Goal: Task Accomplishment & Management: Complete application form

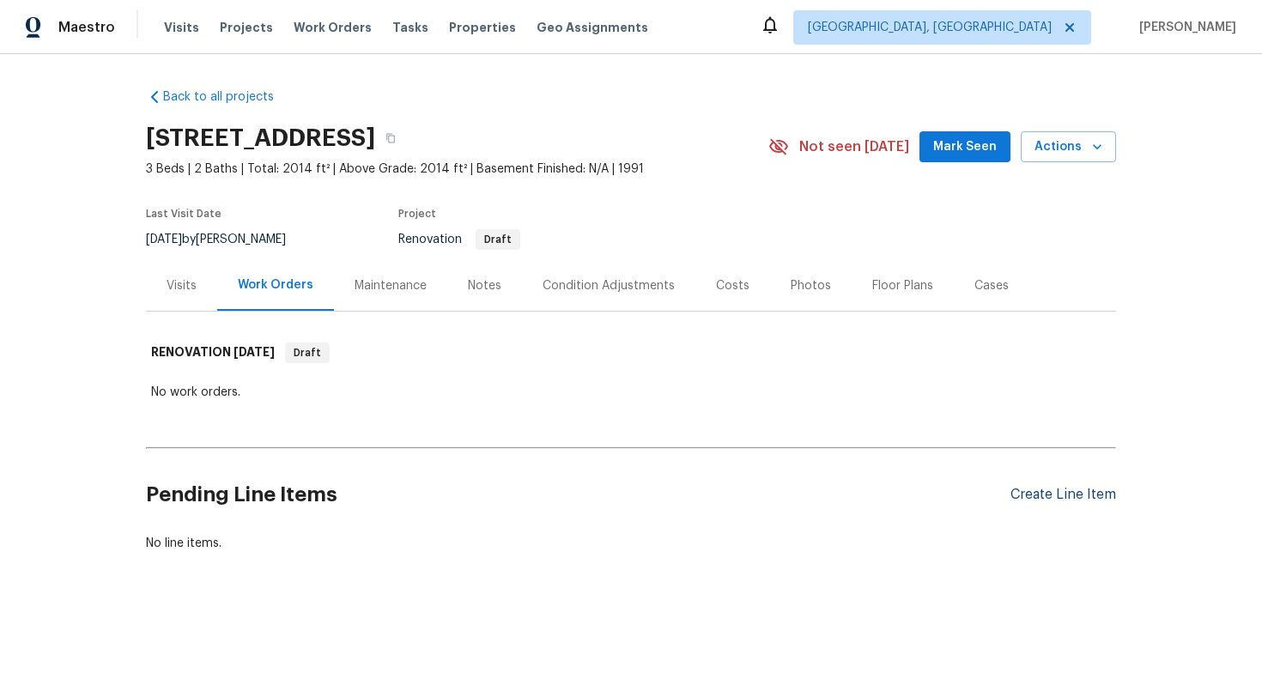
click at [1035, 496] on div "Create Line Item" at bounding box center [1063, 495] width 106 height 16
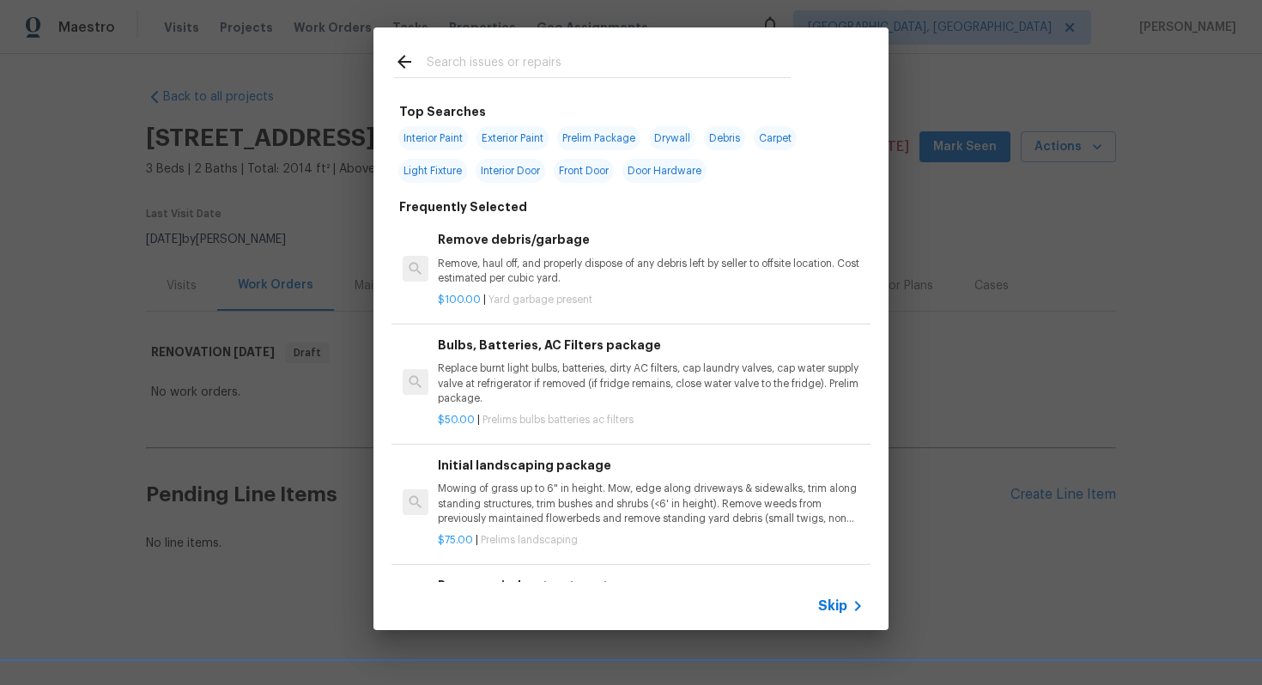
click at [838, 607] on span "Skip" at bounding box center [832, 605] width 29 height 17
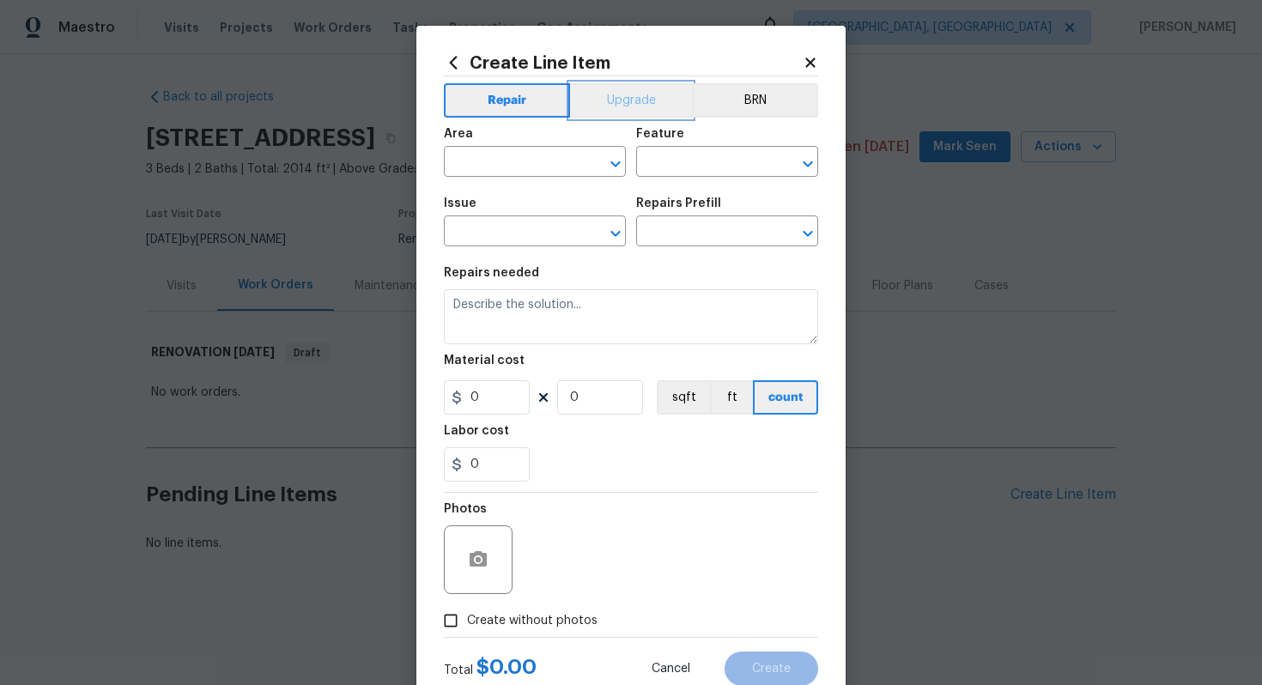
click at [629, 104] on button "Upgrade" at bounding box center [631, 100] width 123 height 34
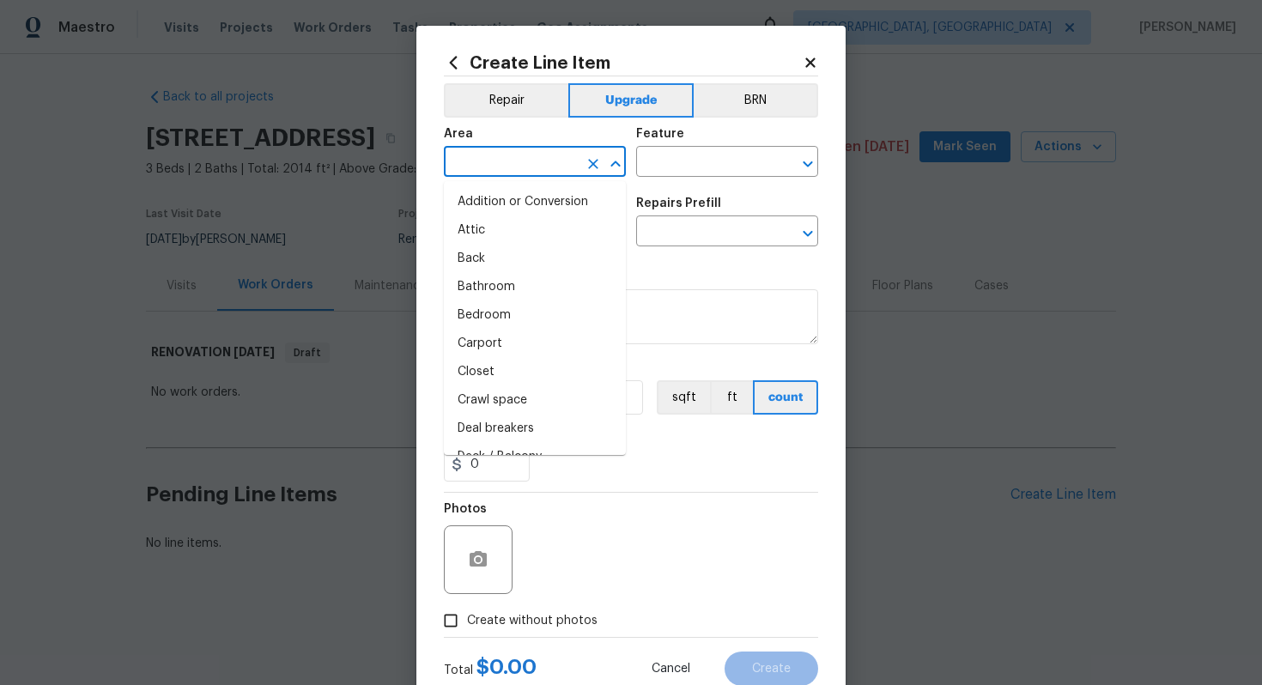
click at [513, 159] on input "text" at bounding box center [511, 163] width 134 height 27
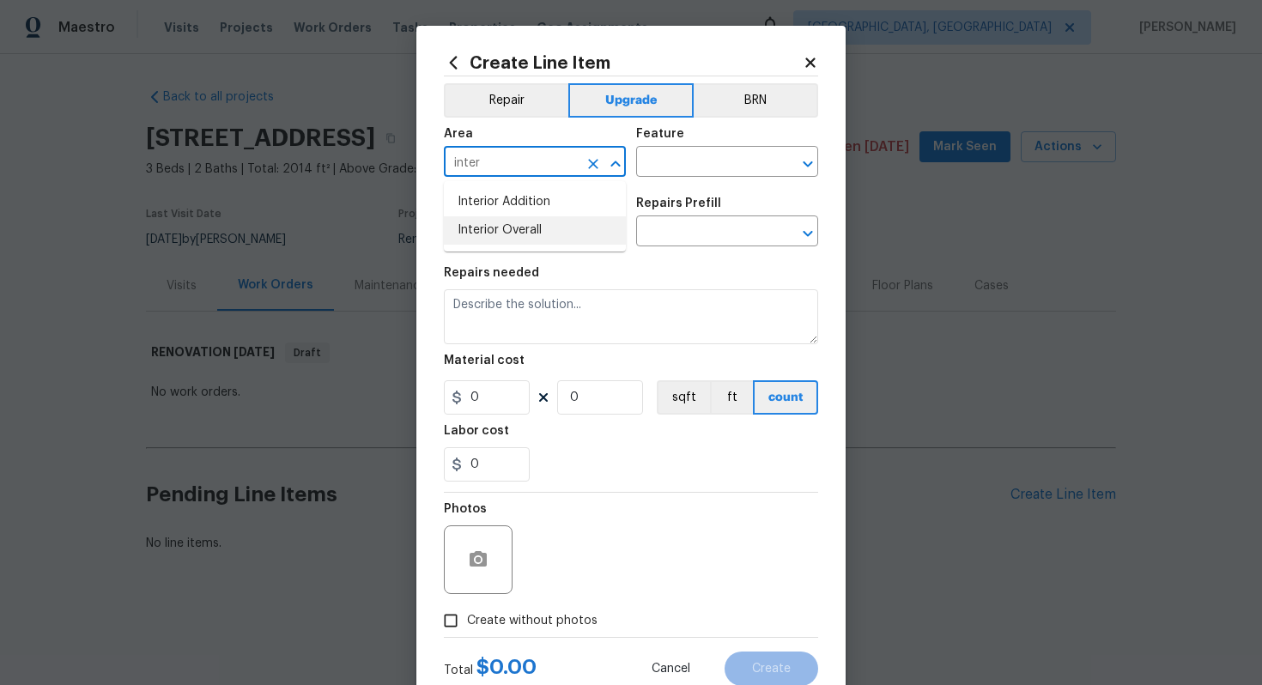
click at [539, 239] on li "Interior Overall" at bounding box center [535, 230] width 182 height 28
type input "Interior Overall"
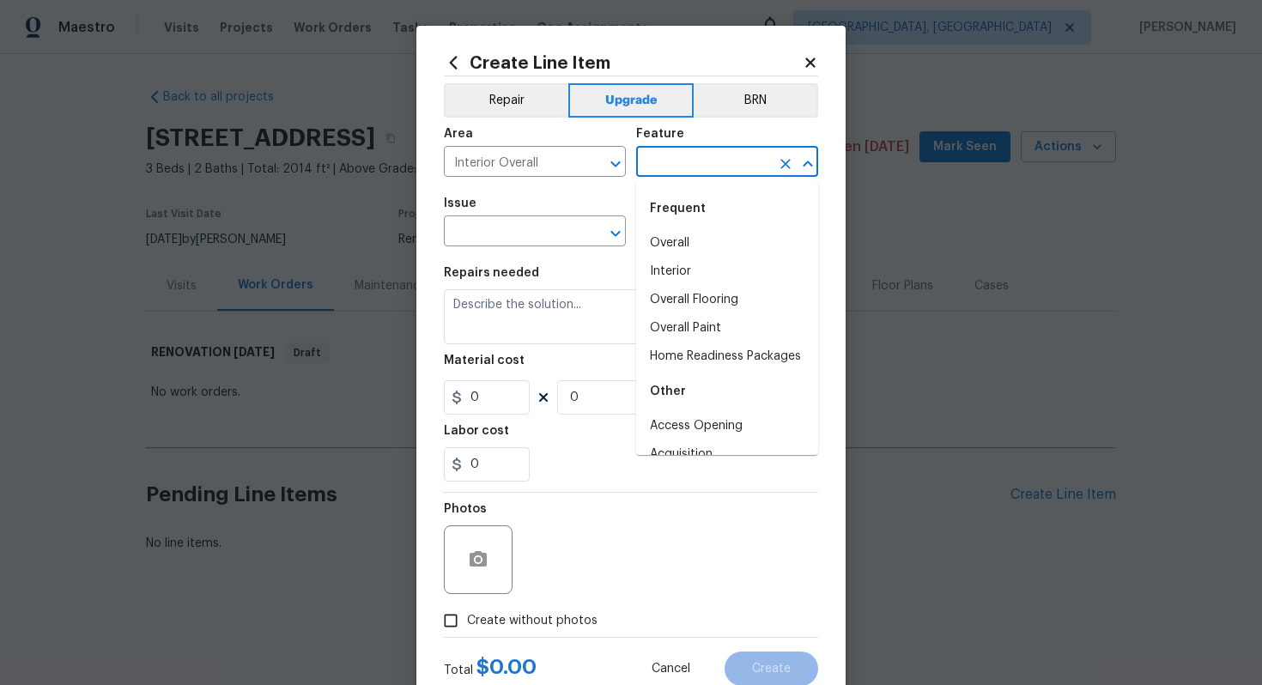
click at [670, 169] on input "text" at bounding box center [703, 163] width 134 height 27
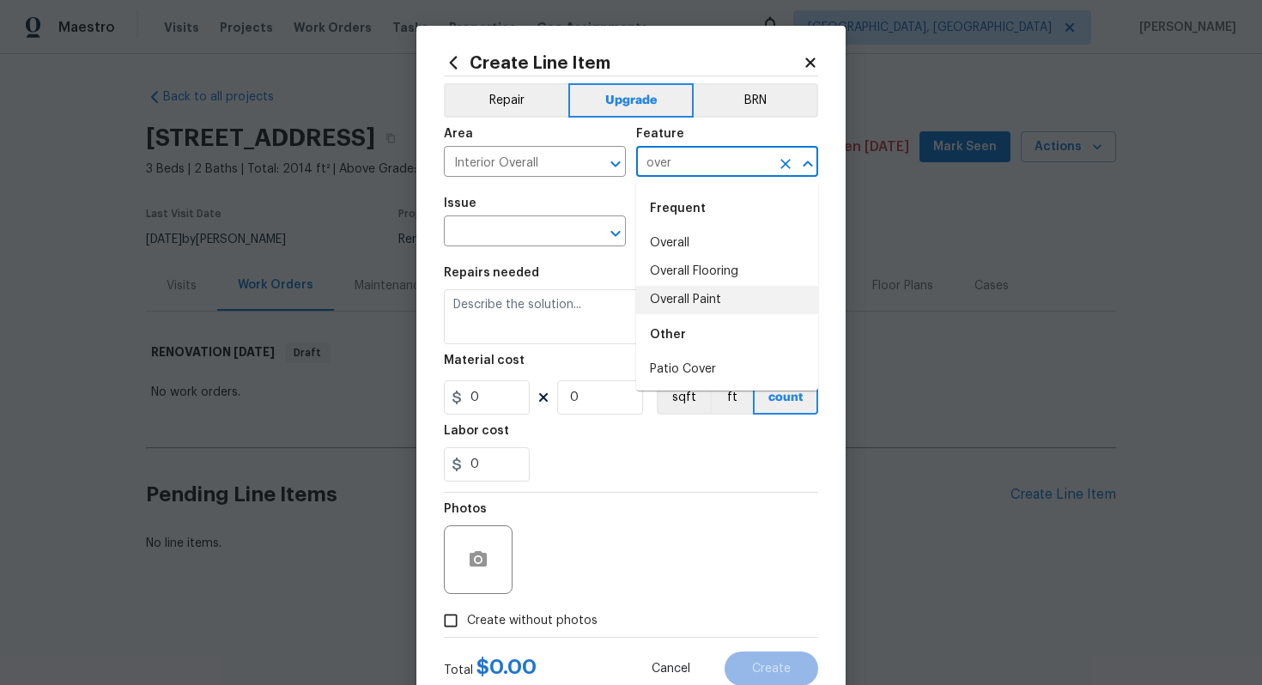
click at [706, 296] on li "Overall Paint" at bounding box center [727, 300] width 182 height 28
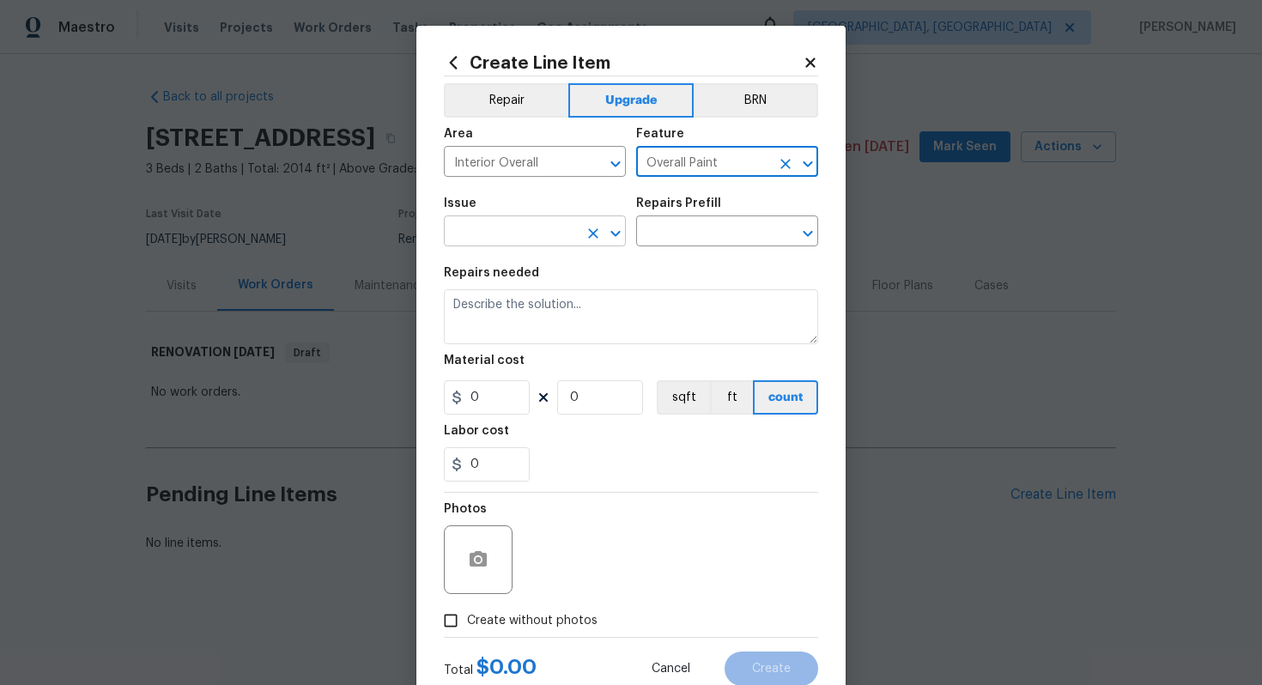
type input "Overall Paint"
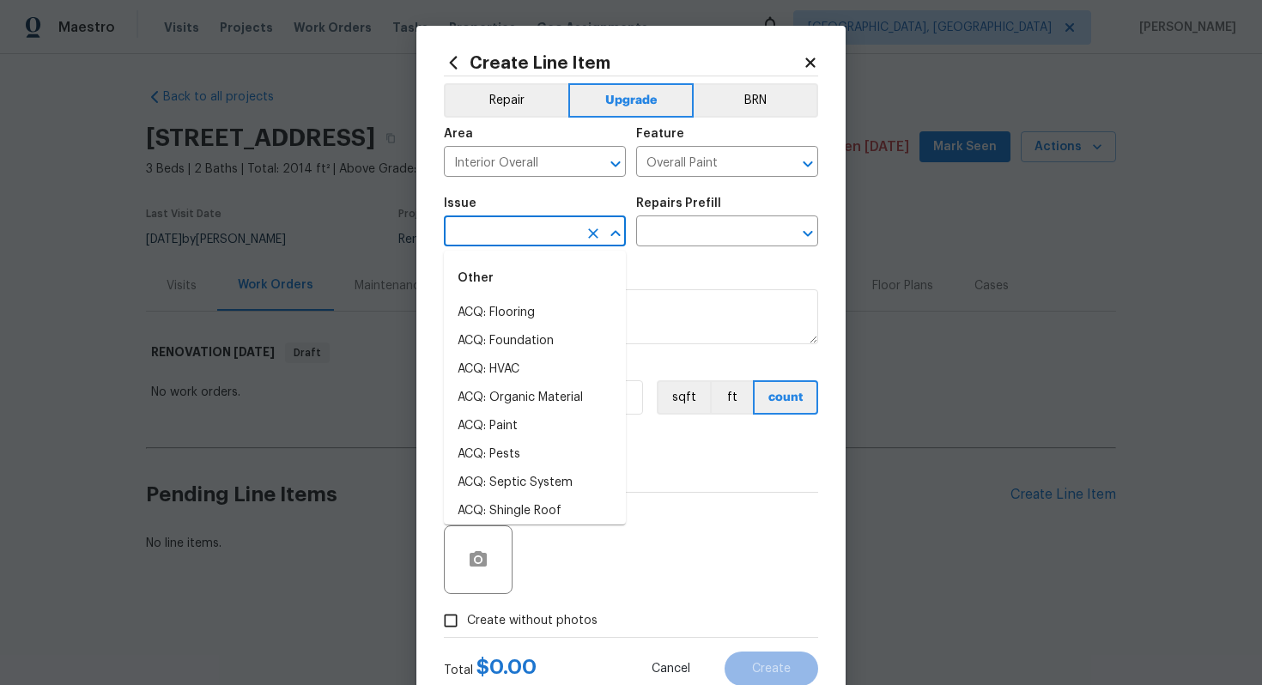
click at [544, 241] on input "text" at bounding box center [511, 233] width 134 height 27
click at [531, 453] on li "Interior Paint" at bounding box center [535, 454] width 182 height 28
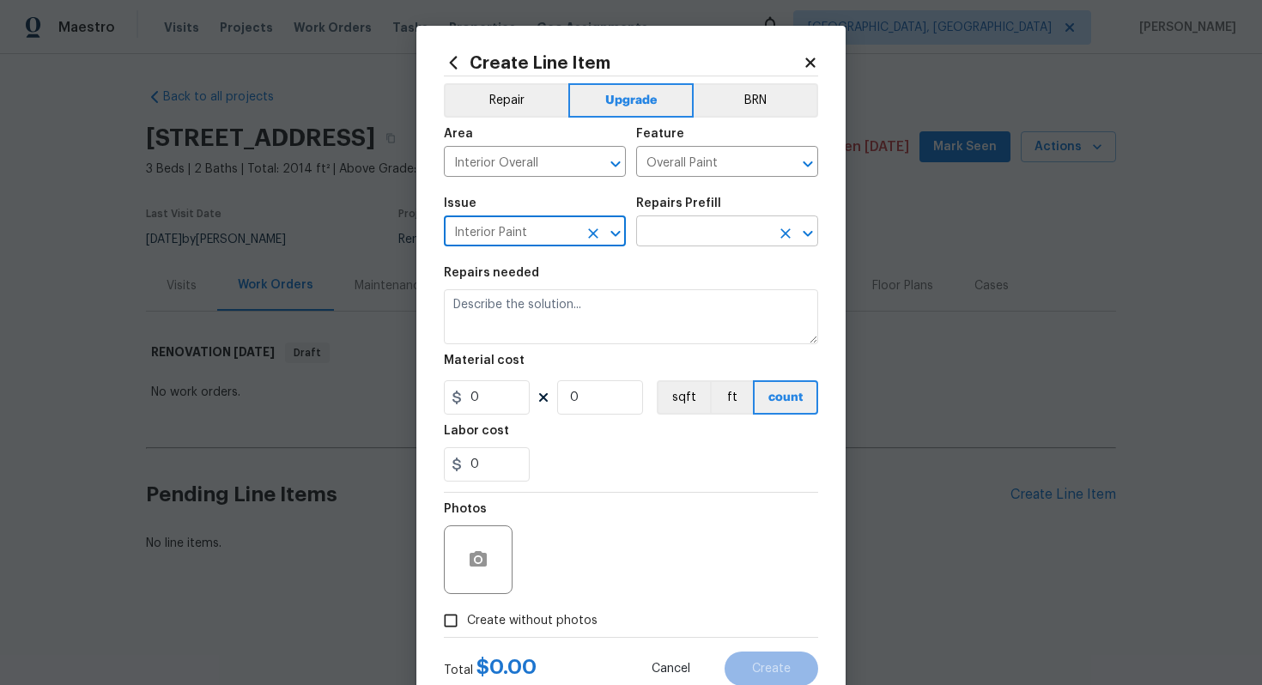
type input "Interior Paint"
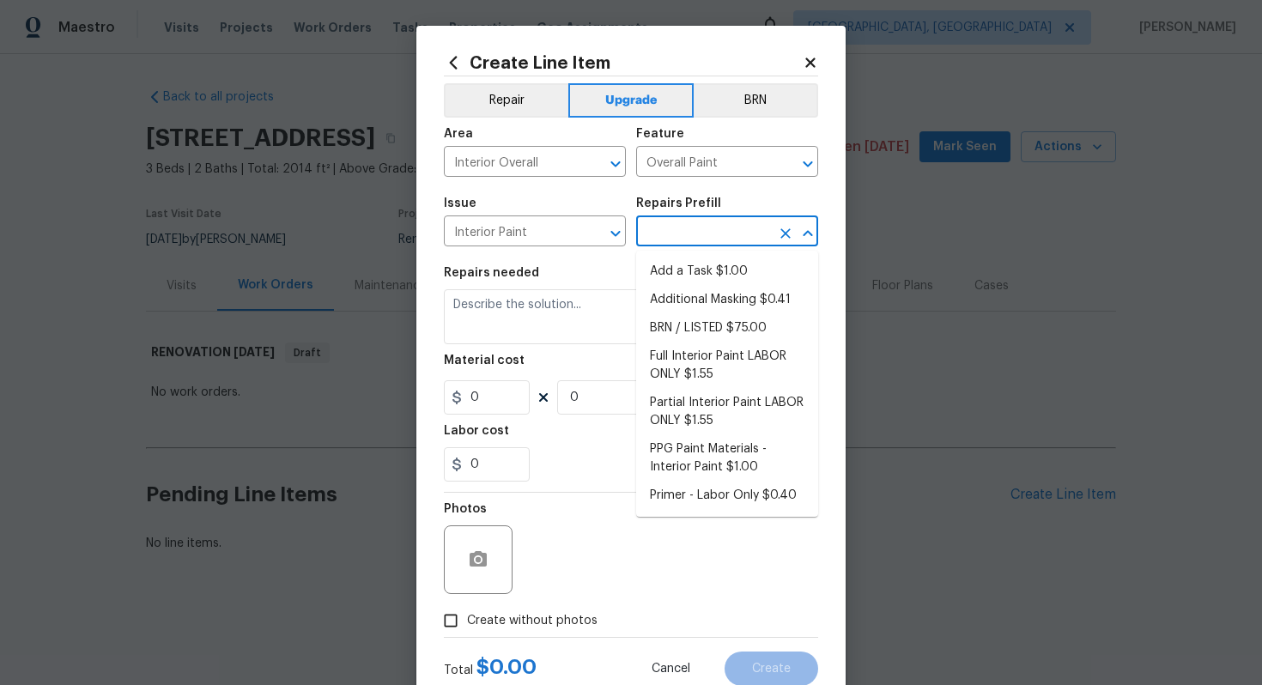
click at [695, 238] on input "text" at bounding box center [703, 233] width 134 height 27
click at [687, 269] on li "Add a Task $1.00" at bounding box center [727, 271] width 182 height 28
type input "Add a Task $1.00"
type textarea "HPM to detail"
type input "1"
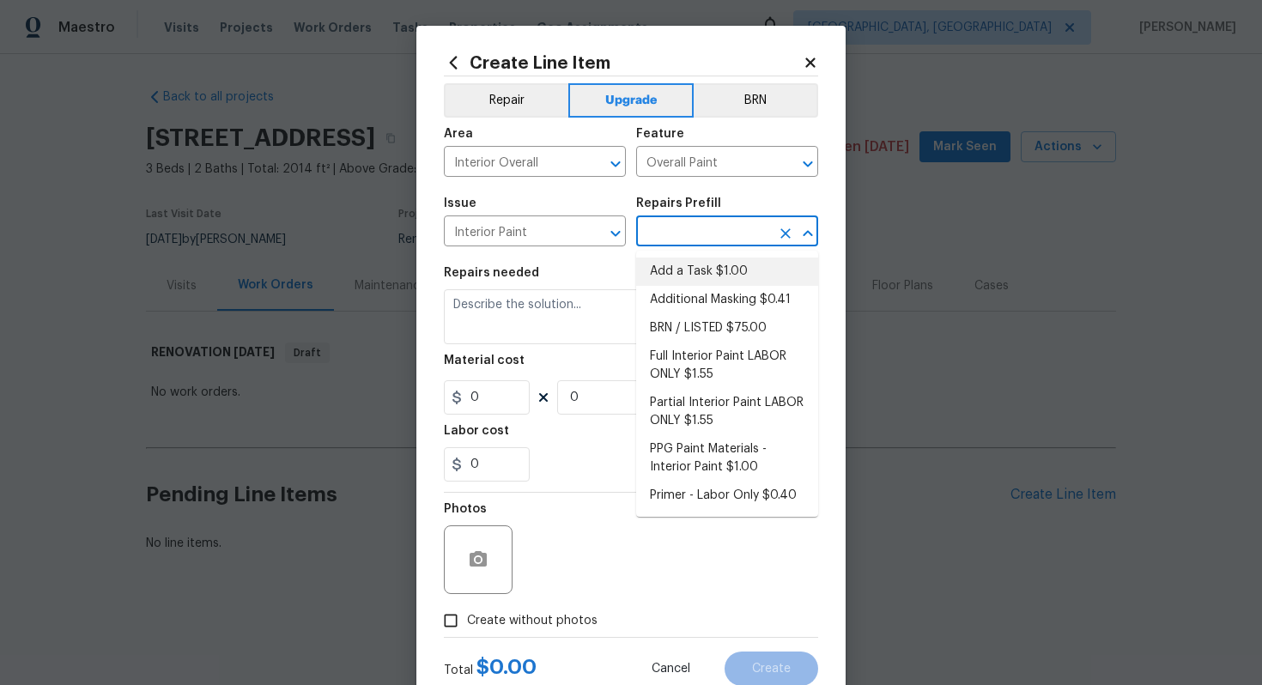
type input "1"
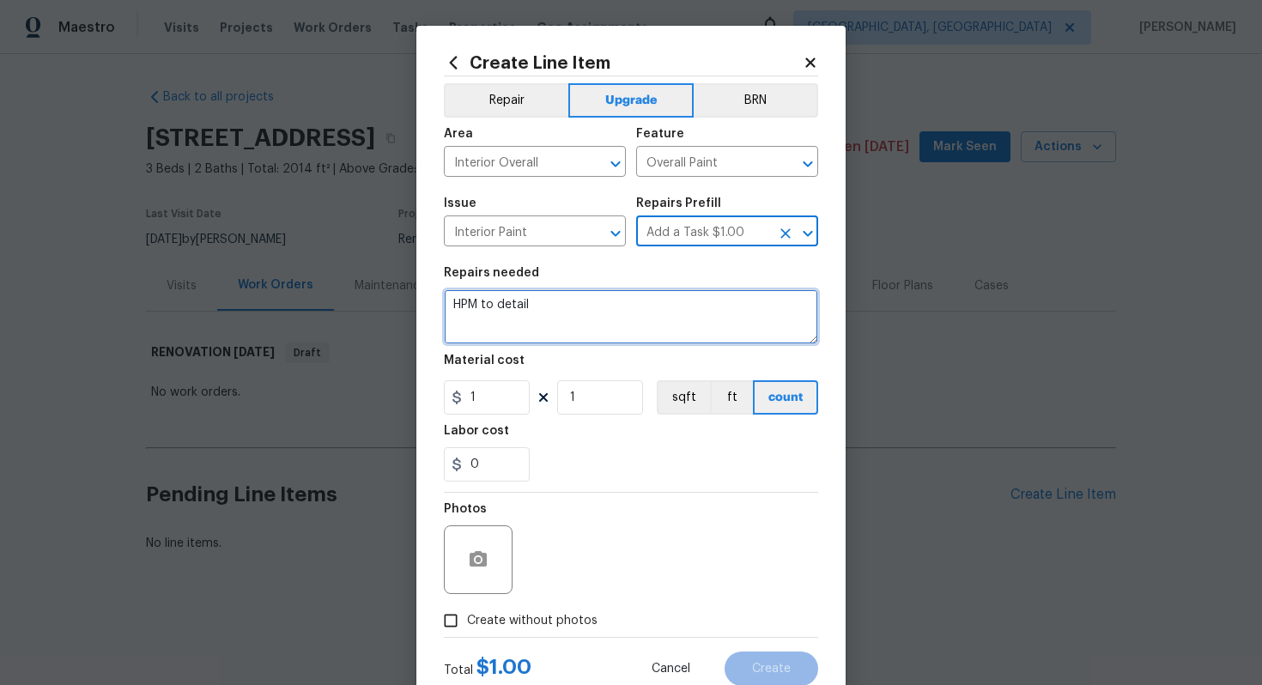
click at [585, 330] on textarea "HPM to detail" at bounding box center [631, 316] width 374 height 55
paste textarea "Paint walls, doors, & trim. NOT THE CEILING"
type textarea "#sala - Paint walls, doors, & trim. NOT THE CEILING"
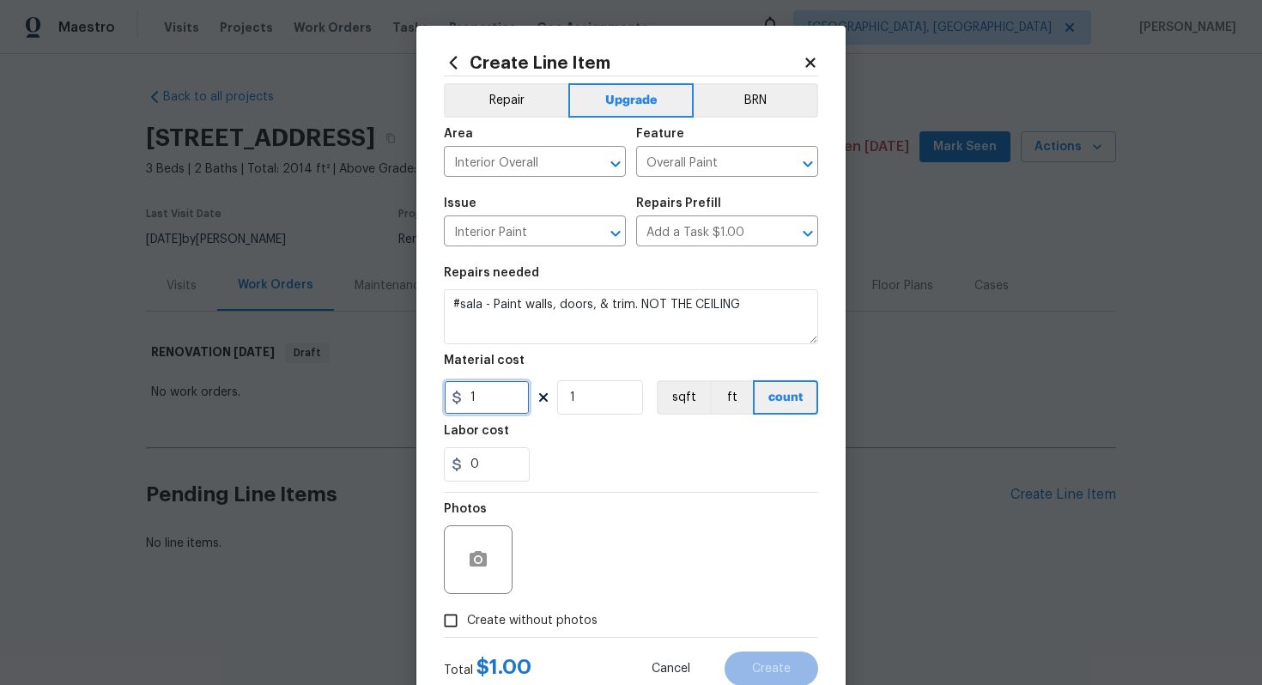
click at [486, 388] on input "1" at bounding box center [487, 397] width 86 height 34
type input "5500"
click at [542, 624] on span "Create without photos" at bounding box center [532, 621] width 130 height 18
click at [467, 624] on input "Create without photos" at bounding box center [450, 620] width 33 height 33
checkbox input "true"
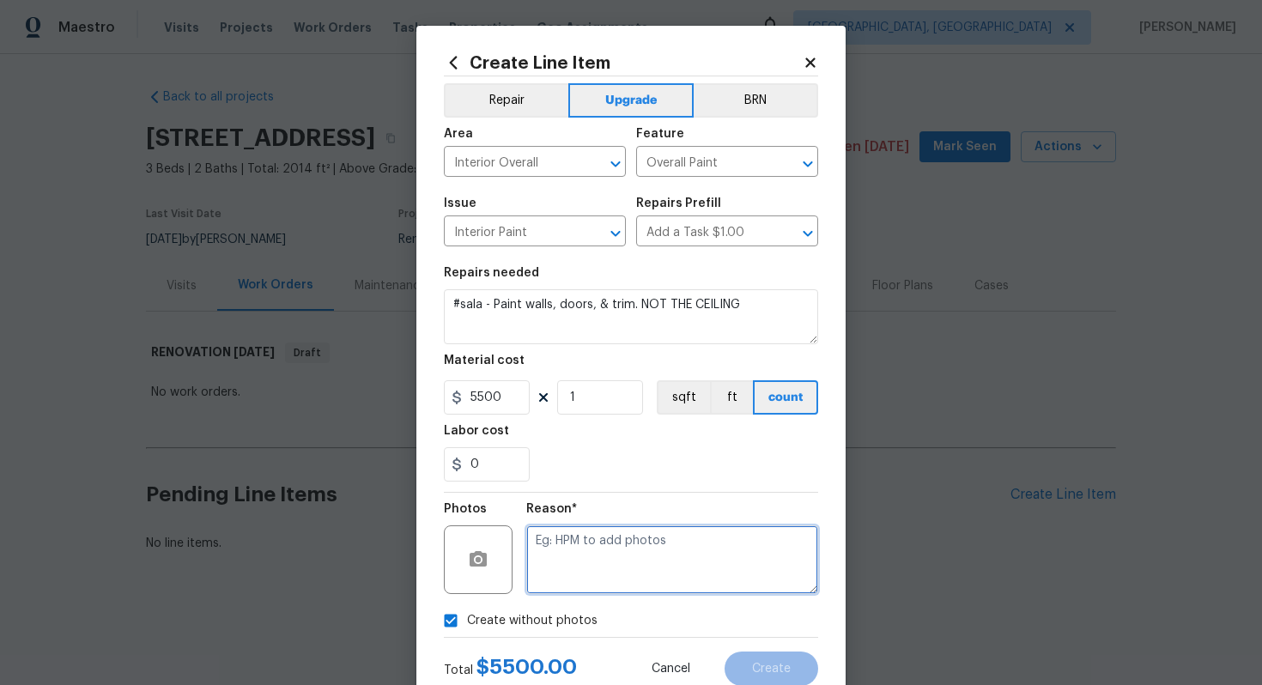
click at [592, 538] on textarea at bounding box center [672, 559] width 292 height 69
type textarea "n/a"
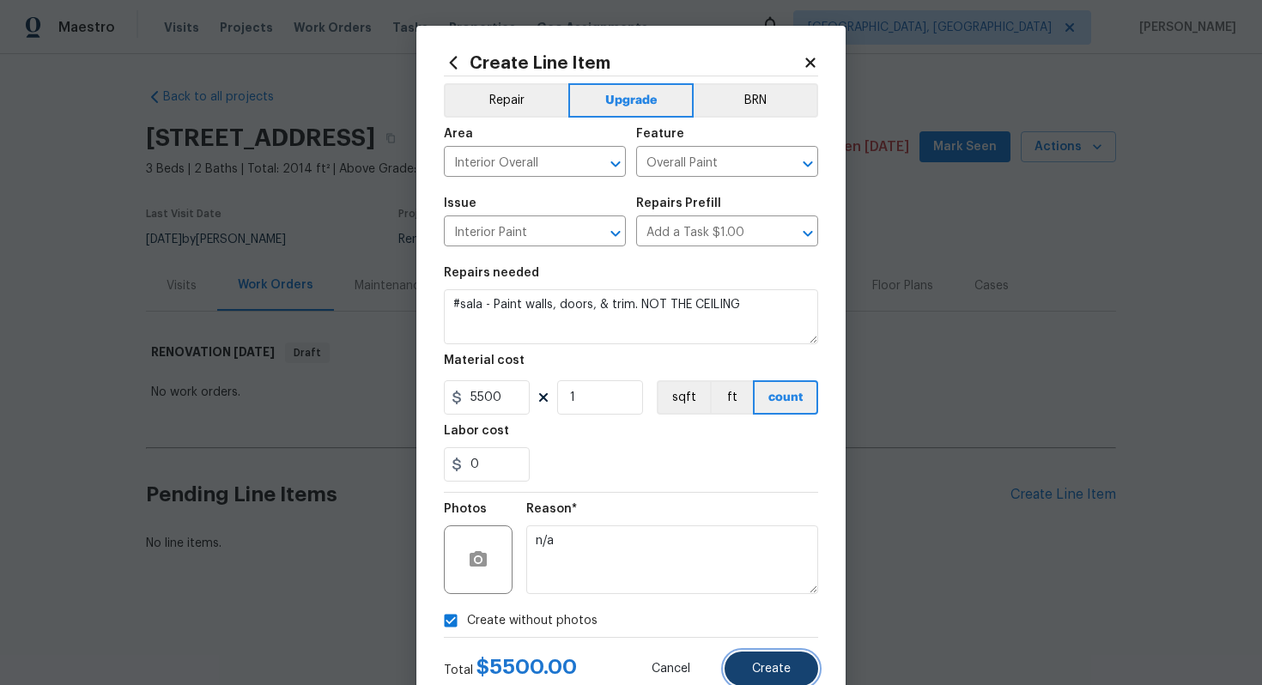
click at [760, 668] on span "Create" at bounding box center [771, 669] width 39 height 13
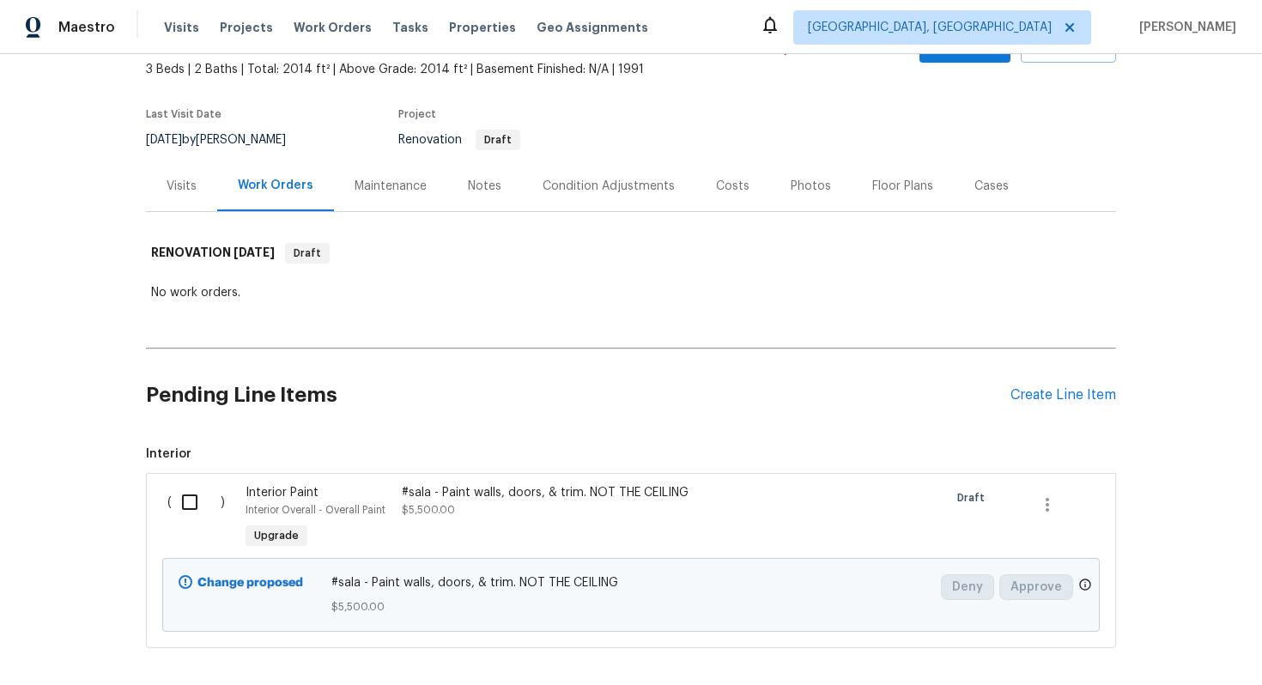
scroll to position [100, 0]
click at [1044, 388] on div "Create Line Item" at bounding box center [1063, 394] width 106 height 16
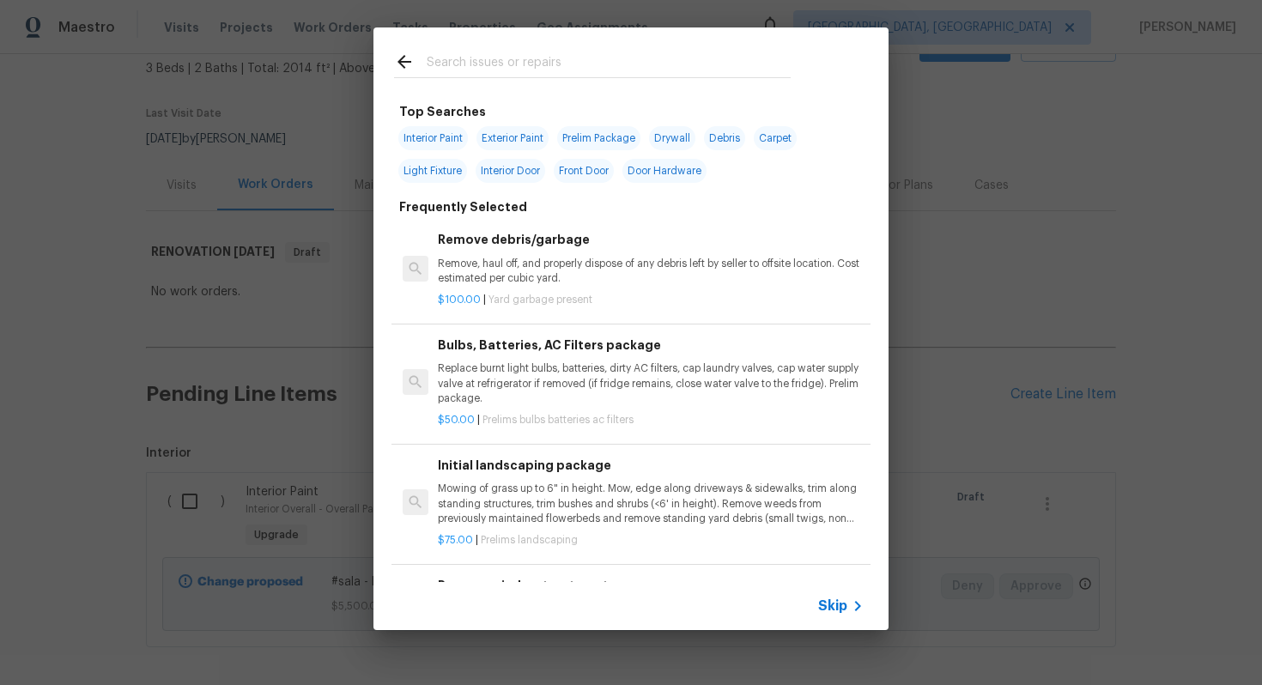
click at [831, 602] on span "Skip" at bounding box center [832, 605] width 29 height 17
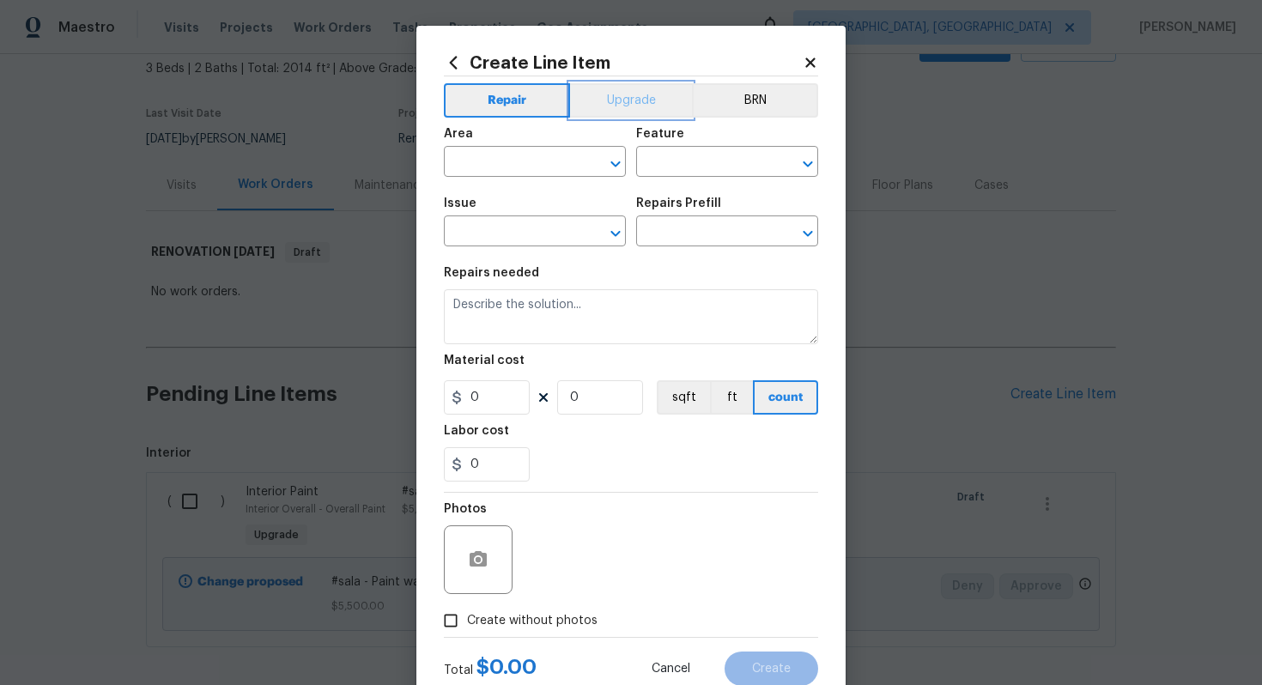
click at [603, 92] on button "Upgrade" at bounding box center [631, 100] width 123 height 34
click at [490, 161] on input "text" at bounding box center [511, 163] width 134 height 27
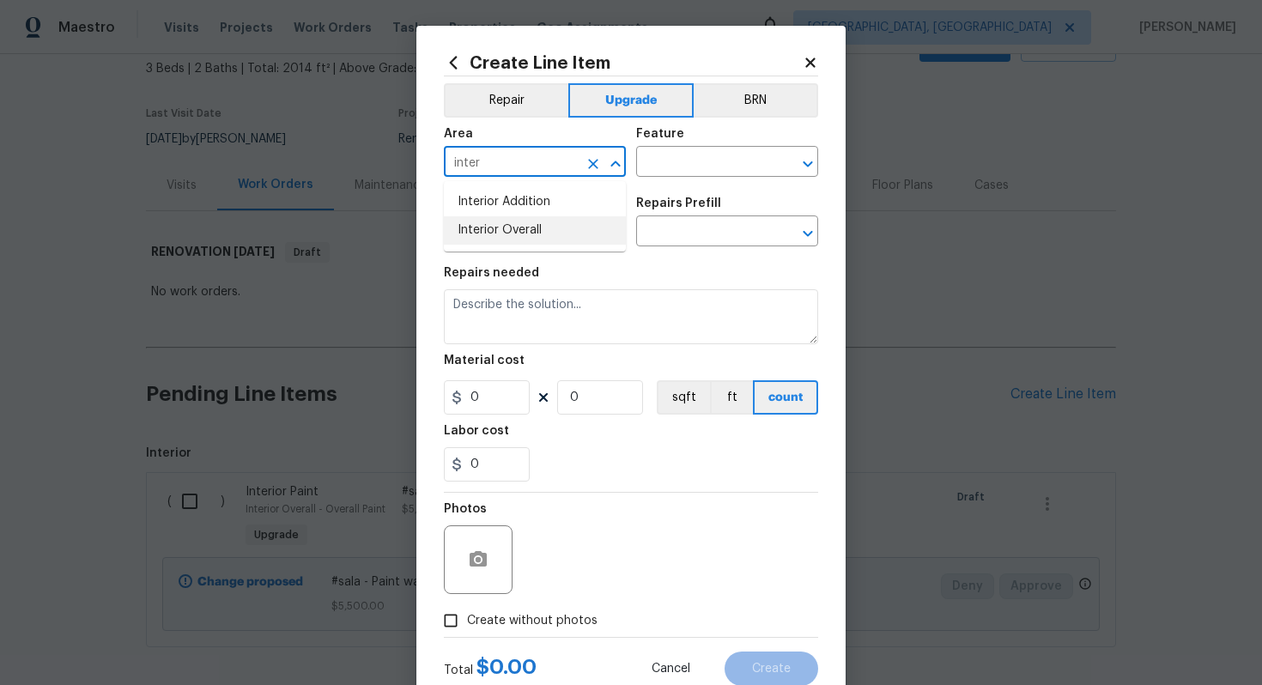
click at [511, 224] on li "Interior Overall" at bounding box center [535, 230] width 182 height 28
type input "Interior Overall"
click at [683, 169] on input "text" at bounding box center [703, 163] width 134 height 27
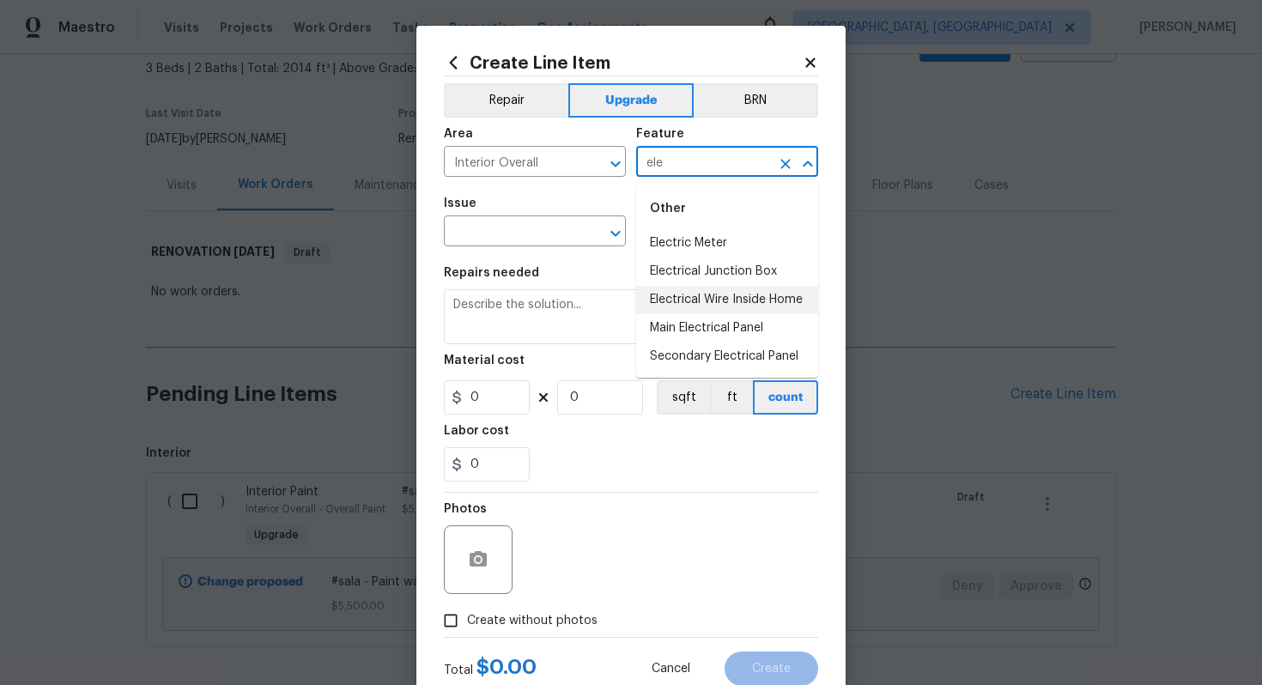
click at [715, 305] on li "Electrical Wire Inside Home" at bounding box center [727, 300] width 182 height 28
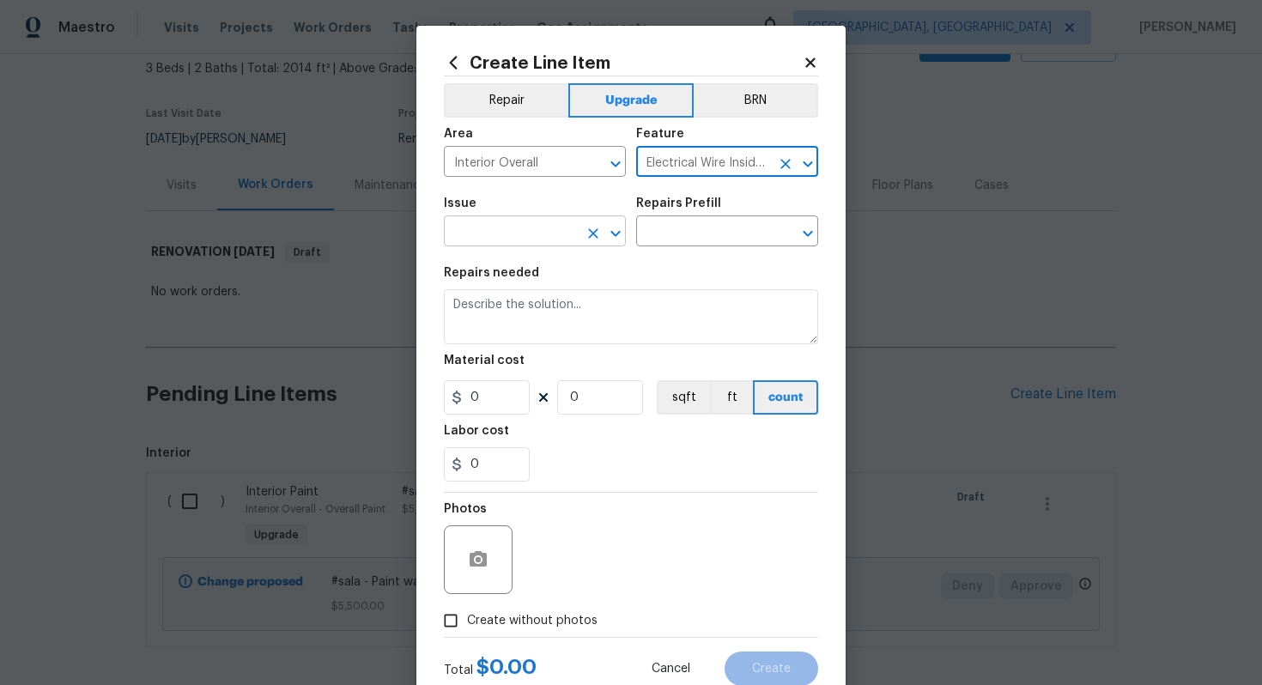
type input "Electrical Wire Inside Home"
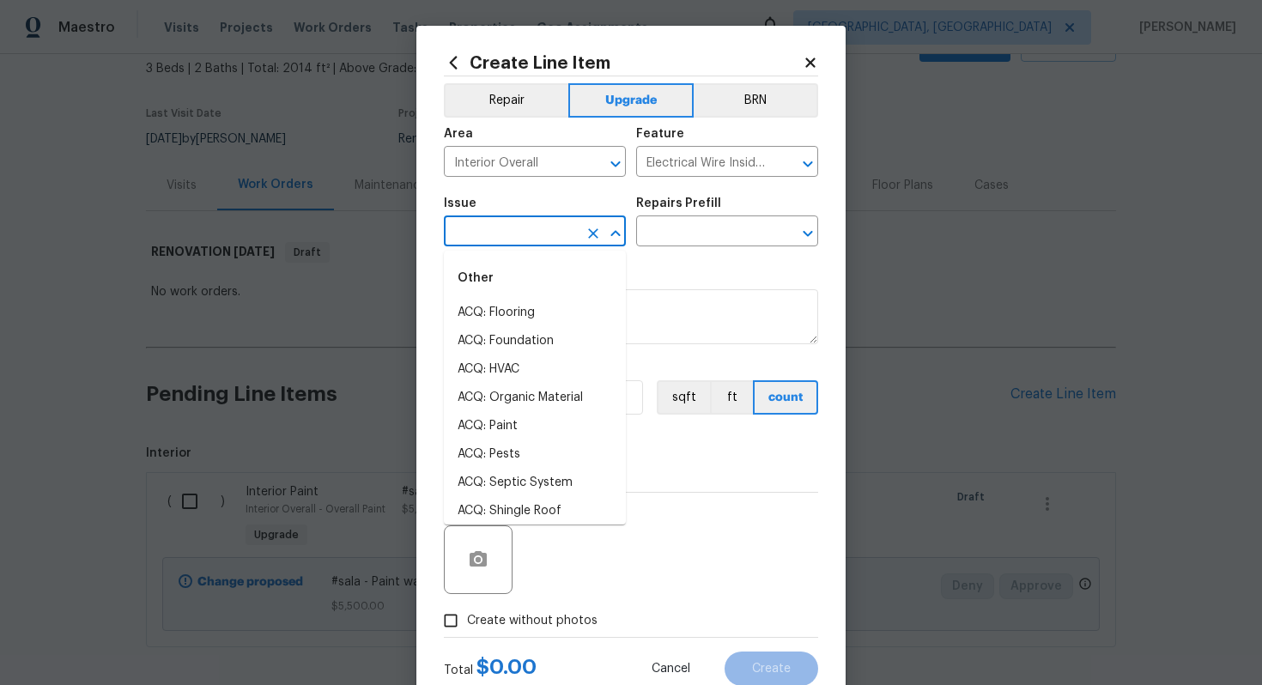
click at [492, 225] on input "text" at bounding box center [511, 233] width 134 height 27
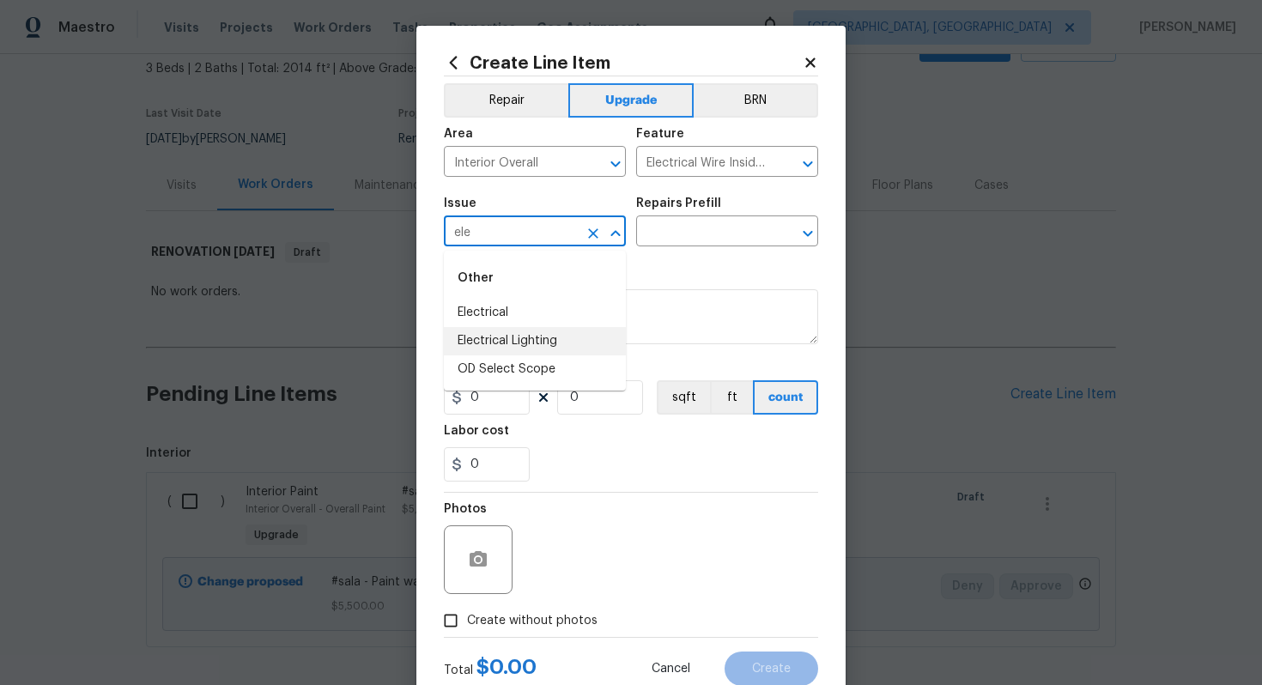
click at [535, 336] on li "Electrical Lighting" at bounding box center [535, 341] width 182 height 28
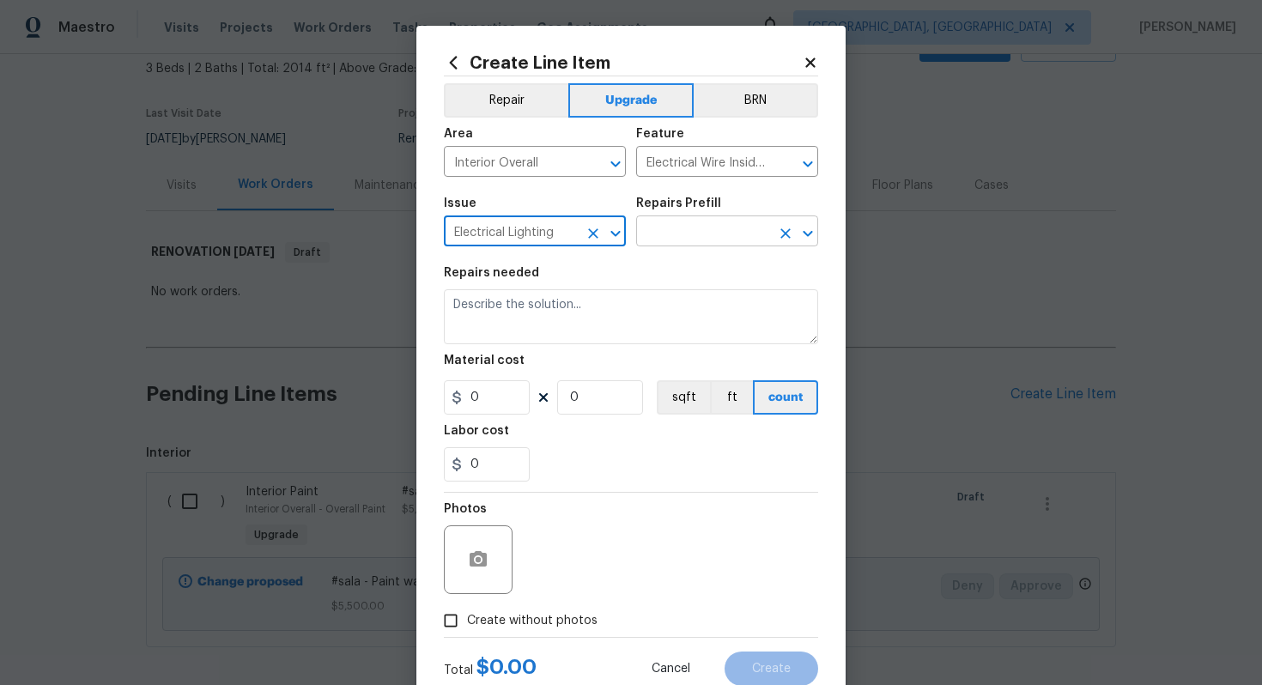
type input "Electrical Lighting"
click at [672, 243] on input "text" at bounding box center [703, 233] width 134 height 27
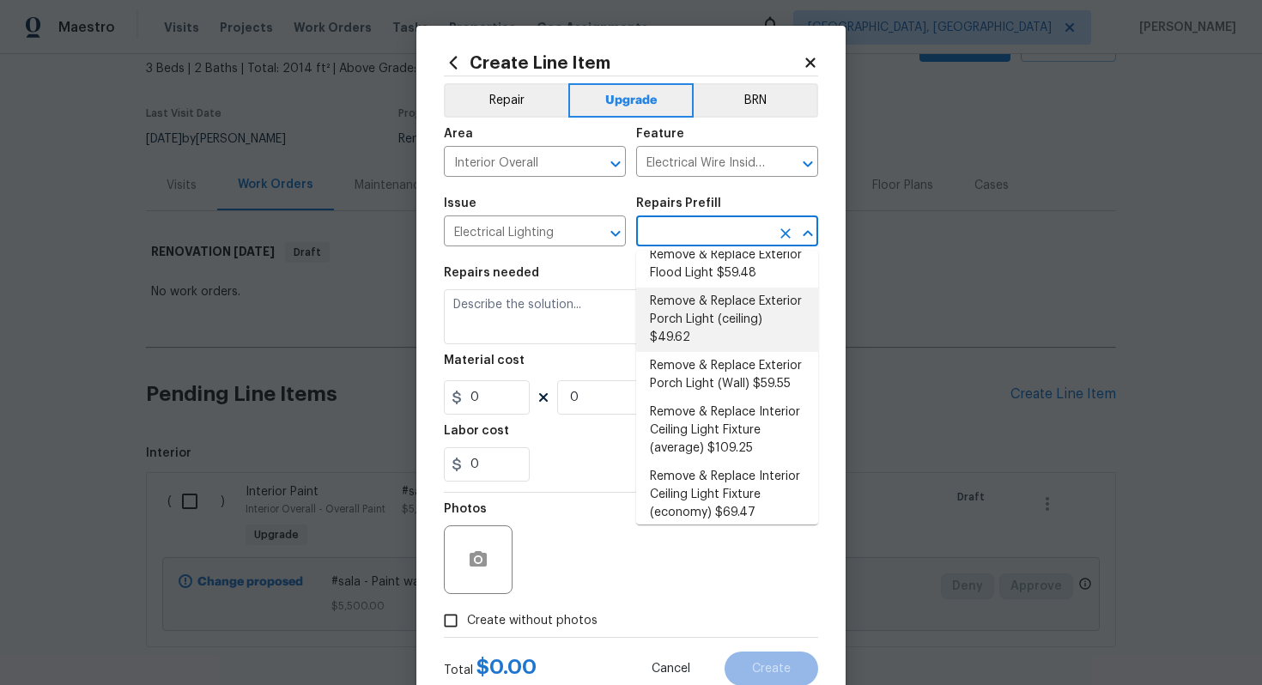
scroll to position [378, 0]
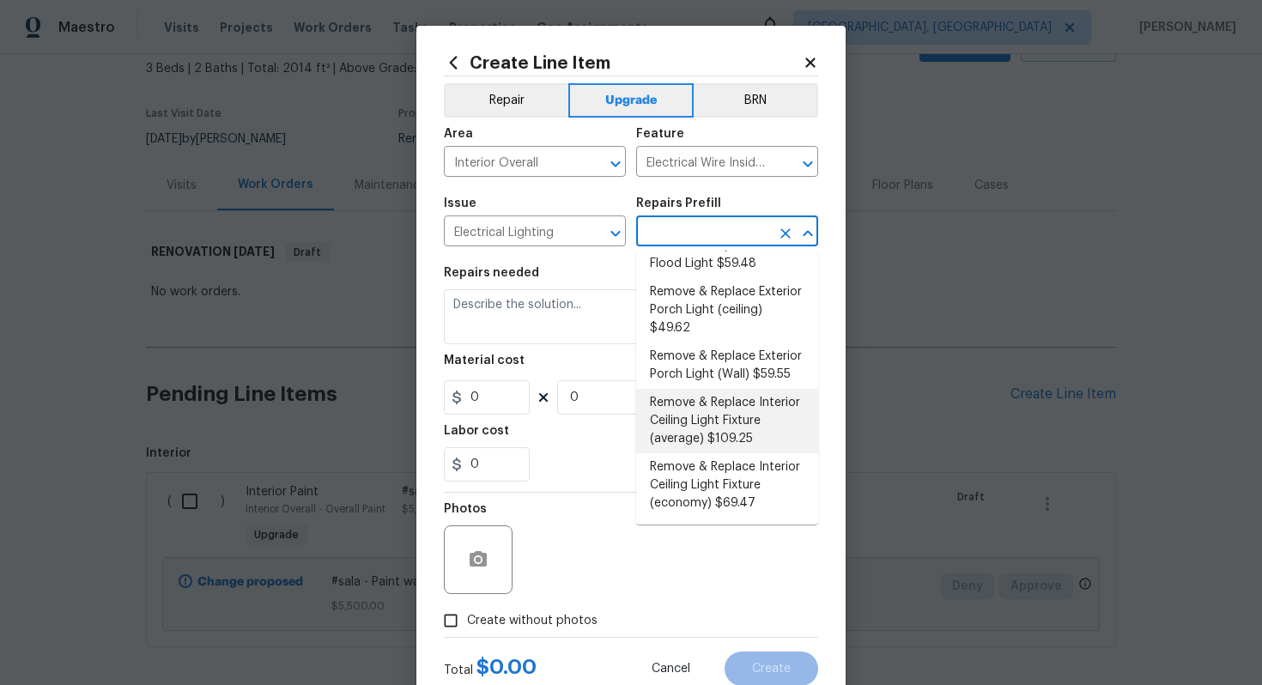
click at [740, 397] on li "Remove & Replace Interior Ceiling Light Fixture (average) $109.25" at bounding box center [727, 421] width 182 height 64
type input "Remove & Replace Interior Ceiling Light Fixture (average) $109.25"
type textarea "Remove the existing interior ceiling light fixture and replace it with new AVER…"
type input "1"
type input "109.25"
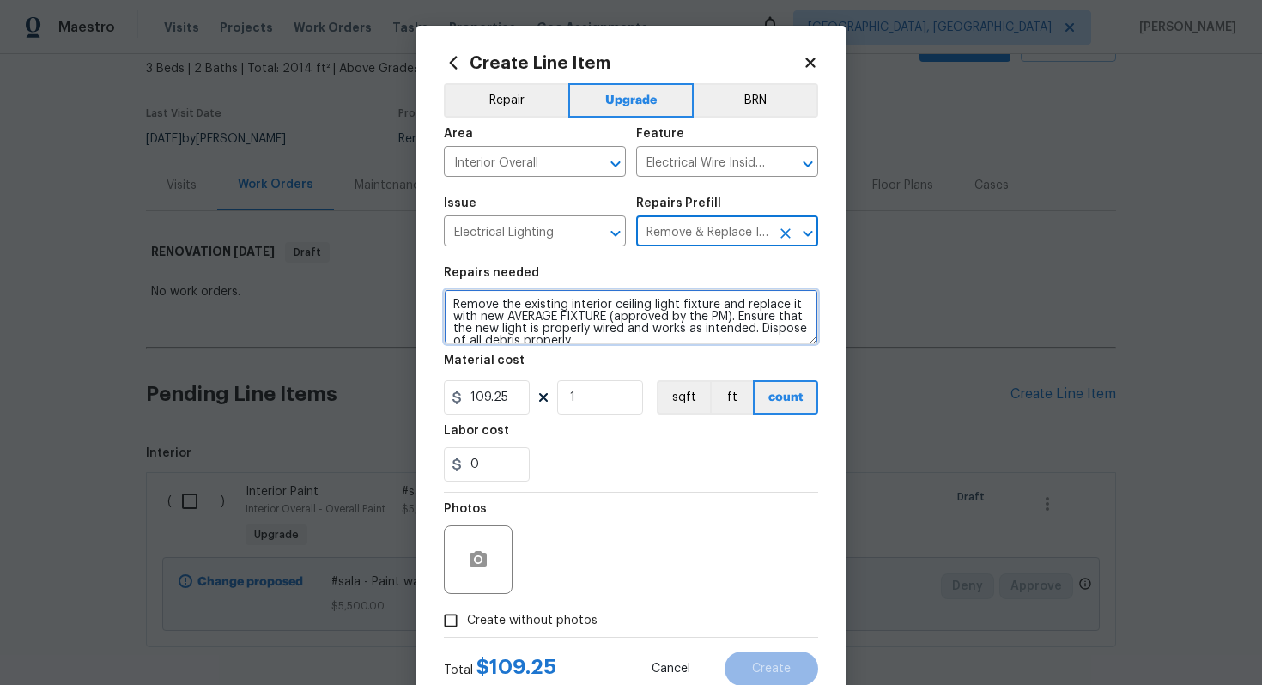
click at [451, 301] on textarea "Remove the existing interior ceiling light fixture and replace it with new AVER…" at bounding box center [631, 316] width 374 height 55
type textarea "#sala - Remove the existing interior ceiling light fixture and replace it with …"
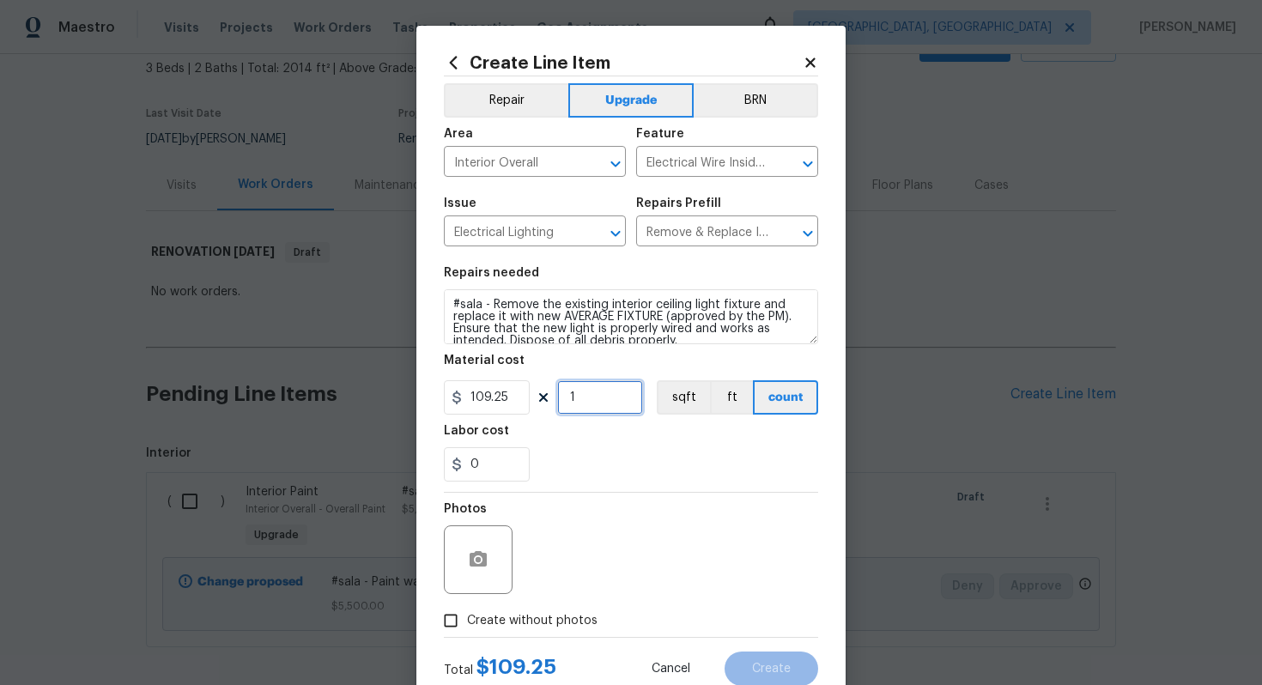
click at [620, 389] on input "1" at bounding box center [600, 397] width 86 height 34
type input "15"
click at [541, 631] on label "Create without photos" at bounding box center [515, 620] width 163 height 33
click at [467, 631] on input "Create without photos" at bounding box center [450, 620] width 33 height 33
checkbox input "true"
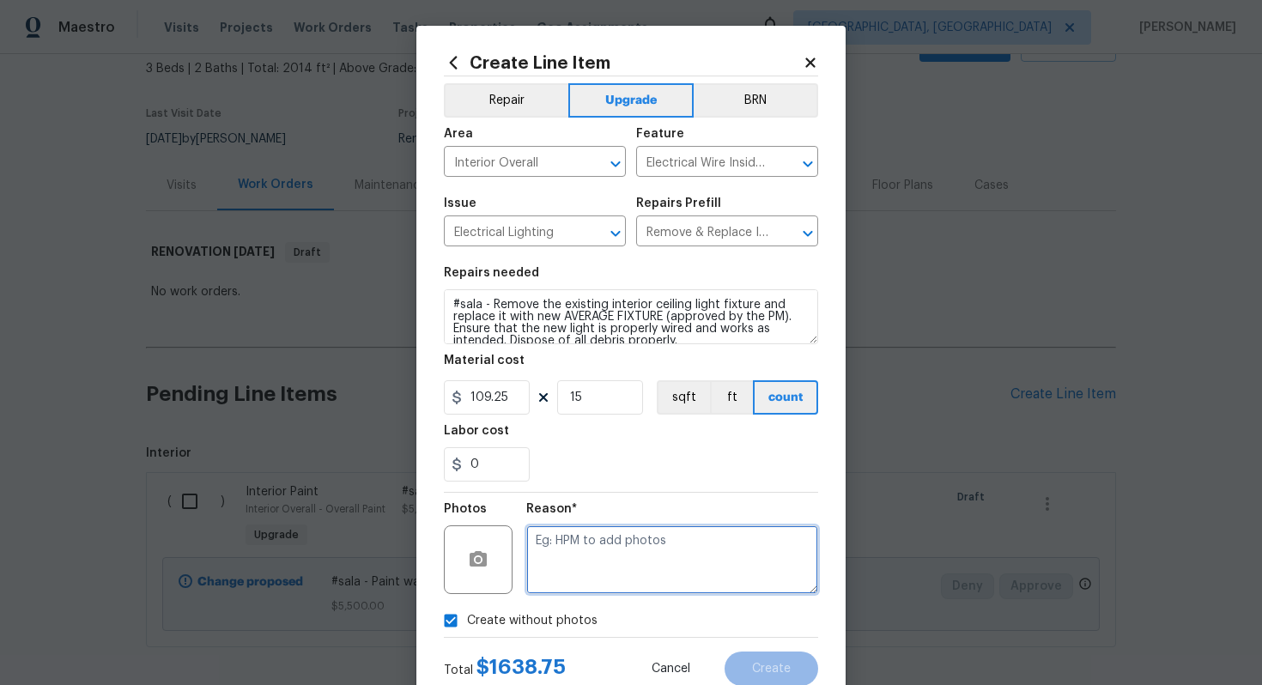
click at [592, 566] on textarea at bounding box center [672, 559] width 292 height 69
type textarea "n/a"
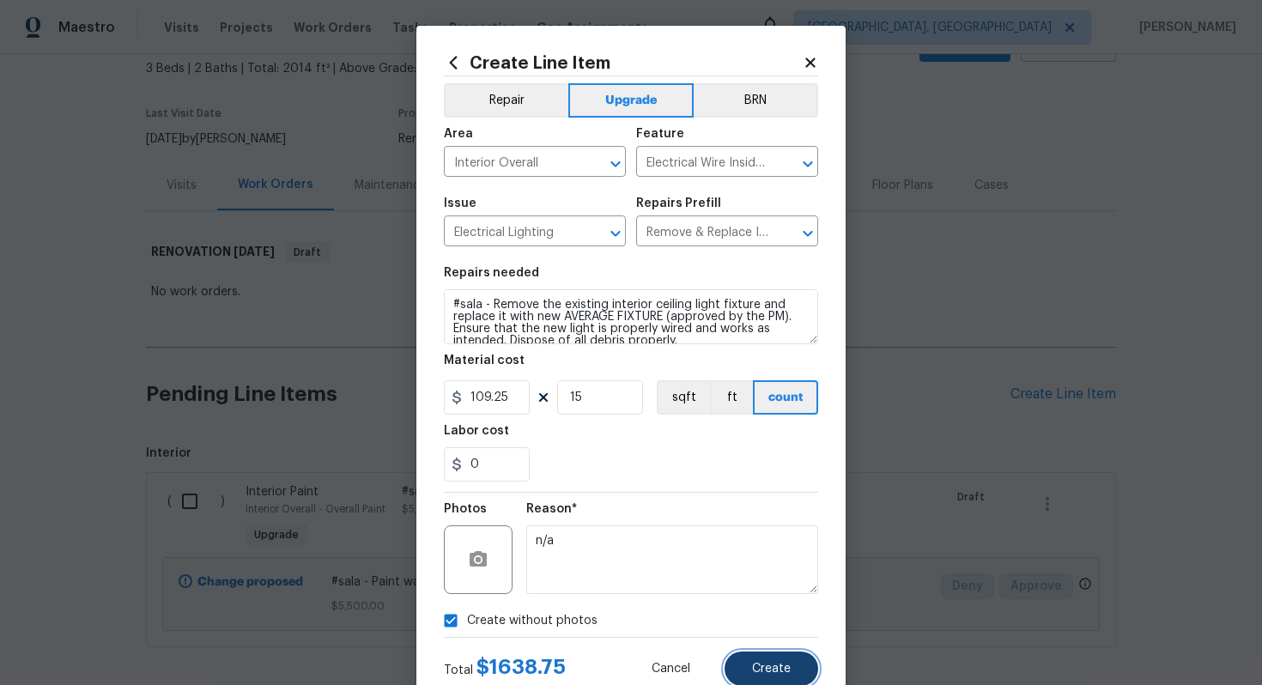
click at [769, 668] on span "Create" at bounding box center [771, 669] width 39 height 13
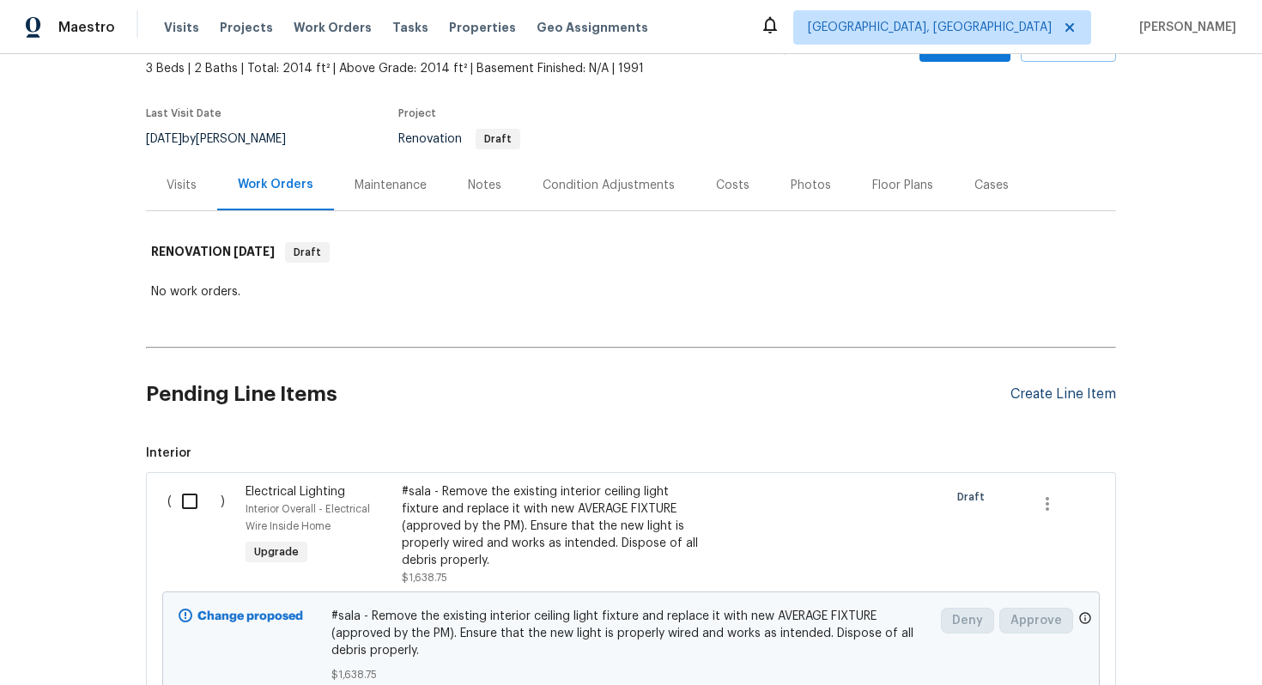
click at [1022, 392] on div "Create Line Item" at bounding box center [1063, 394] width 106 height 16
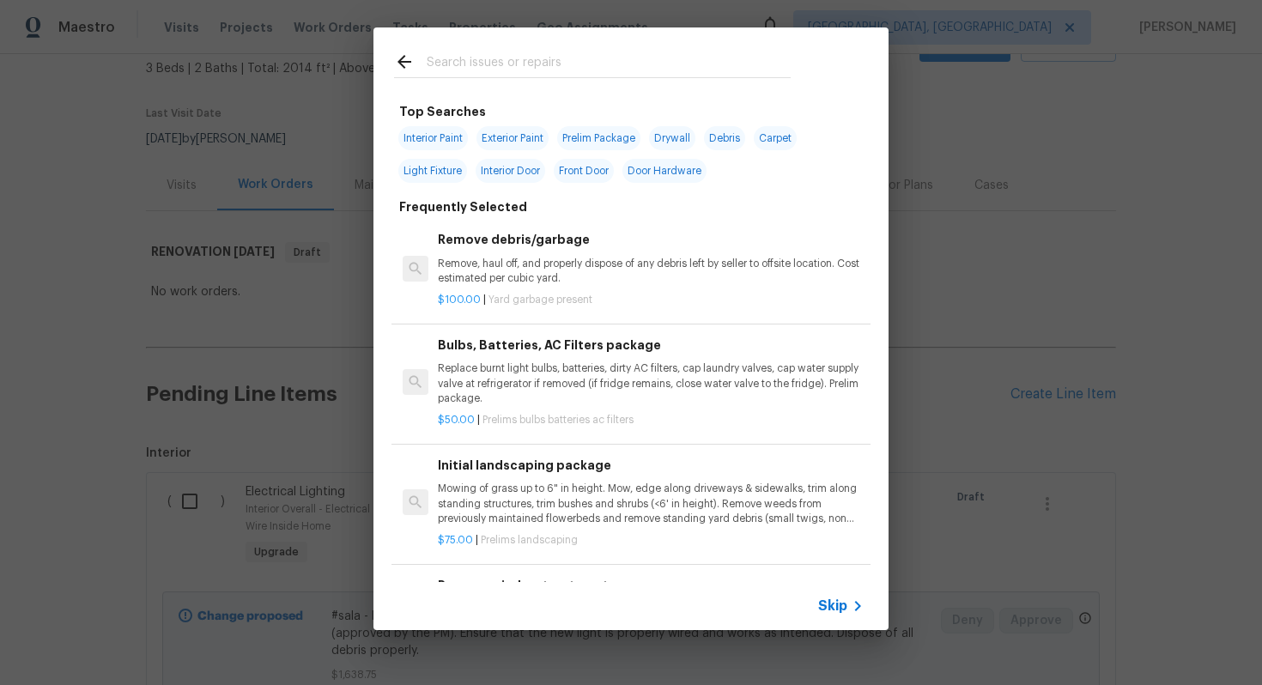
click at [838, 602] on span "Skip" at bounding box center [832, 605] width 29 height 17
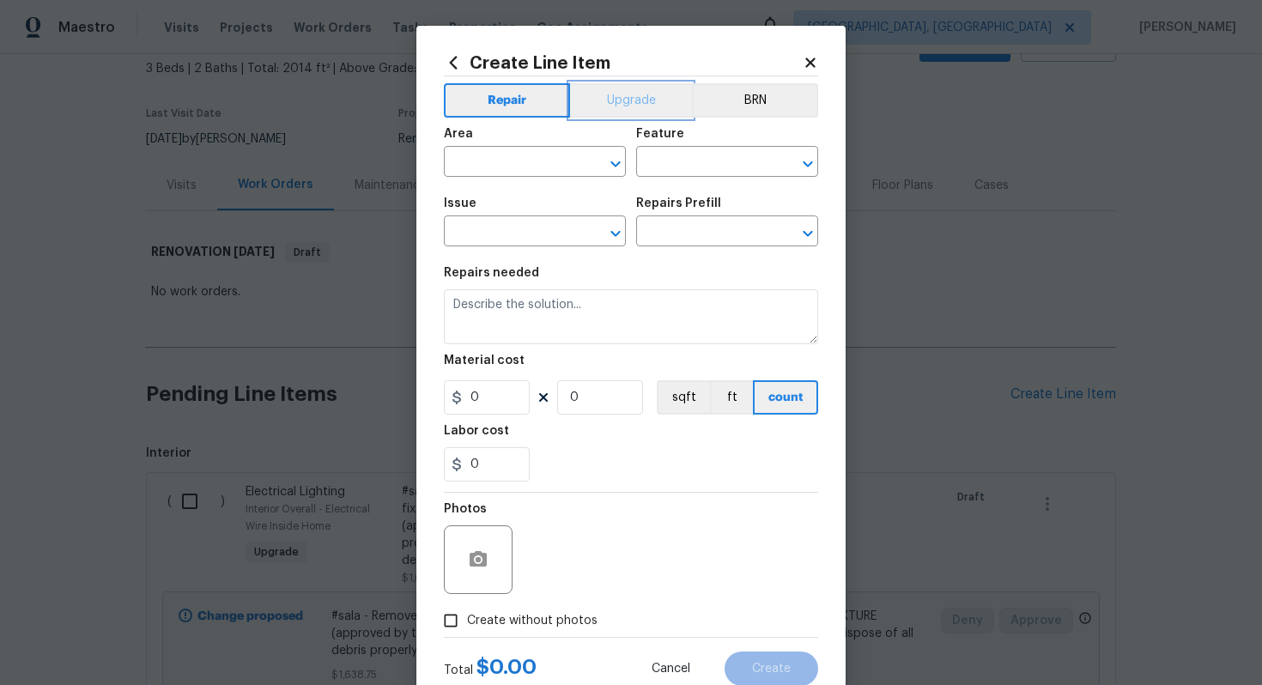
click at [620, 116] on button "Upgrade" at bounding box center [631, 100] width 123 height 34
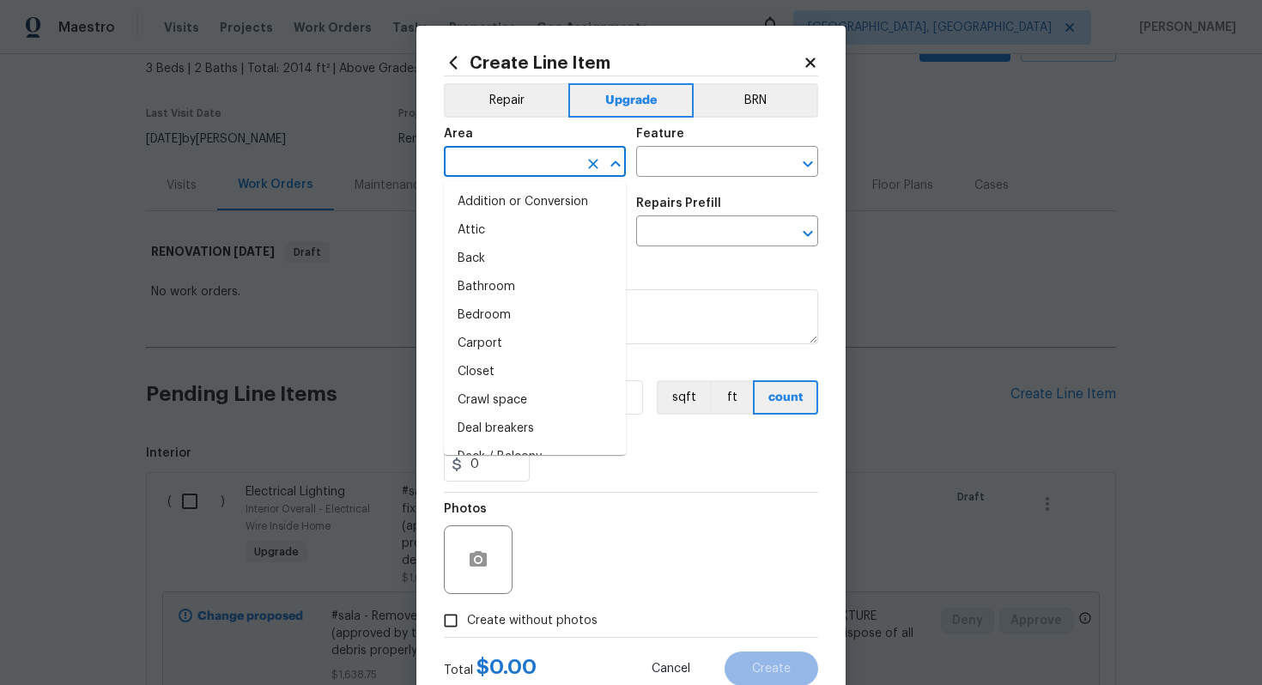
click at [492, 162] on input "text" at bounding box center [511, 163] width 134 height 27
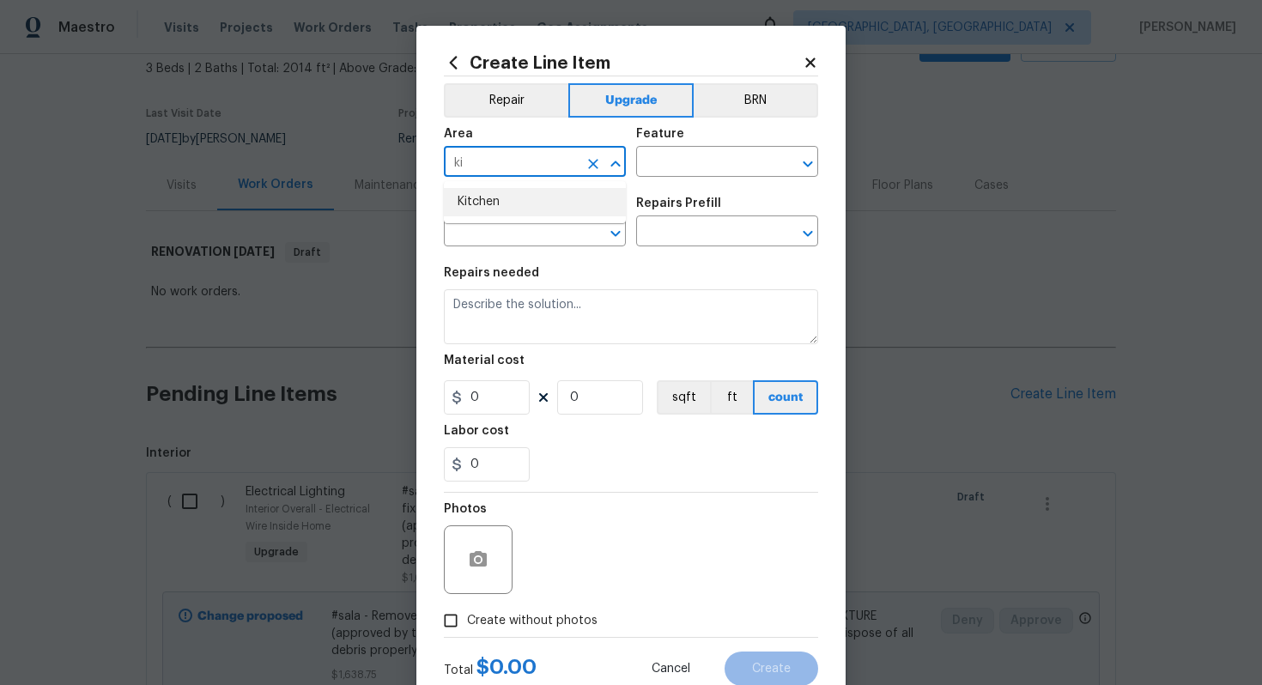
click at [516, 217] on ul "Kitchen" at bounding box center [535, 202] width 182 height 42
click at [516, 208] on li "Kitchen" at bounding box center [535, 202] width 182 height 28
type input "Kitchen"
click at [707, 142] on div "Feature" at bounding box center [727, 139] width 182 height 22
click at [692, 183] on div "Area Kitchen ​ Feature ​" at bounding box center [631, 153] width 374 height 70
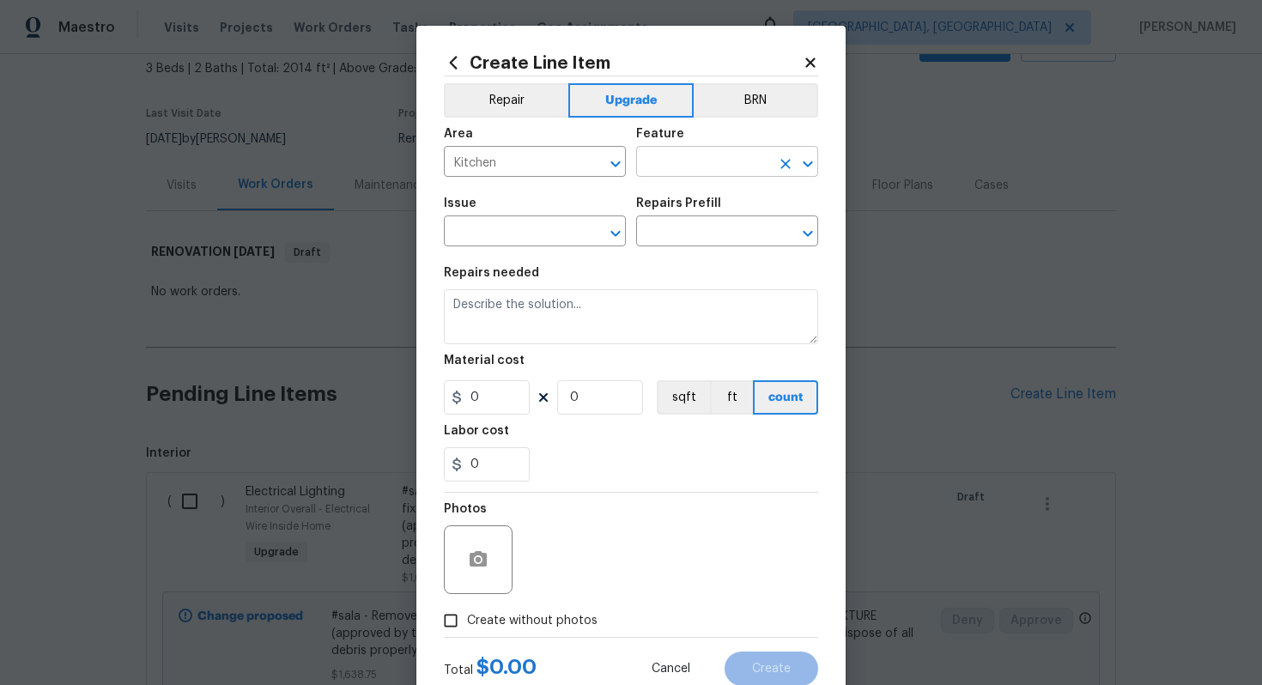
click at [682, 161] on input "text" at bounding box center [703, 163] width 134 height 27
click at [663, 239] on li "Cabinets" at bounding box center [727, 243] width 182 height 28
type input "Cabinets"
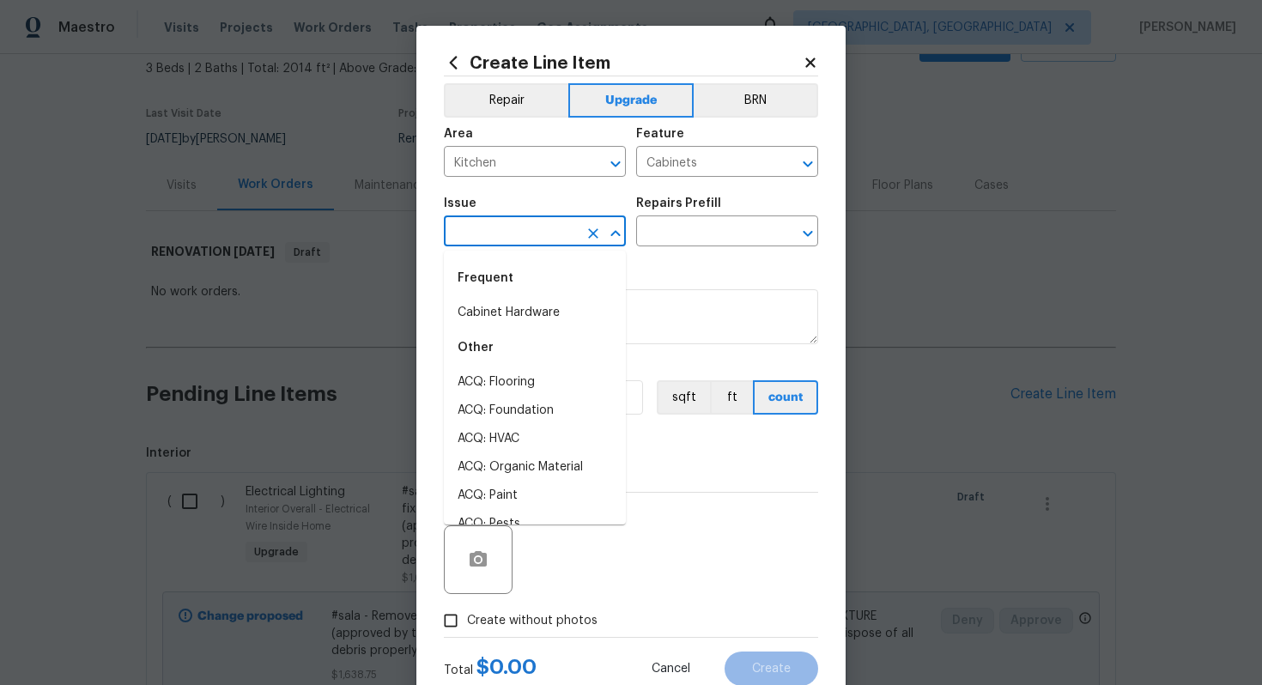
click at [455, 244] on input "text" at bounding box center [511, 233] width 134 height 27
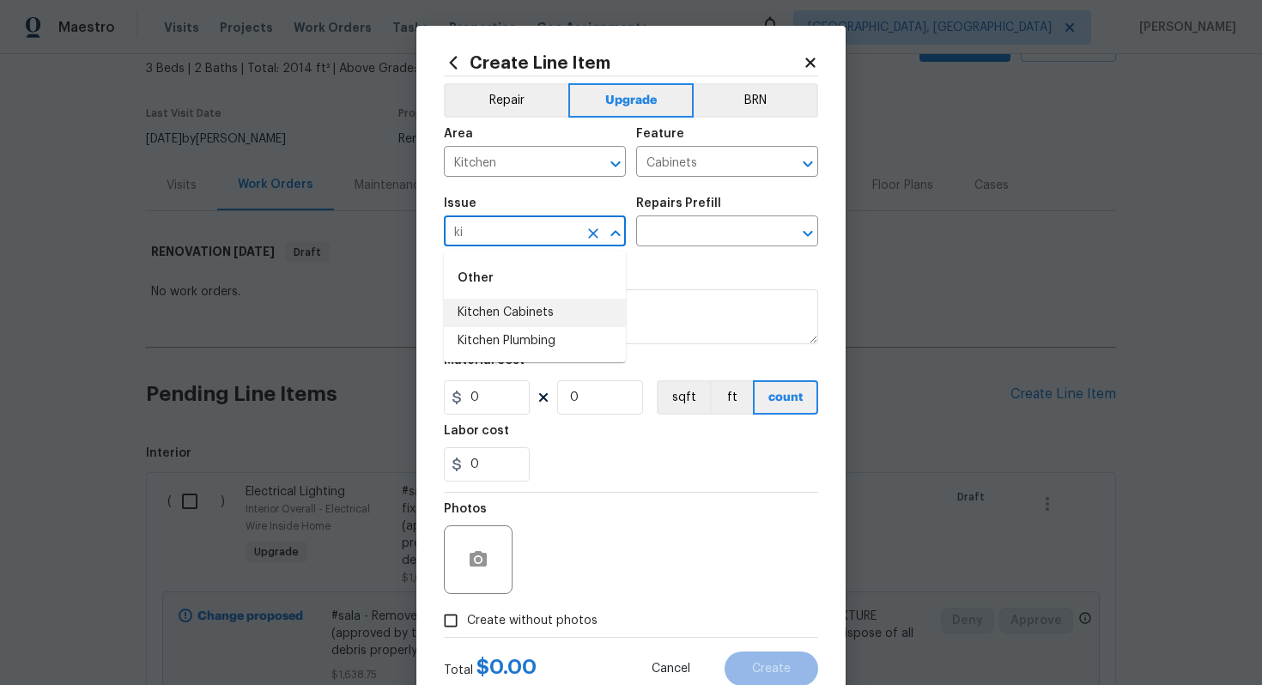
click at [516, 315] on li "Kitchen Cabinets" at bounding box center [535, 313] width 182 height 28
type input "Kitchen Cabinets"
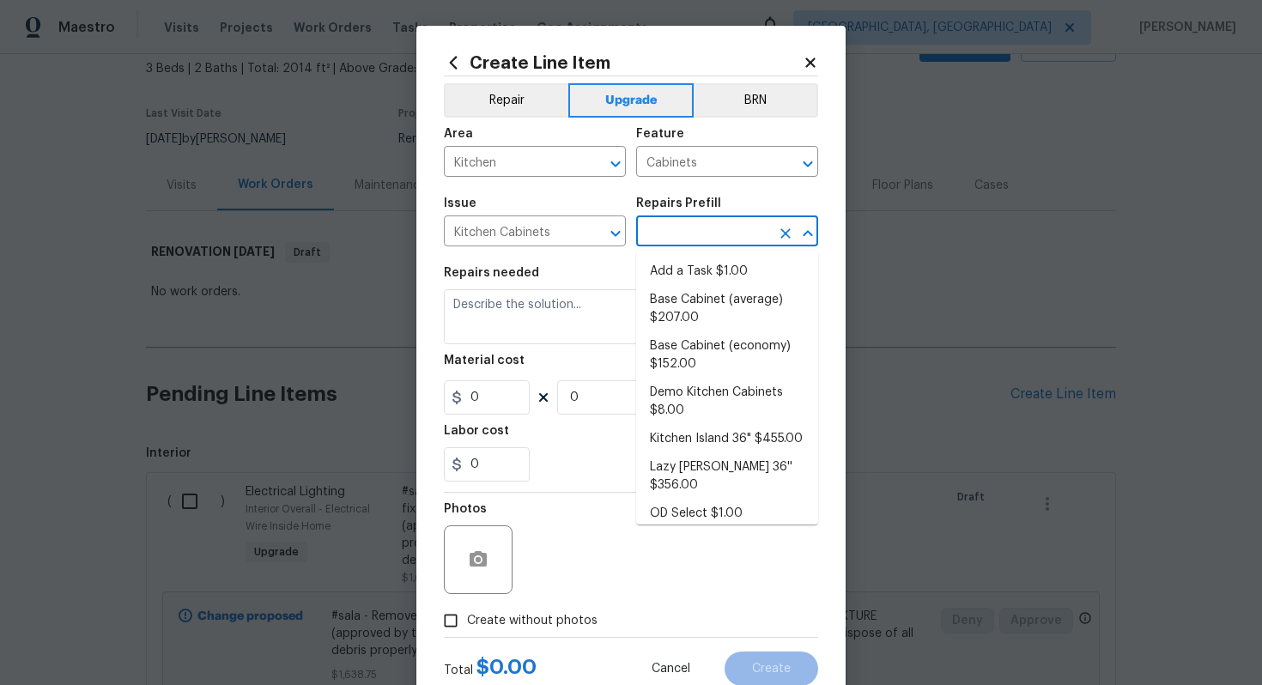
click at [667, 229] on input "text" at bounding box center [703, 233] width 134 height 27
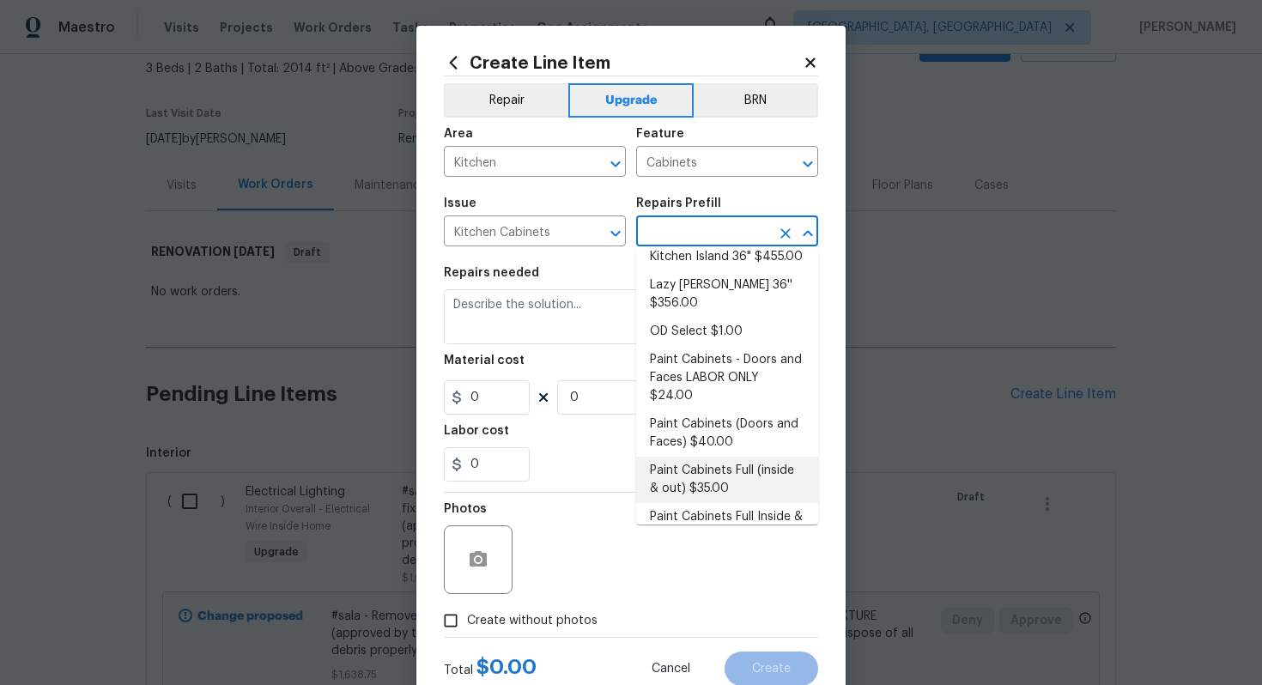
scroll to position [194, 0]
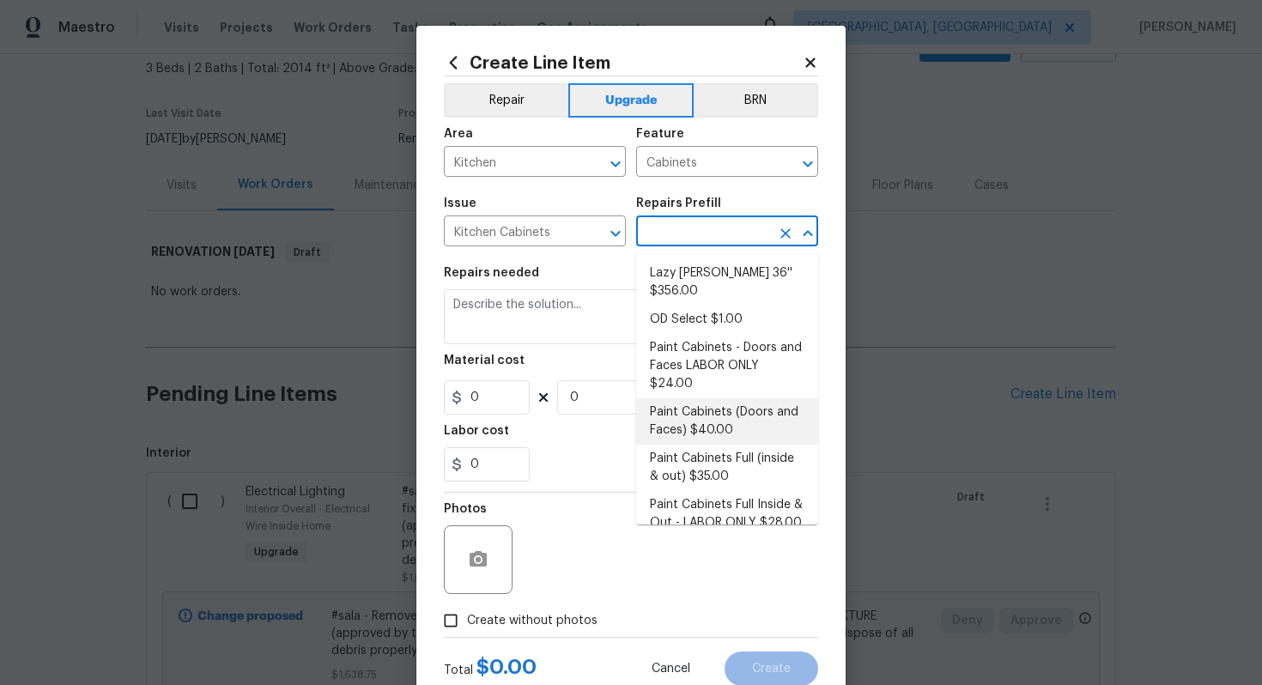
click at [693, 398] on li "Paint Cabinets (Doors and Faces) $40.00" at bounding box center [727, 421] width 182 height 46
type input "Paint Cabinets (Doors and Faces) $40.00"
type textarea "Prep, sand, mask and apply 2 coats of paint to the kitchen cabinet doors and bo…"
type input "40"
type input "1"
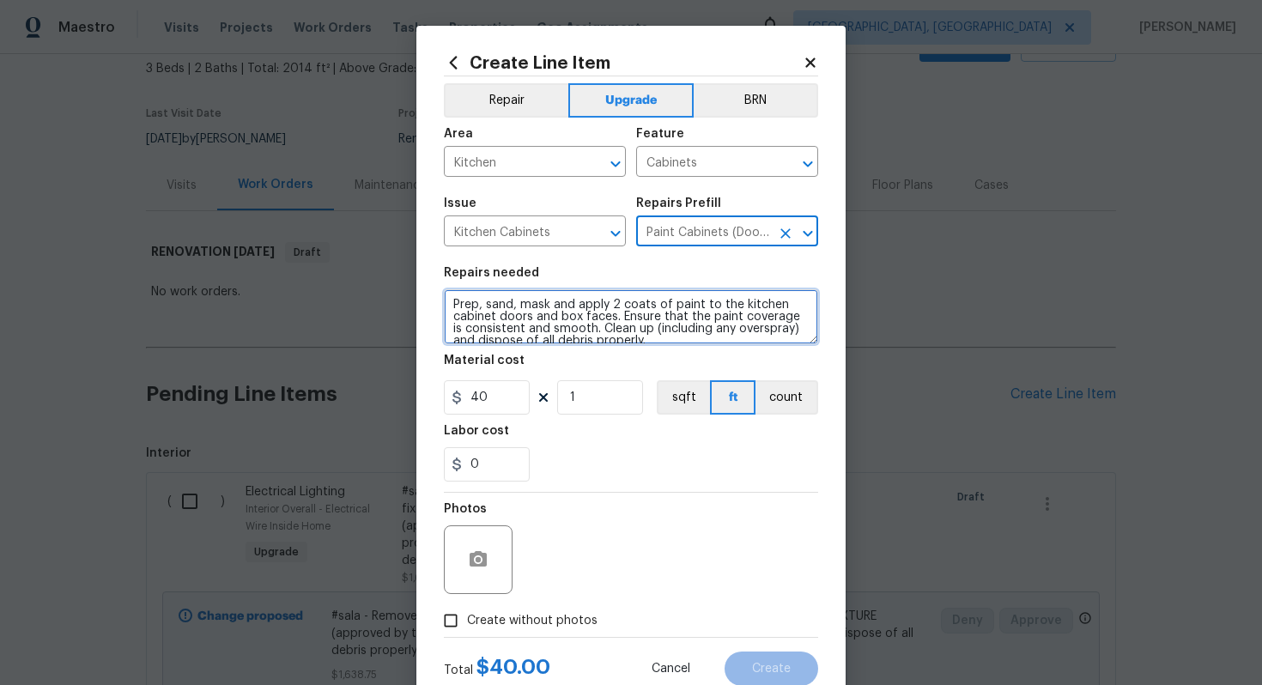
click at [445, 304] on textarea "Prep, sand, mask and apply 2 coats of paint to the kitchen cabinet doors and bo…" at bounding box center [631, 316] width 374 height 55
type textarea "#sala - Prep, sand, mask and apply 2 coats of paint to the kitchen cabinet door…"
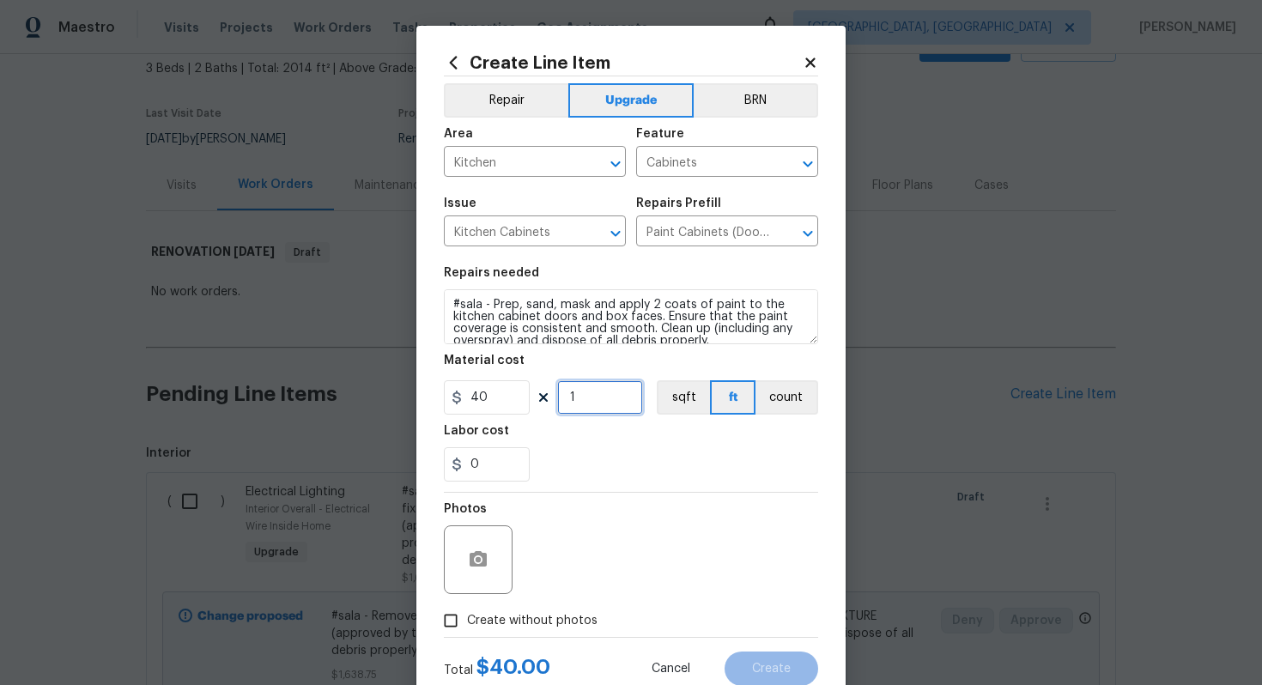
click at [590, 409] on input "1" at bounding box center [600, 397] width 86 height 34
type input "60"
click at [590, 602] on div "Photos" at bounding box center [631, 549] width 374 height 112
click at [575, 614] on span "Create without photos" at bounding box center [532, 621] width 130 height 18
click at [467, 614] on input "Create without photos" at bounding box center [450, 620] width 33 height 33
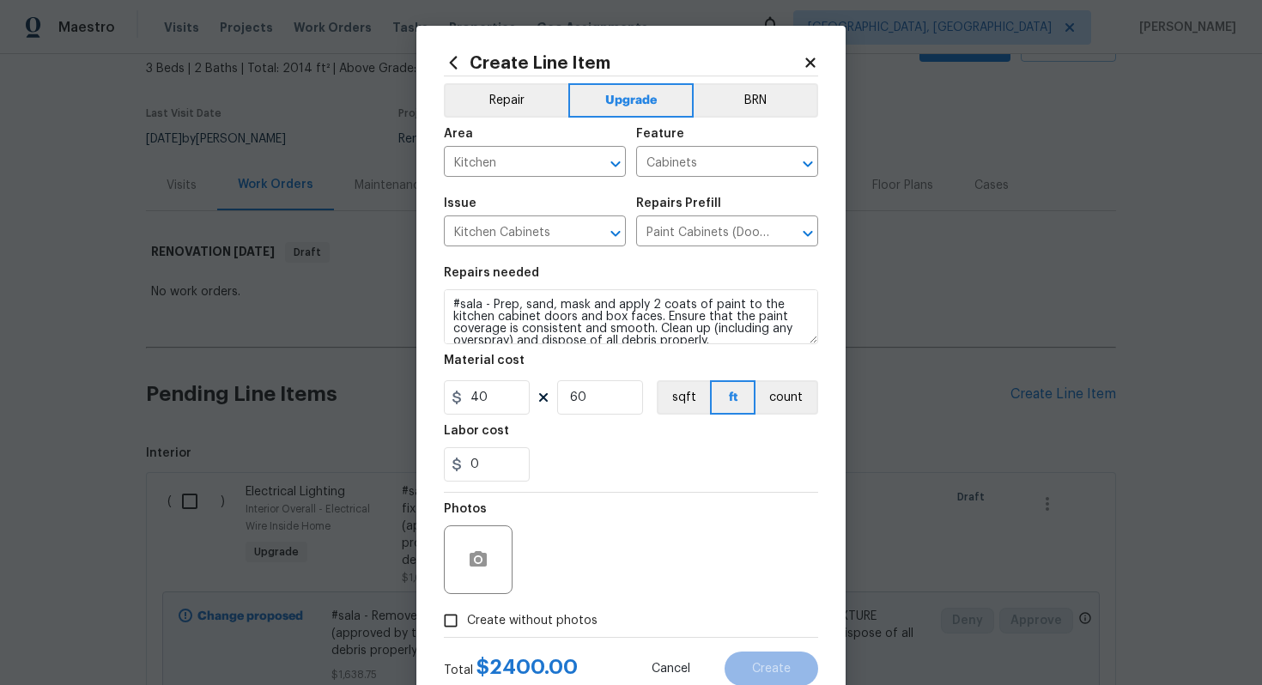
checkbox input "true"
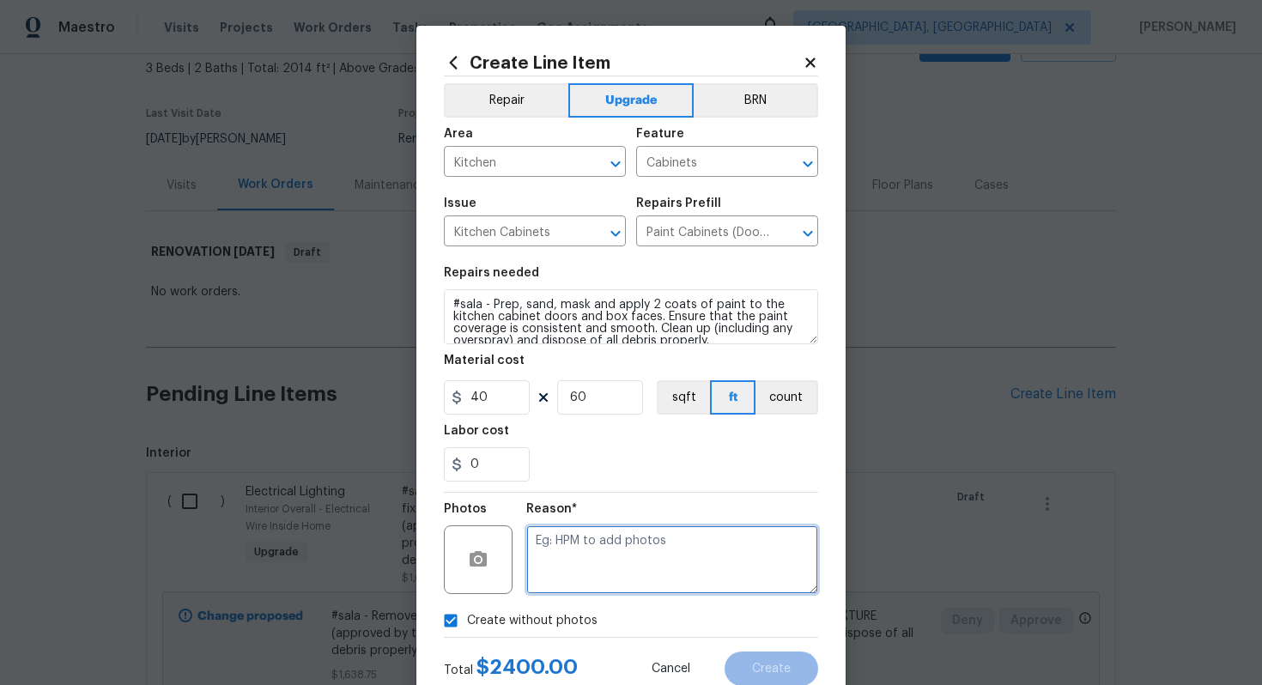
click at [577, 567] on textarea at bounding box center [672, 559] width 292 height 69
type textarea "n/a"
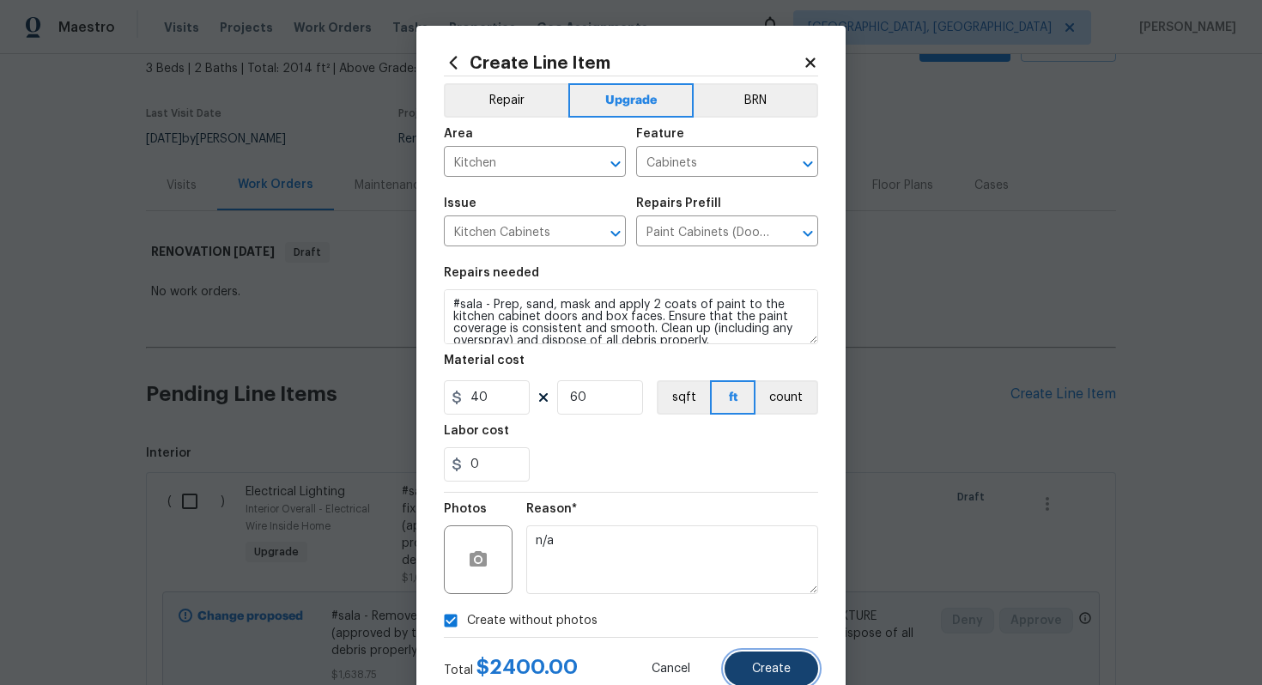
click at [764, 662] on button "Create" at bounding box center [771, 668] width 94 height 34
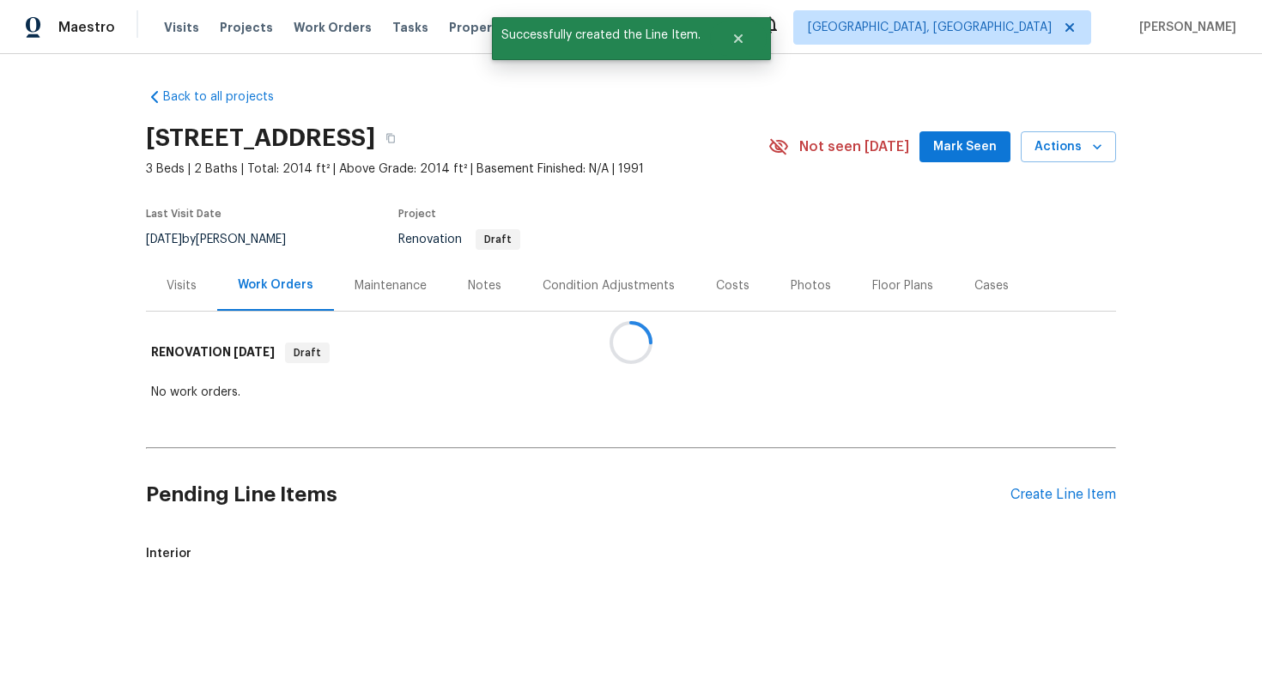
scroll to position [0, 0]
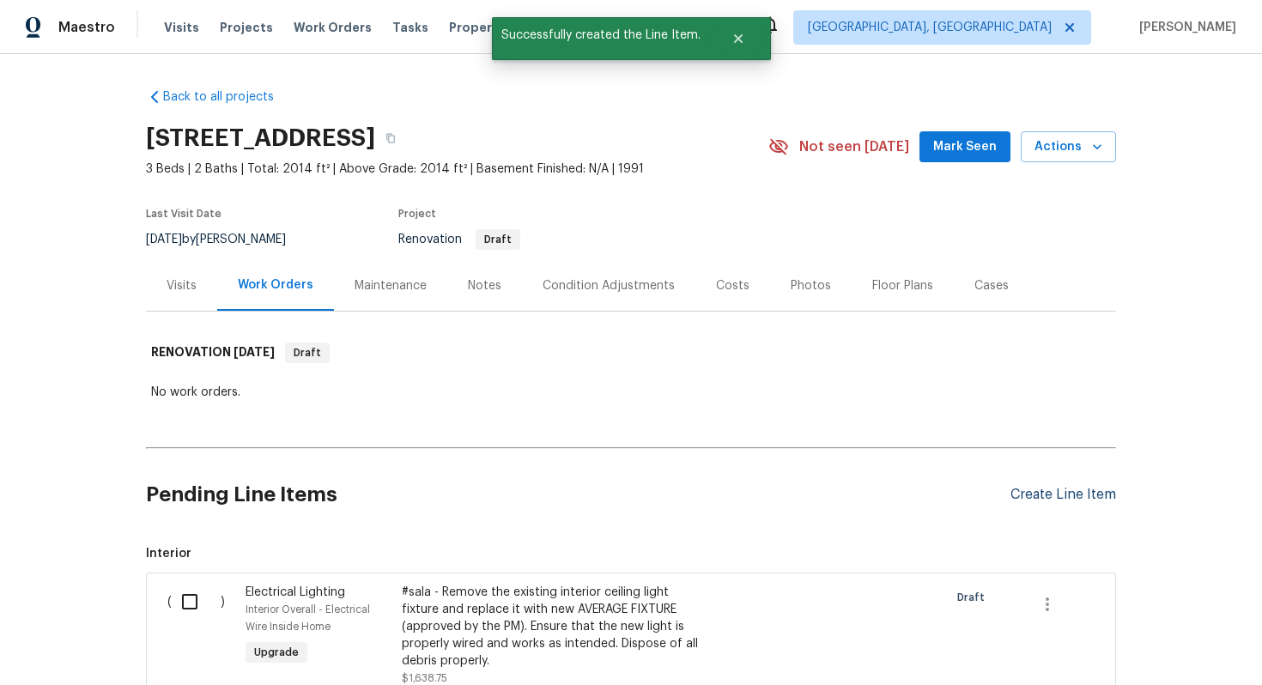
click at [1029, 489] on div "Create Line Item" at bounding box center [1063, 495] width 106 height 16
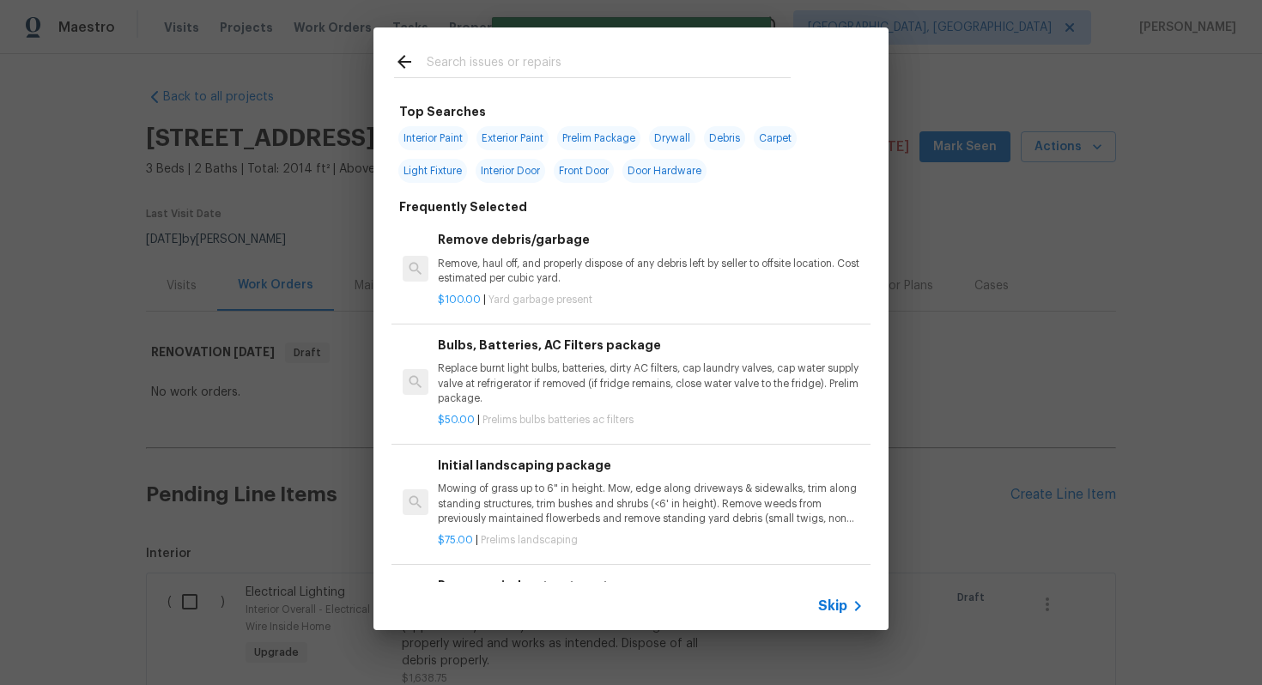
click at [842, 605] on span "Skip" at bounding box center [832, 605] width 29 height 17
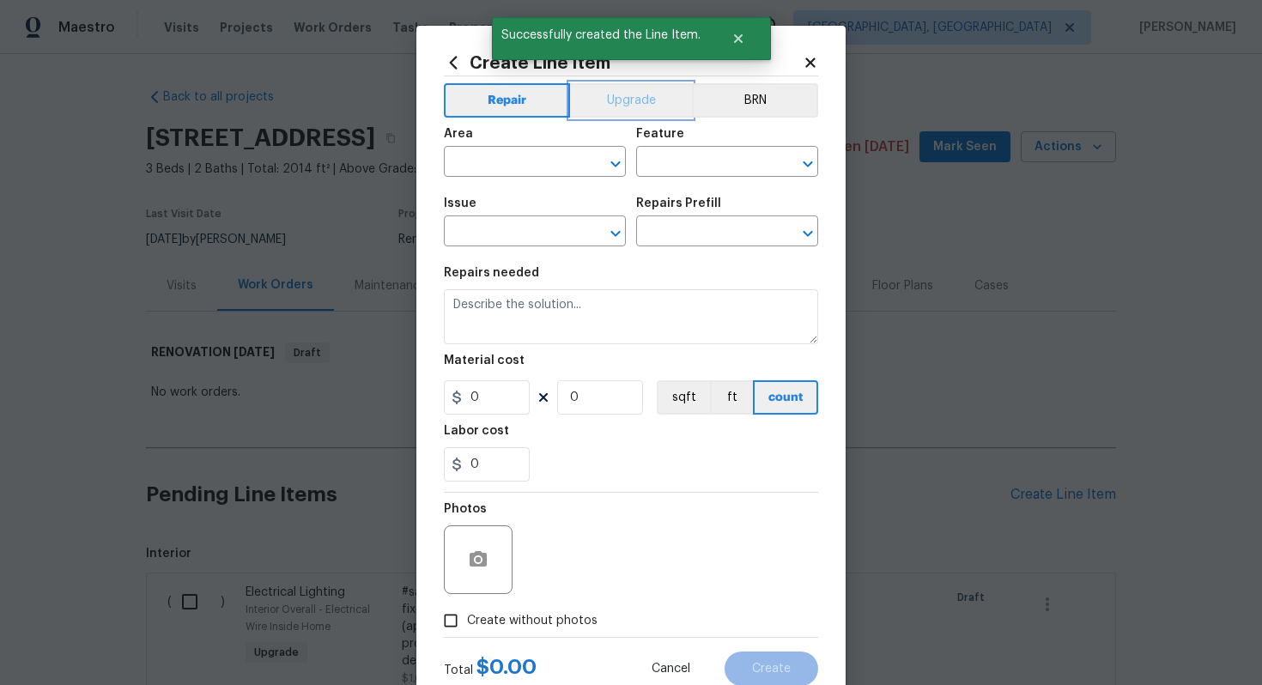
click at [603, 94] on button "Upgrade" at bounding box center [631, 100] width 123 height 34
click at [492, 177] on input "text" at bounding box center [511, 163] width 134 height 27
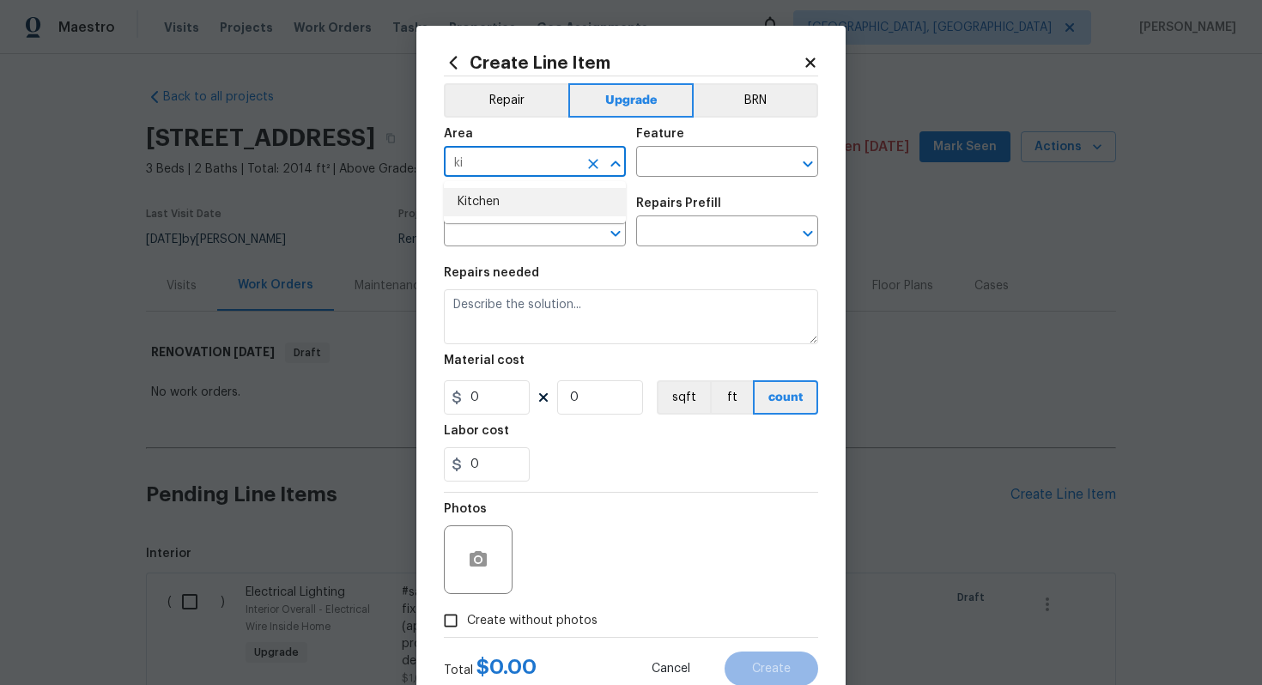
click at [517, 210] on li "Kitchen" at bounding box center [535, 202] width 182 height 28
type input "Kitchen"
click at [682, 160] on input "text" at bounding box center [703, 163] width 134 height 27
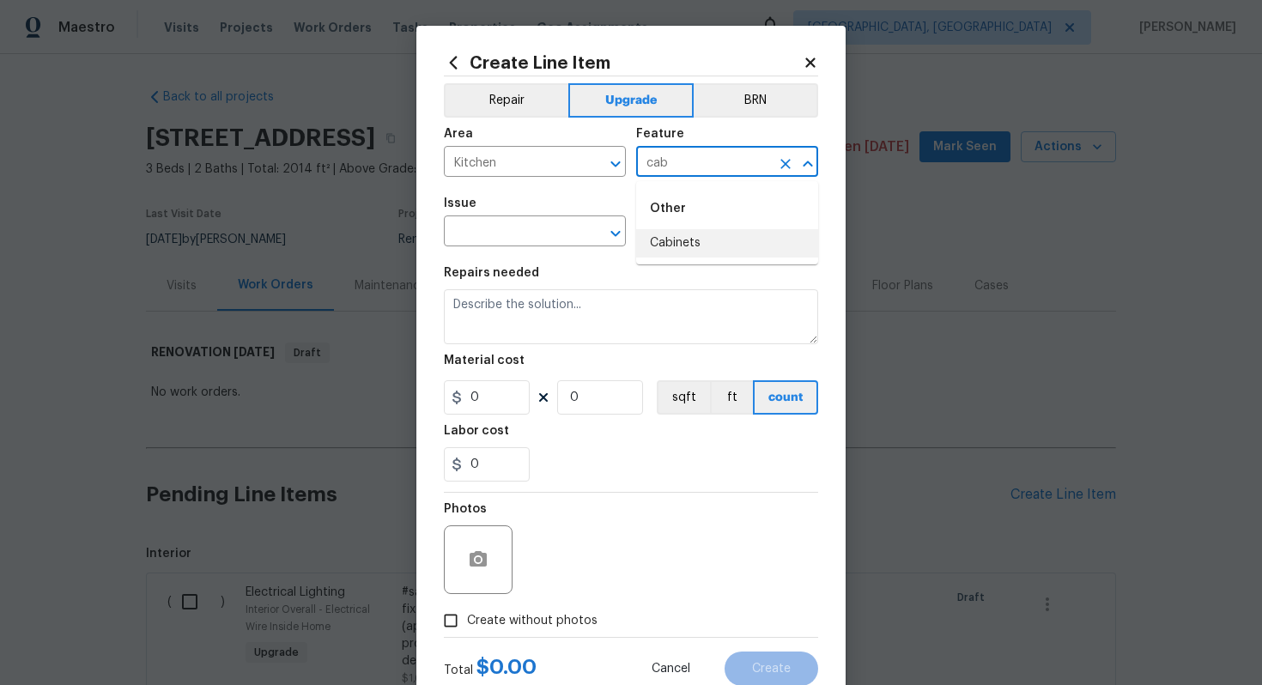
click at [711, 239] on li "Cabinets" at bounding box center [727, 243] width 182 height 28
type input "Cabinets"
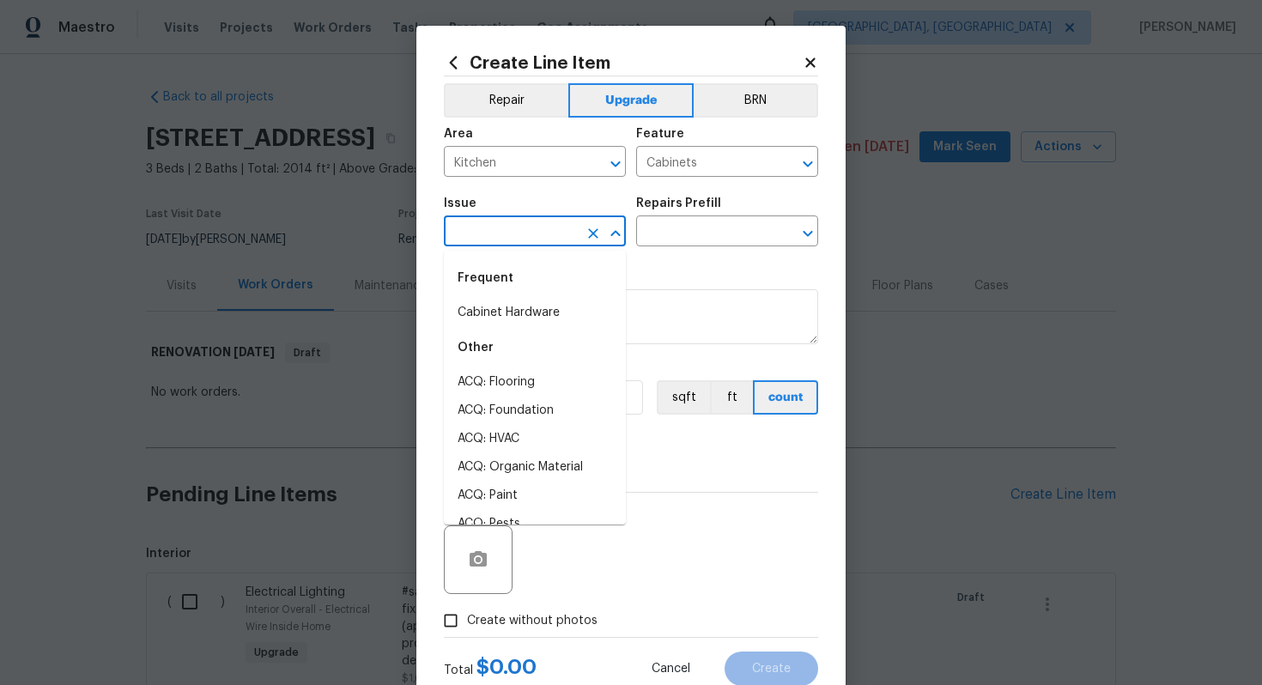
click at [483, 227] on input "text" at bounding box center [511, 233] width 134 height 27
click at [536, 312] on li "Cabinet Hardware" at bounding box center [535, 313] width 182 height 28
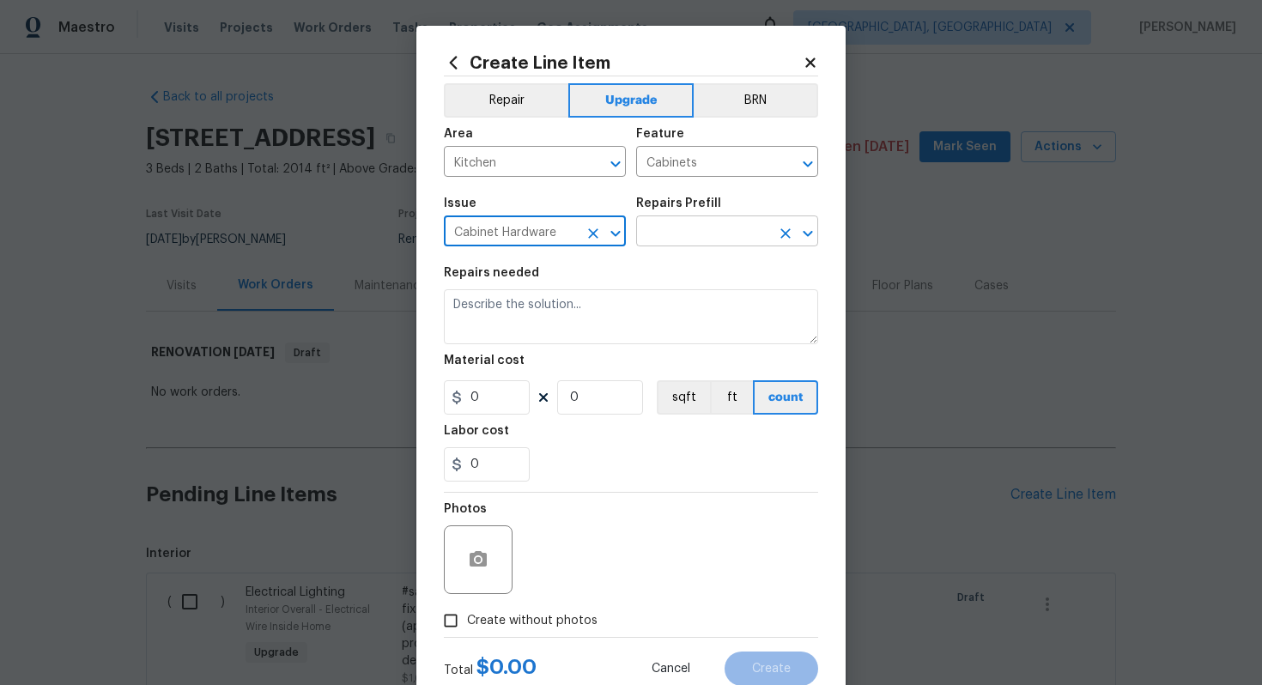
type input "Cabinet Hardware"
click at [649, 245] on input "text" at bounding box center [703, 233] width 134 height 27
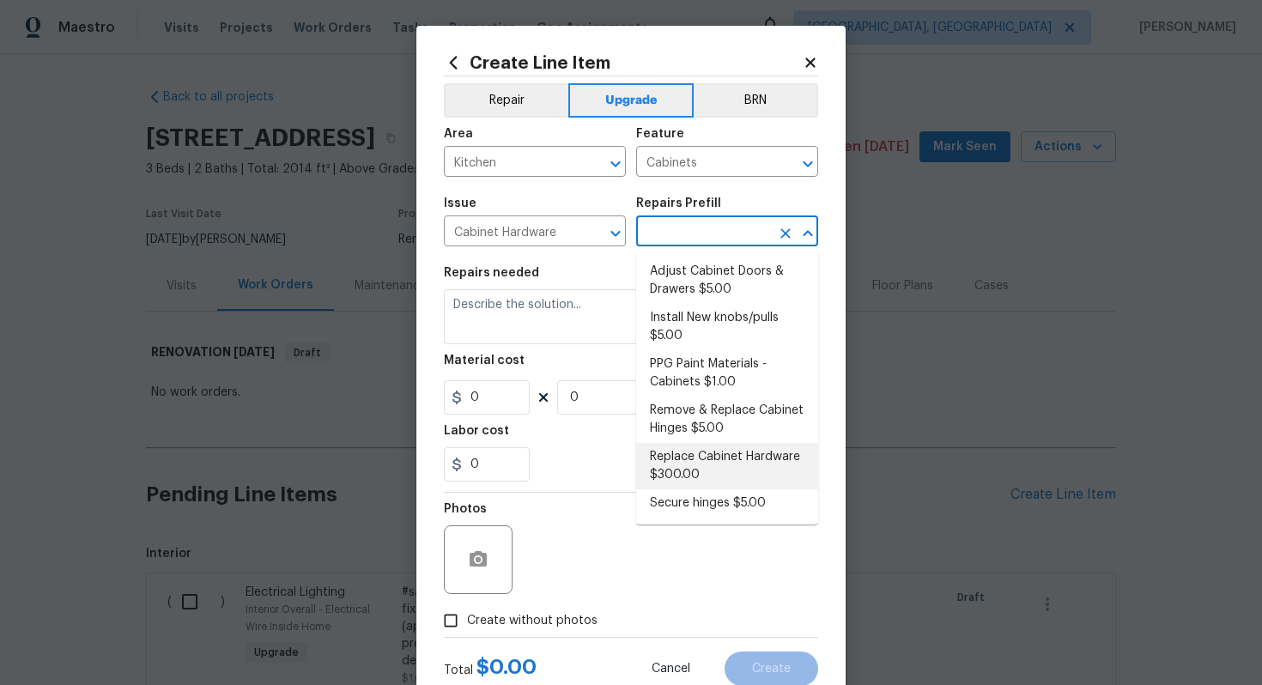
click at [701, 476] on li "Replace Cabinet Hardware $300.00" at bounding box center [727, 466] width 182 height 46
type input "Replace Cabinet Hardware $300.00"
type textarea "Replace cabinet hardware with new hinges and pulls. HPM to provide specs"
type input "300"
type input "1"
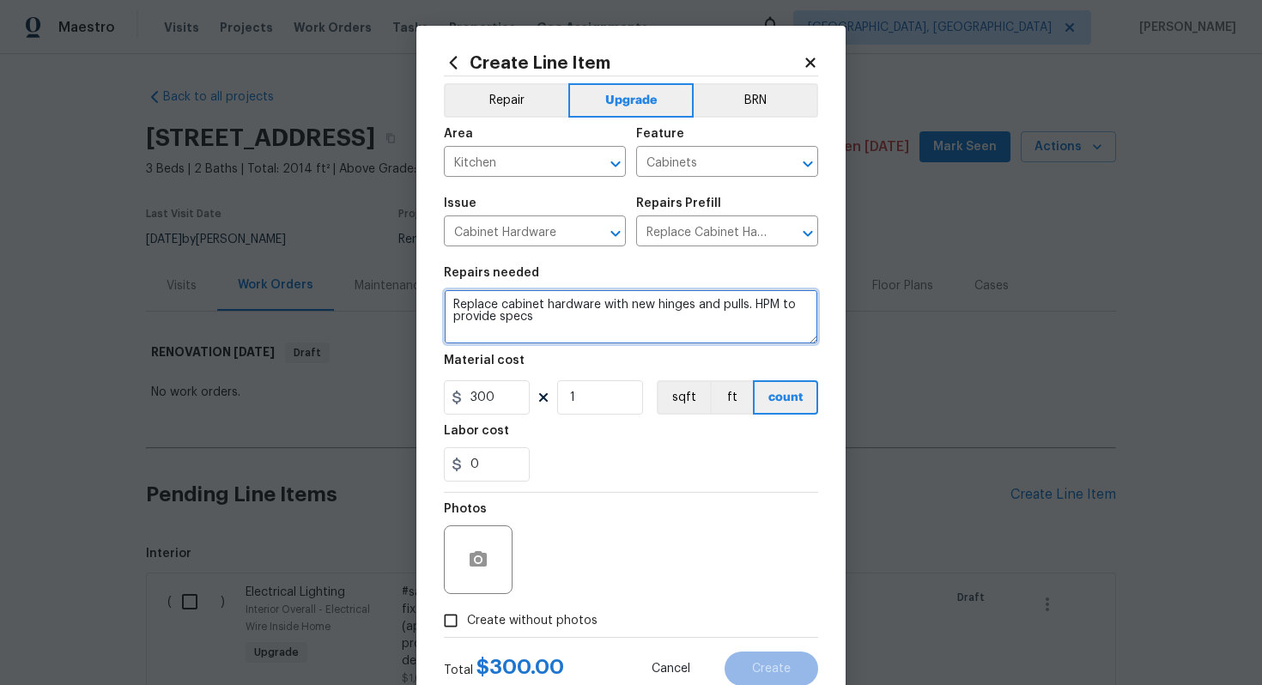
click at [446, 301] on textarea "Replace cabinet hardware with new hinges and pulls. HPM to provide specs" at bounding box center [631, 316] width 374 height 55
type textarea "#sala - Replace cabinet hardware with new hinges and pulls. HPM to provide specs"
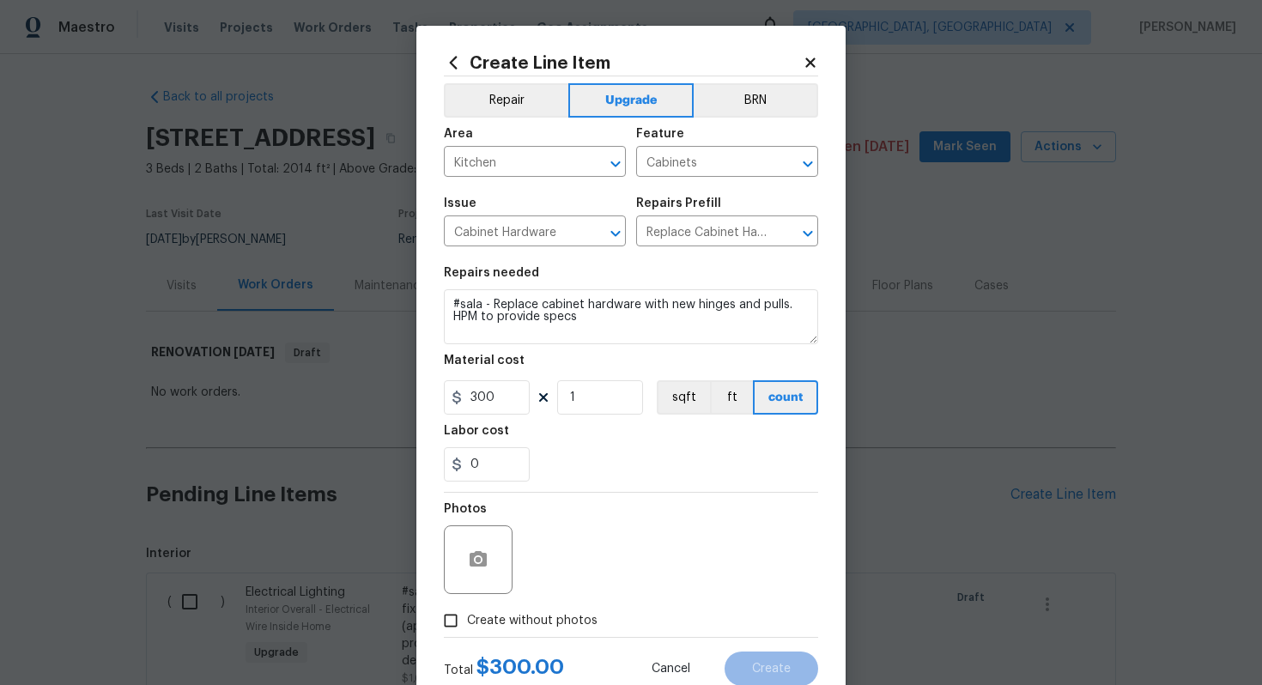
click at [546, 626] on span "Create without photos" at bounding box center [532, 621] width 130 height 18
click at [467, 626] on input "Create without photos" at bounding box center [450, 620] width 33 height 33
checkbox input "true"
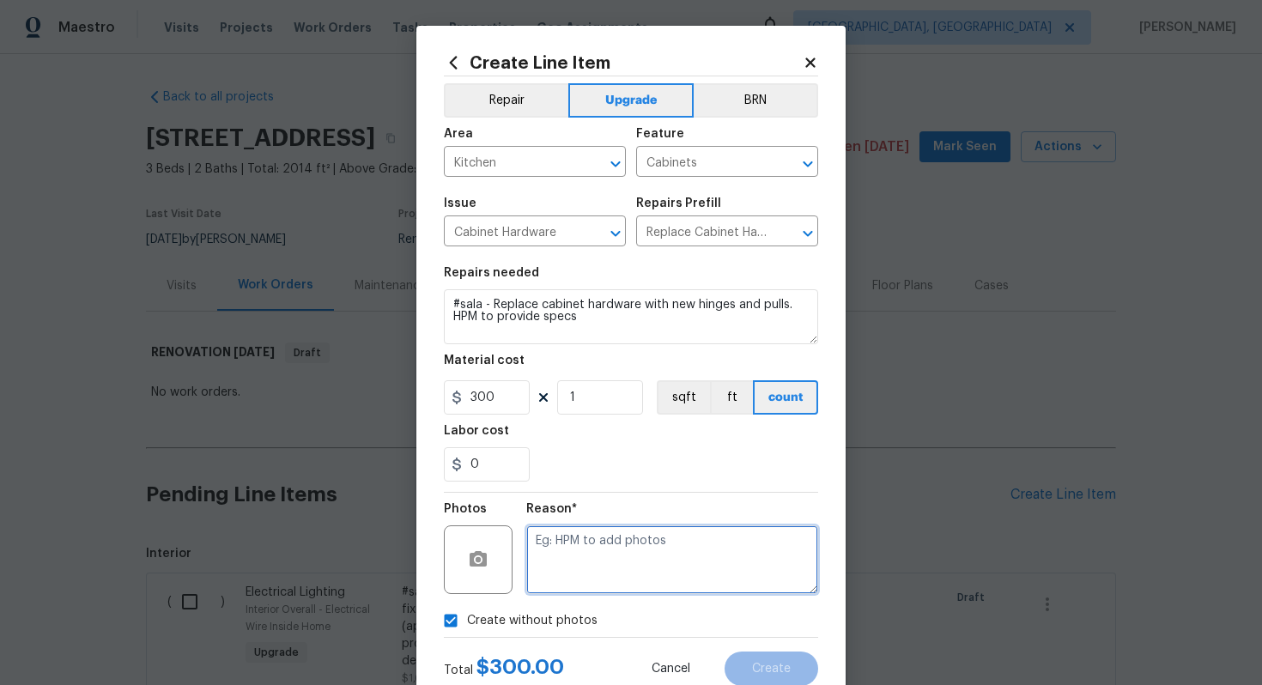
click at [582, 566] on textarea at bounding box center [672, 559] width 292 height 69
type textarea "n/a"
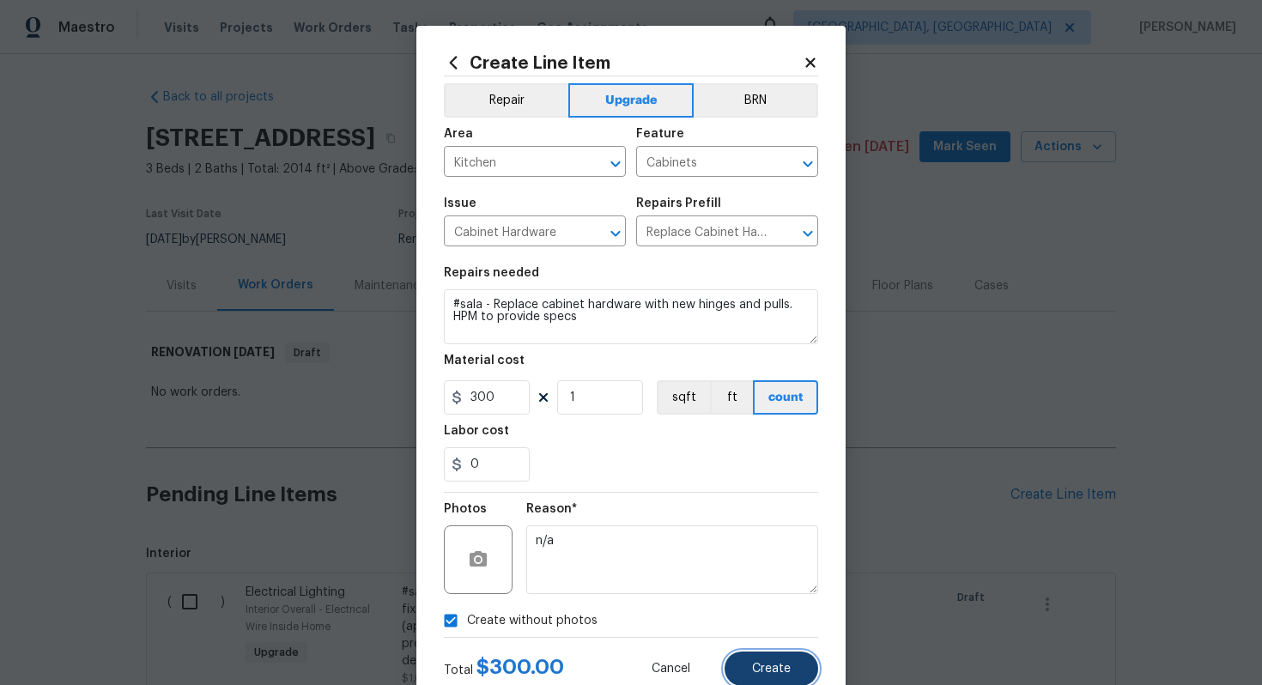
click at [789, 662] on button "Create" at bounding box center [771, 668] width 94 height 34
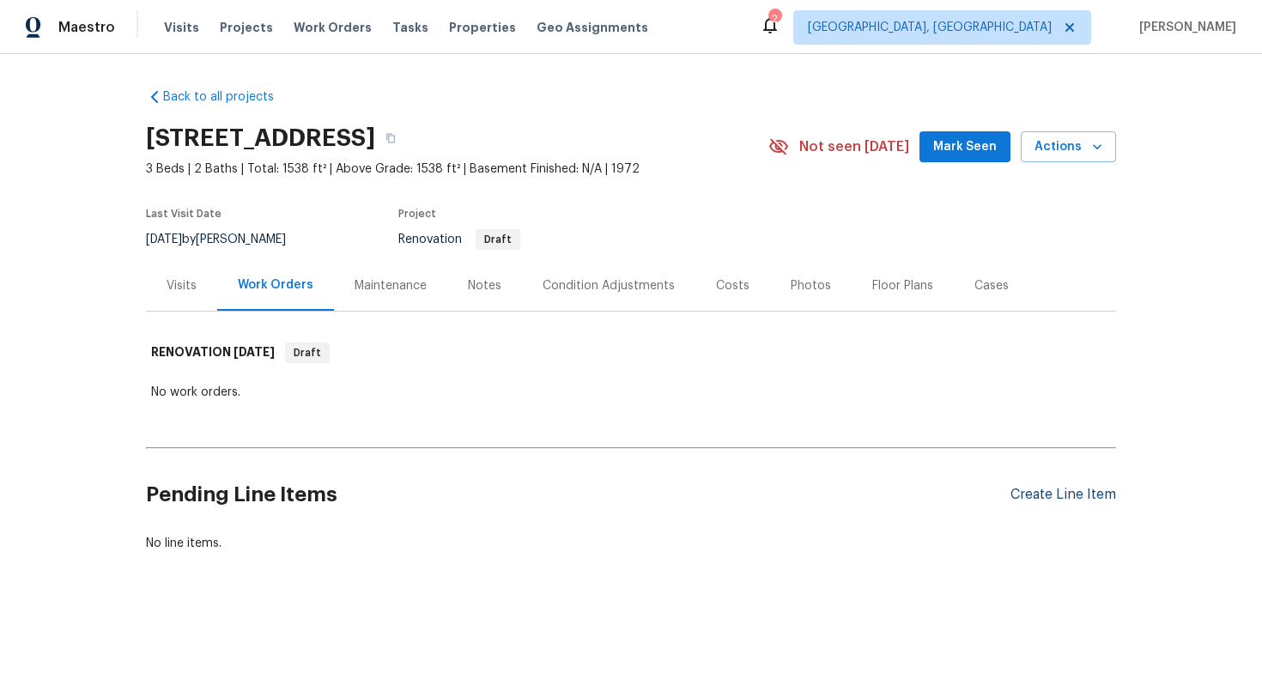
click at [1044, 496] on div "Create Line Item" at bounding box center [1063, 495] width 106 height 16
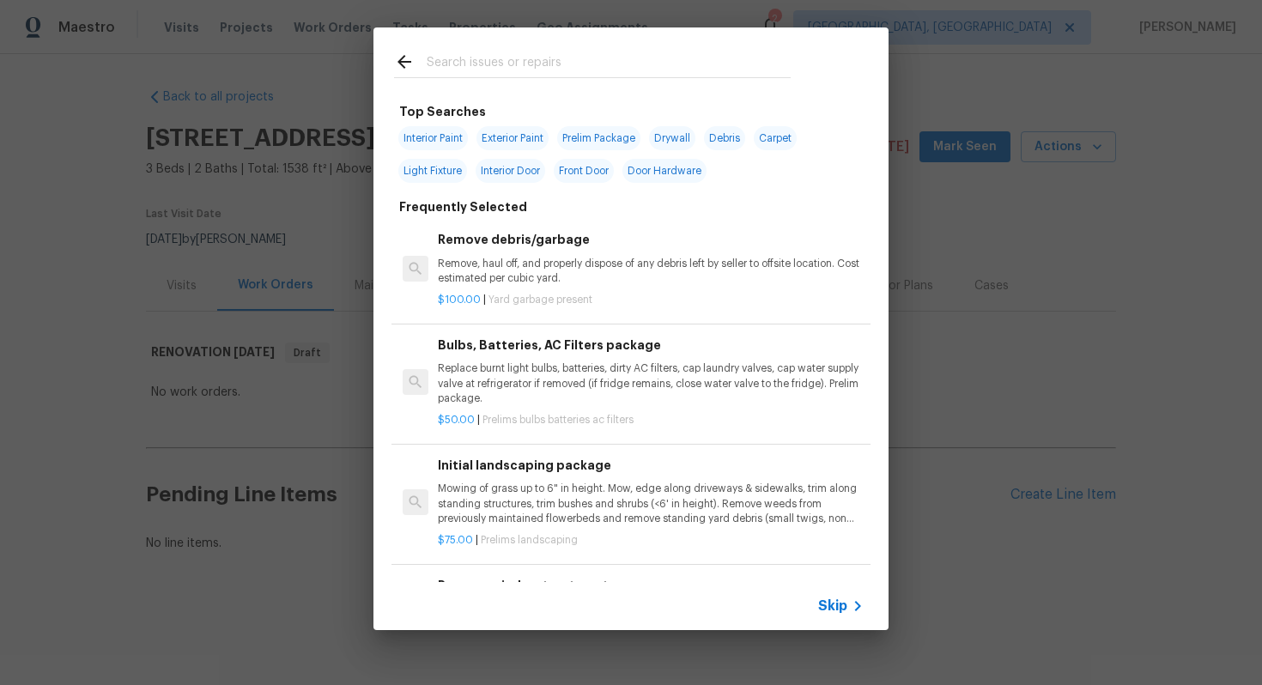
click at [829, 602] on span "Skip" at bounding box center [832, 605] width 29 height 17
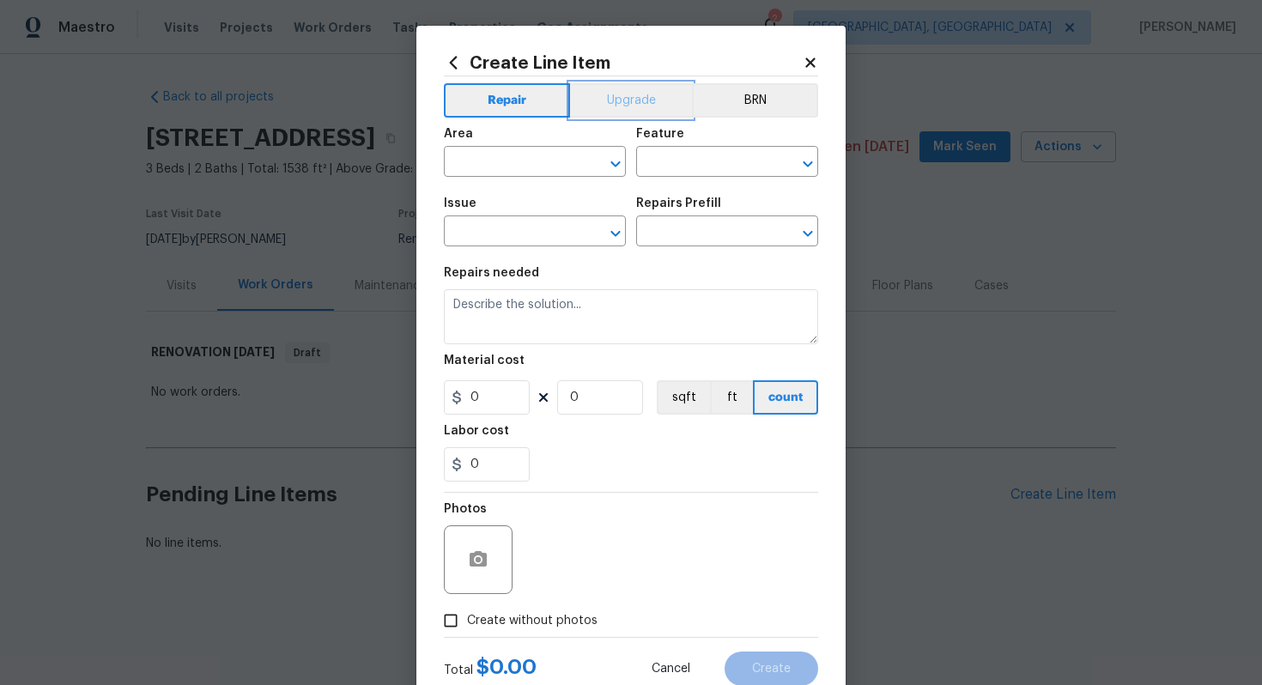
click at [611, 101] on button "Upgrade" at bounding box center [631, 100] width 123 height 34
click at [532, 163] on input "text" at bounding box center [511, 163] width 134 height 27
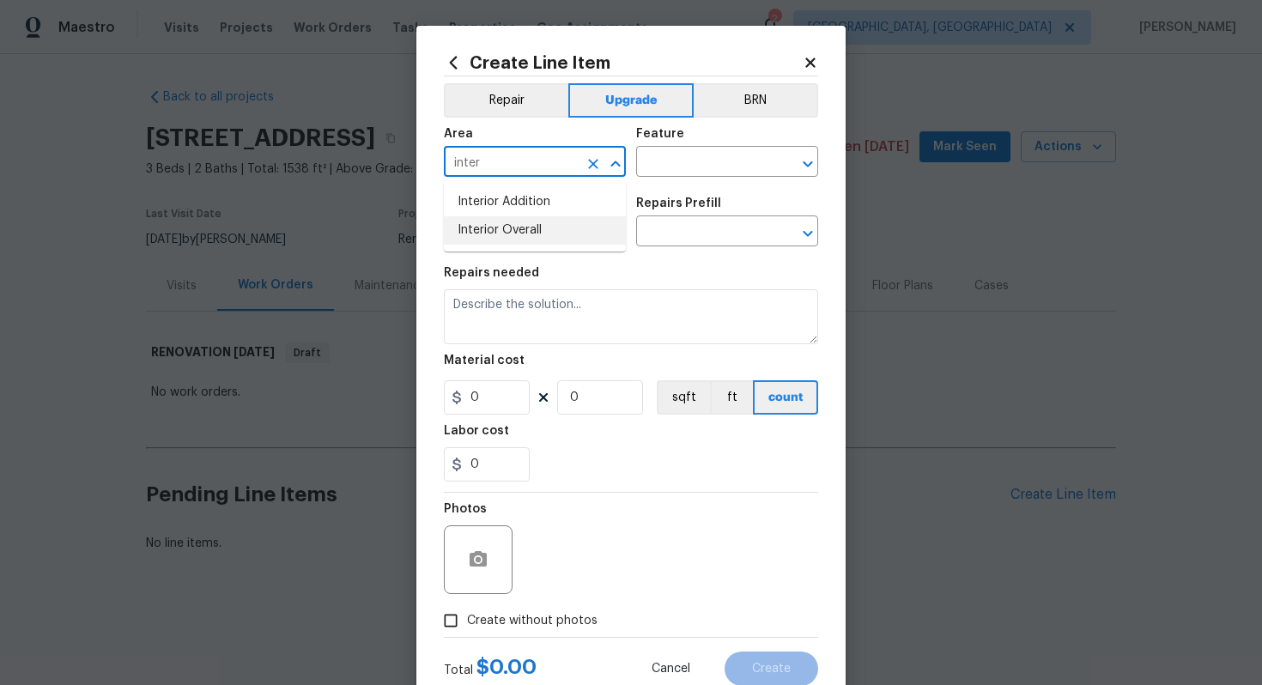
click at [595, 241] on li "Interior Overall" at bounding box center [535, 230] width 182 height 28
type input "Interior Overall"
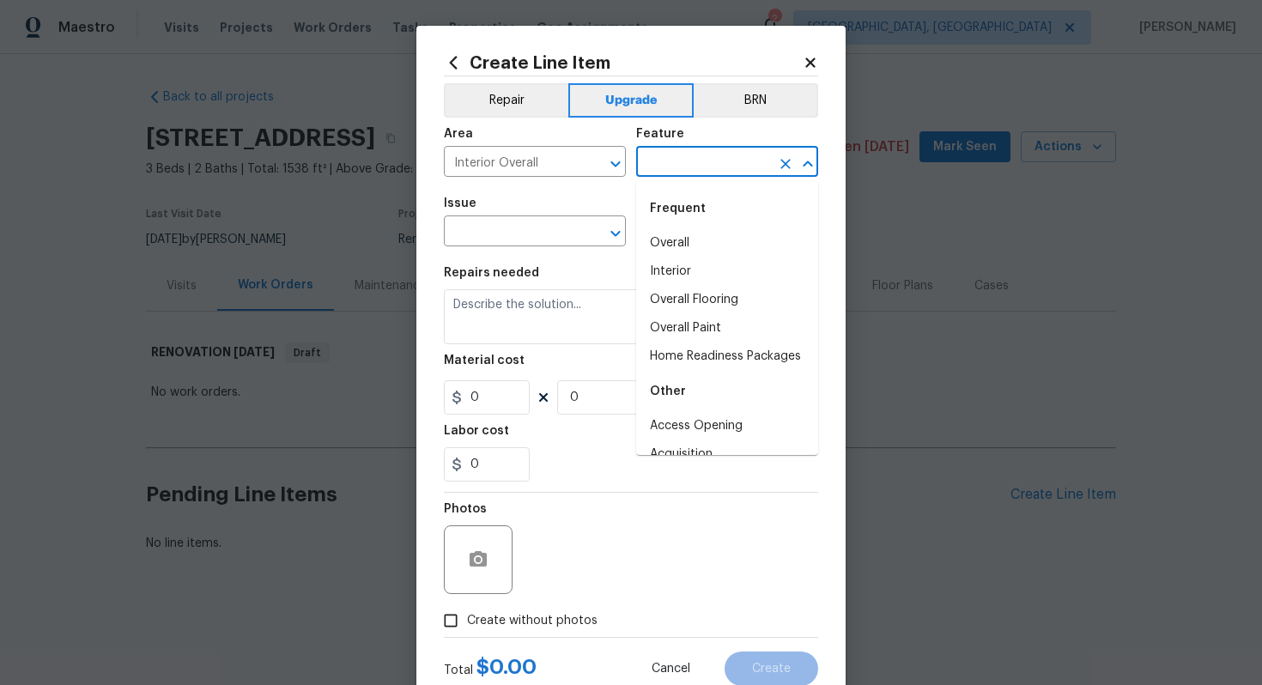
click at [667, 158] on input "text" at bounding box center [703, 163] width 134 height 27
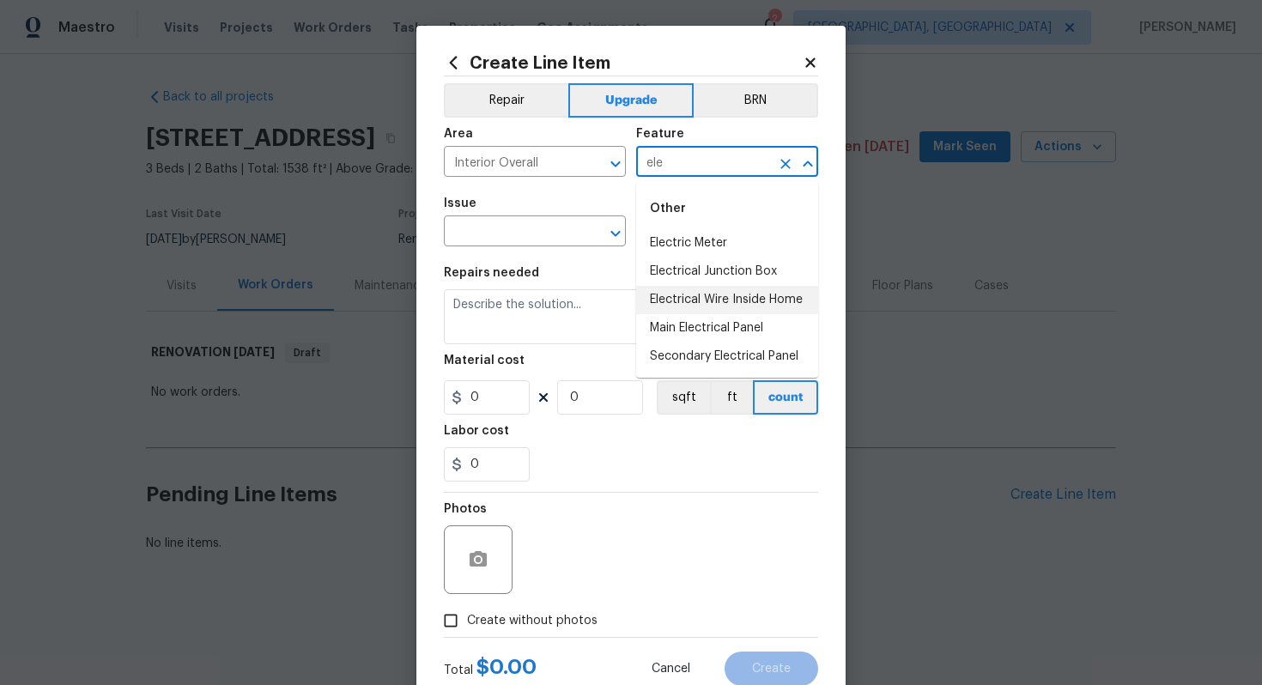
click at [732, 305] on li "Electrical Wire Inside Home" at bounding box center [727, 300] width 182 height 28
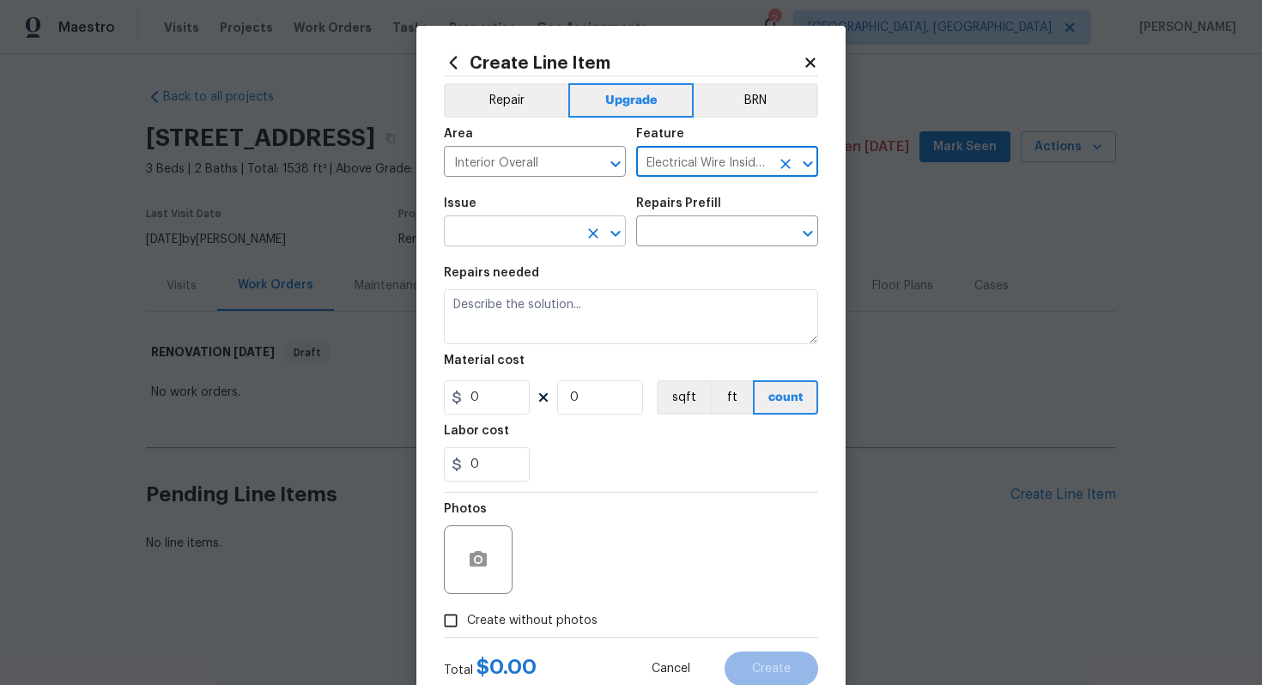
type input "Electrical Wire Inside Home"
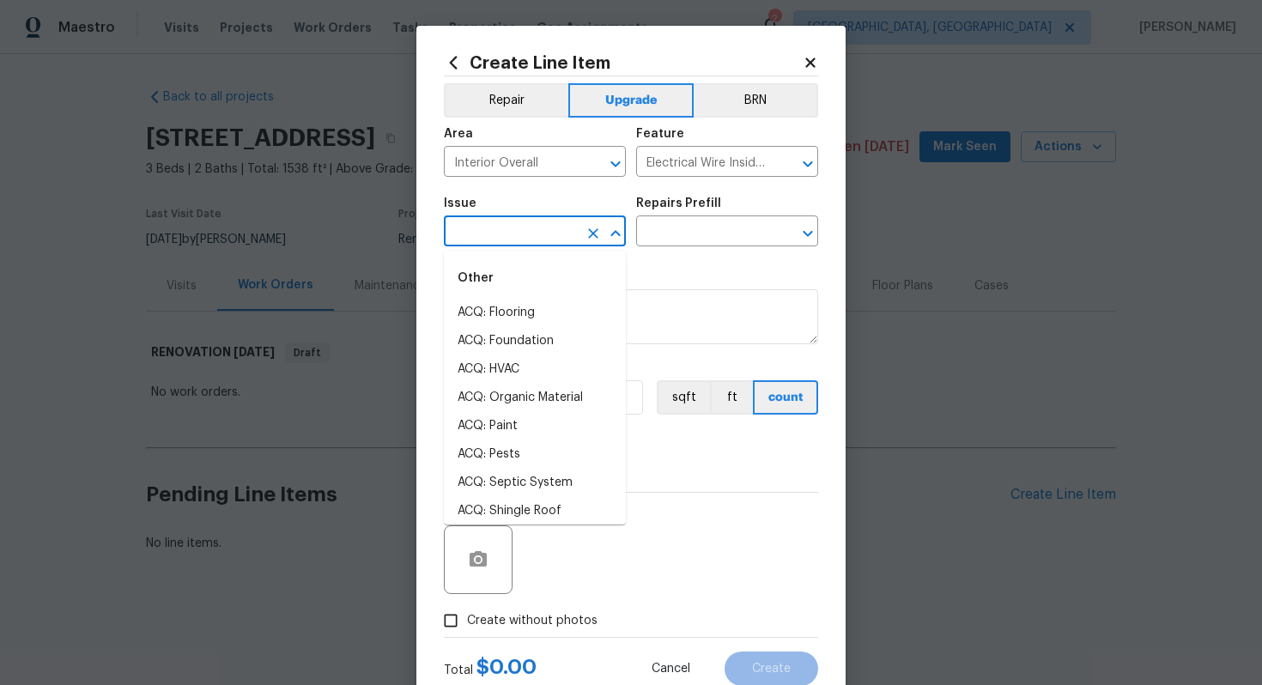
click at [484, 227] on input "text" at bounding box center [511, 233] width 134 height 27
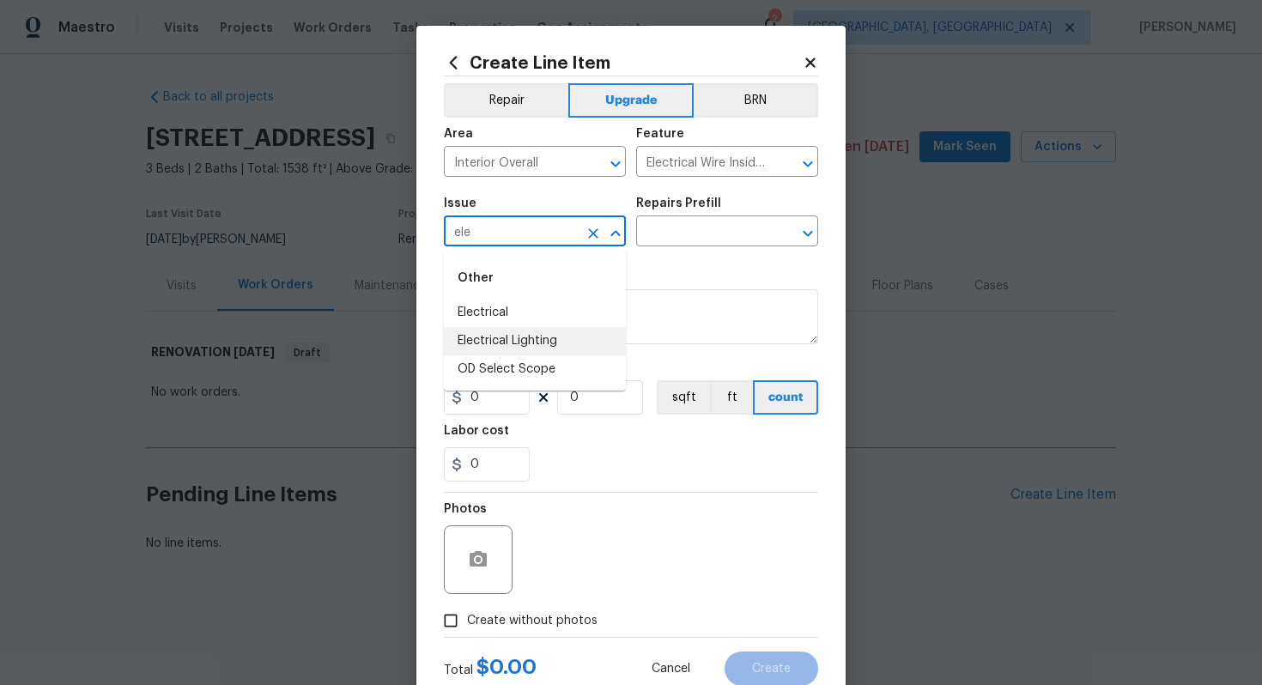
click at [577, 341] on li "Electrical Lighting" at bounding box center [535, 341] width 182 height 28
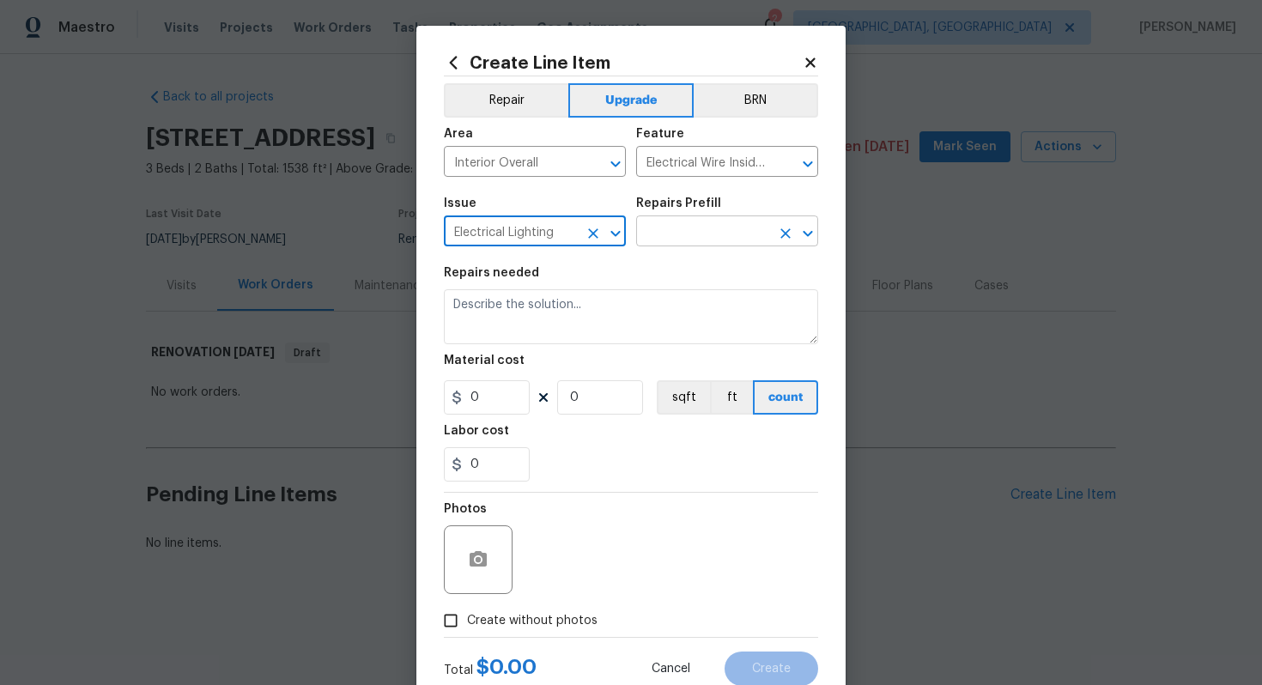
type input "Electrical Lighting"
click at [687, 239] on input "text" at bounding box center [703, 233] width 134 height 27
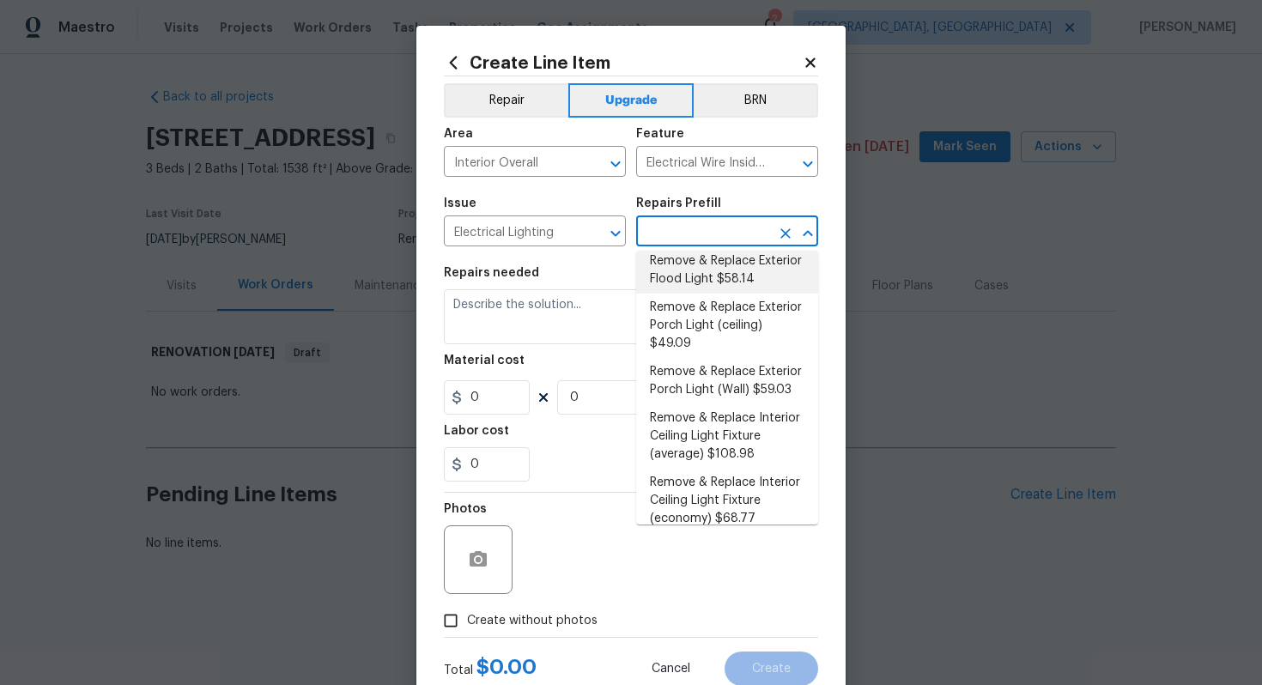
scroll to position [365, 0]
click at [717, 418] on li "Remove & Replace Interior Ceiling Light Fixture (average) $108.98" at bounding box center [727, 435] width 182 height 64
type input "Remove & Replace Interior Ceiling Light Fixture (average) $108.98"
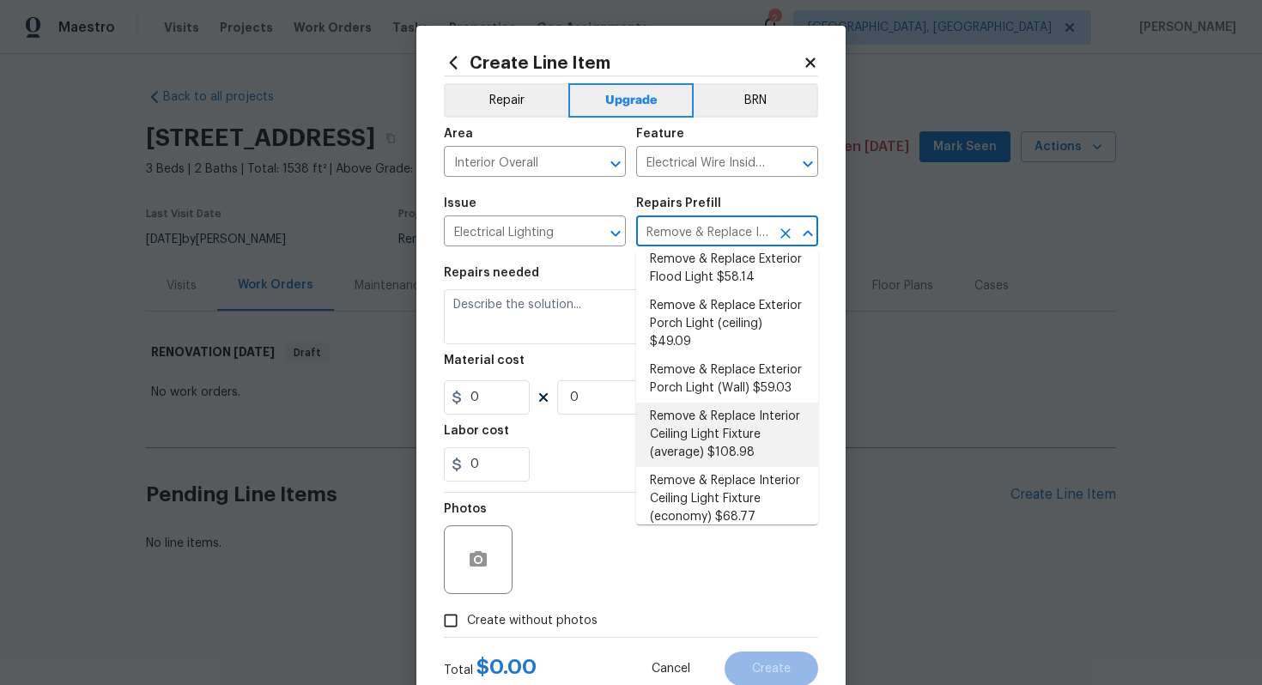
type textarea "Remove the existing interior ceiling light fixture and replace it with new AVER…"
type input "1"
type input "108.98"
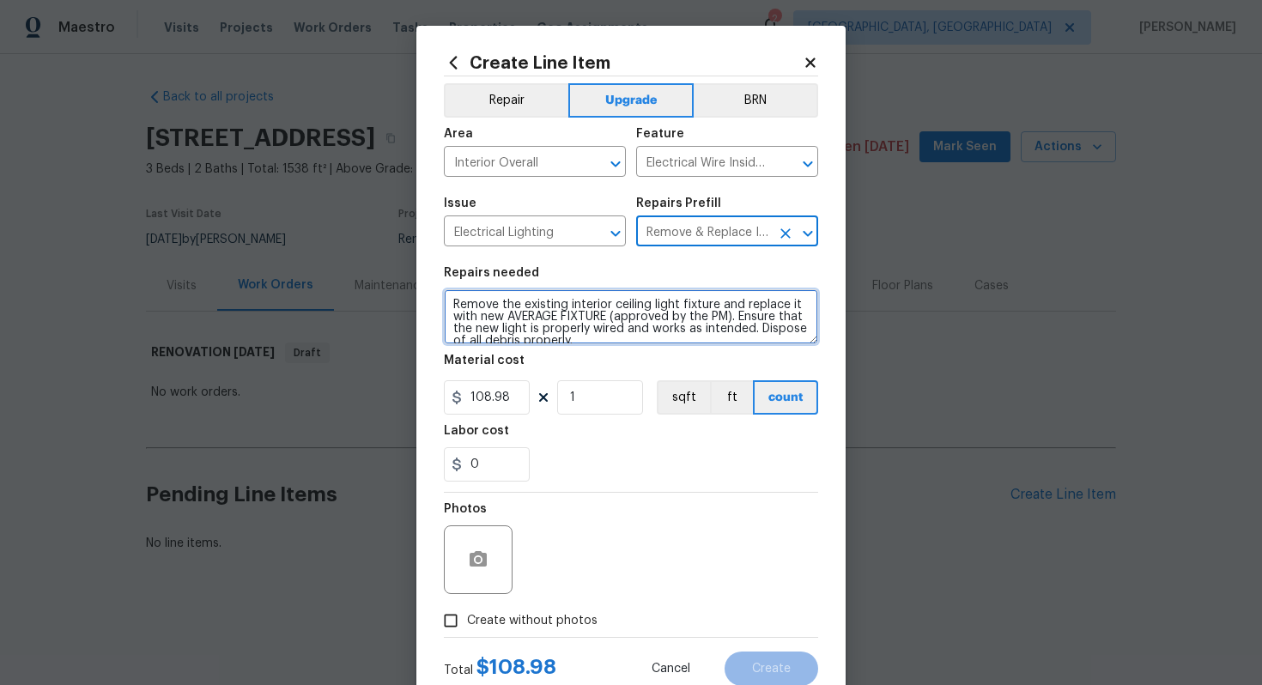
click at [448, 306] on textarea "Remove the existing interior ceiling light fixture and replace it with new AVER…" at bounding box center [631, 316] width 374 height 55
type textarea "#sala - Remove the existing interior ceiling light fixture and replace it with …"
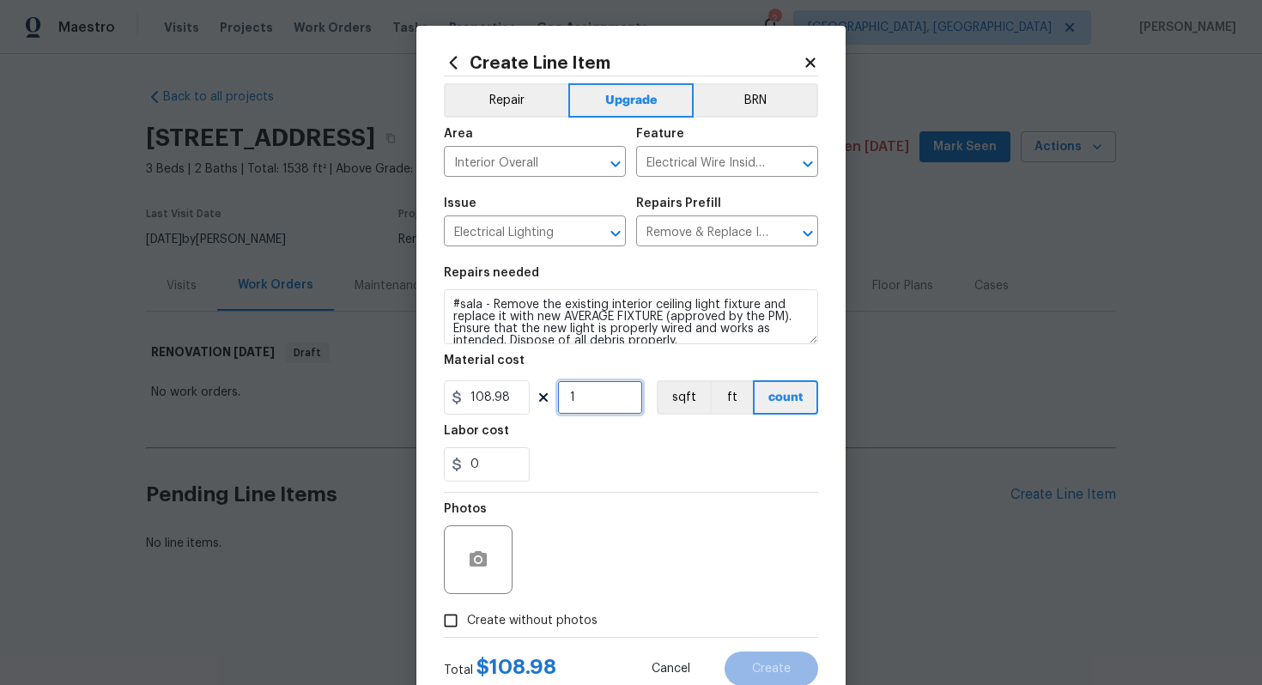
click at [602, 405] on input "1" at bounding box center [600, 397] width 86 height 34
type input "15"
click at [565, 618] on span "Create without photos" at bounding box center [532, 621] width 130 height 18
click at [467, 618] on input "Create without photos" at bounding box center [450, 620] width 33 height 33
checkbox input "true"
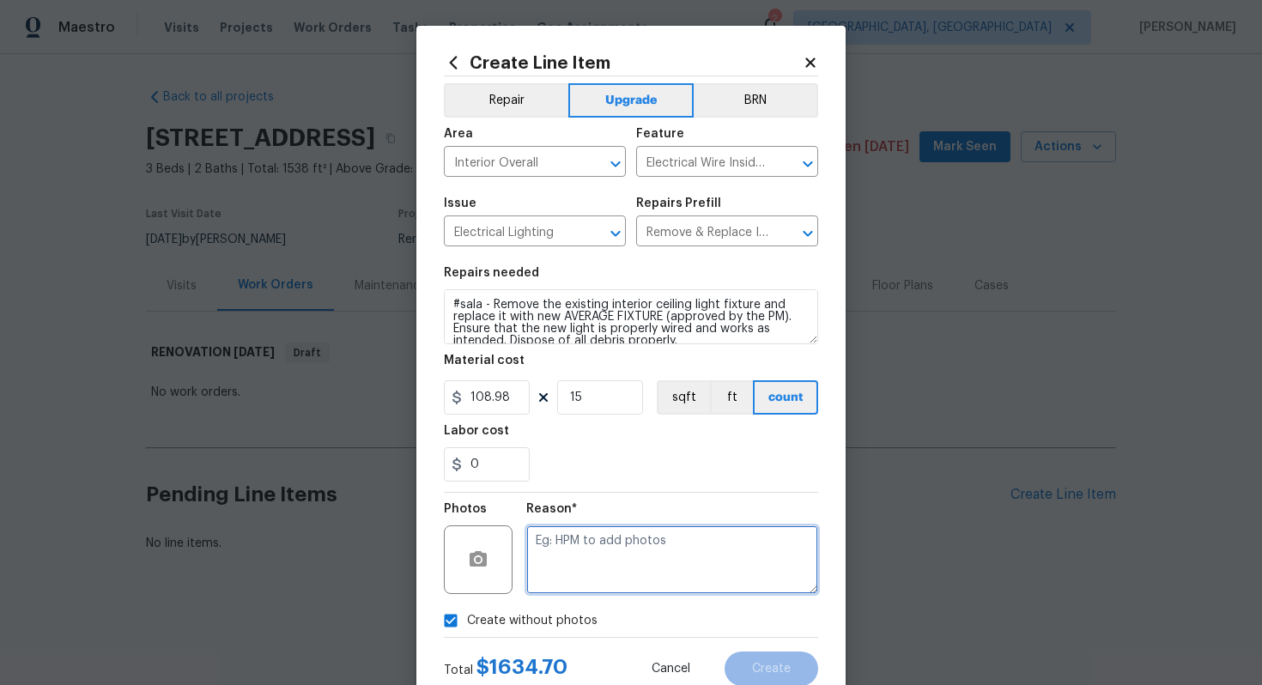
click at [605, 559] on textarea at bounding box center [672, 559] width 292 height 69
type textarea "n/a"
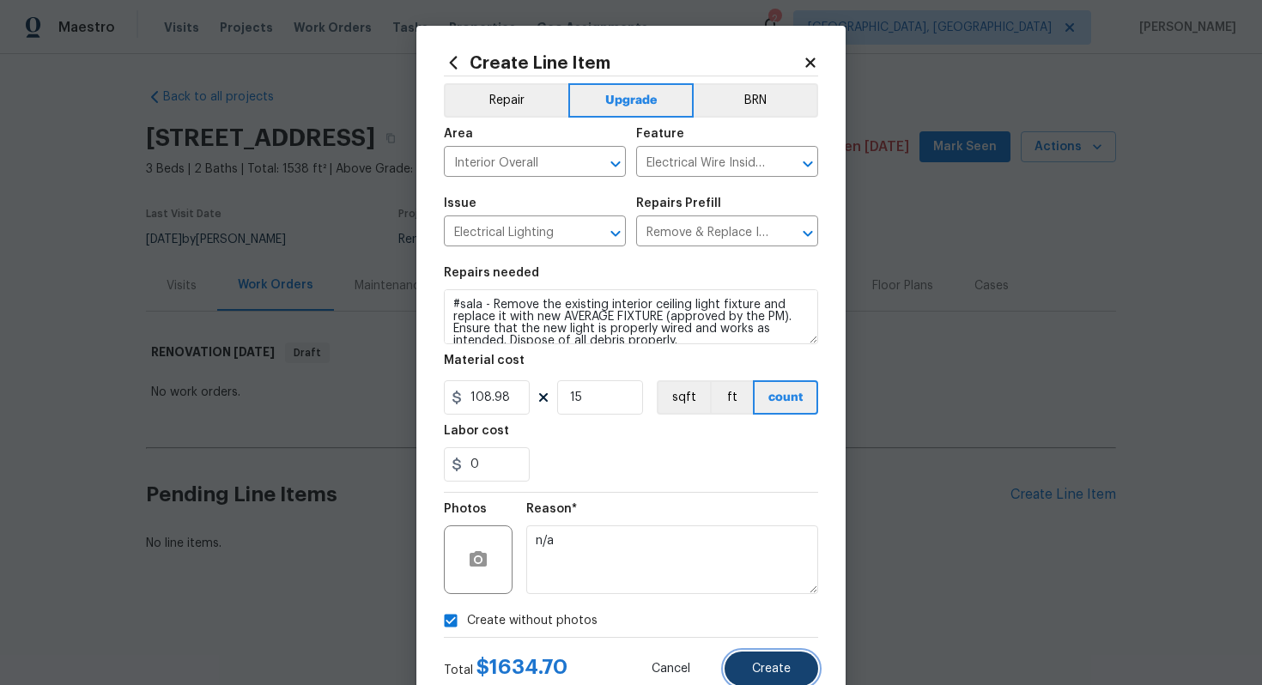
click at [784, 659] on button "Create" at bounding box center [771, 668] width 94 height 34
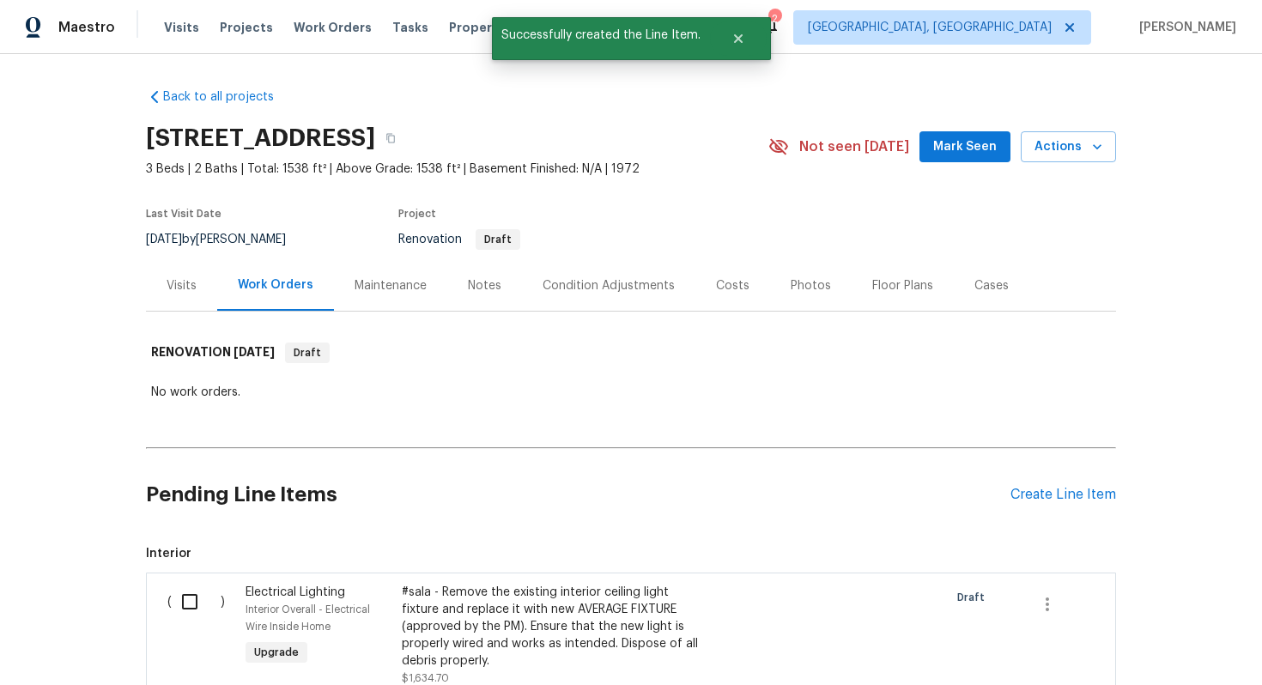
click at [1044, 483] on div "Pending Line Items Create Line Item" at bounding box center [631, 495] width 970 height 80
click at [1032, 492] on div "Create Line Item" at bounding box center [1063, 495] width 106 height 16
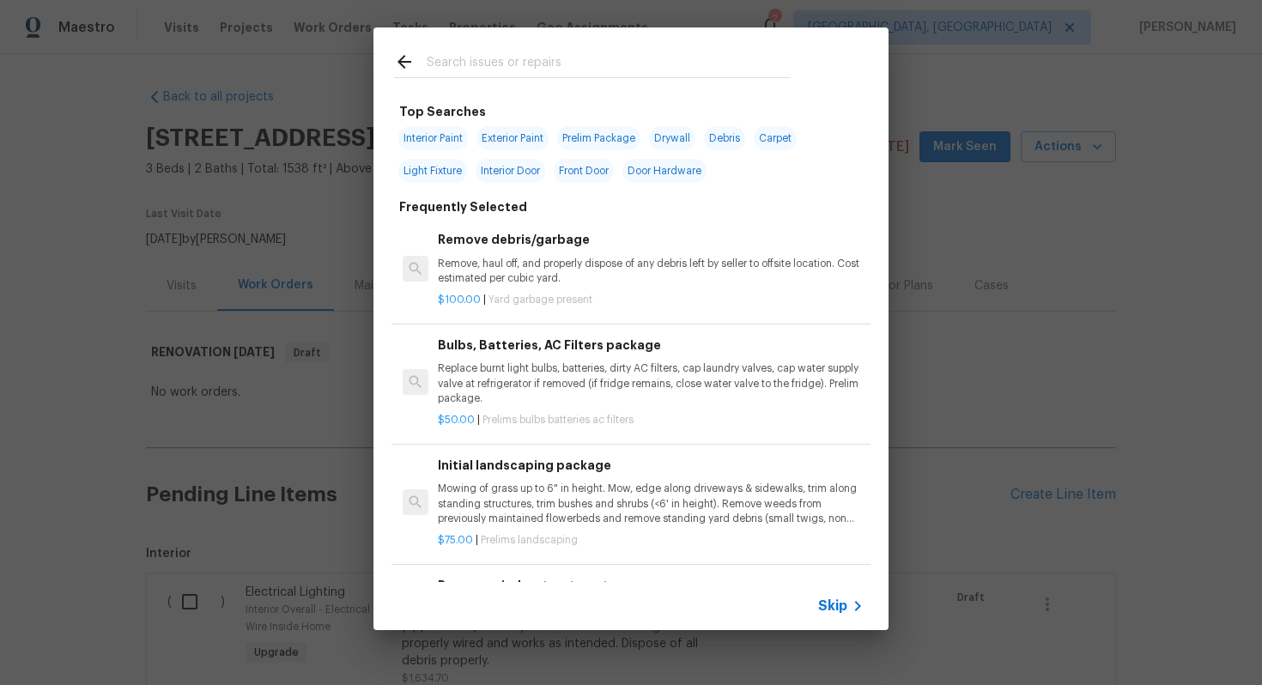
click at [850, 602] on icon at bounding box center [857, 606] width 21 height 21
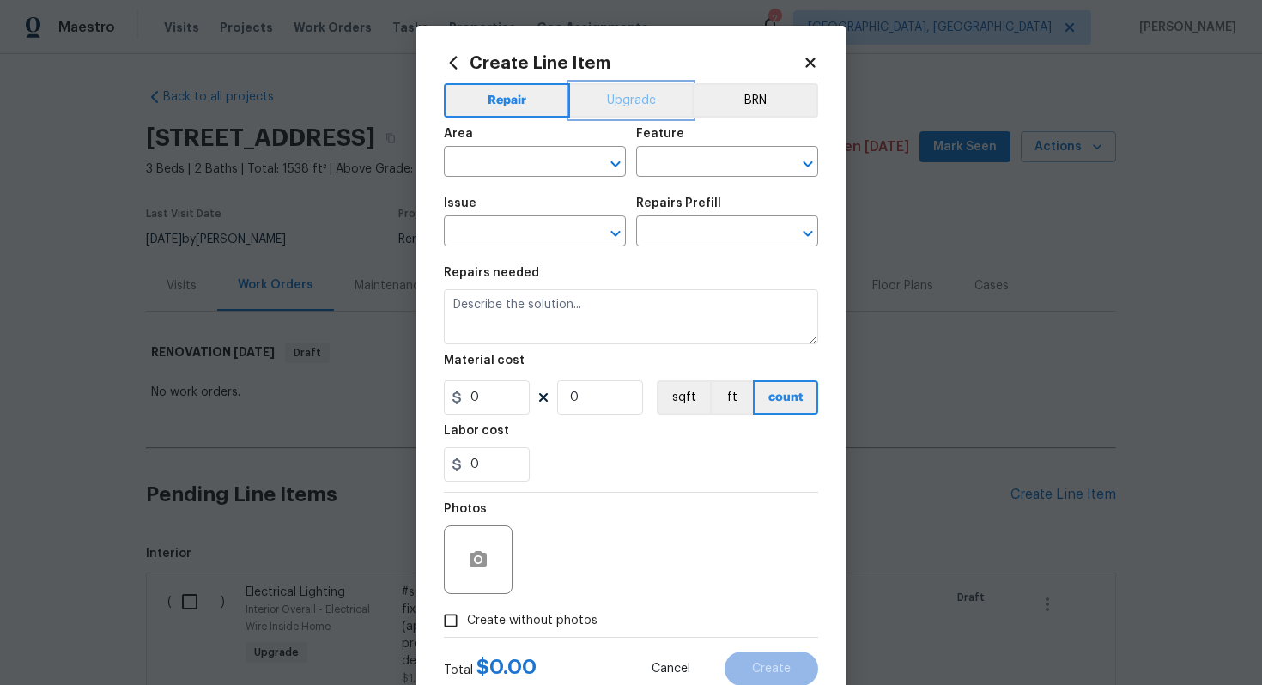
click at [618, 88] on button "Upgrade" at bounding box center [631, 100] width 123 height 34
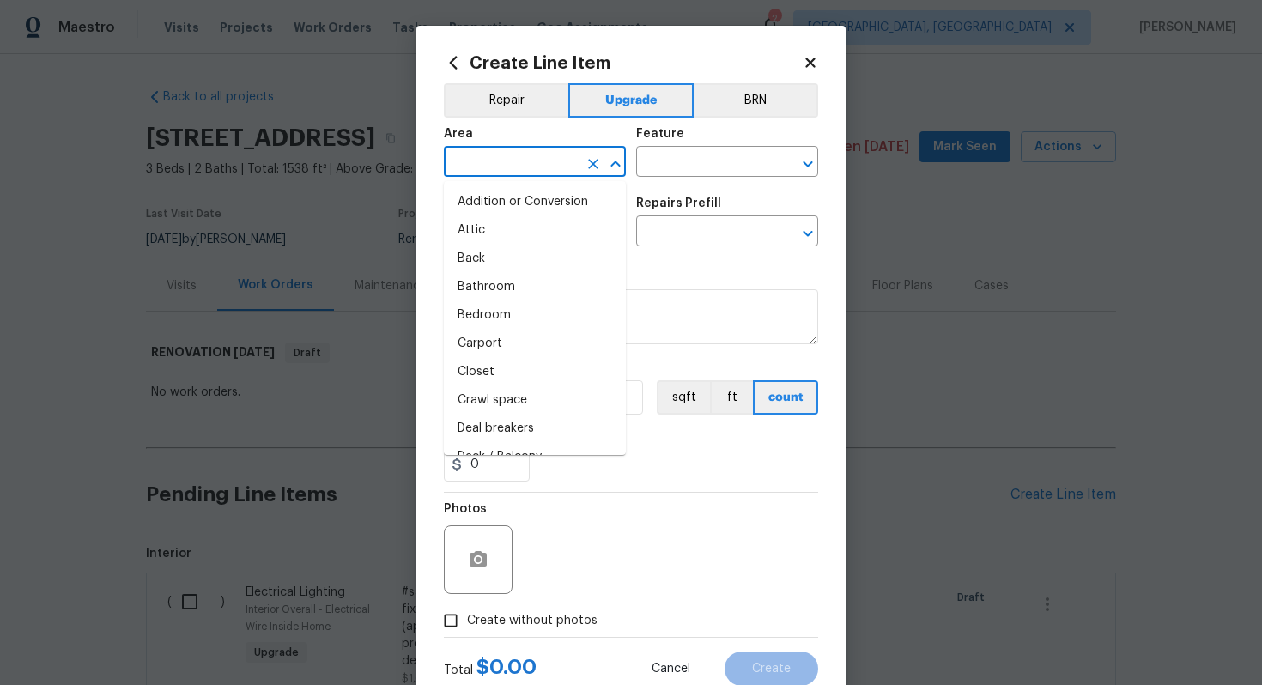
click at [484, 151] on input "text" at bounding box center [511, 163] width 134 height 27
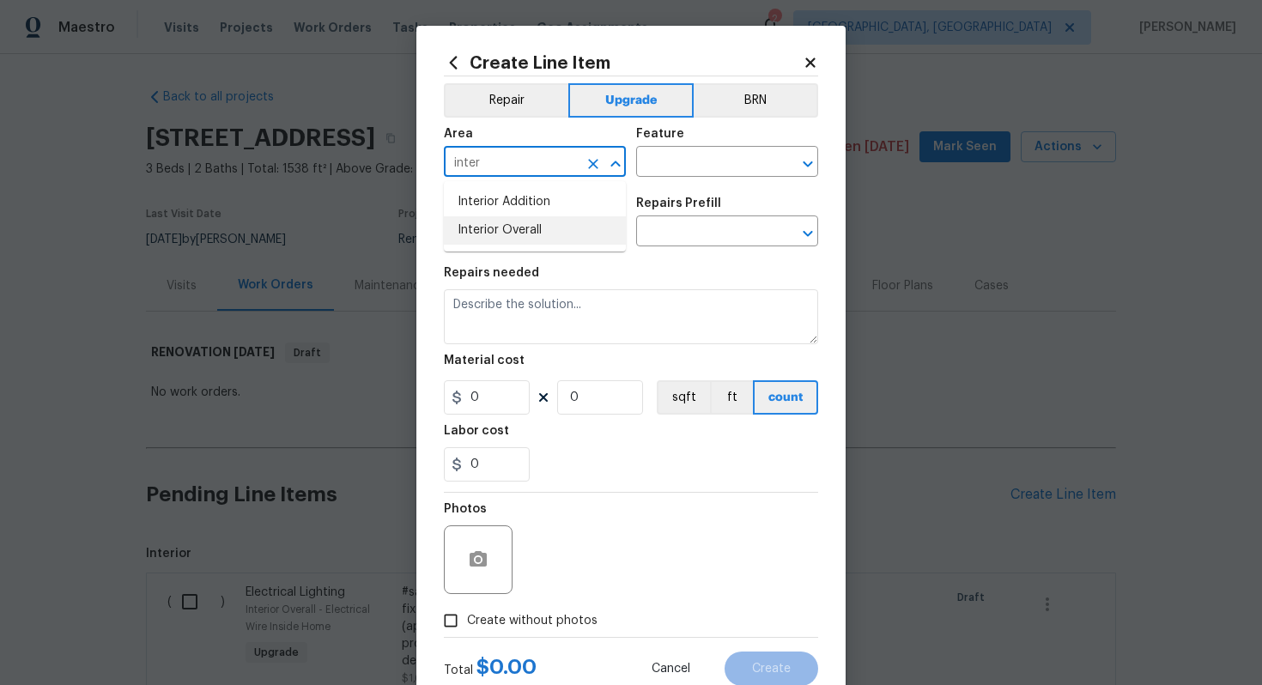
click at [504, 227] on li "Interior Overall" at bounding box center [535, 230] width 182 height 28
type input "Interior Overall"
click at [678, 169] on input "text" at bounding box center [703, 163] width 134 height 27
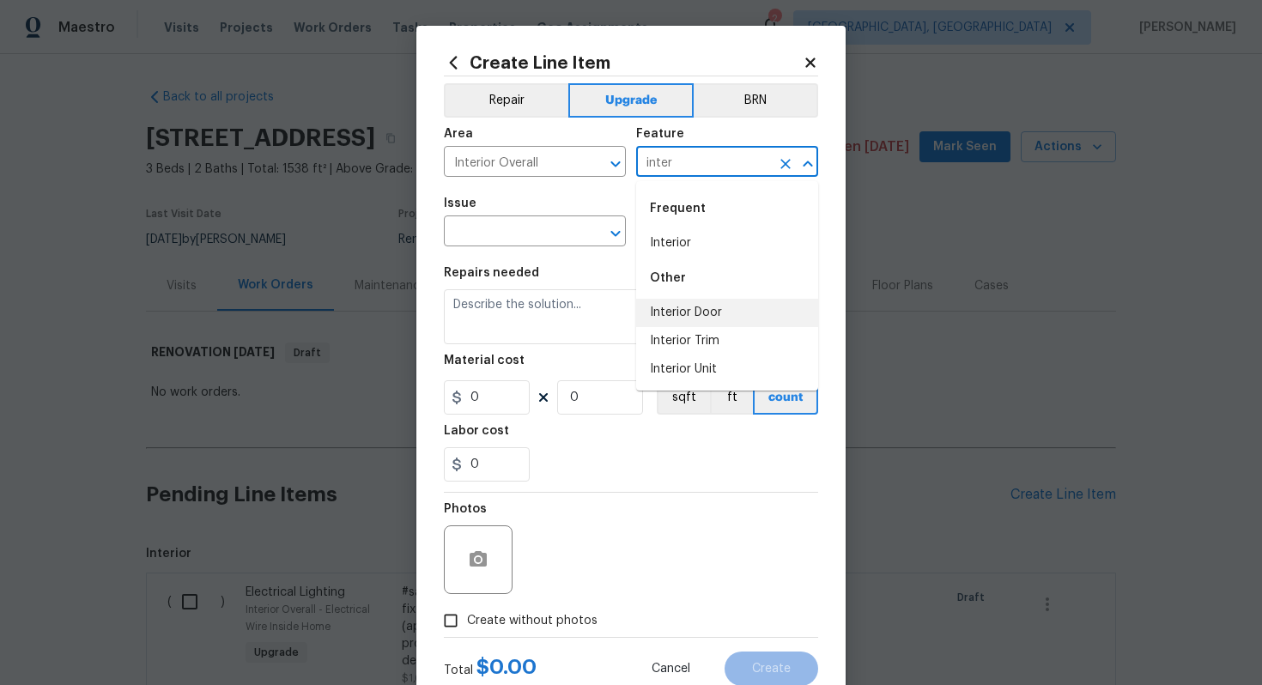
click at [723, 300] on li "Interior Door" at bounding box center [727, 313] width 182 height 28
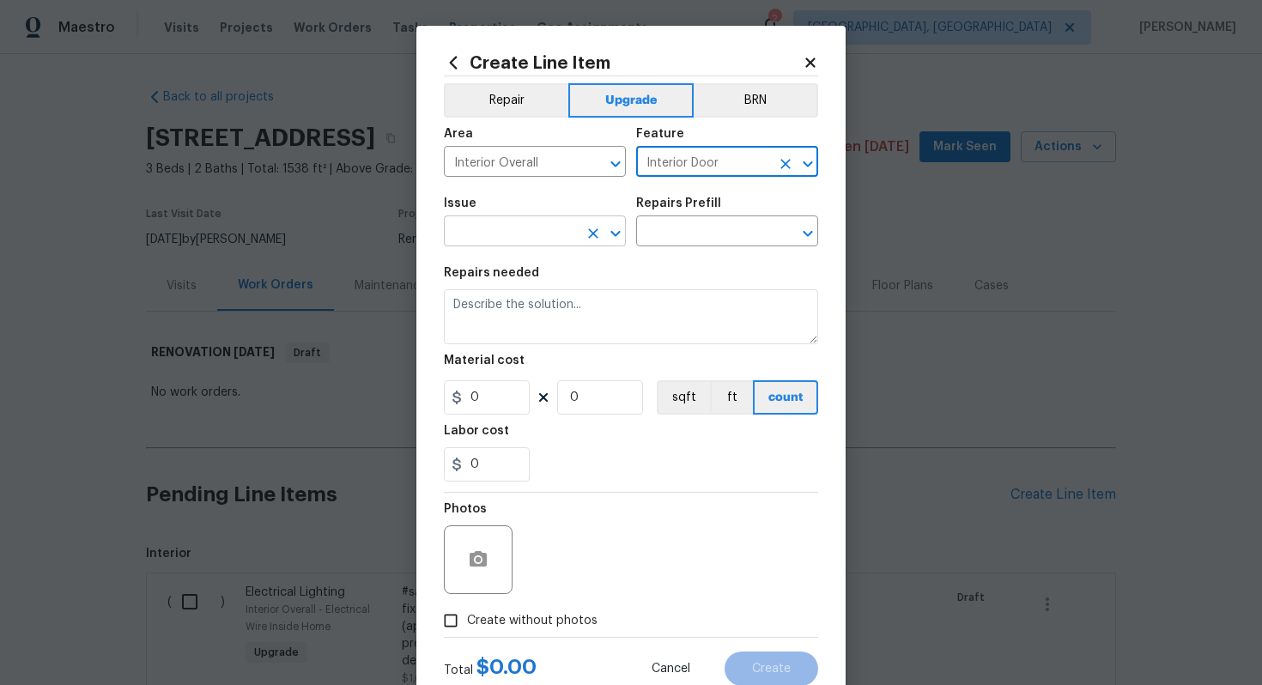
type input "Interior Door"
click at [482, 233] on input "text" at bounding box center [511, 233] width 134 height 27
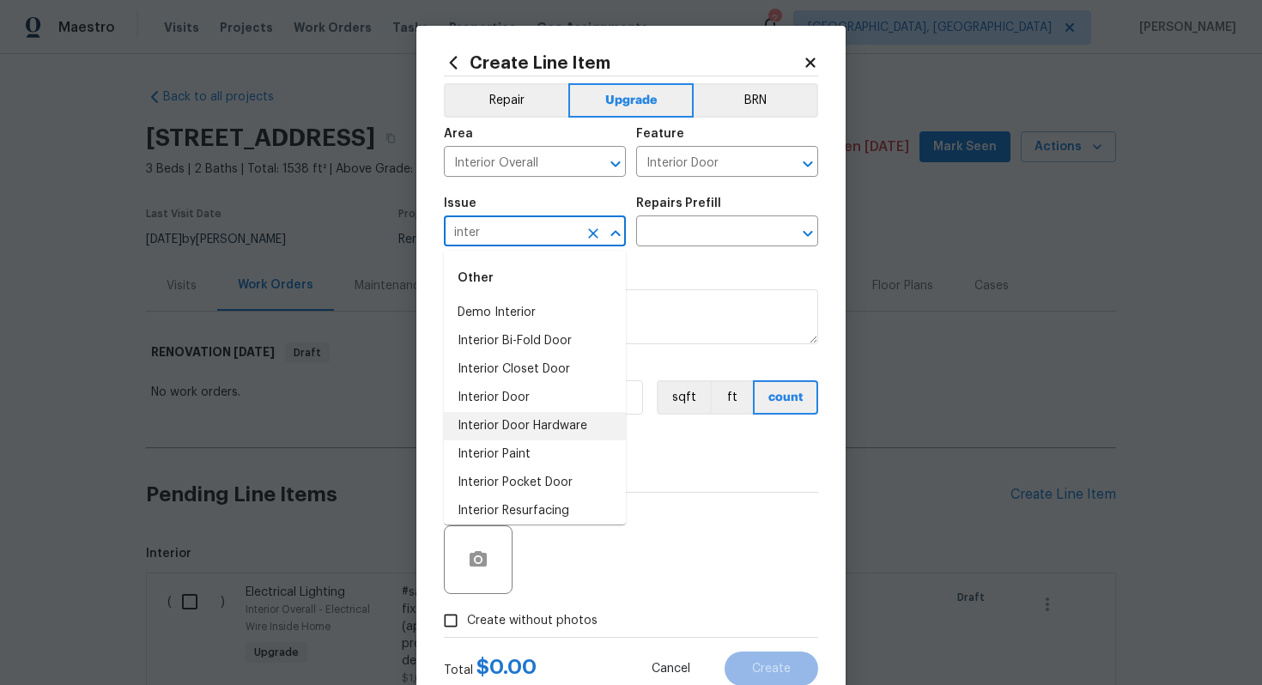
click at [579, 433] on li "Interior Door Hardware" at bounding box center [535, 426] width 182 height 28
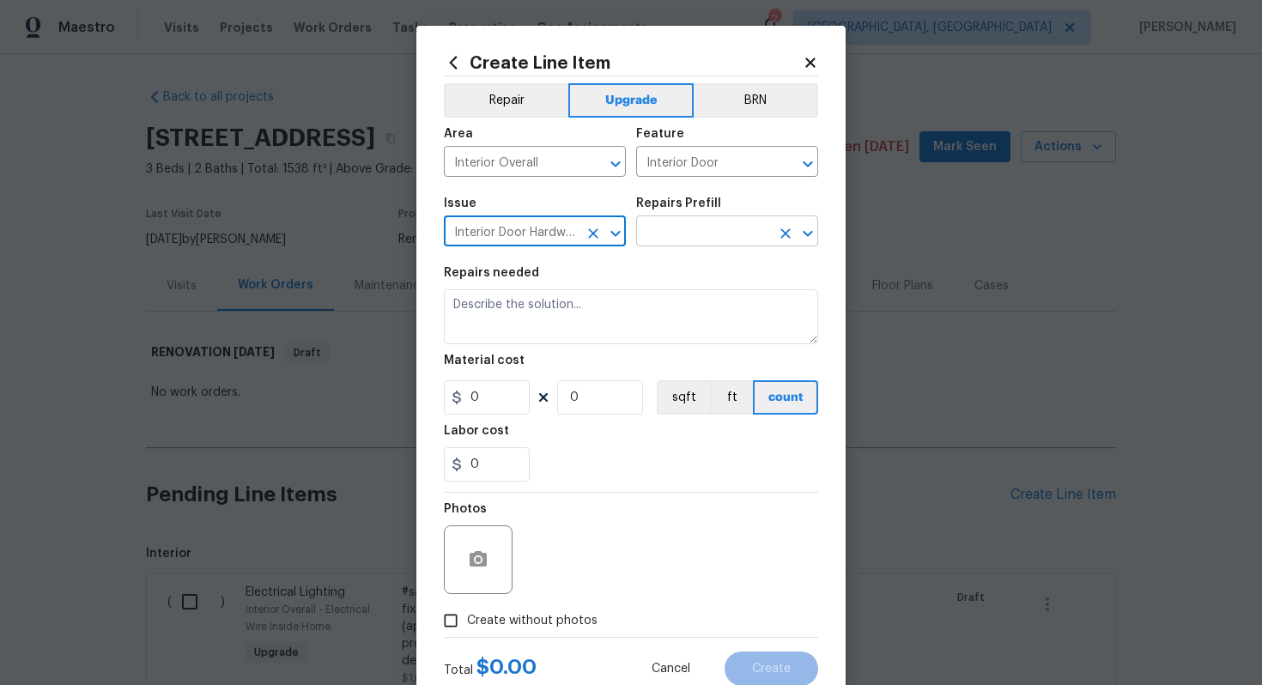
type input "Interior Door Hardware"
click at [693, 241] on input "text" at bounding box center [703, 233] width 134 height 27
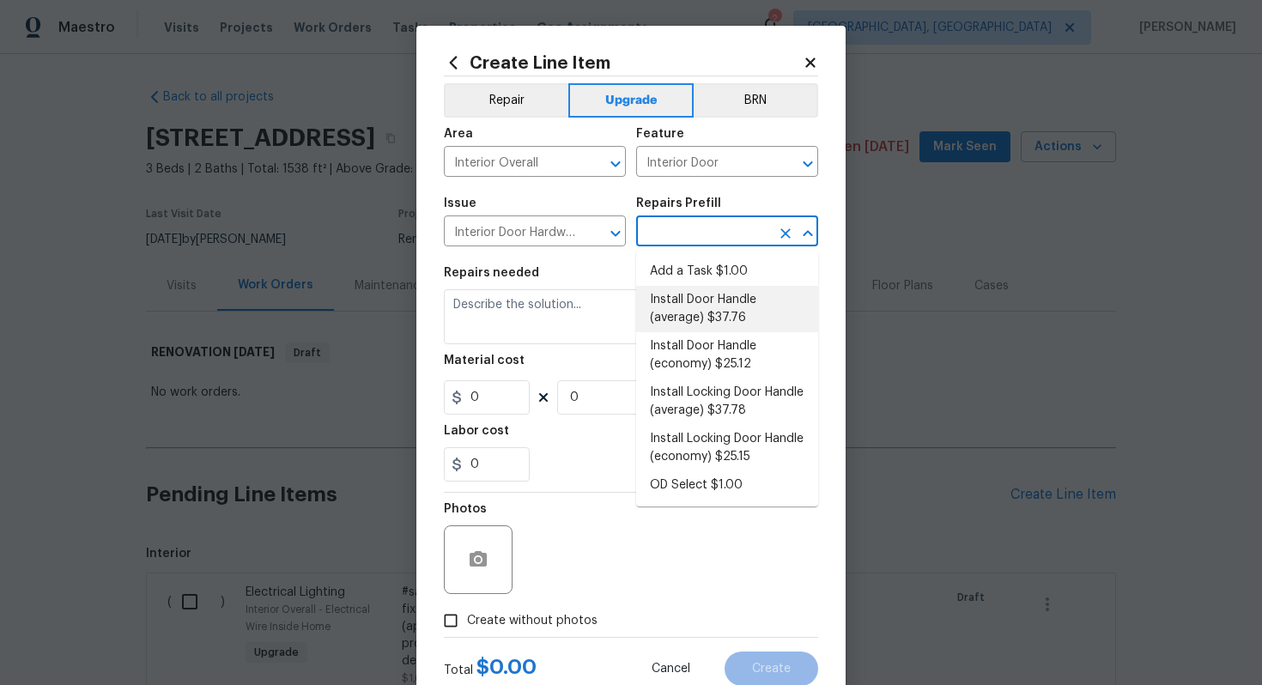
click at [681, 312] on li "Install Door Handle (average) $37.76" at bounding box center [727, 309] width 182 height 46
type input "Install Door Handle (average) $37.76"
type textarea "Remove the existing interior door handle (if present). Install a new (average) …"
type input "37.76"
type input "1"
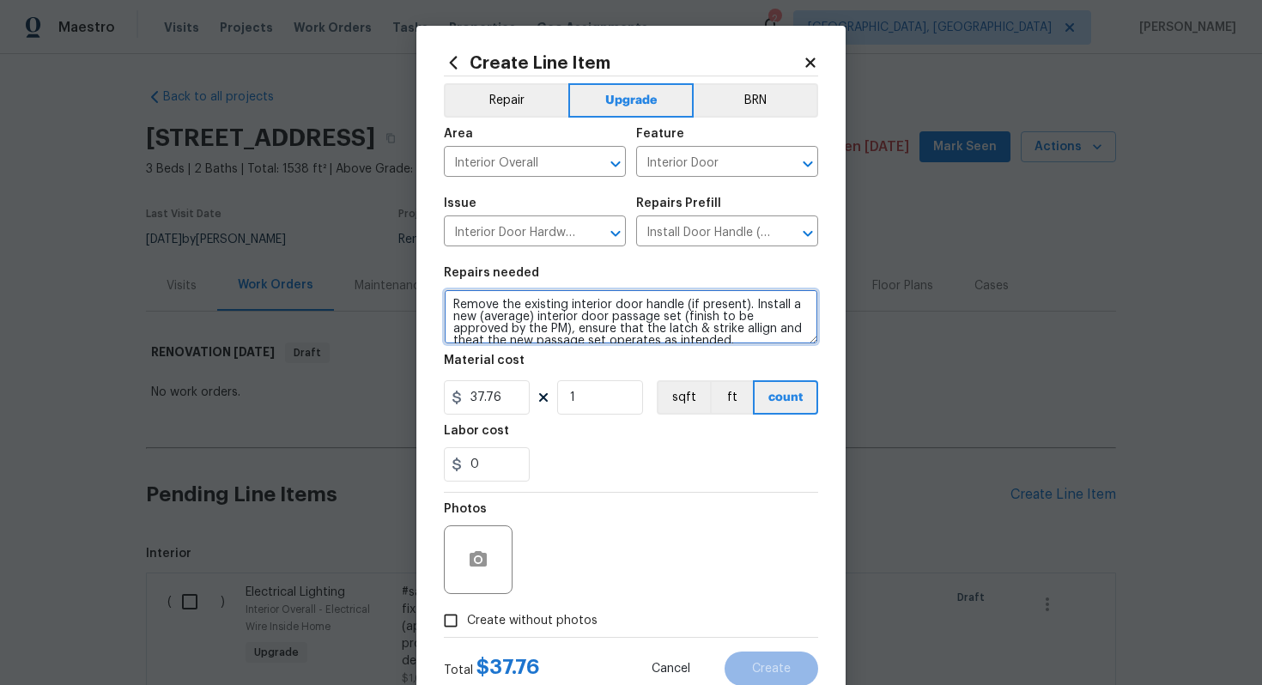
click at [452, 300] on textarea "Remove the existing interior door handle (if present). Install a new (average) …" at bounding box center [631, 316] width 374 height 55
type textarea "#sala - Remove the existing interior door handle (if present). Install a new (a…"
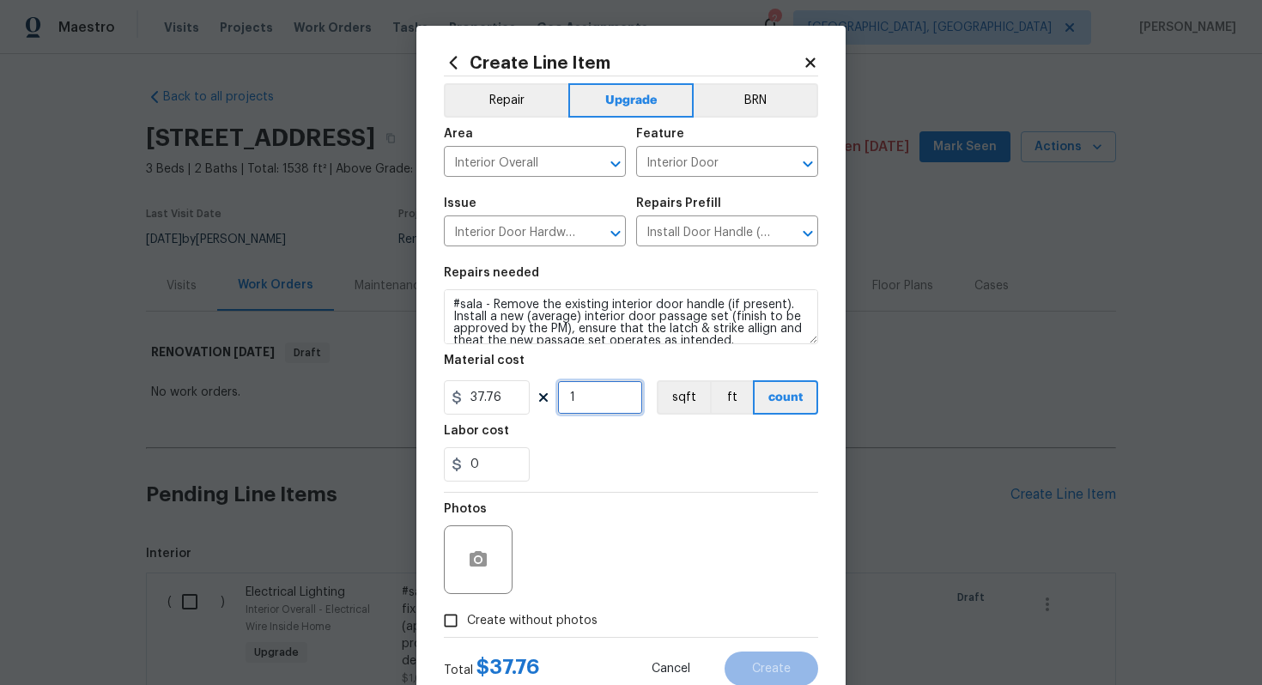
click at [582, 400] on input "1" at bounding box center [600, 397] width 86 height 34
type input "15"
click at [560, 618] on span "Create without photos" at bounding box center [532, 621] width 130 height 18
click at [467, 618] on input "Create without photos" at bounding box center [450, 620] width 33 height 33
checkbox input "true"
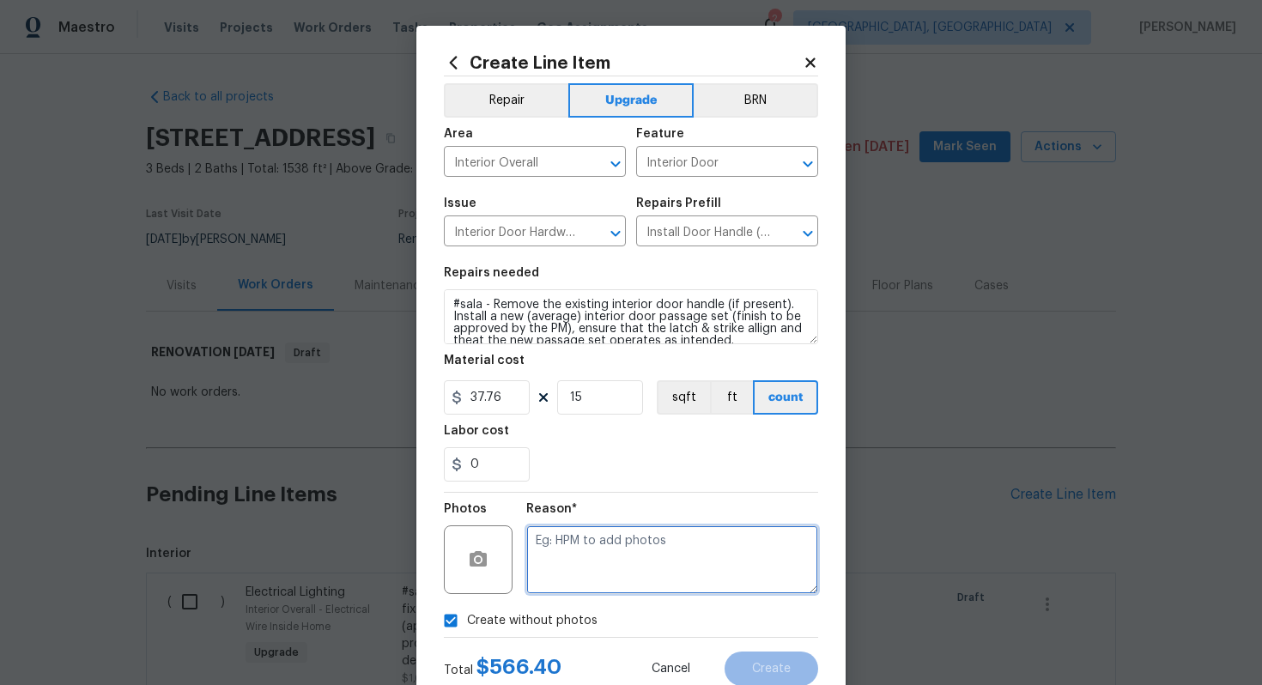
click at [582, 566] on textarea at bounding box center [672, 559] width 292 height 69
type textarea "n/a"
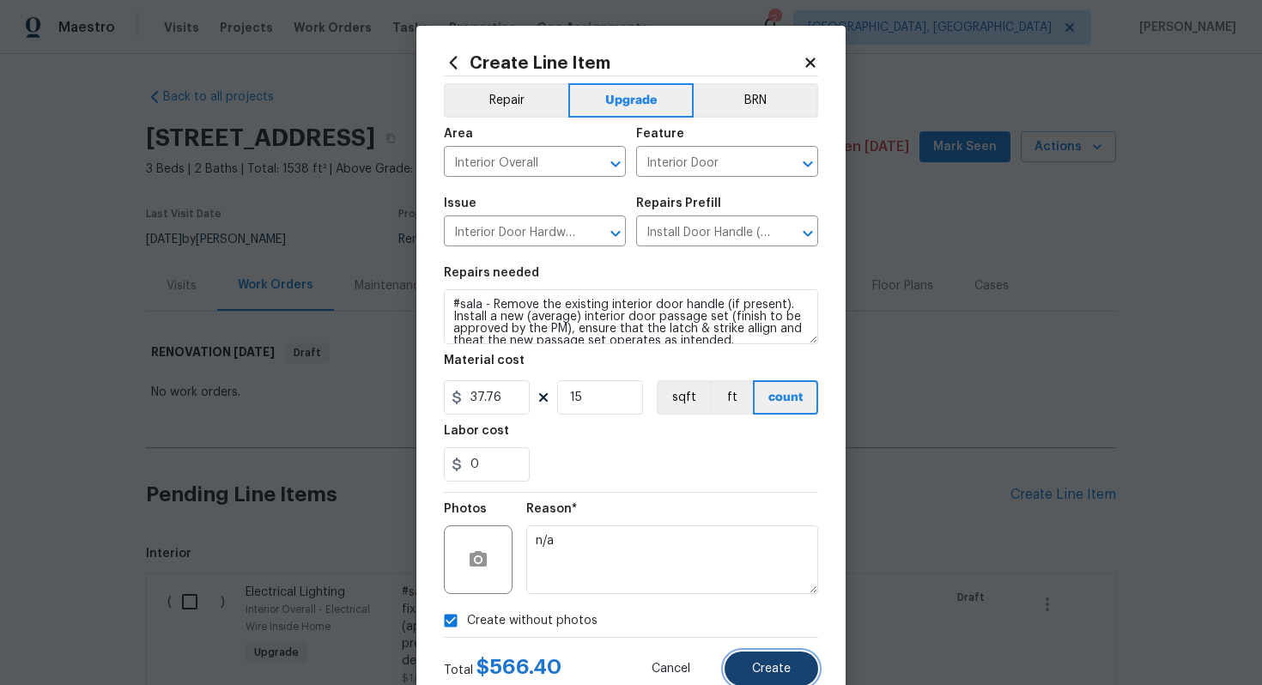
click at [778, 672] on span "Create" at bounding box center [771, 669] width 39 height 13
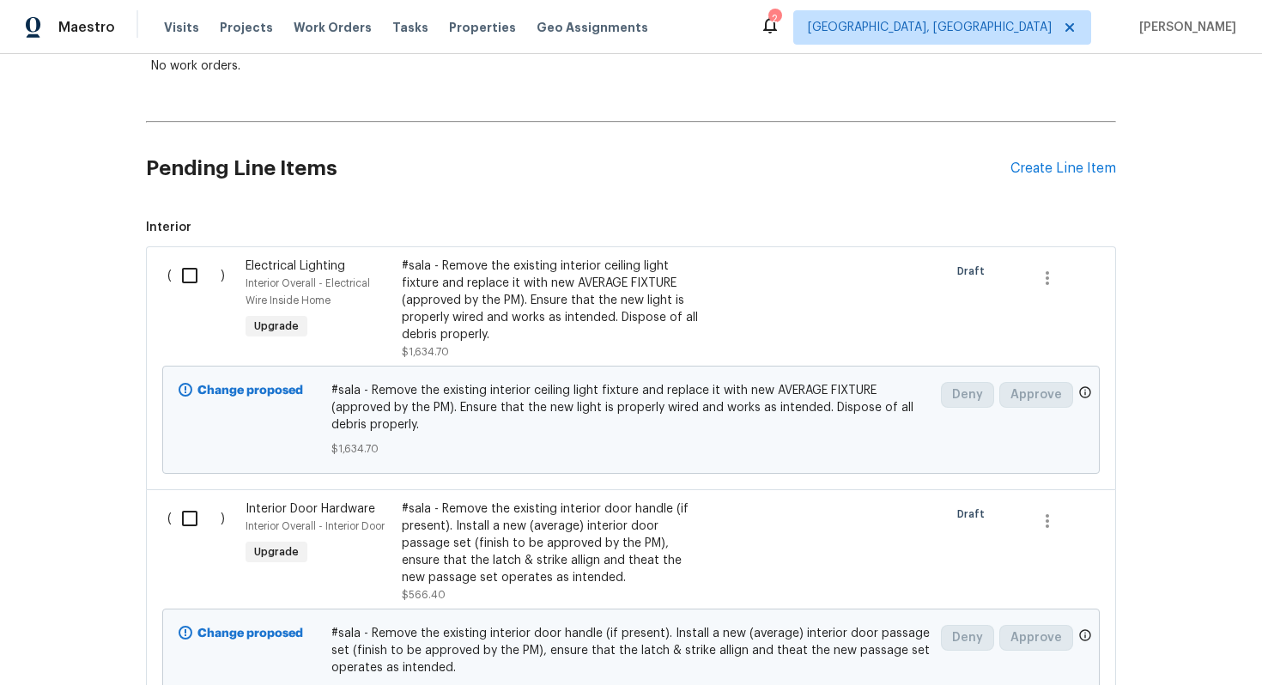
scroll to position [310, 0]
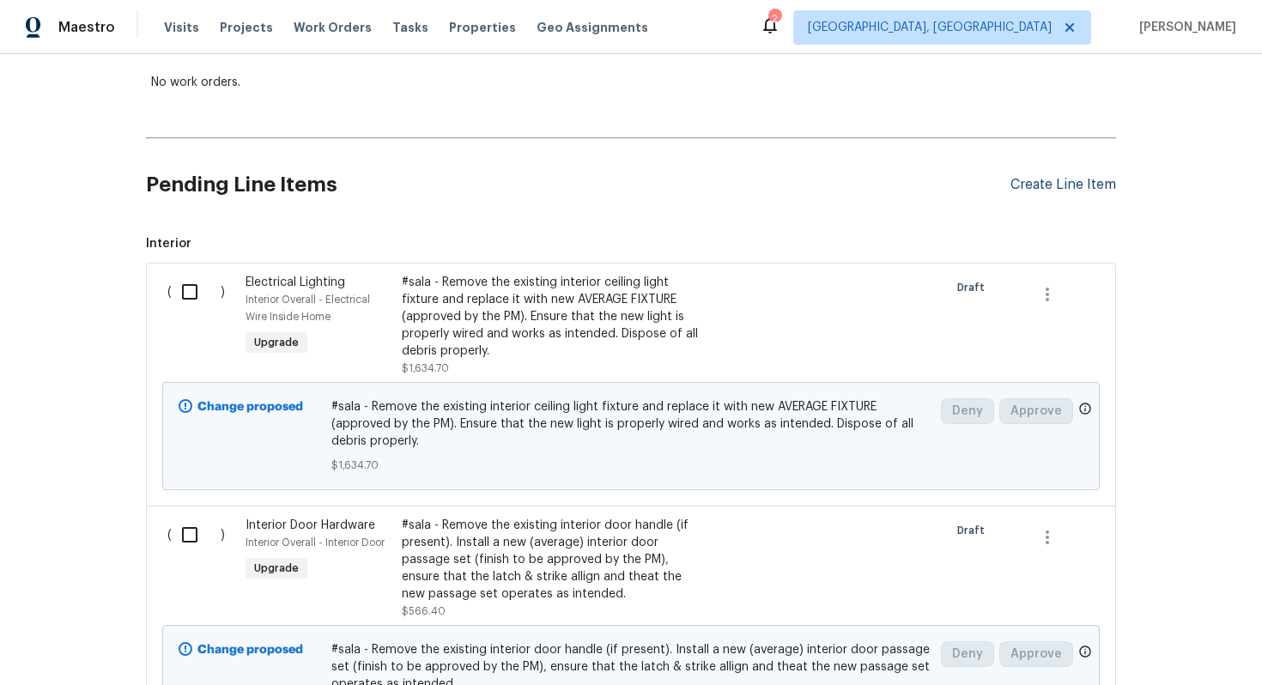
click at [1034, 191] on div "Create Line Item" at bounding box center [1063, 185] width 106 height 16
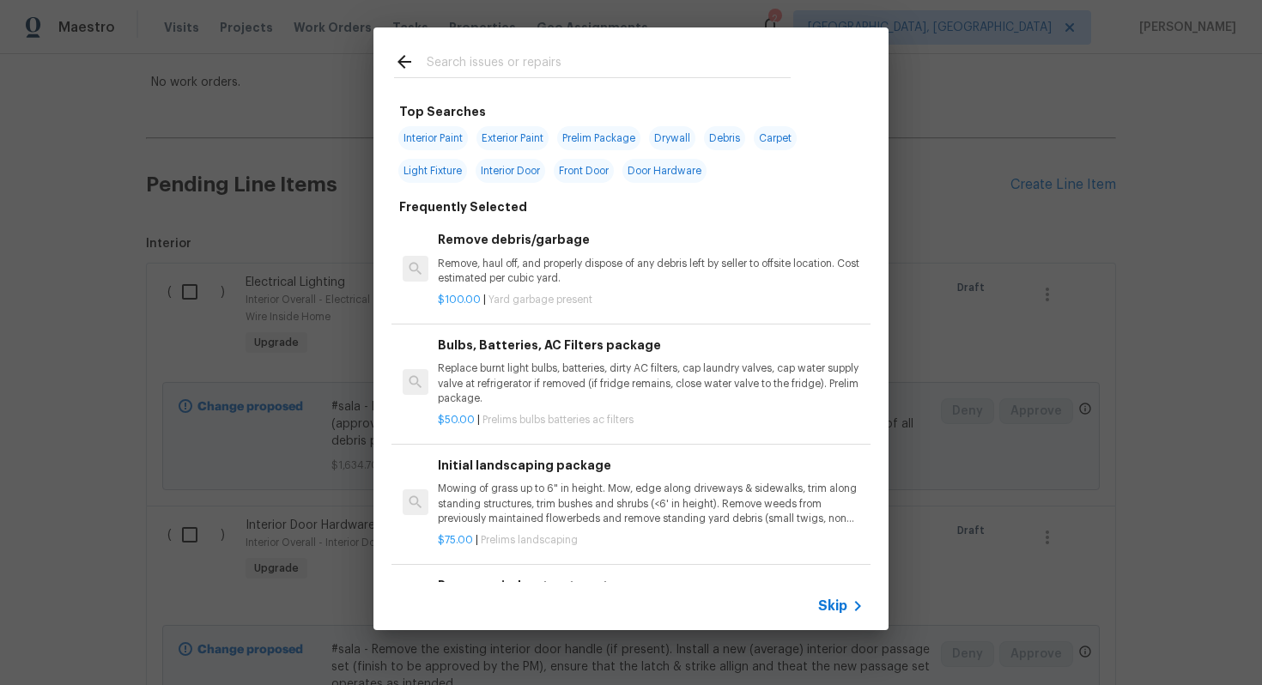
click at [837, 610] on span "Skip" at bounding box center [832, 605] width 29 height 17
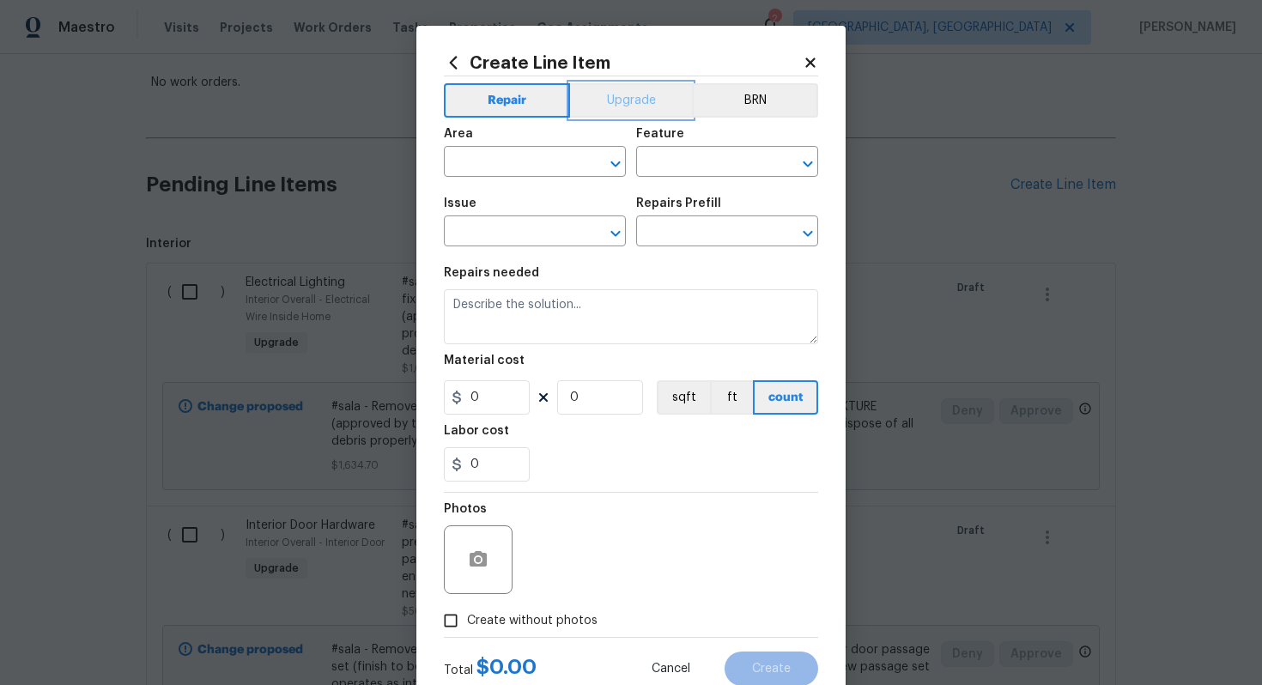
click at [615, 94] on button "Upgrade" at bounding box center [631, 100] width 123 height 34
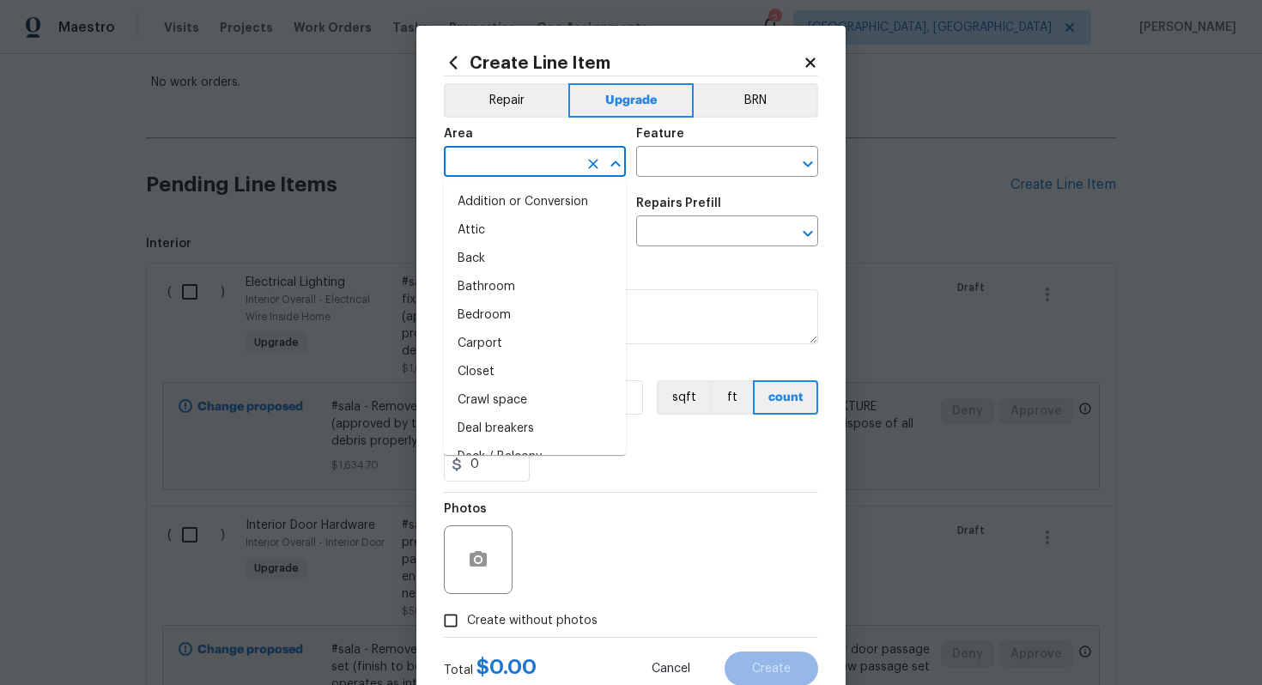
click at [521, 154] on input "text" at bounding box center [511, 163] width 134 height 27
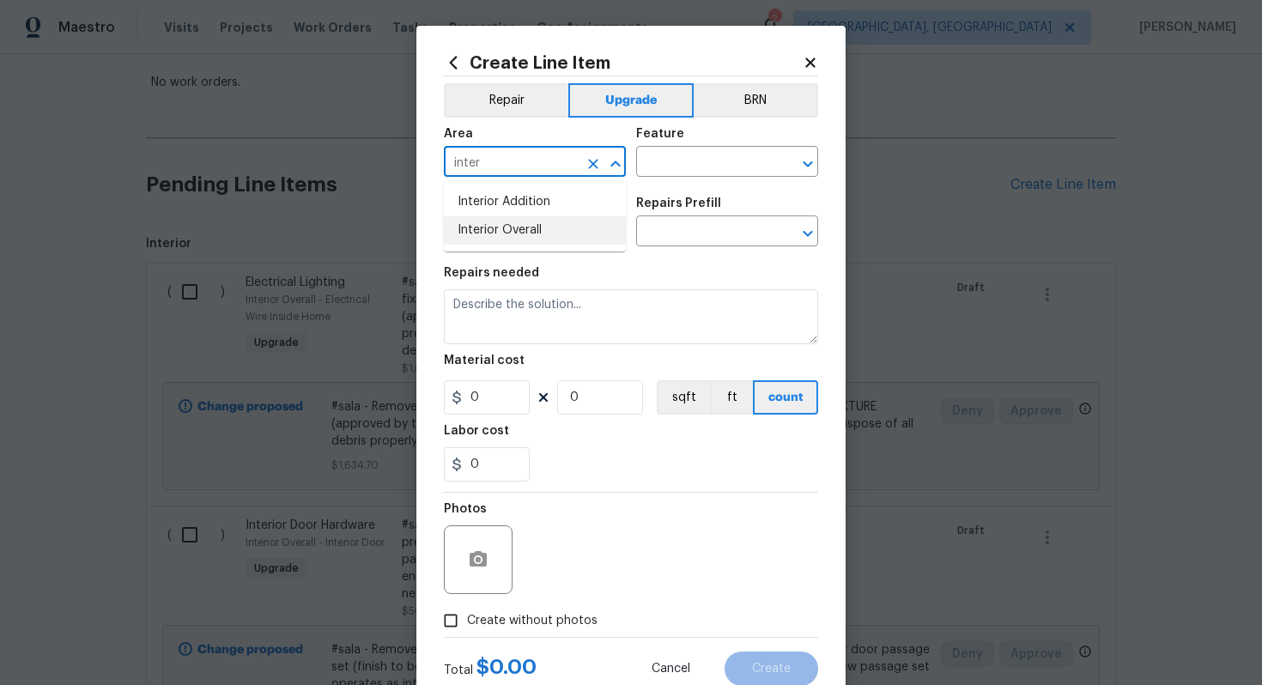
click at [540, 221] on li "Interior Overall" at bounding box center [535, 230] width 182 height 28
type input "Interior Overall"
click at [675, 163] on input "text" at bounding box center [703, 163] width 134 height 27
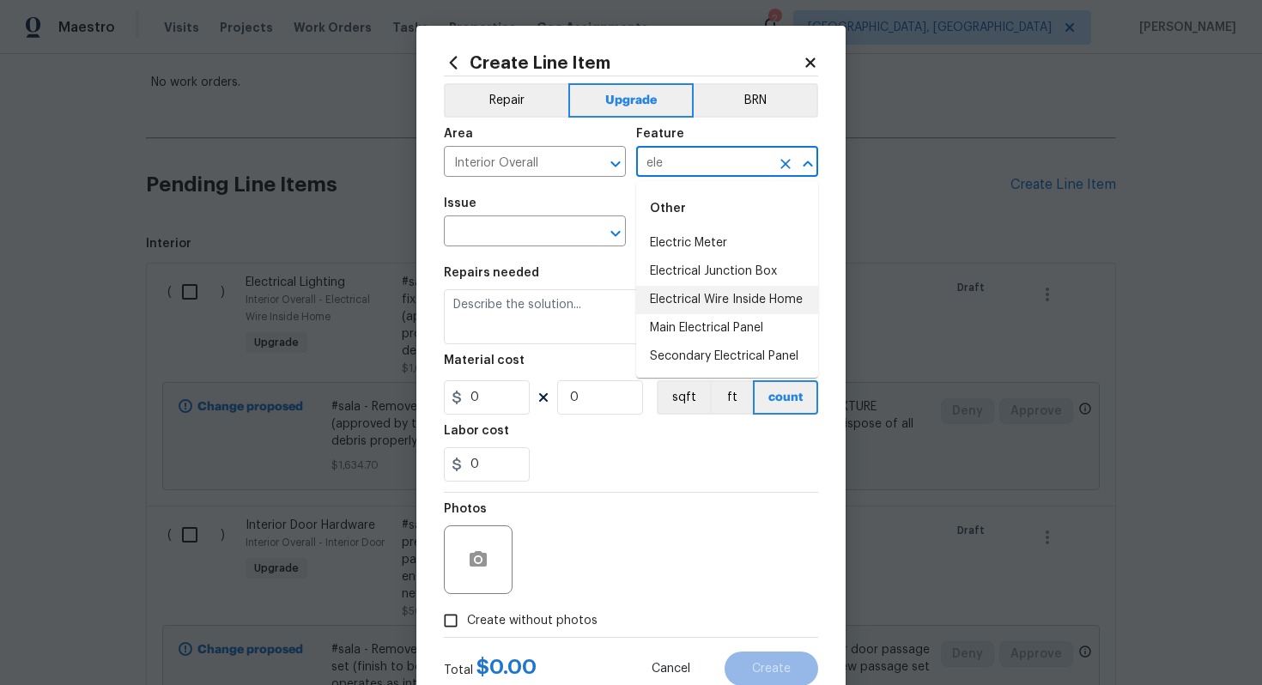
click at [739, 292] on li "Electrical Wire Inside Home" at bounding box center [727, 300] width 182 height 28
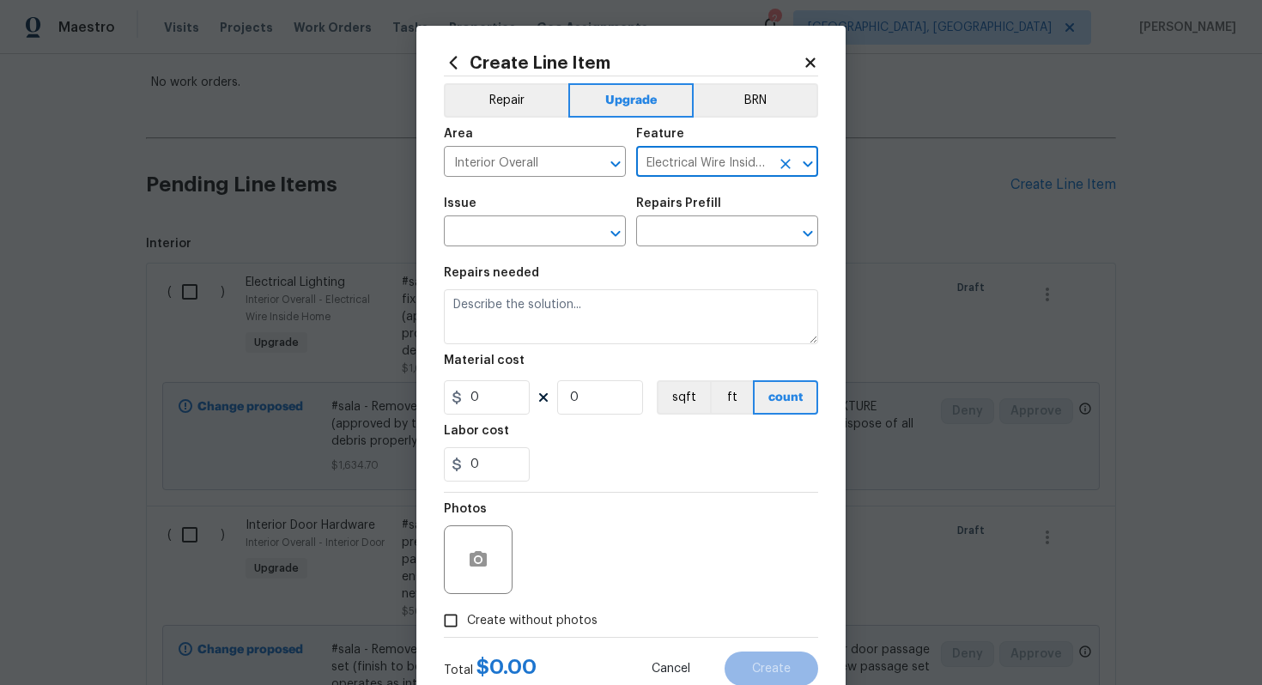
type input "Electrical Wire Inside Home"
click at [494, 215] on div "Issue" at bounding box center [535, 208] width 182 height 22
click at [494, 218] on div "Issue" at bounding box center [535, 208] width 182 height 22
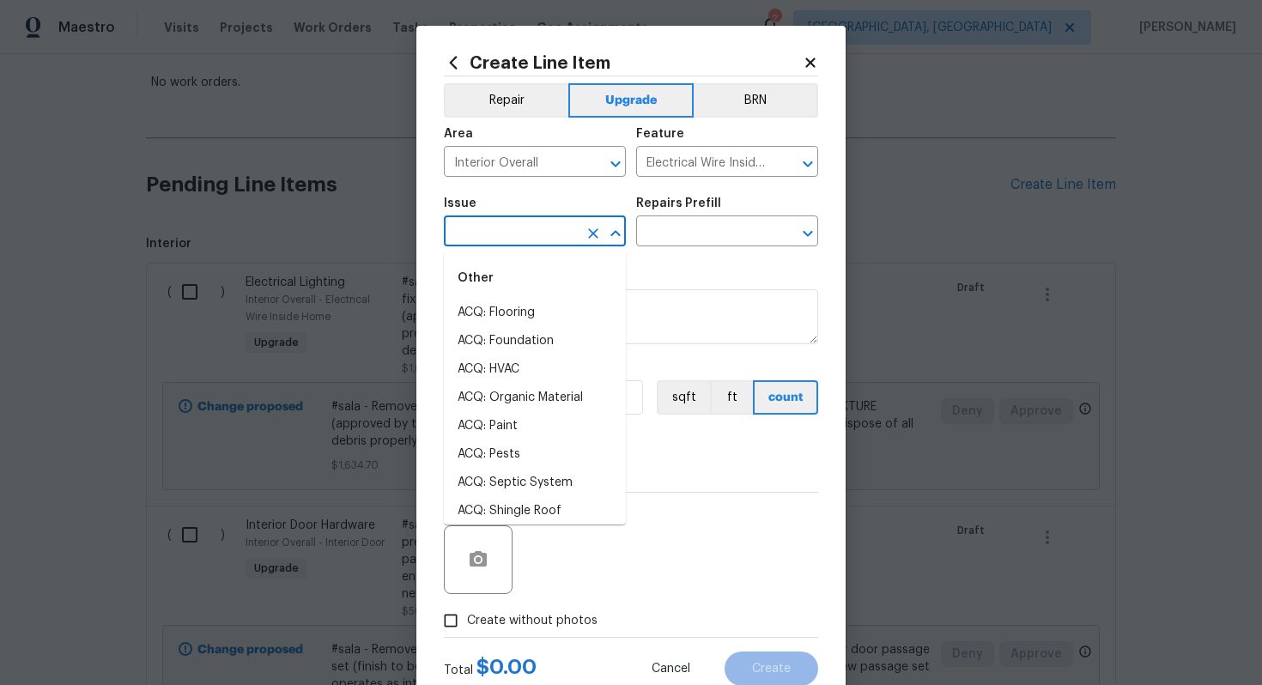
click at [497, 233] on input "text" at bounding box center [511, 233] width 134 height 27
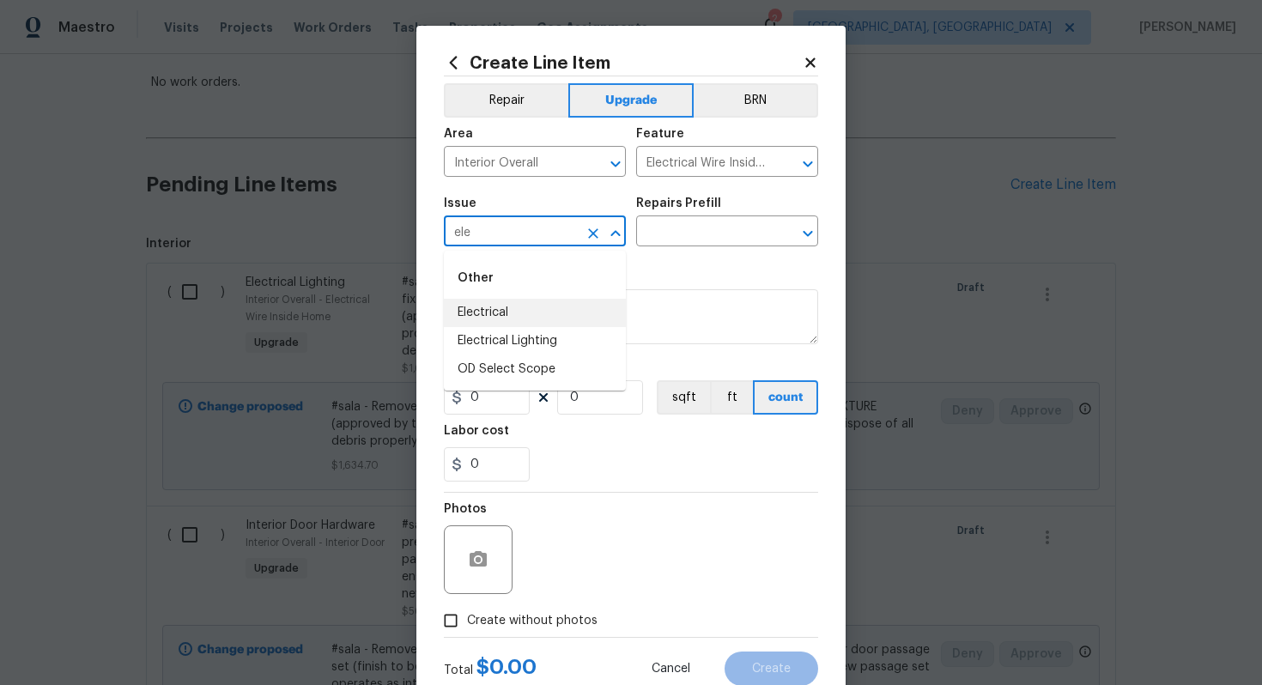
click at [513, 309] on li "Electrical" at bounding box center [535, 313] width 182 height 28
type input "Electrical"
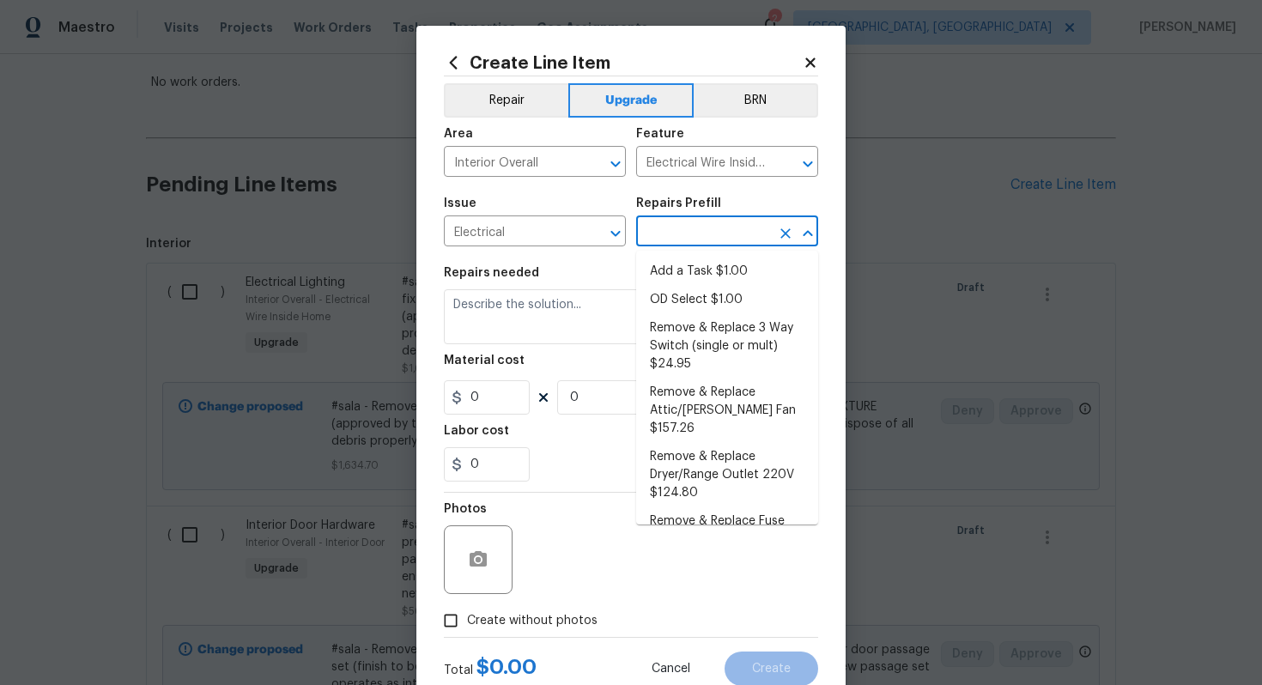
click at [704, 239] on input "text" at bounding box center [703, 233] width 134 height 27
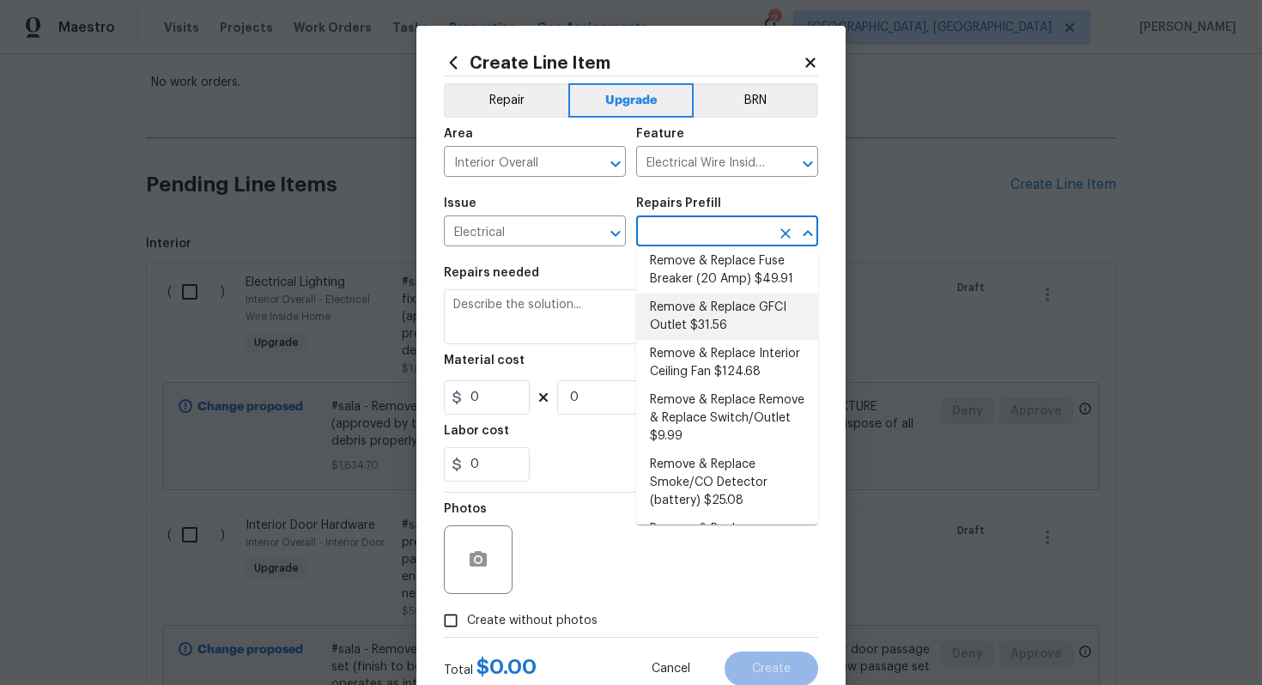
scroll to position [276, 0]
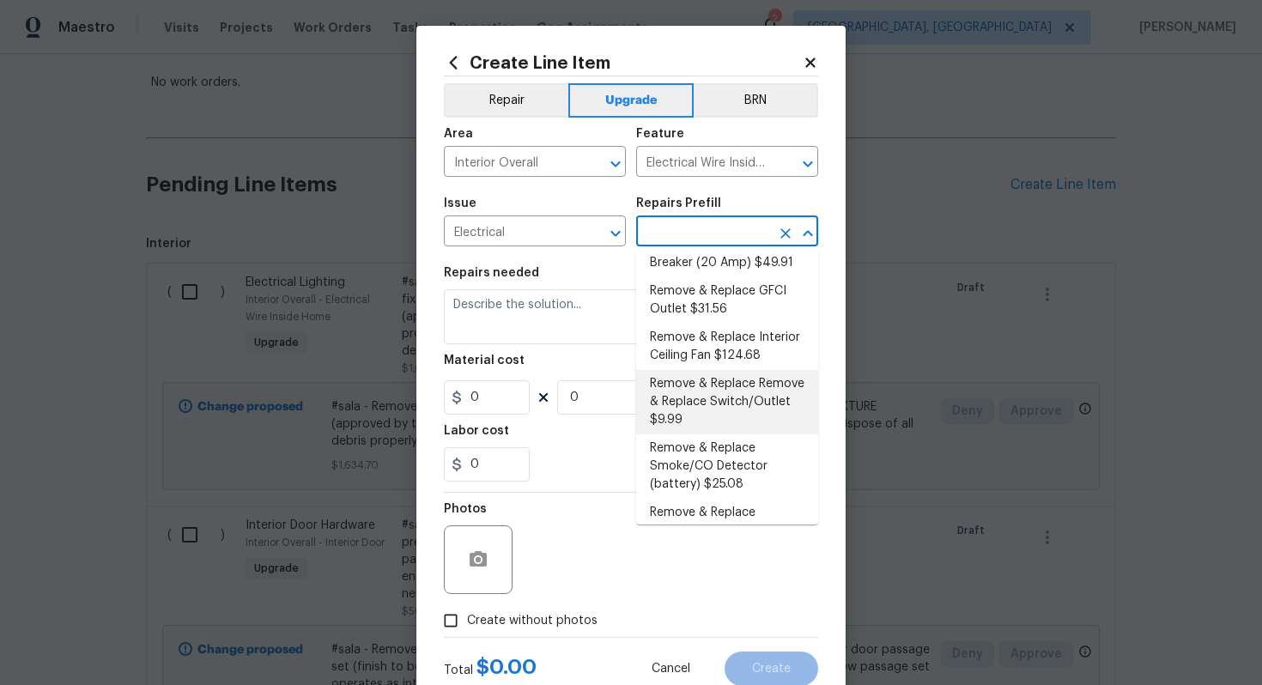
click at [723, 396] on li "Remove & Replace Remove & Replace Switch/Outlet $9.99" at bounding box center [727, 402] width 182 height 64
type input "Remove & Replace Remove & Replace Switch/Outlet $9.99"
type textarea "Remove and replace switch(es) and/or outlet(s) with new (covers to match the re…"
type input "1"
type input "9.99"
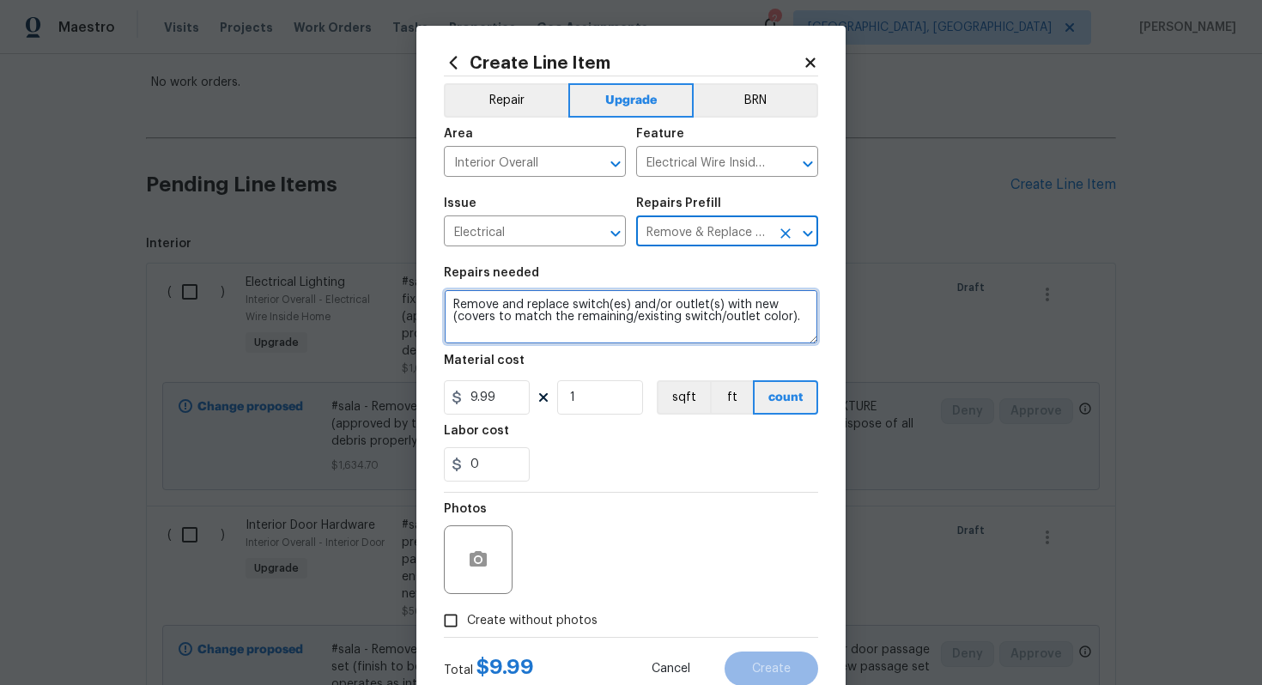
click at [445, 307] on textarea "Remove and replace switch(es) and/or outlet(s) with new (covers to match the re…" at bounding box center [631, 316] width 374 height 55
type textarea "#sala - Remove and replace switch(es) and/or outlet(s) with new (covers to matc…"
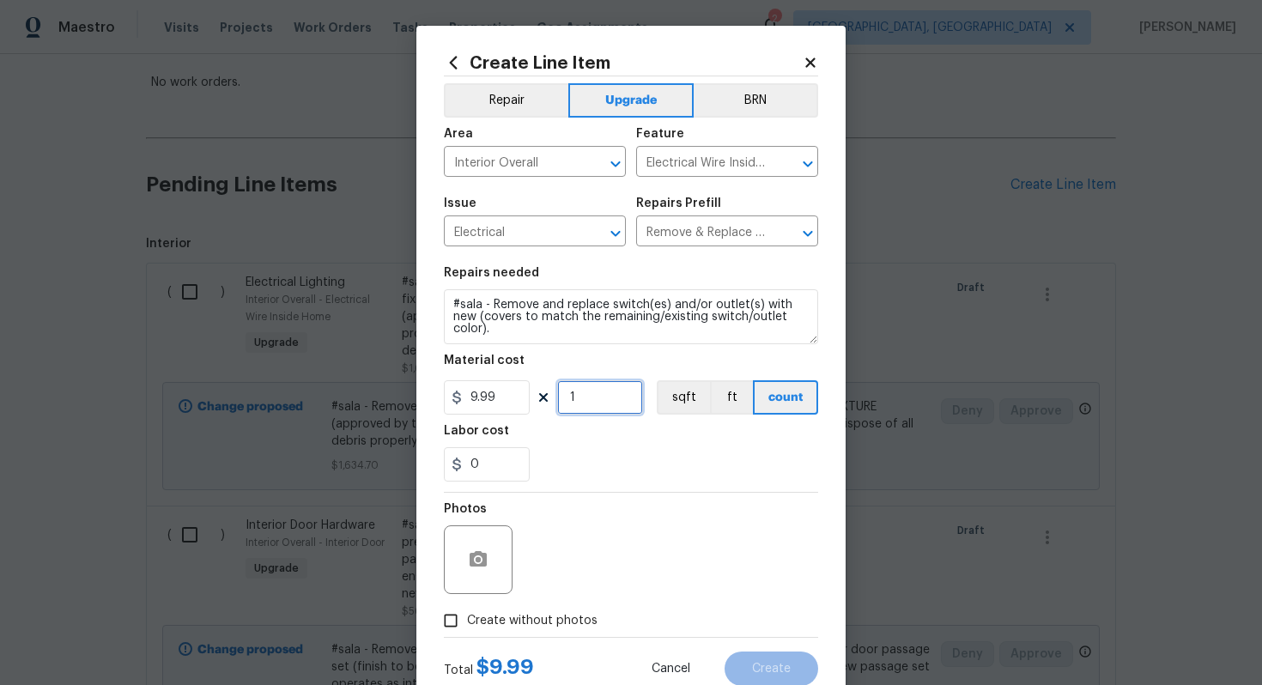
click at [604, 403] on input "1" at bounding box center [600, 397] width 86 height 34
type input "100"
click at [558, 620] on span "Create without photos" at bounding box center [532, 621] width 130 height 18
click at [467, 620] on input "Create without photos" at bounding box center [450, 620] width 33 height 33
checkbox input "true"
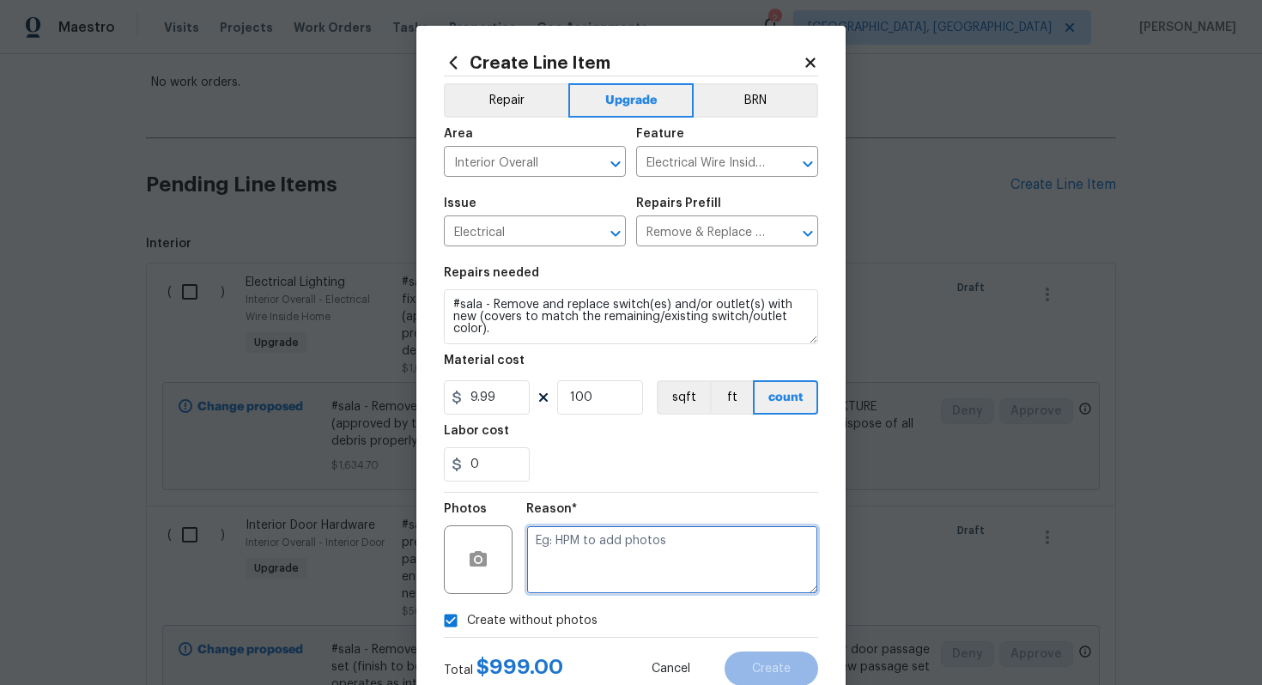
click at [589, 583] on textarea at bounding box center [672, 559] width 292 height 69
type textarea "n/a"
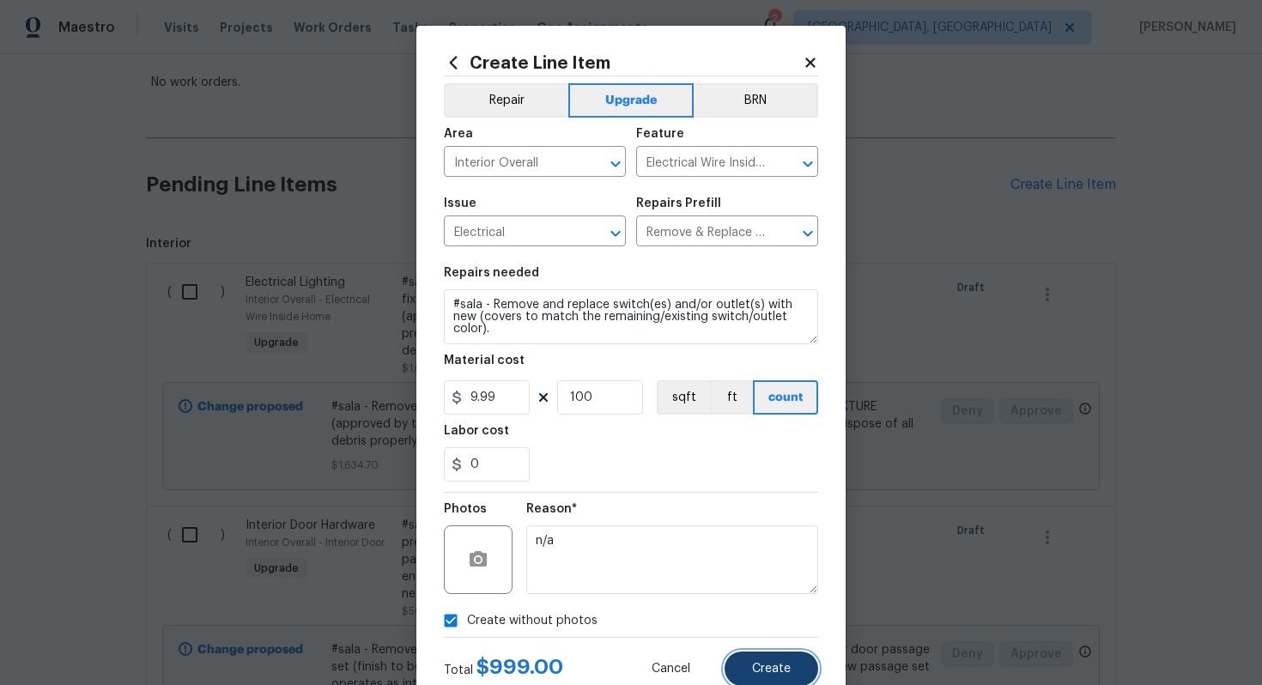
click at [757, 665] on span "Create" at bounding box center [771, 669] width 39 height 13
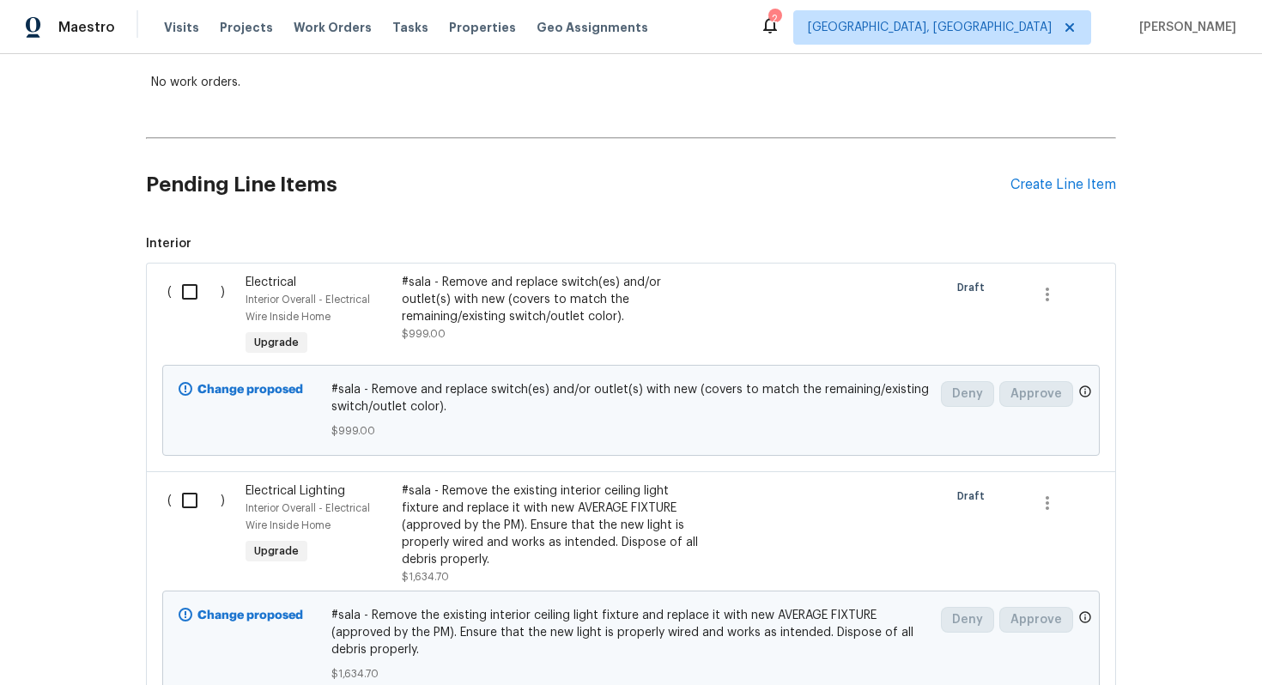
click at [1037, 175] on div "Pending Line Items Create Line Item" at bounding box center [631, 185] width 970 height 80
click at [1037, 185] on div "Create Line Item" at bounding box center [1063, 185] width 106 height 16
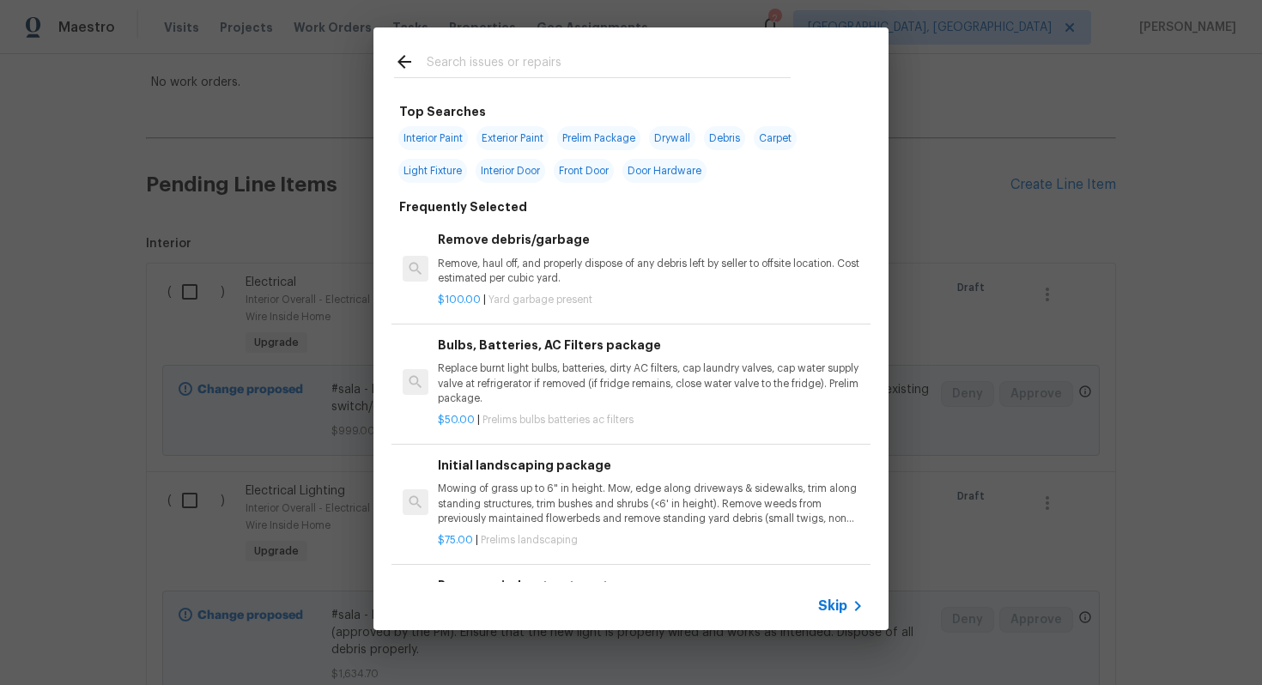
click at [837, 605] on span "Skip" at bounding box center [832, 605] width 29 height 17
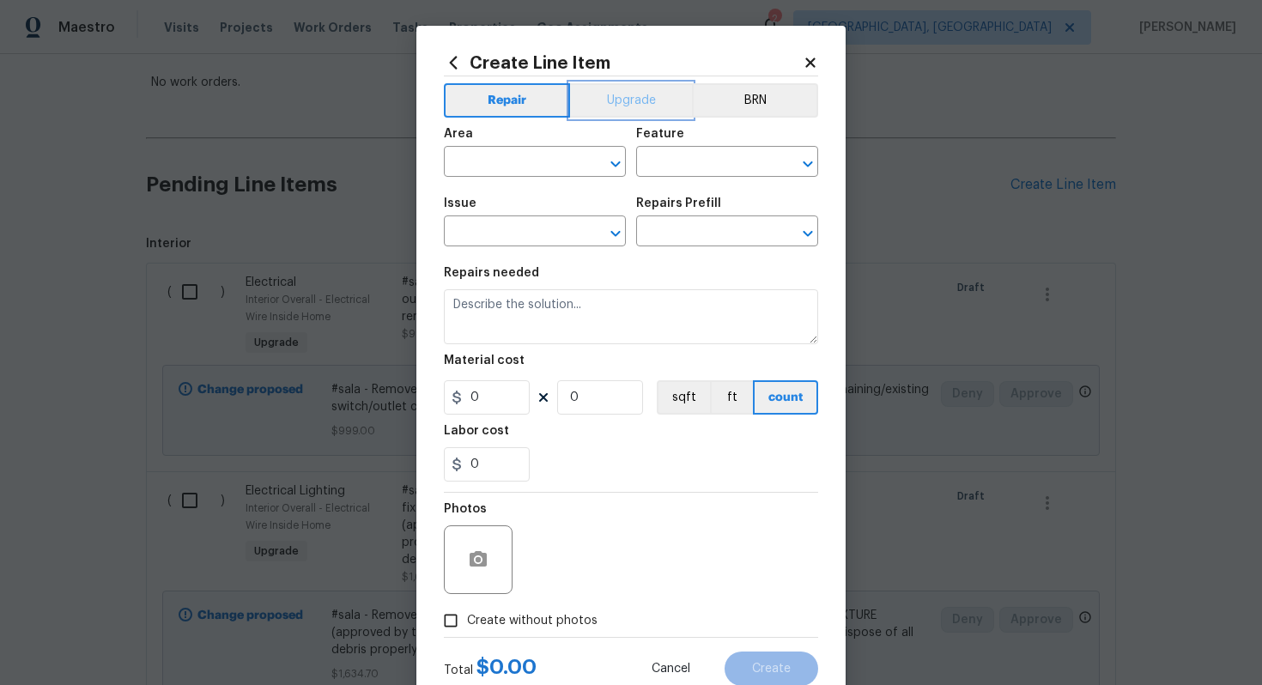
click at [630, 96] on button "Upgrade" at bounding box center [631, 100] width 123 height 34
click at [511, 171] on input "text" at bounding box center [511, 163] width 134 height 27
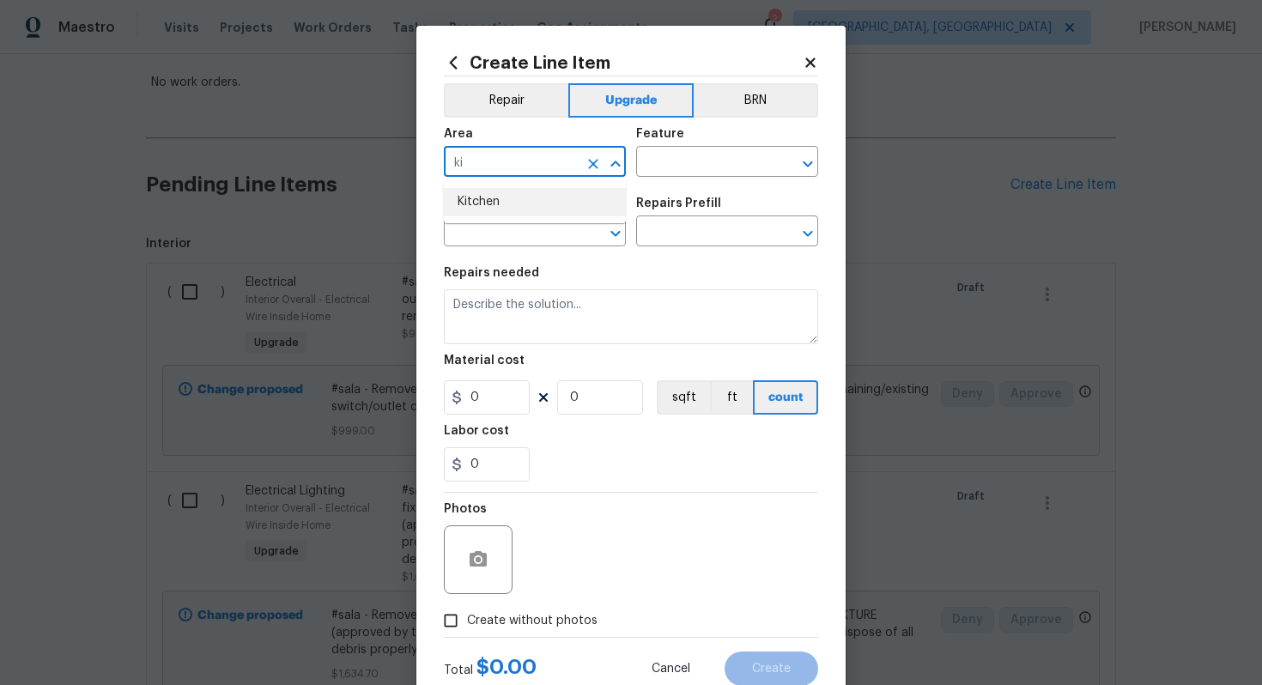
click at [502, 194] on li "Kitchen" at bounding box center [535, 202] width 182 height 28
type input "Kitchen"
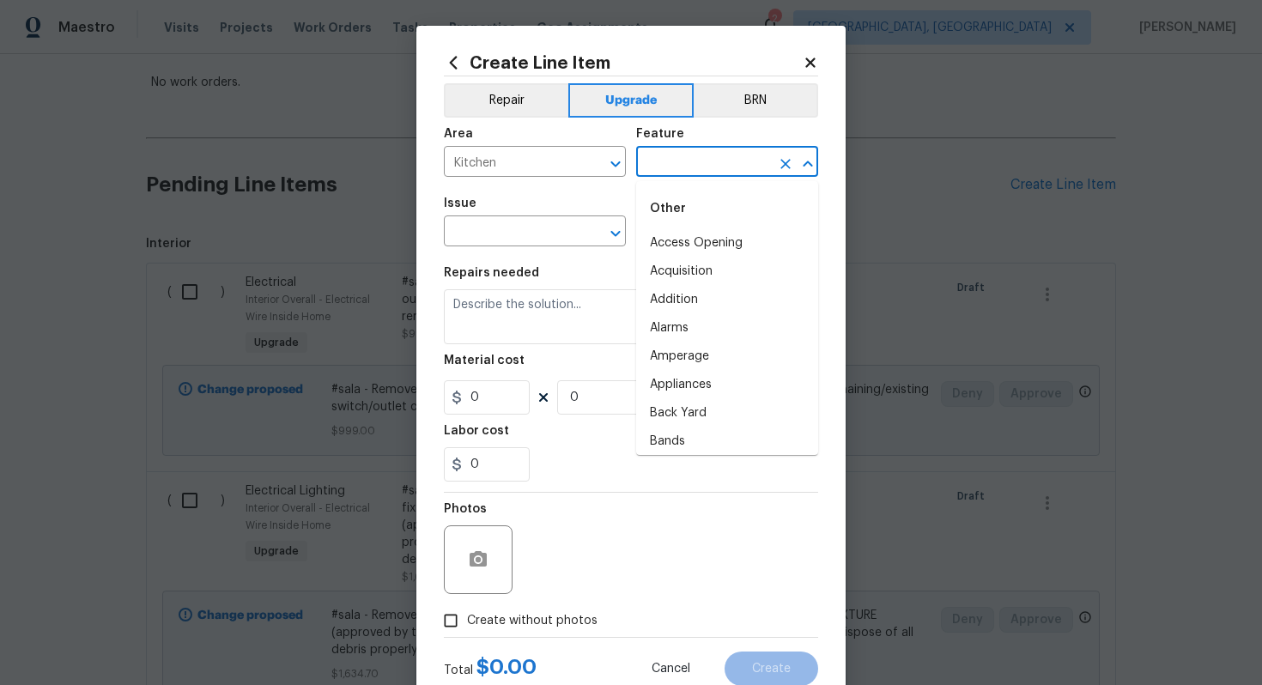
click at [675, 158] on input "text" at bounding box center [703, 163] width 134 height 27
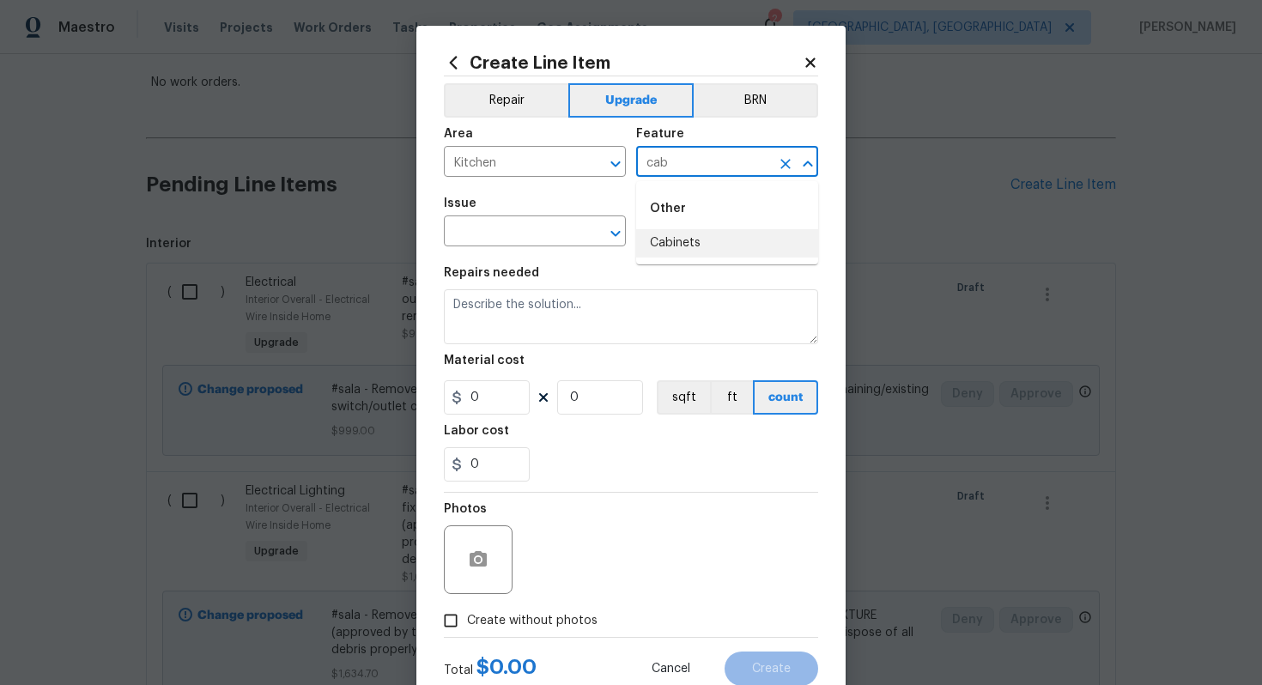
click at [673, 243] on li "Cabinets" at bounding box center [727, 243] width 182 height 28
type input "Cabinets"
click at [517, 241] on input "text" at bounding box center [511, 233] width 134 height 27
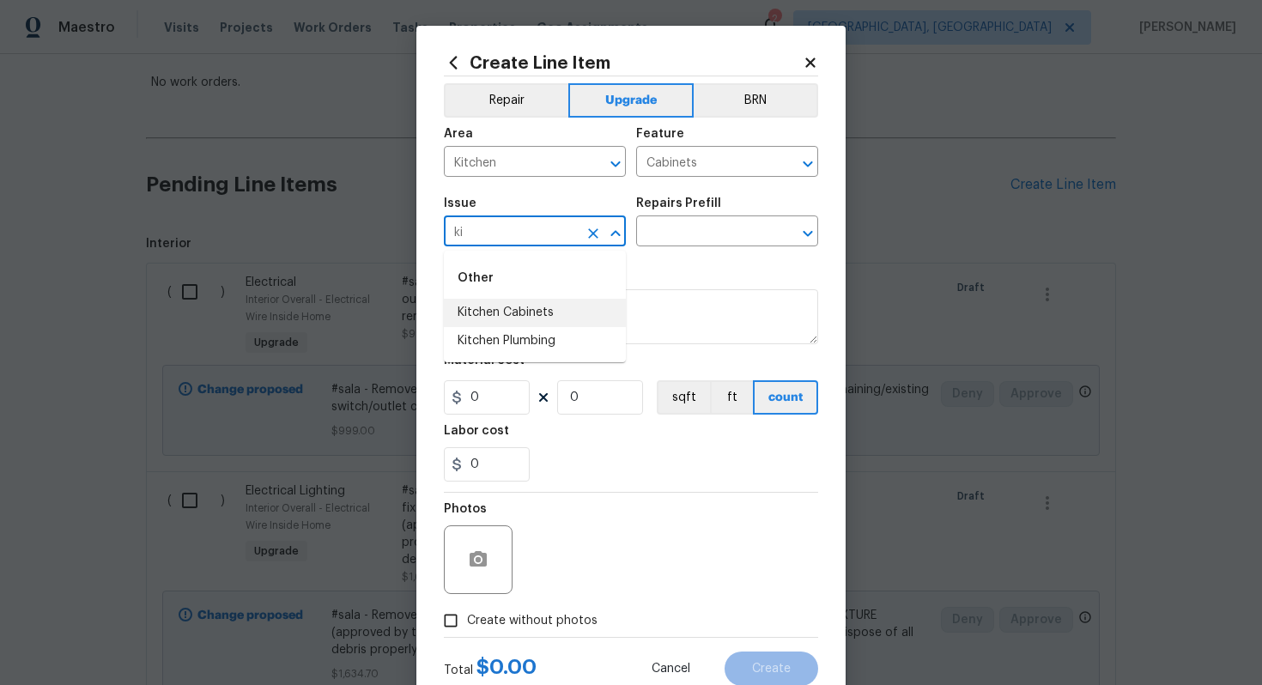
click at [519, 306] on li "Kitchen Cabinets" at bounding box center [535, 313] width 182 height 28
type input "Kitchen Cabinets"
click at [724, 221] on input "text" at bounding box center [703, 233] width 134 height 27
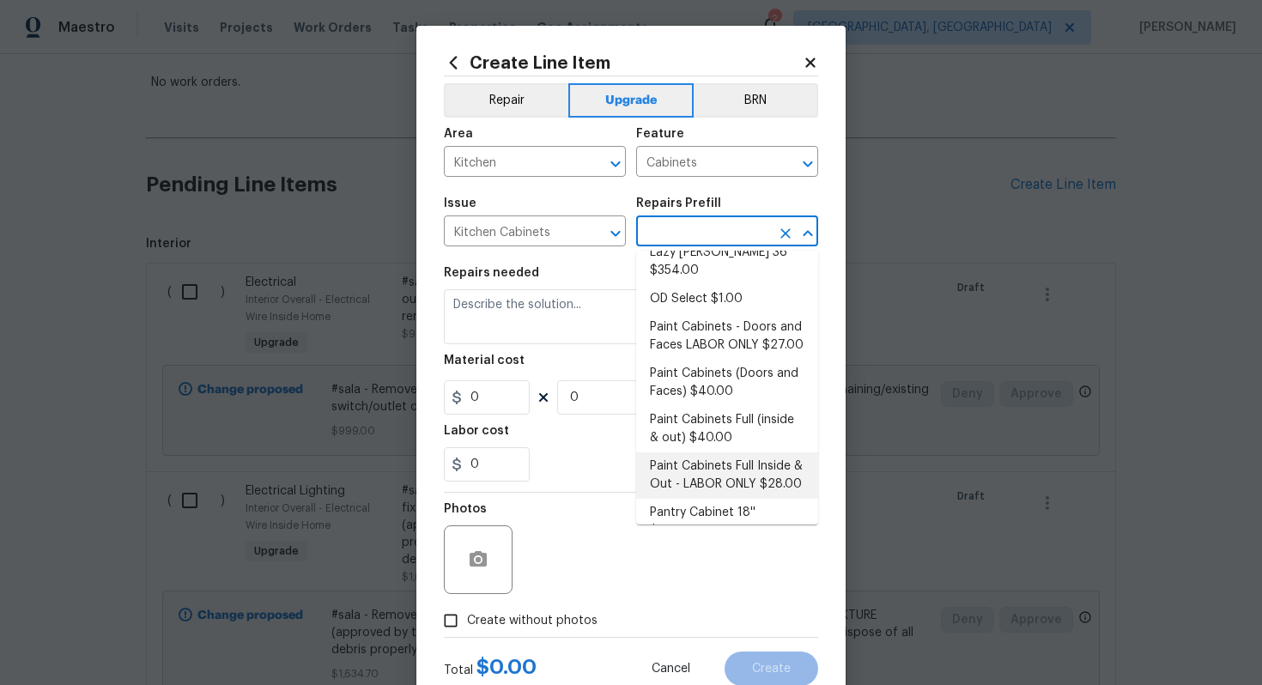
scroll to position [243, 0]
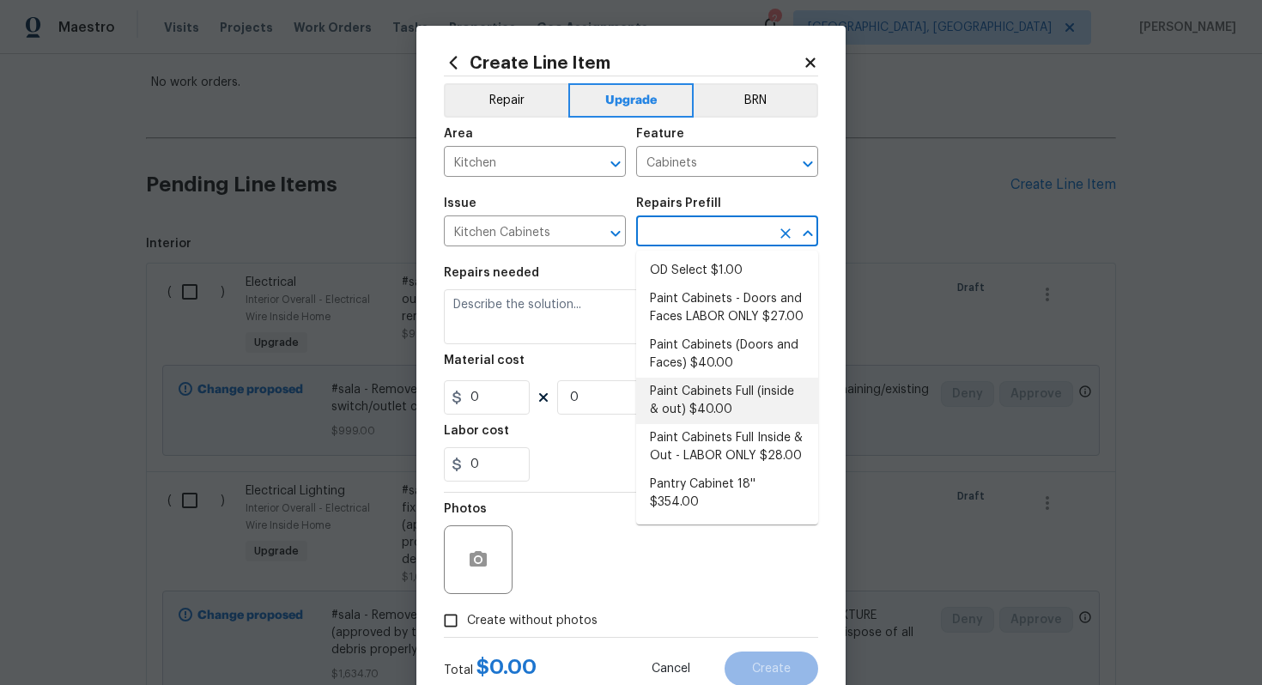
click at [704, 395] on li "Paint Cabinets Full (inside & out) $40.00" at bounding box center [727, 401] width 182 height 46
type input "Paint Cabinets Full (inside & out) $40.00"
type textarea "Prep, sand, mask and apply 2 coats of paint to the kitchen cabinet doors, inter…"
type input "40"
type input "1"
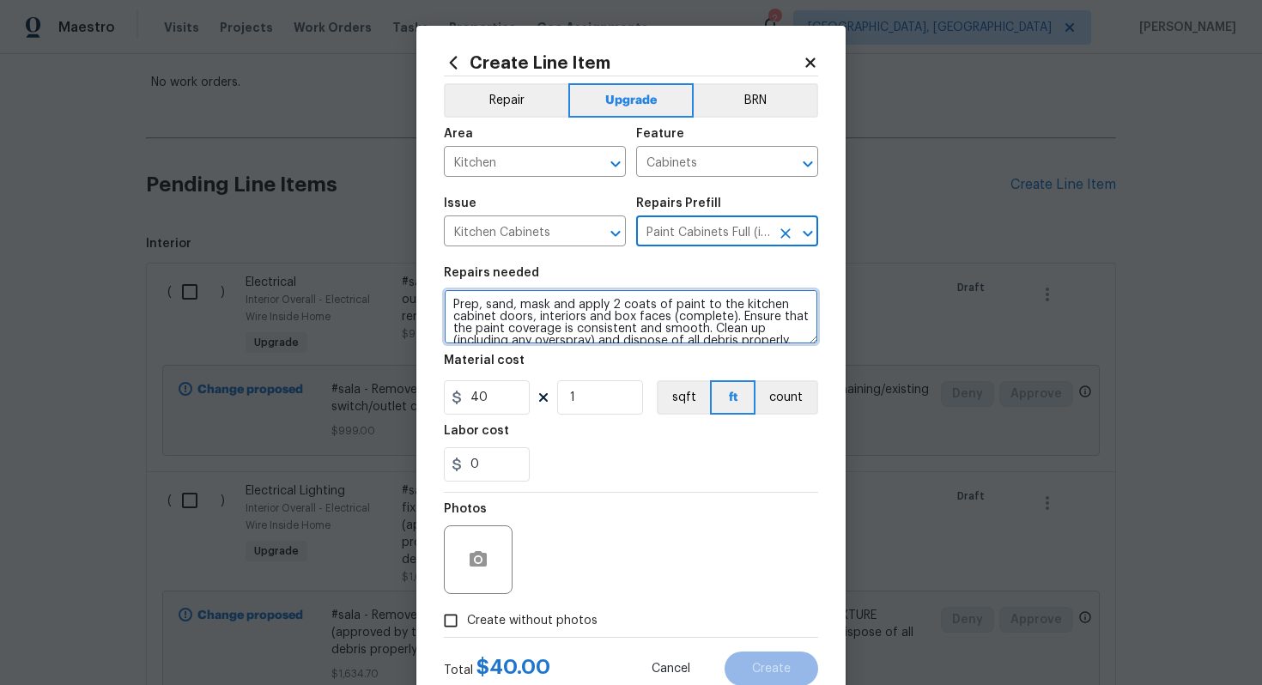
click at [448, 306] on textarea "Prep, sand, mask and apply 2 coats of paint to the kitchen cabinet doors, inter…" at bounding box center [631, 316] width 374 height 55
type textarea "#sala - Prep, sand, mask and apply 2 coats of paint to the kitchen cabinet door…"
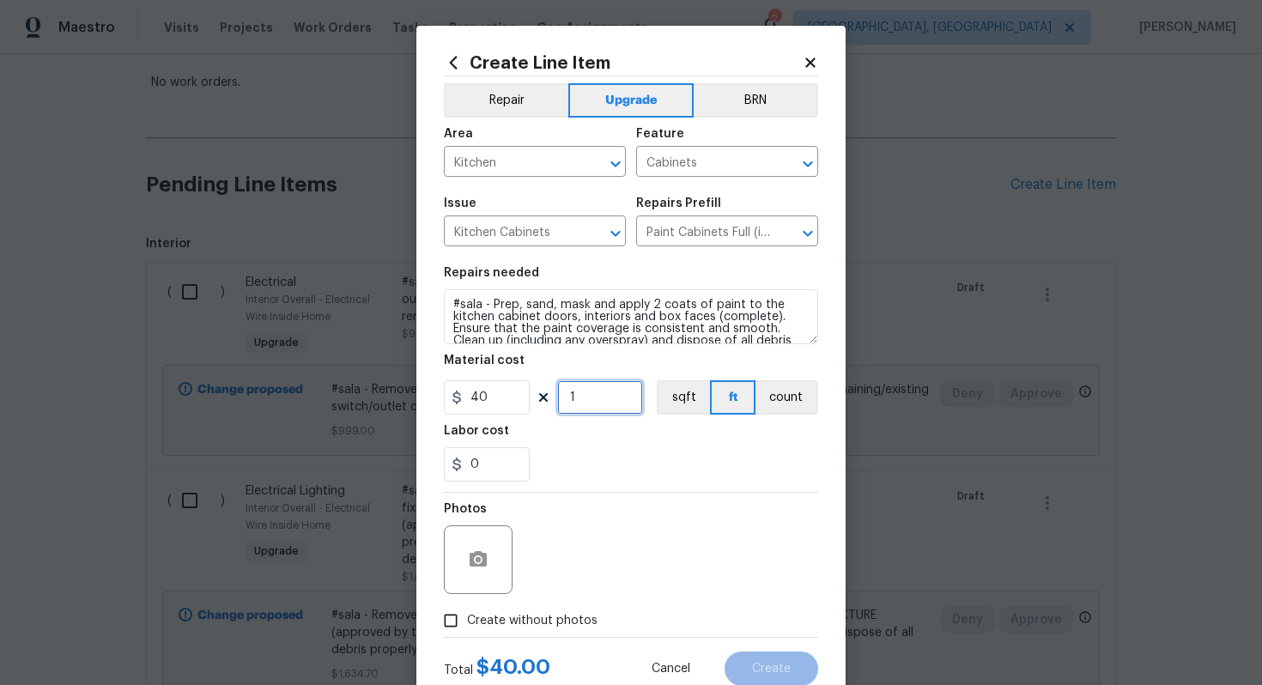
click at [585, 396] on input "1" at bounding box center [600, 397] width 86 height 34
type input "60"
click at [584, 618] on span "Create without photos" at bounding box center [532, 621] width 130 height 18
click at [467, 618] on input "Create without photos" at bounding box center [450, 620] width 33 height 33
checkbox input "true"
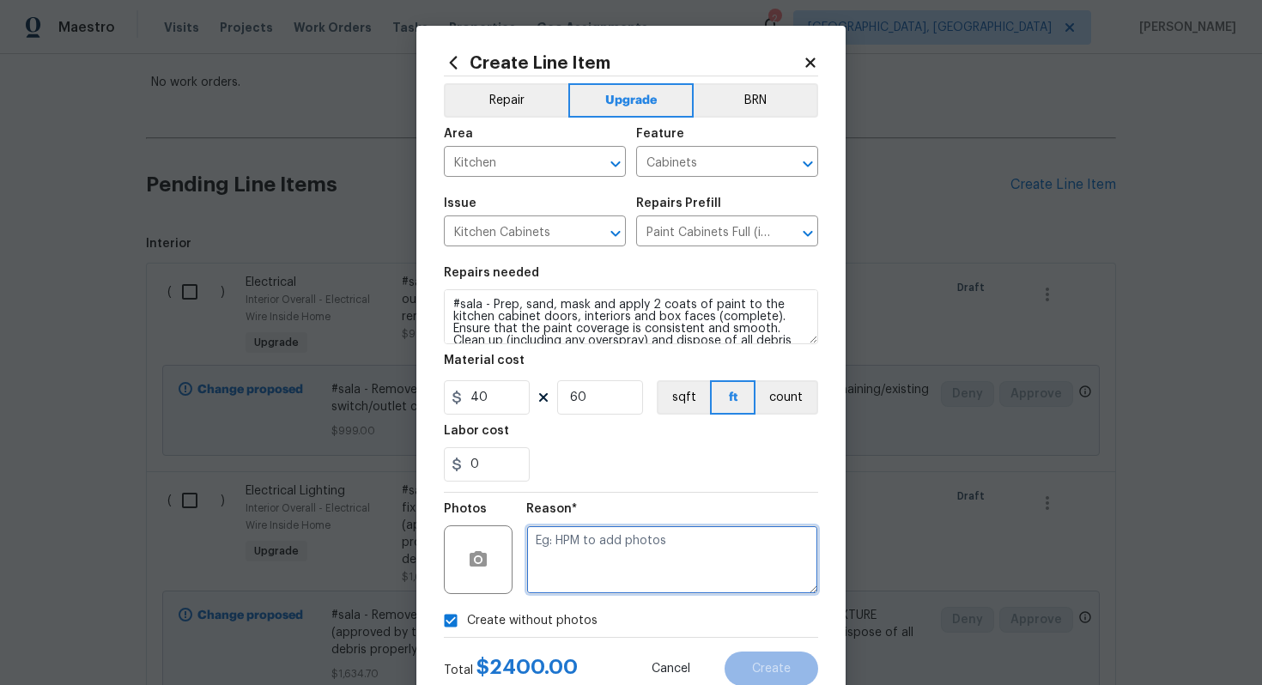
click at [597, 570] on textarea at bounding box center [672, 559] width 292 height 69
type textarea "n/a"
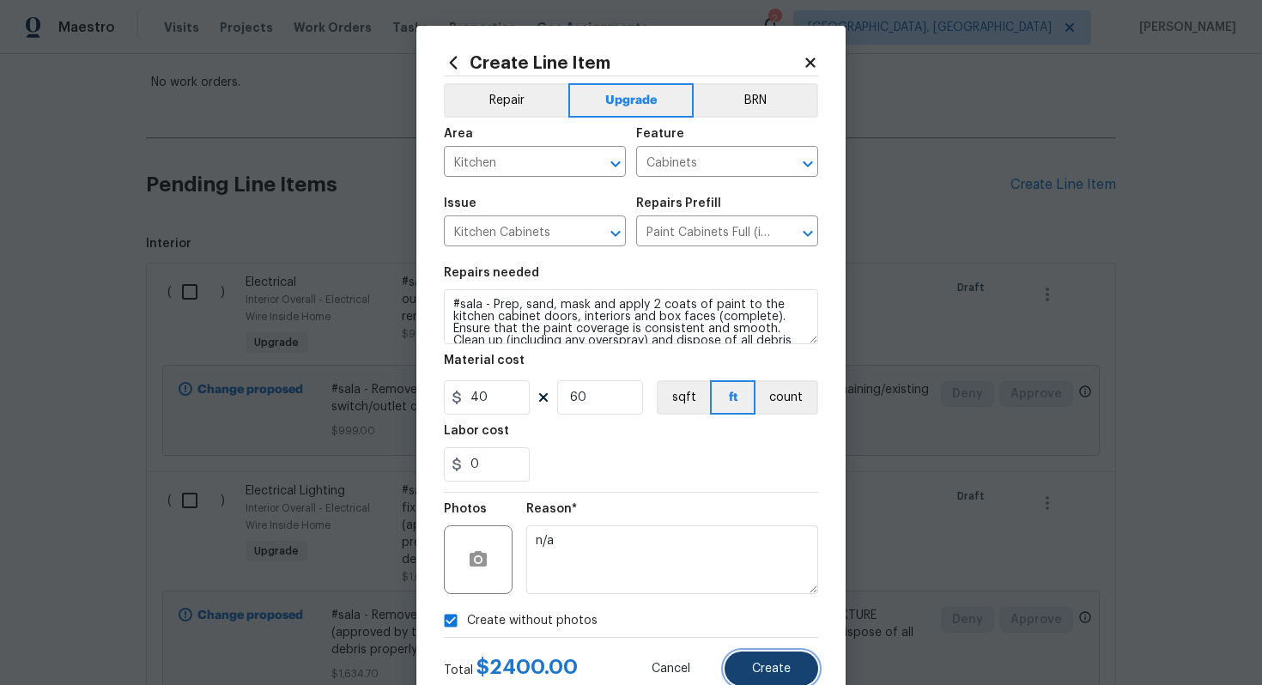
click at [766, 676] on button "Create" at bounding box center [771, 668] width 94 height 34
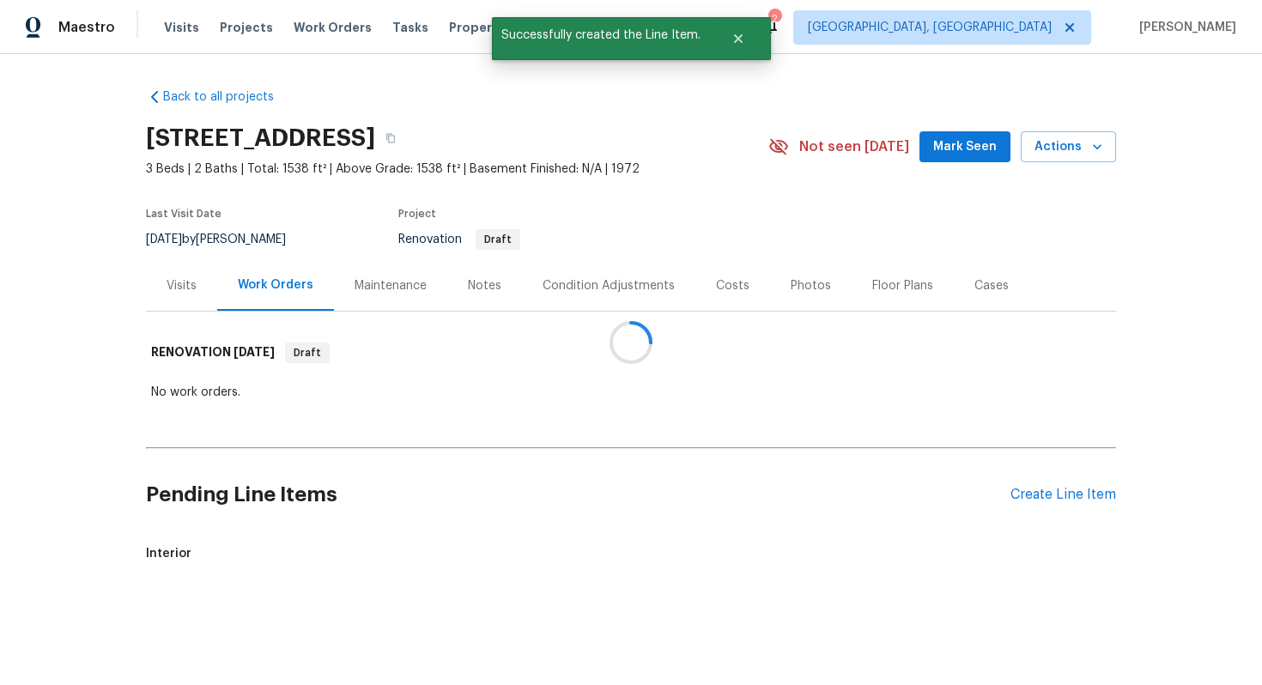
scroll to position [0, 0]
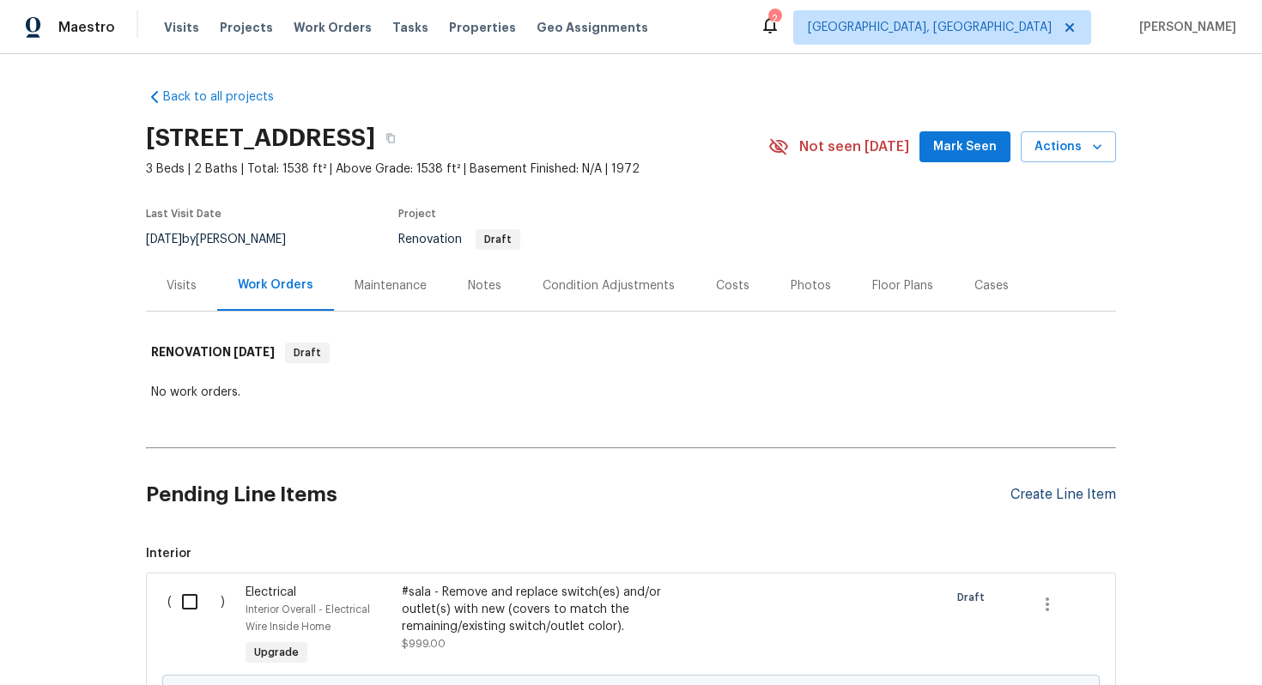
click at [1035, 493] on div "Create Line Item" at bounding box center [1063, 495] width 106 height 16
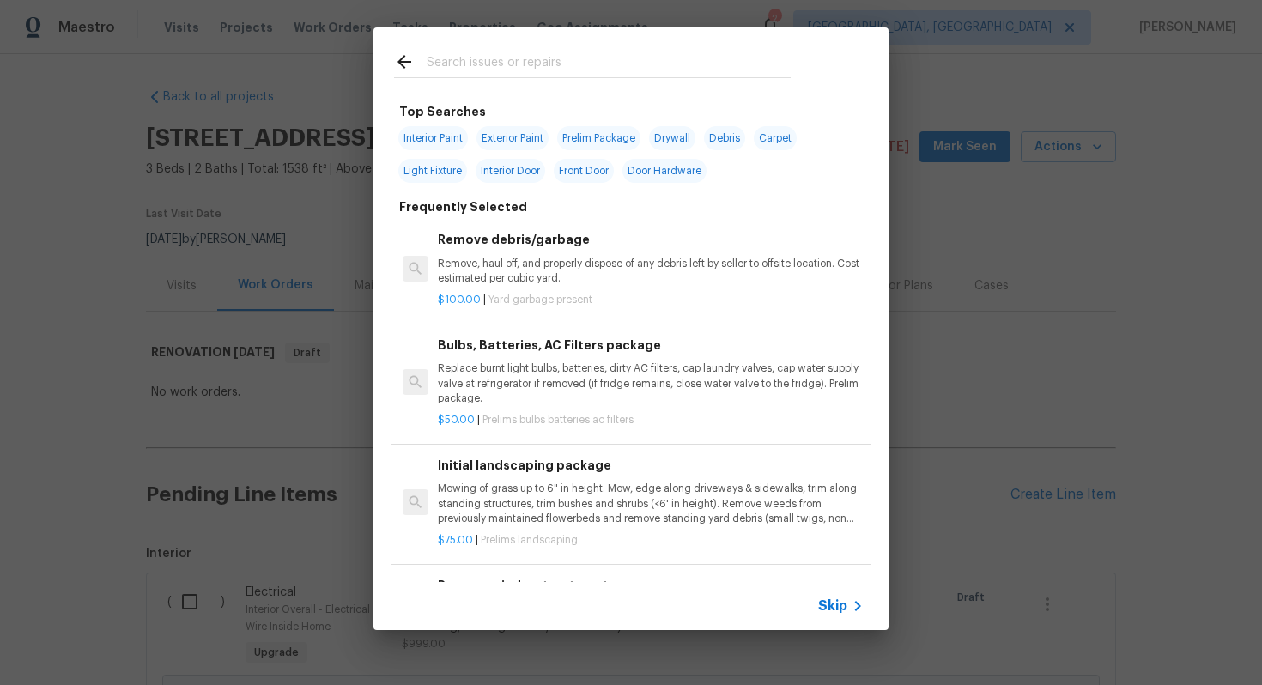
click at [831, 601] on span "Skip" at bounding box center [832, 605] width 29 height 17
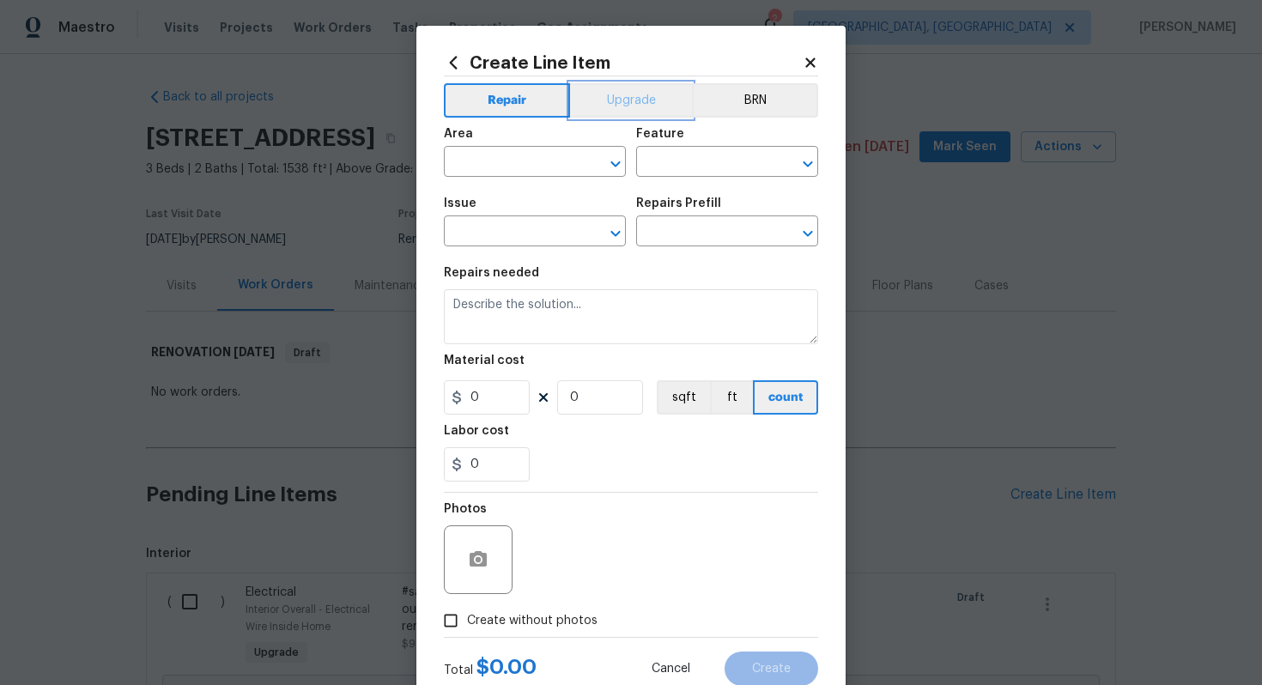
click at [633, 109] on button "Upgrade" at bounding box center [631, 100] width 123 height 34
click at [513, 172] on input "text" at bounding box center [511, 163] width 134 height 27
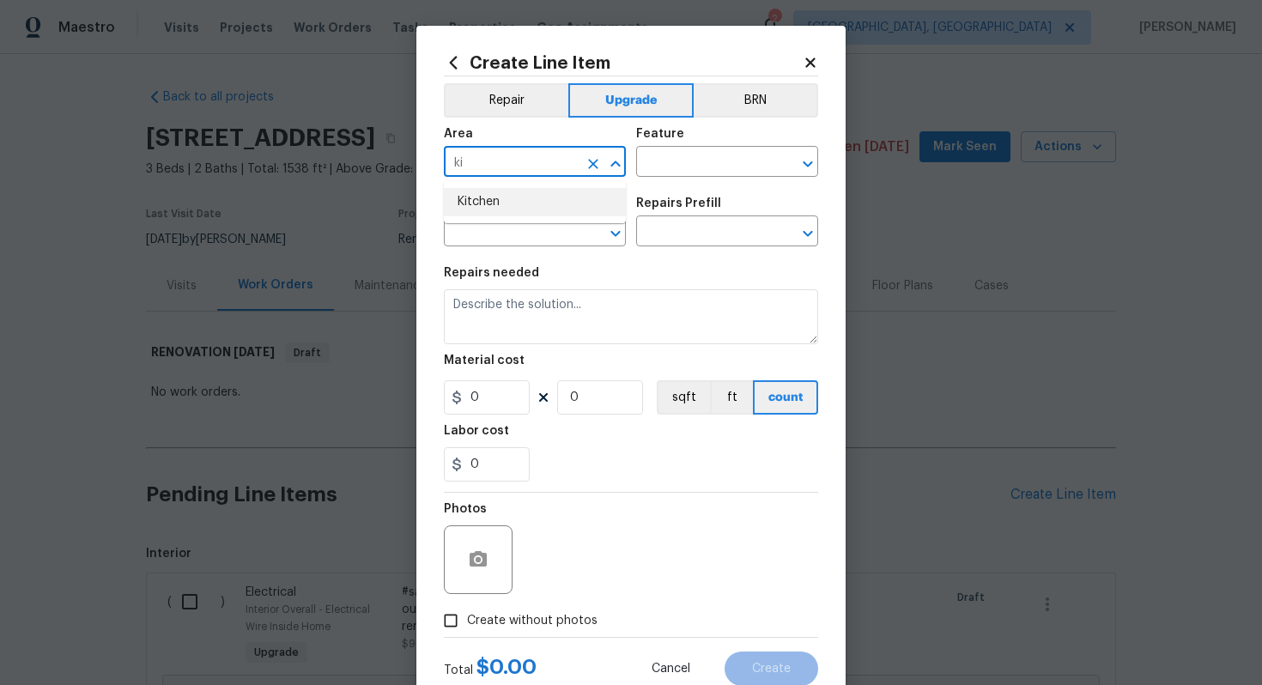
click at [550, 200] on li "Kitchen" at bounding box center [535, 202] width 182 height 28
type input "Kitchen"
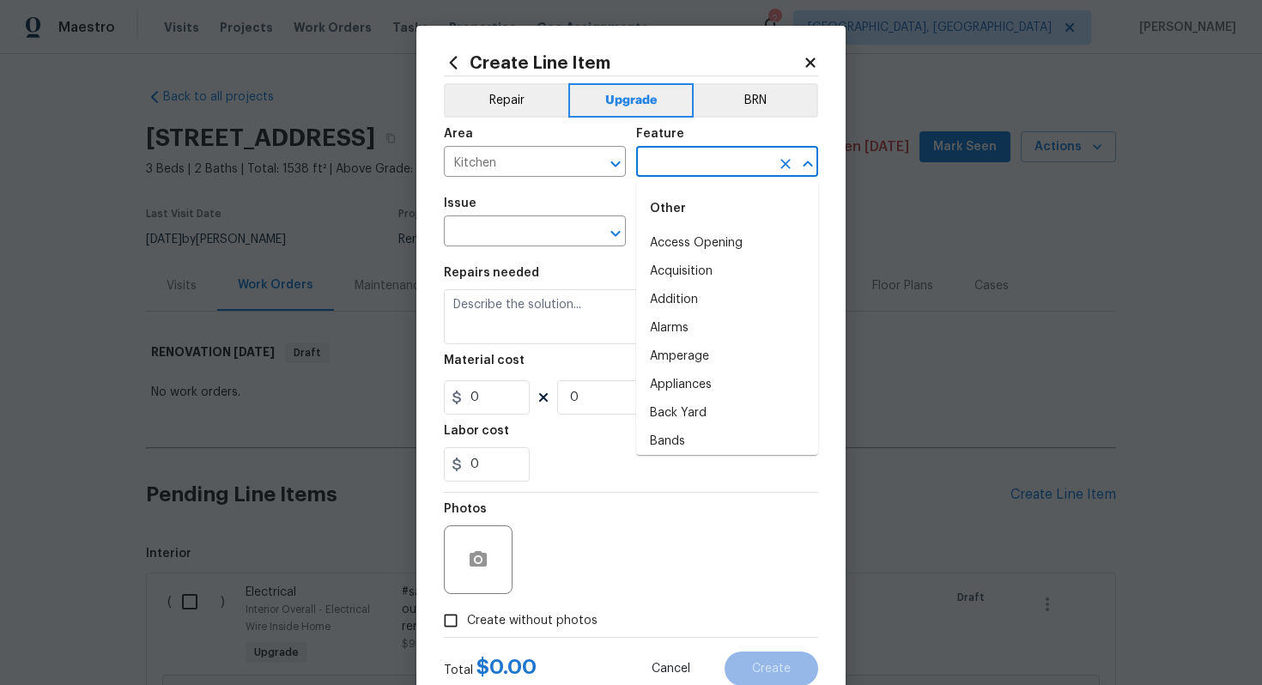
click at [663, 163] on input "text" at bounding box center [703, 163] width 134 height 27
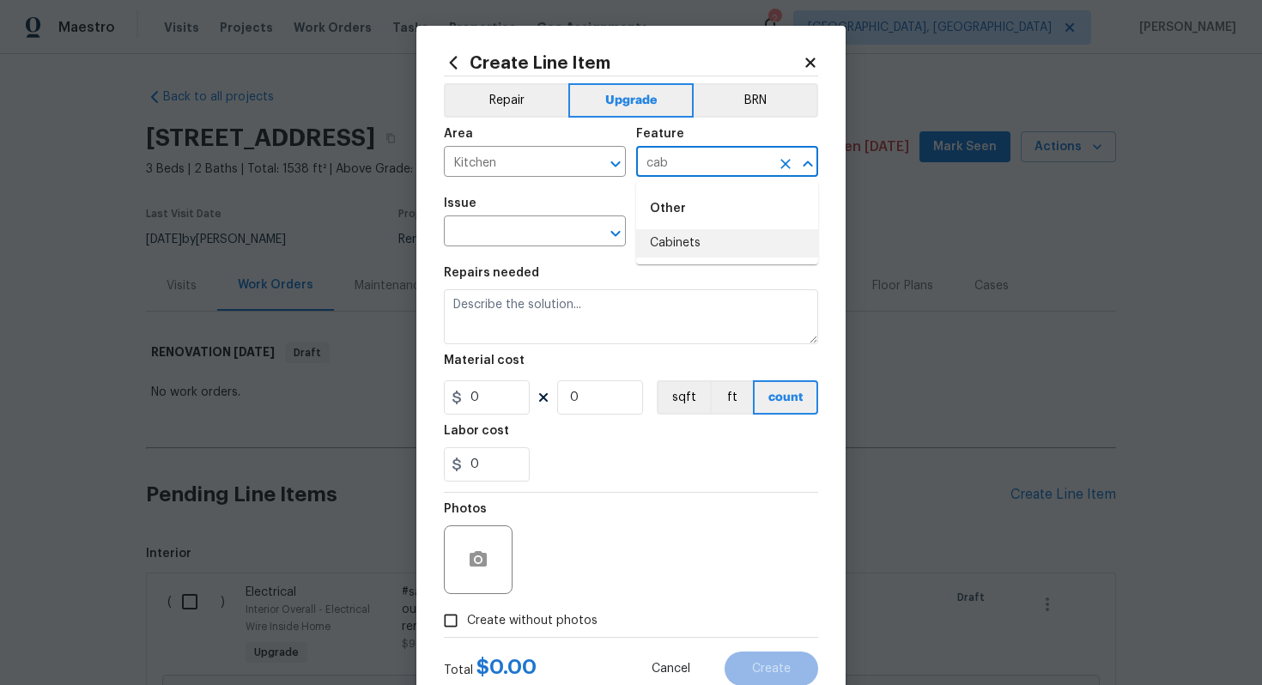
click at [663, 240] on li "Cabinets" at bounding box center [727, 243] width 182 height 28
type input "Cabinets"
click at [535, 240] on input "text" at bounding box center [511, 233] width 134 height 27
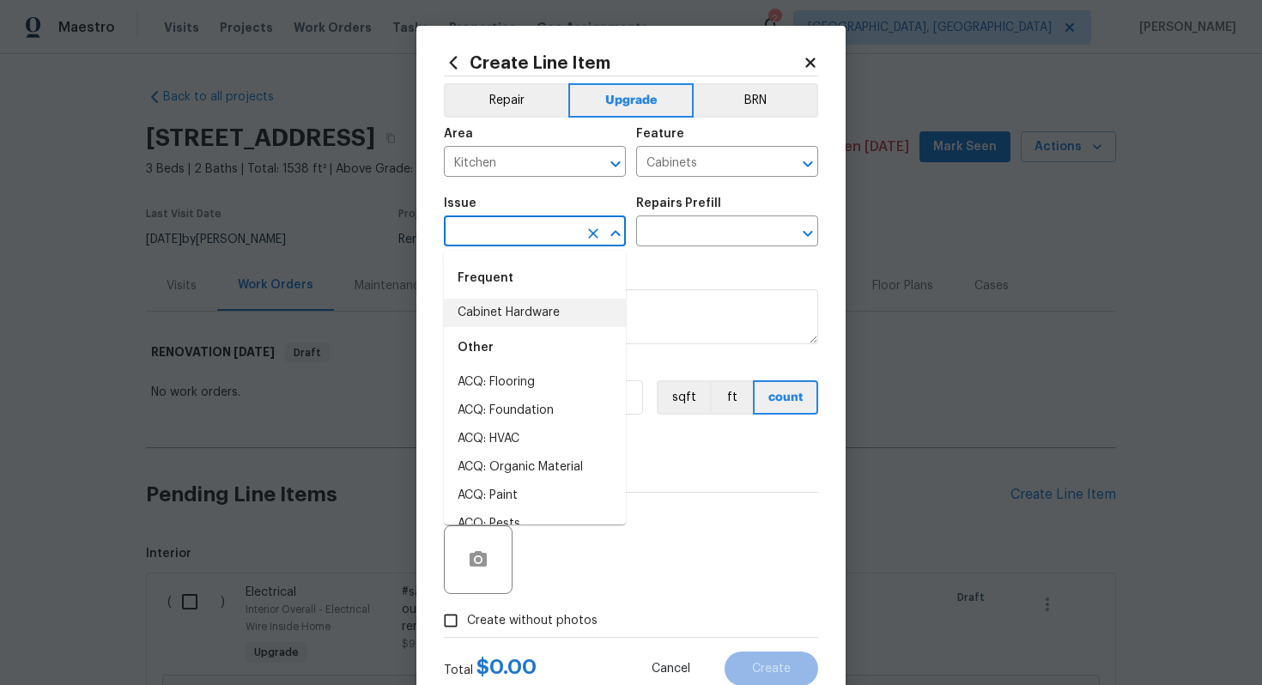
click at [544, 312] on li "Cabinet Hardware" at bounding box center [535, 313] width 182 height 28
type input "Cabinet Hardware"
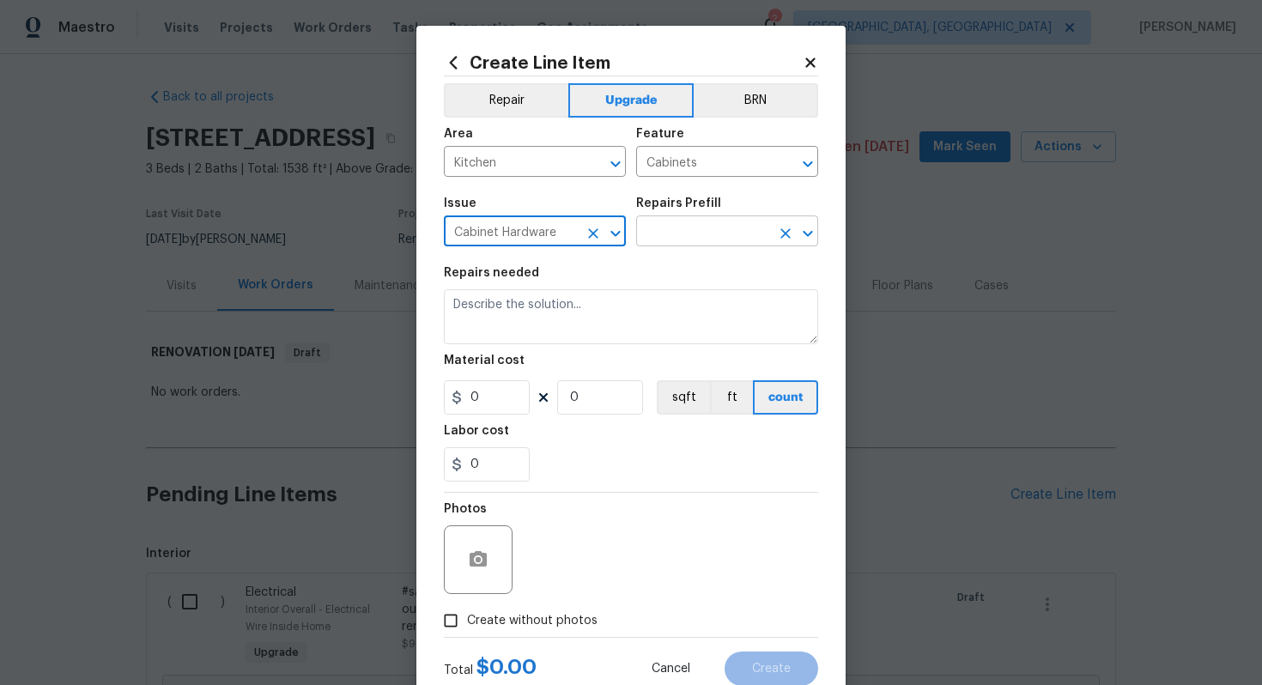
click at [671, 226] on input "text" at bounding box center [703, 233] width 134 height 27
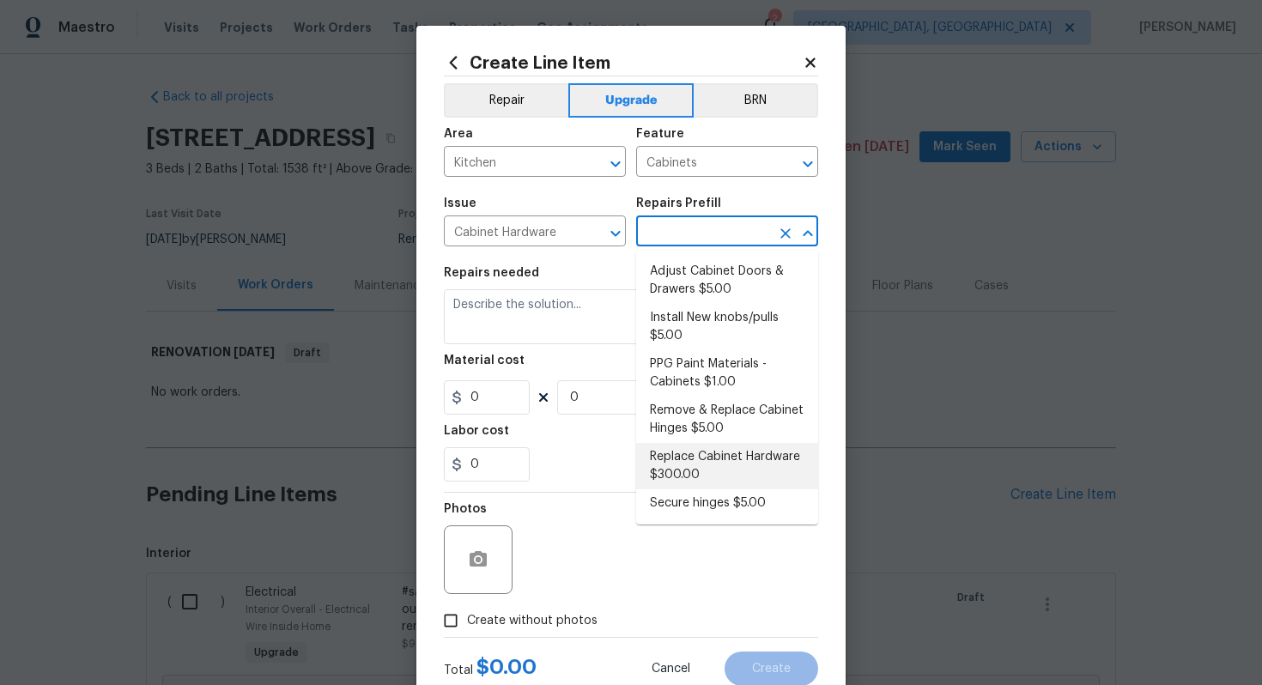
click at [691, 463] on li "Replace Cabinet Hardware $300.00" at bounding box center [727, 466] width 182 height 46
type input "Replace Cabinet Hardware $300.00"
type textarea "Replace cabinet hardware with new hinges and pulls. HPM to provide specs"
type input "300"
type input "1"
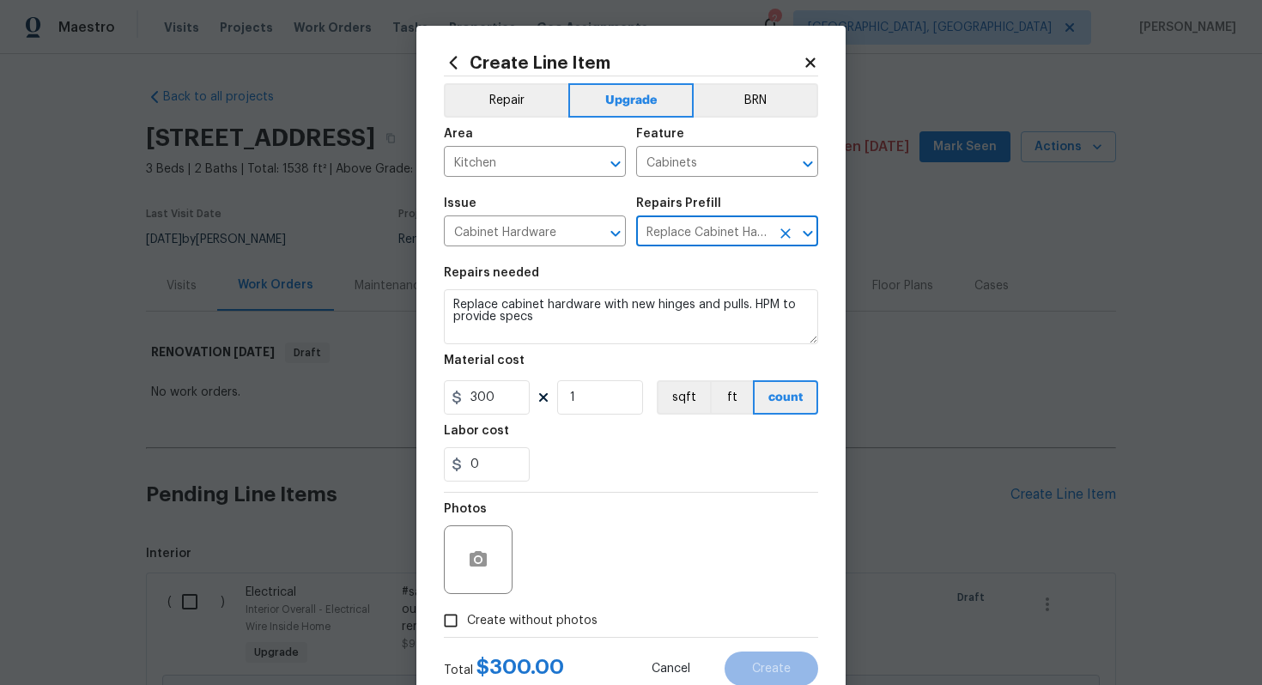
click at [533, 620] on span "Create without photos" at bounding box center [532, 621] width 130 height 18
click at [467, 620] on input "Create without photos" at bounding box center [450, 620] width 33 height 33
checkbox input "true"
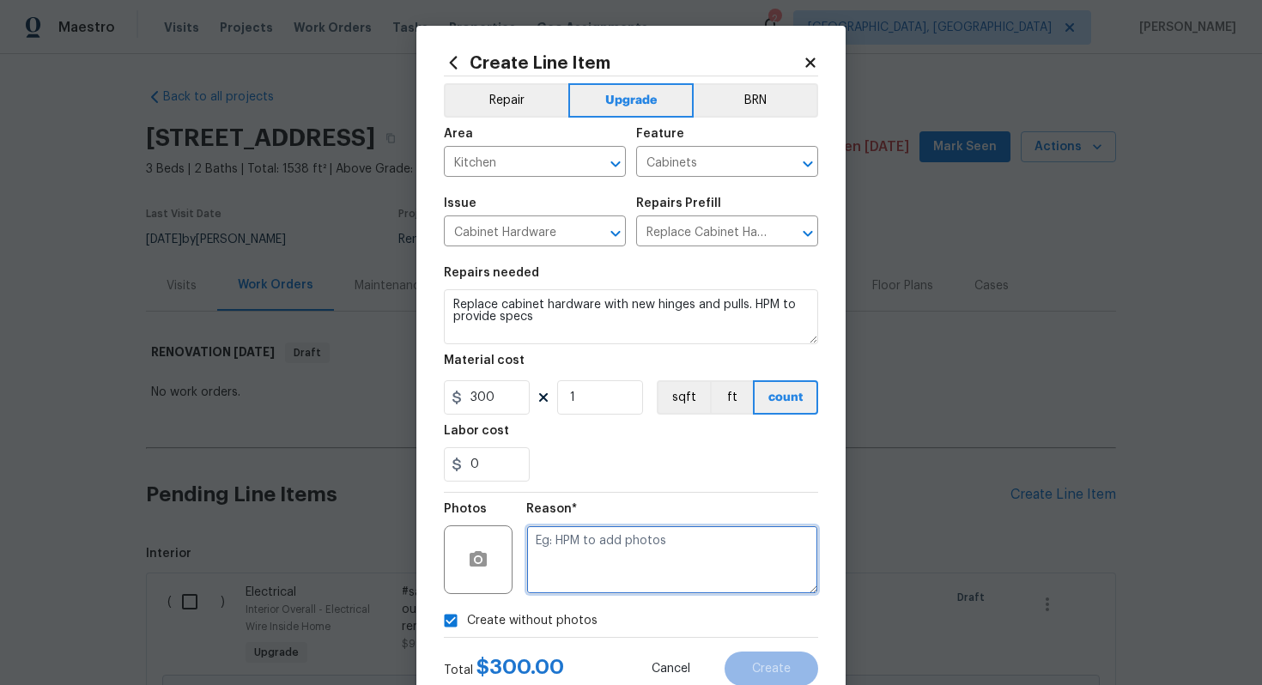
click at [578, 566] on textarea at bounding box center [672, 559] width 292 height 69
type textarea "n/a"
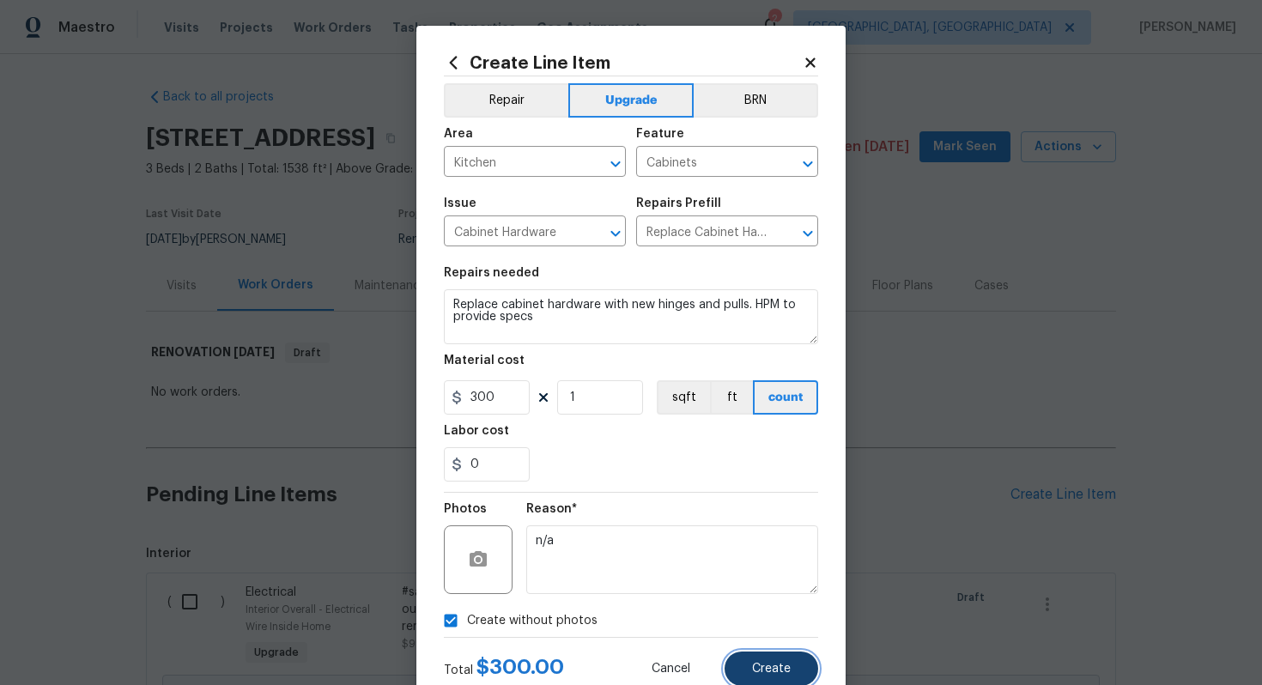
click at [790, 682] on button "Create" at bounding box center [771, 668] width 94 height 34
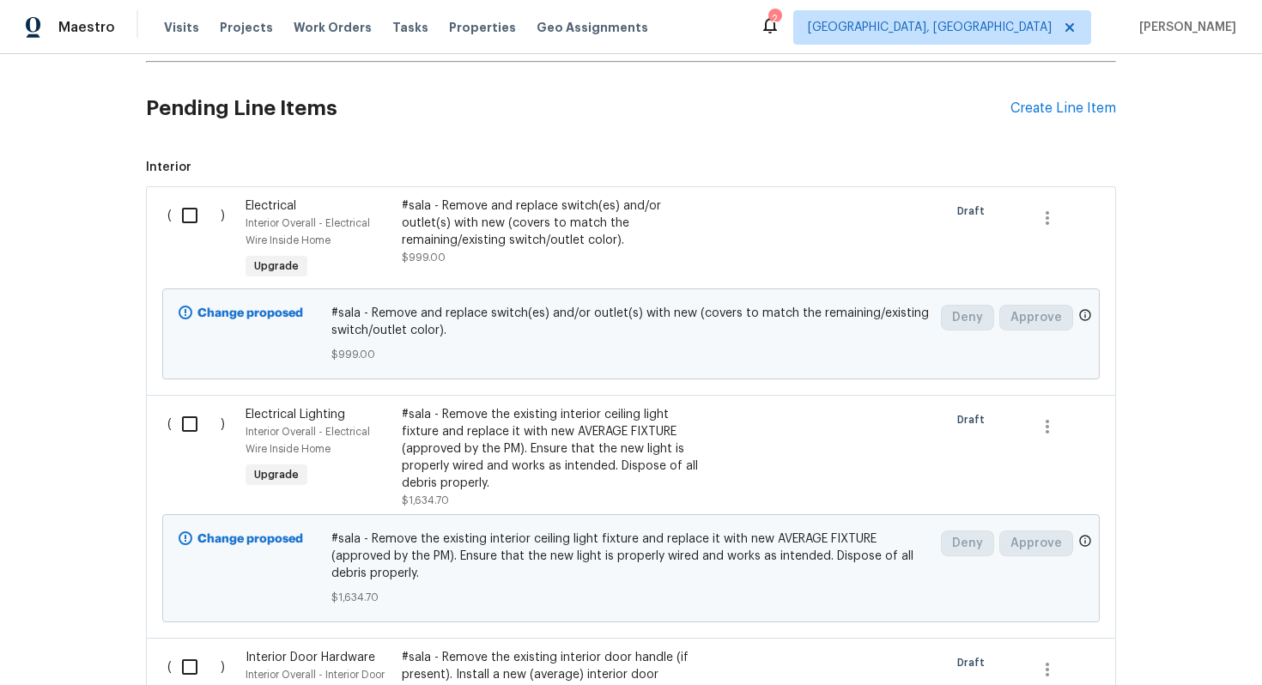
scroll to position [378, 0]
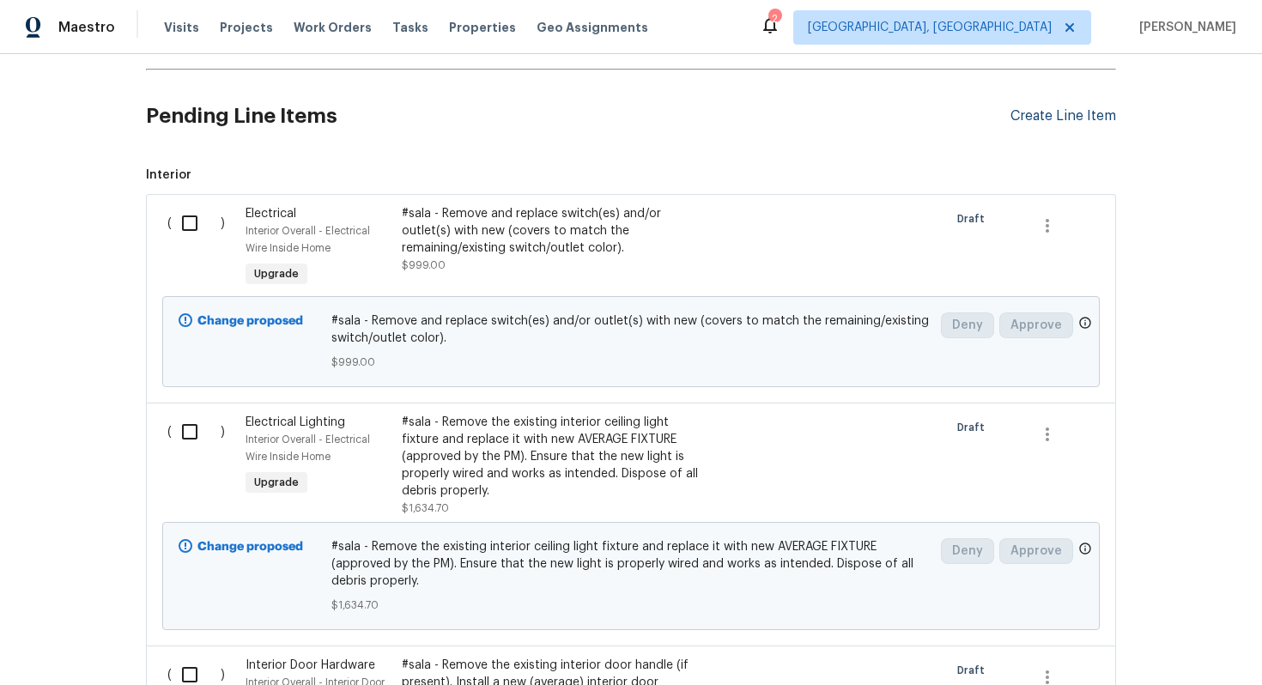
click at [1048, 124] on div "Create Line Item" at bounding box center [1063, 116] width 106 height 16
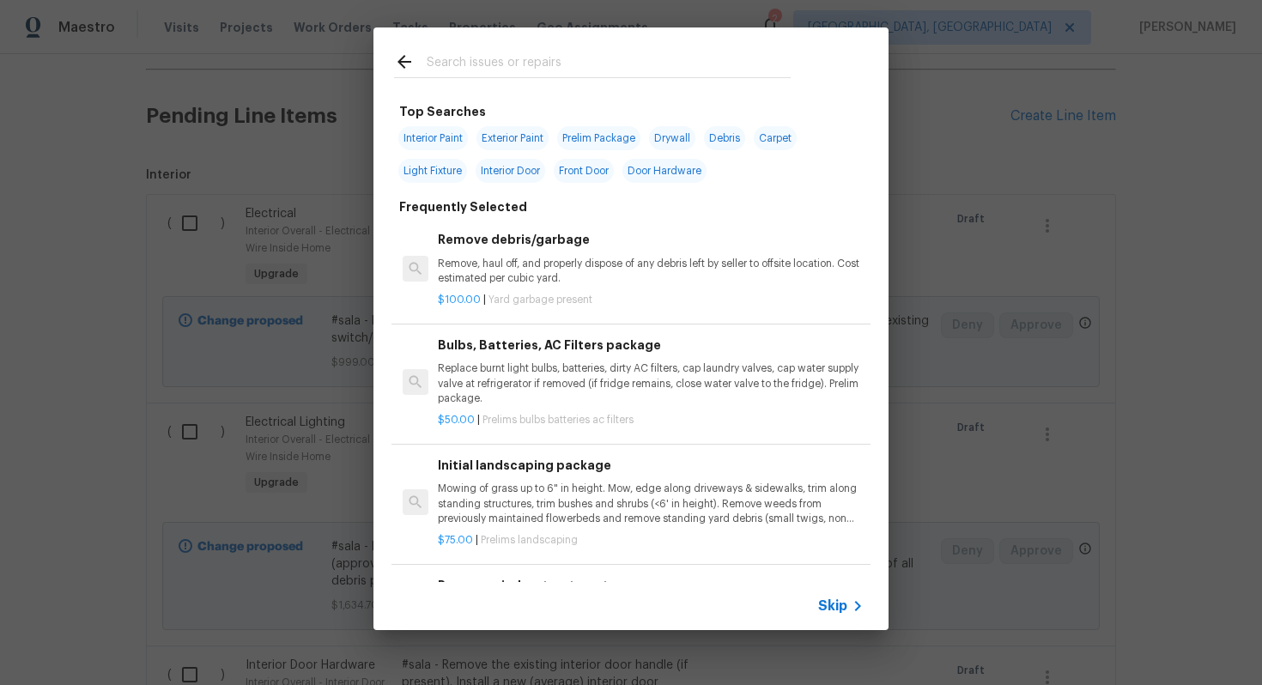
click at [833, 601] on span "Skip" at bounding box center [832, 605] width 29 height 17
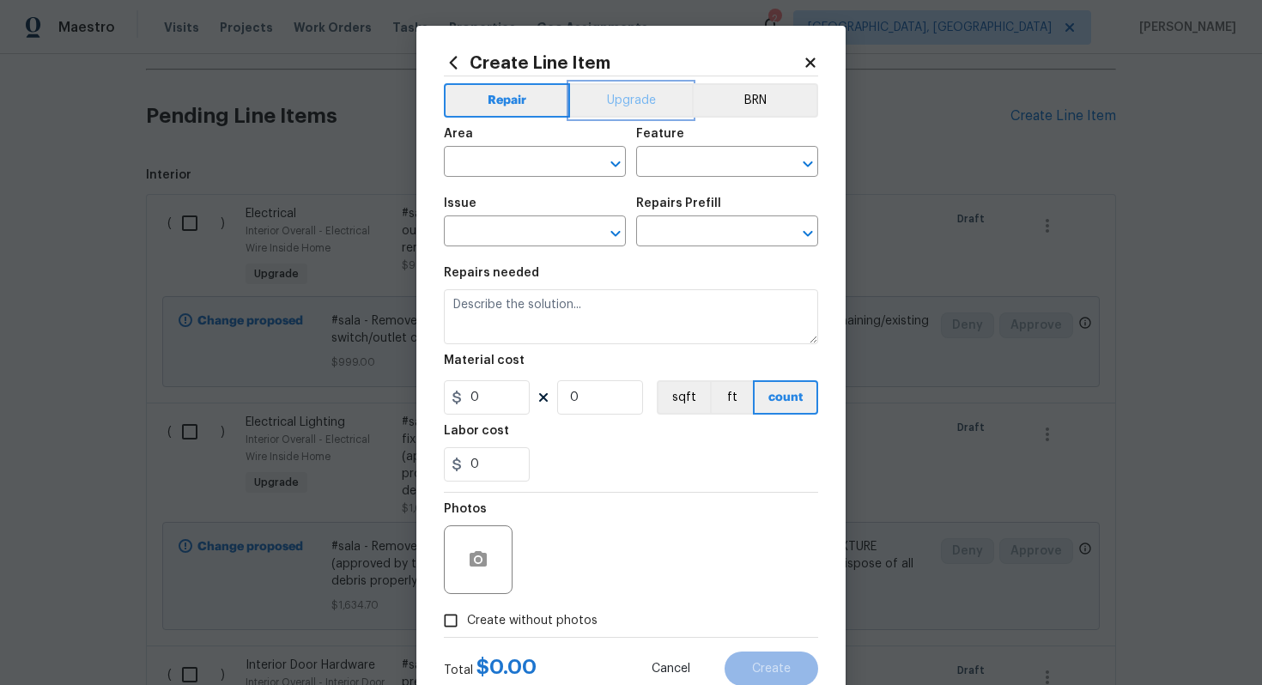
click at [615, 87] on button "Upgrade" at bounding box center [631, 100] width 123 height 34
click at [490, 152] on input "text" at bounding box center [511, 163] width 134 height 27
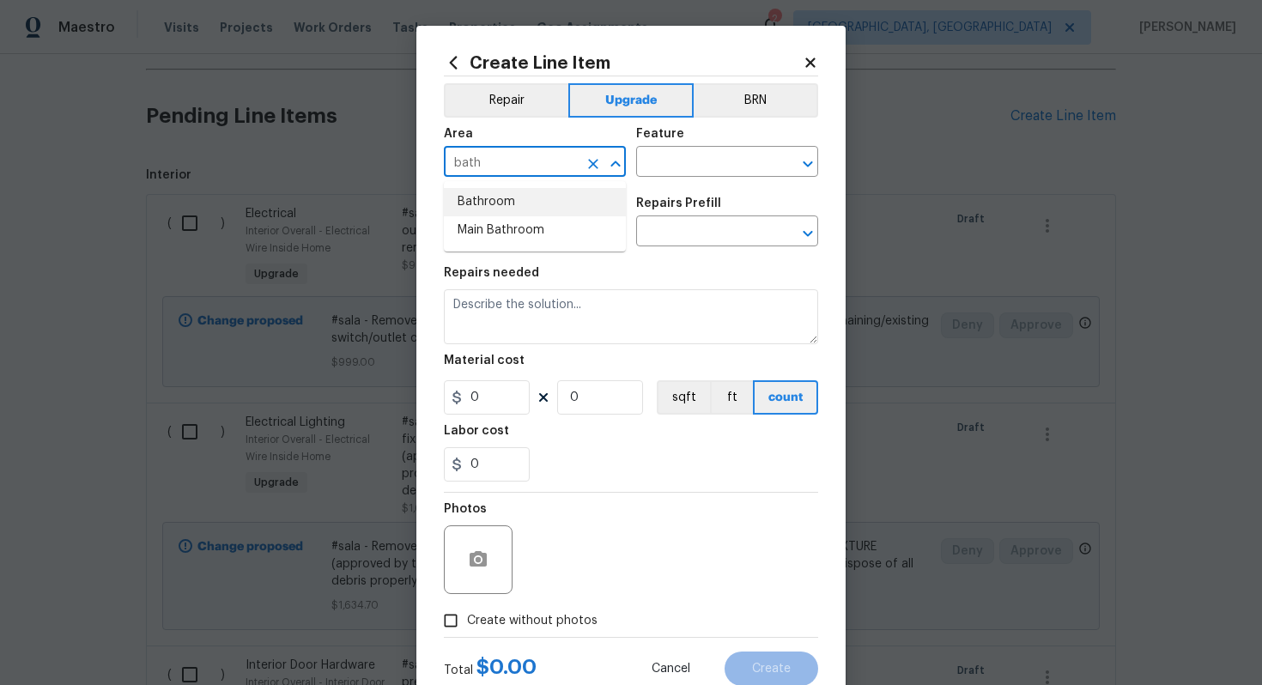
click at [475, 203] on li "Bathroom" at bounding box center [535, 202] width 182 height 28
type input "Bathroom"
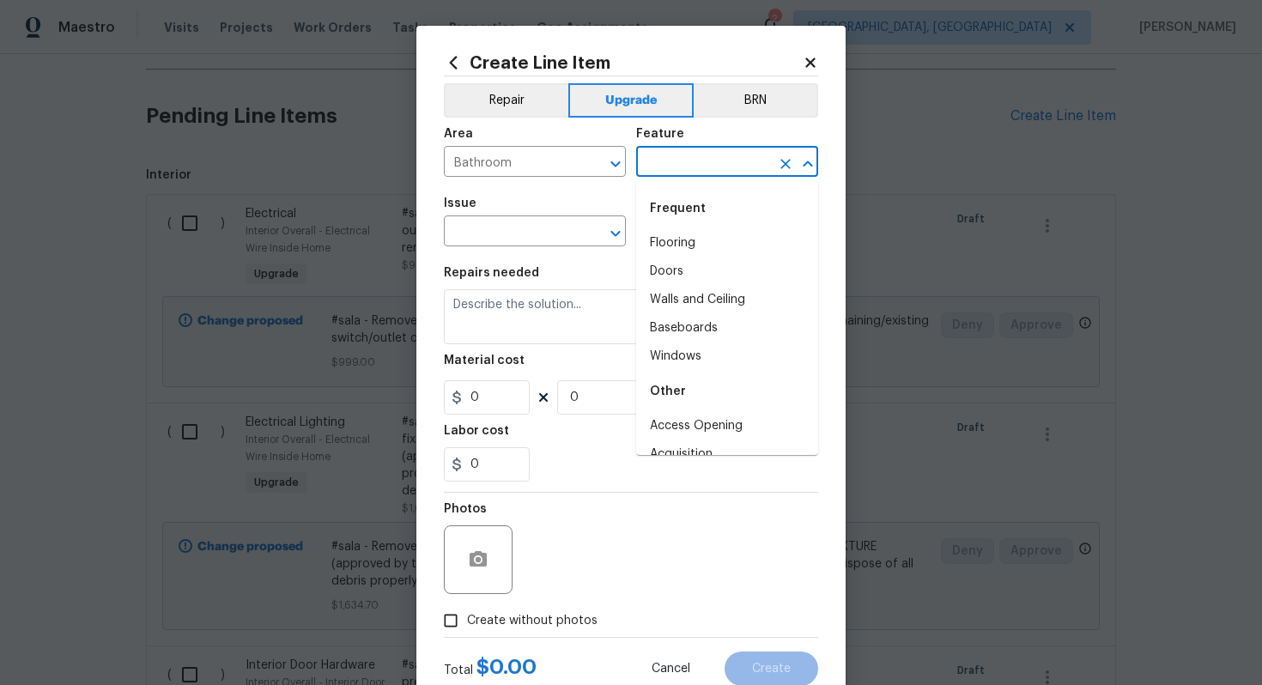
click at [696, 154] on input "text" at bounding box center [703, 163] width 134 height 27
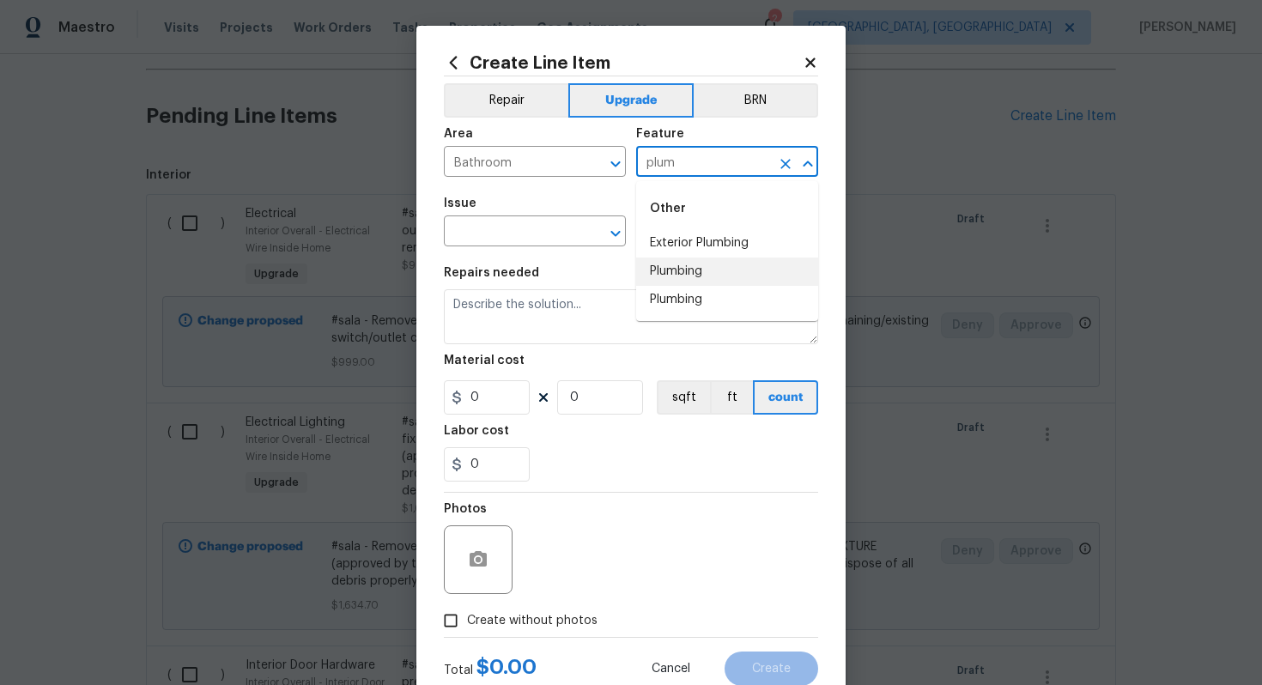
click at [687, 278] on li "Plumbing" at bounding box center [727, 271] width 182 height 28
type input "Plumbing"
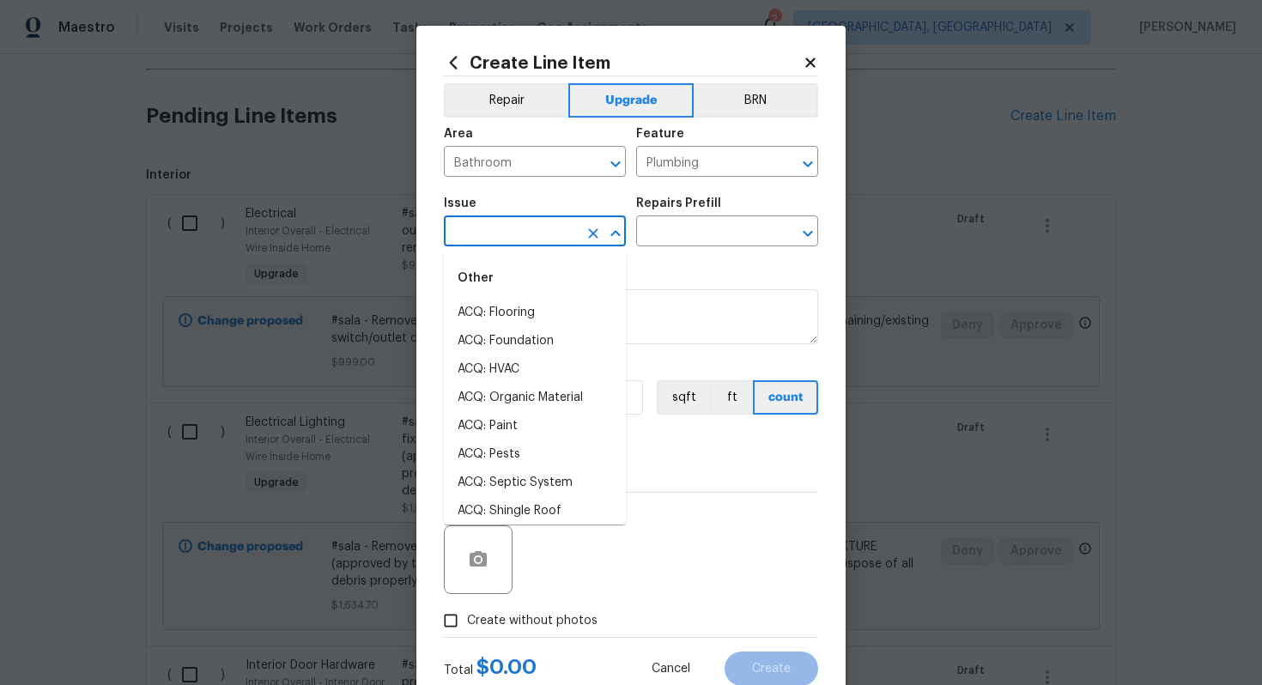
click at [512, 226] on input "text" at bounding box center [511, 233] width 134 height 27
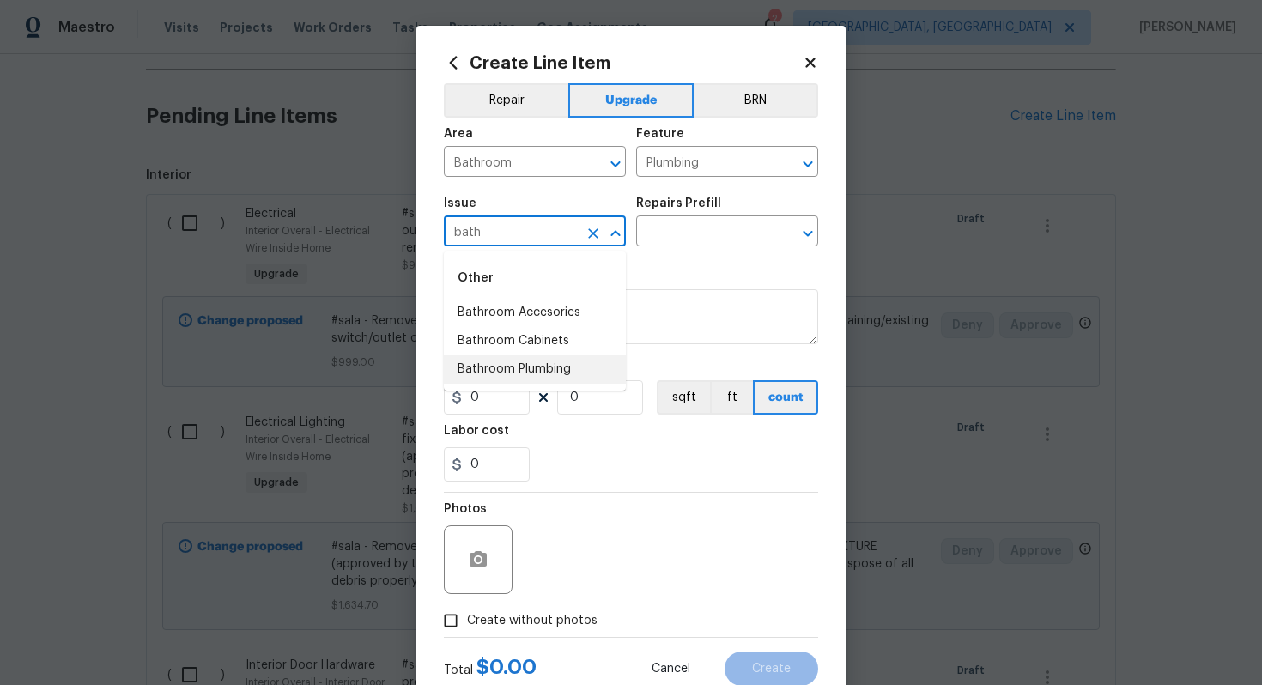
click at [561, 371] on li "Bathroom Plumbing" at bounding box center [535, 369] width 182 height 28
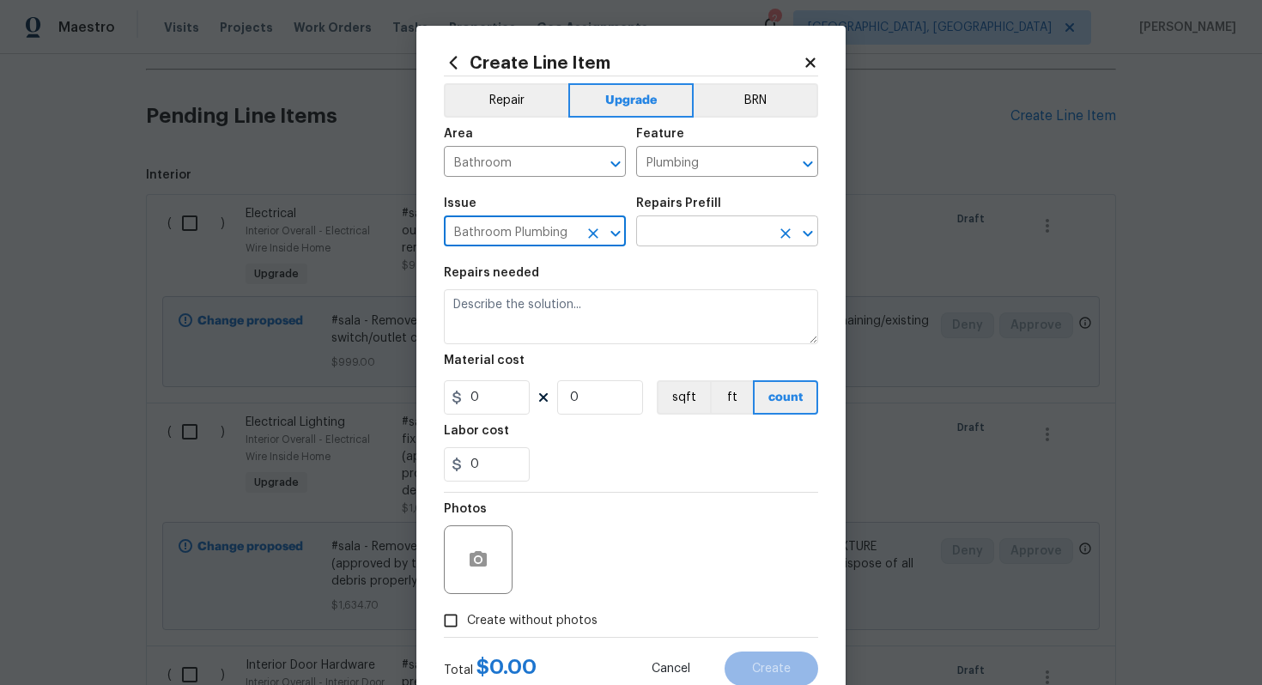
click at [668, 229] on input "text" at bounding box center [703, 233] width 134 height 27
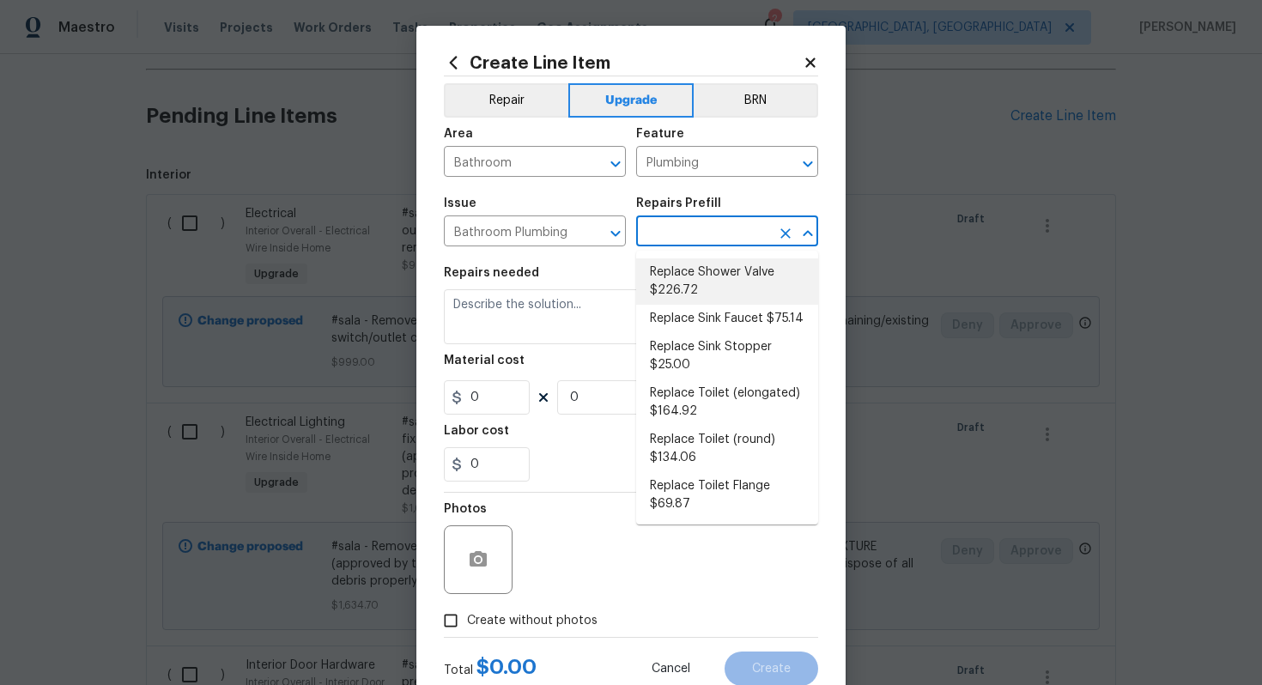
scroll to position [775, 0]
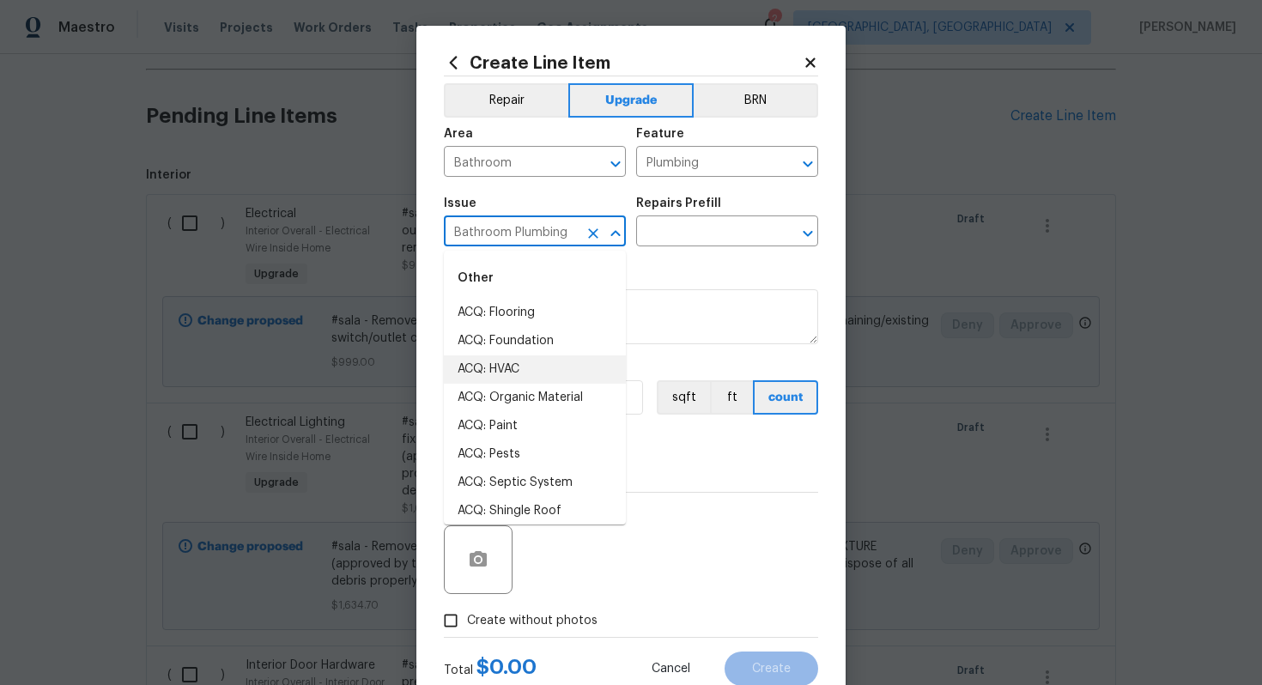
click at [529, 239] on input "Bathroom Plumbing" at bounding box center [511, 233] width 134 height 27
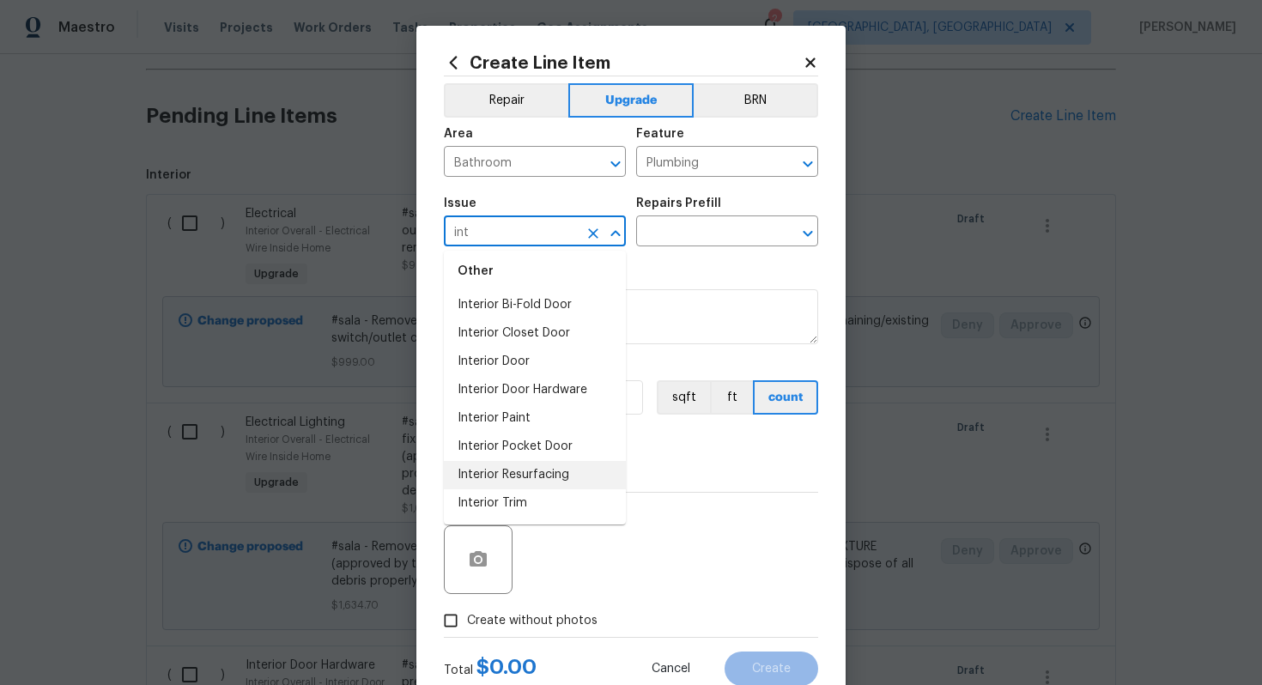
click at [531, 481] on li "Interior Resurfacing" at bounding box center [535, 475] width 182 height 28
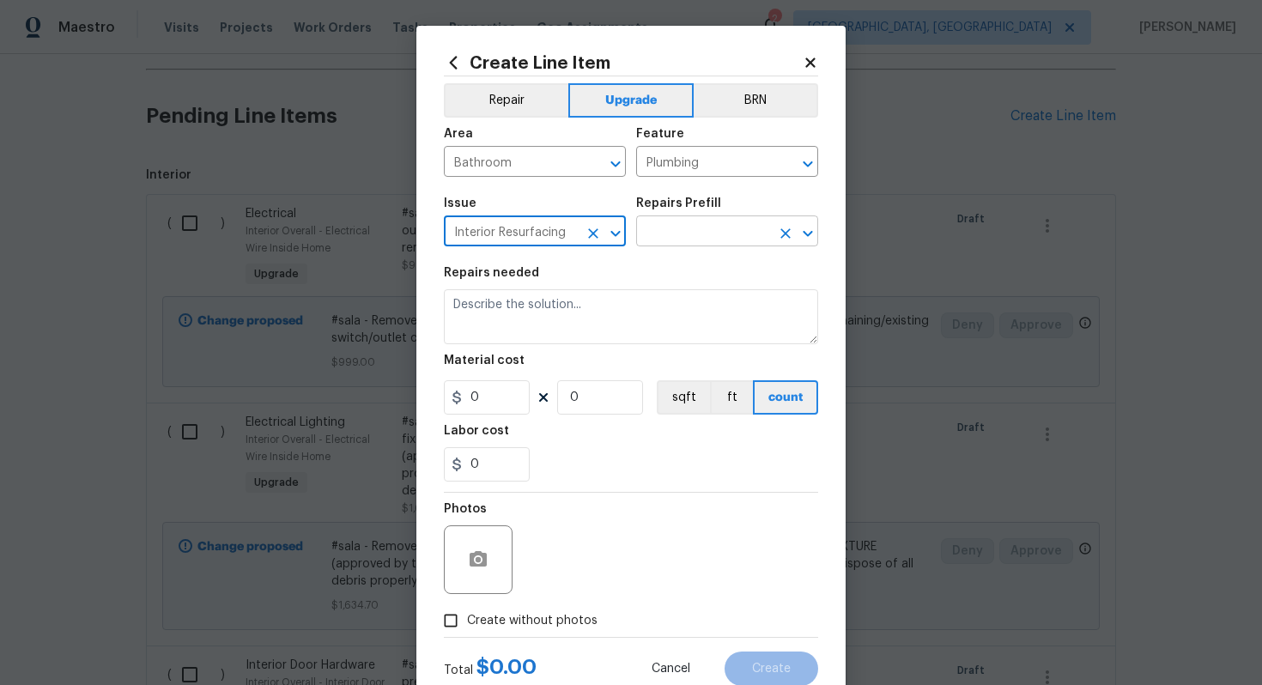
type input "Interior Resurfacing"
click at [680, 230] on input "text" at bounding box center [703, 233] width 134 height 27
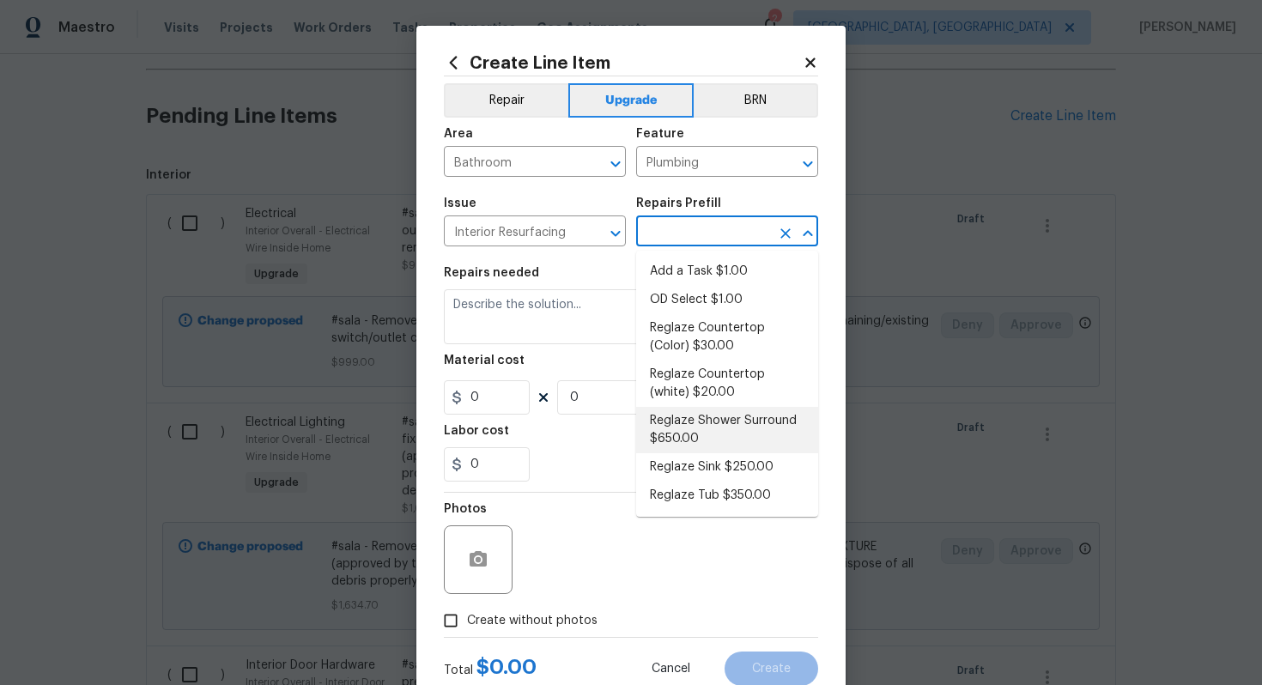
click at [729, 427] on li "Reglaze Shower Surround $650.00" at bounding box center [727, 430] width 182 height 46
type input "Reglaze Shower Surround $650.00"
type textarea "Prep, mask, clean and reglaze the fiberglass shower surround (white) both on th…"
type input "1"
type input "650"
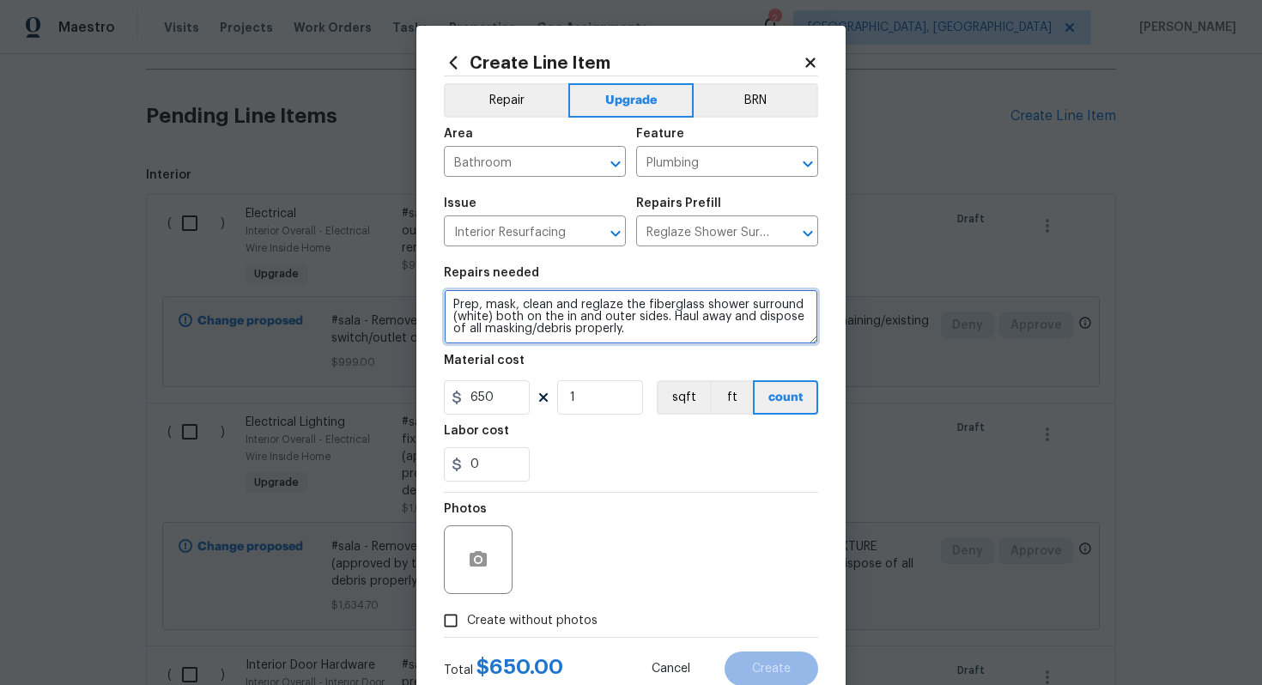
click at [445, 307] on textarea "Prep, mask, clean and reglaze the fiberglass shower surround (white) both on th…" at bounding box center [631, 316] width 374 height 55
type textarea "#sala - Prep, mask, clean and reglaze the fiberglass shower surround (white) bo…"
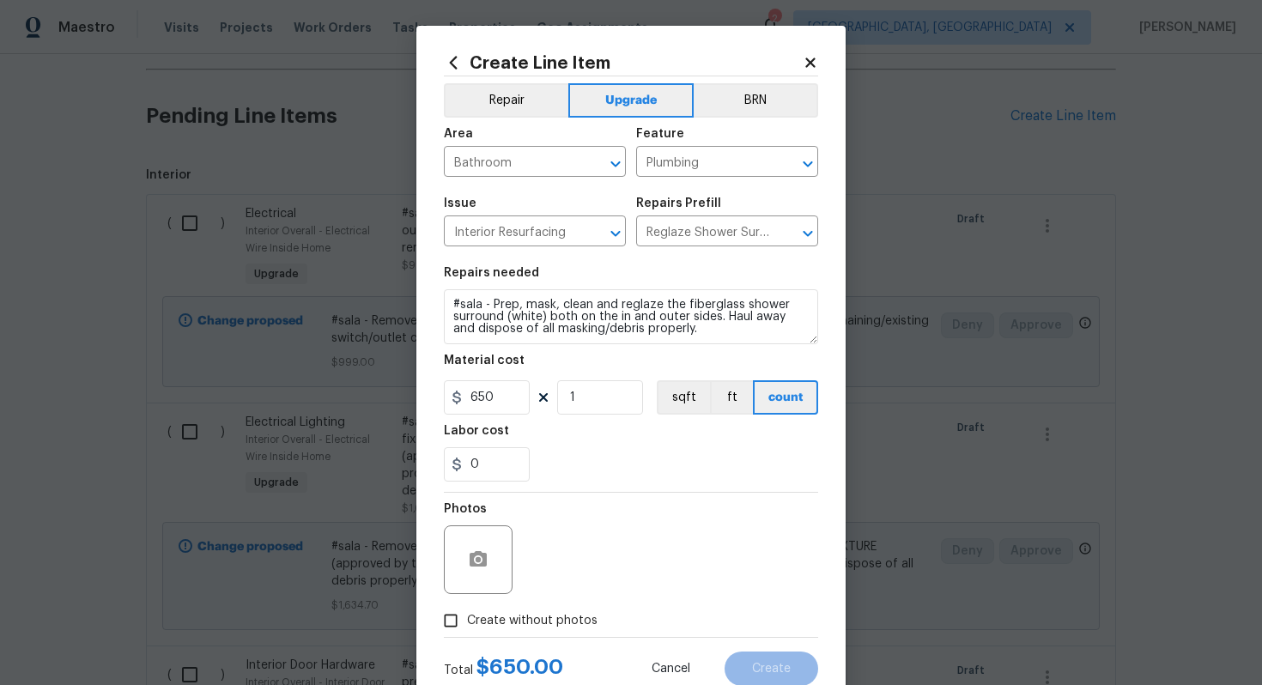
click at [497, 614] on span "Create without photos" at bounding box center [532, 621] width 130 height 18
click at [467, 614] on input "Create without photos" at bounding box center [450, 620] width 33 height 33
checkbox input "true"
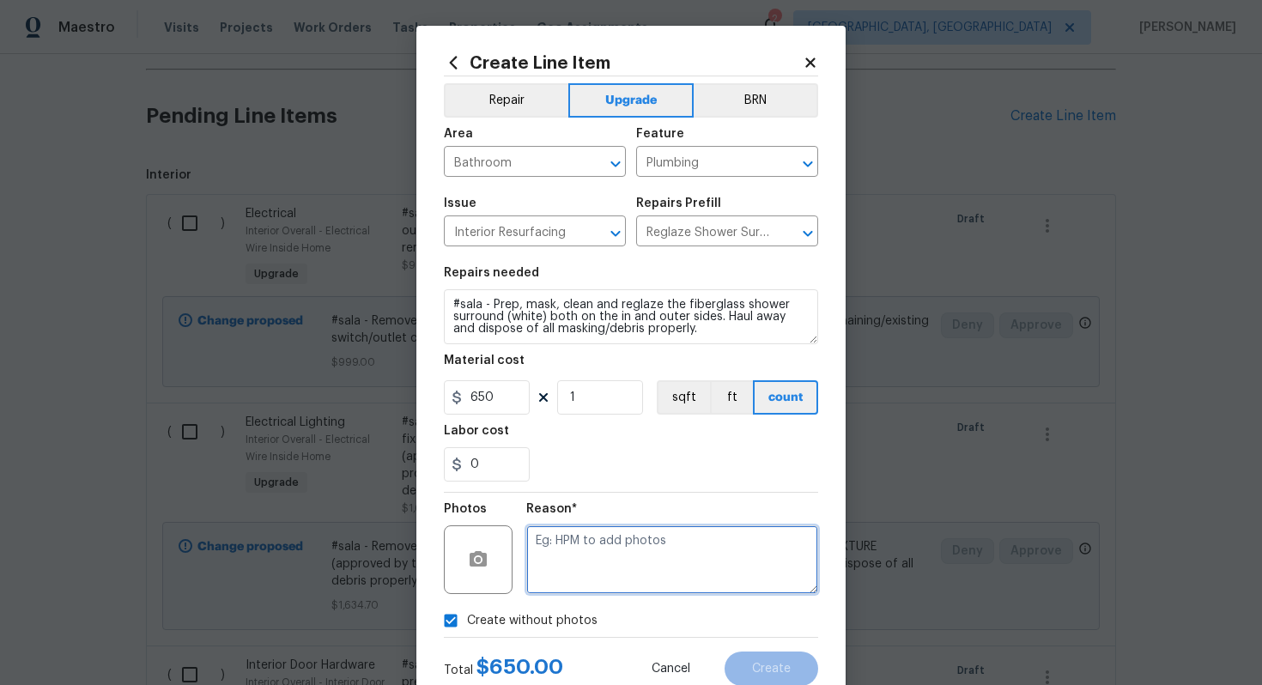
click at [564, 587] on textarea at bounding box center [672, 559] width 292 height 69
type textarea "n/a"
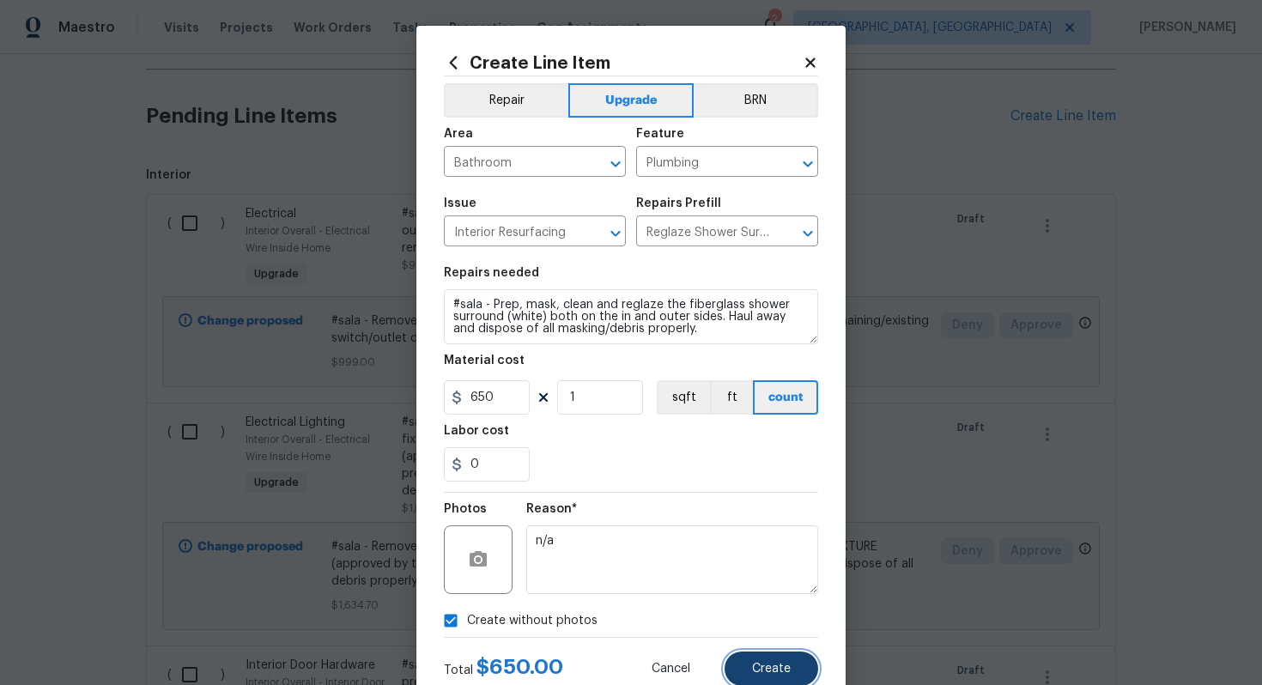
click at [758, 674] on span "Create" at bounding box center [771, 669] width 39 height 13
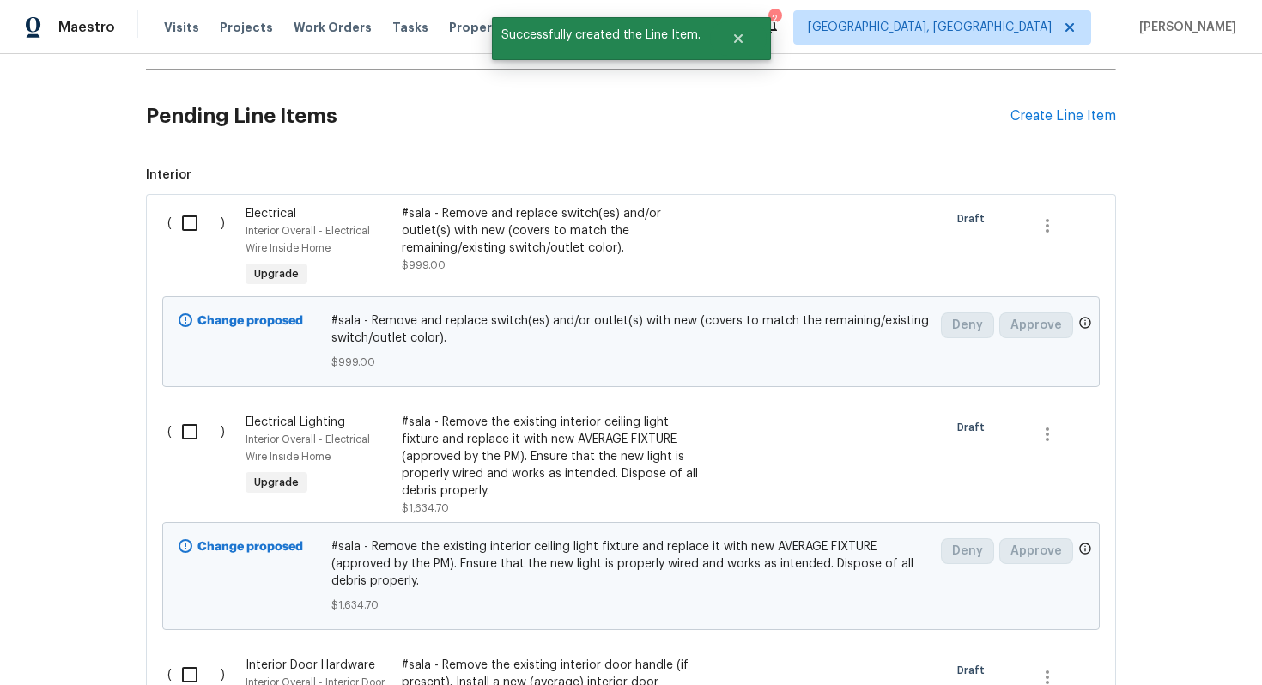
scroll to position [0, 0]
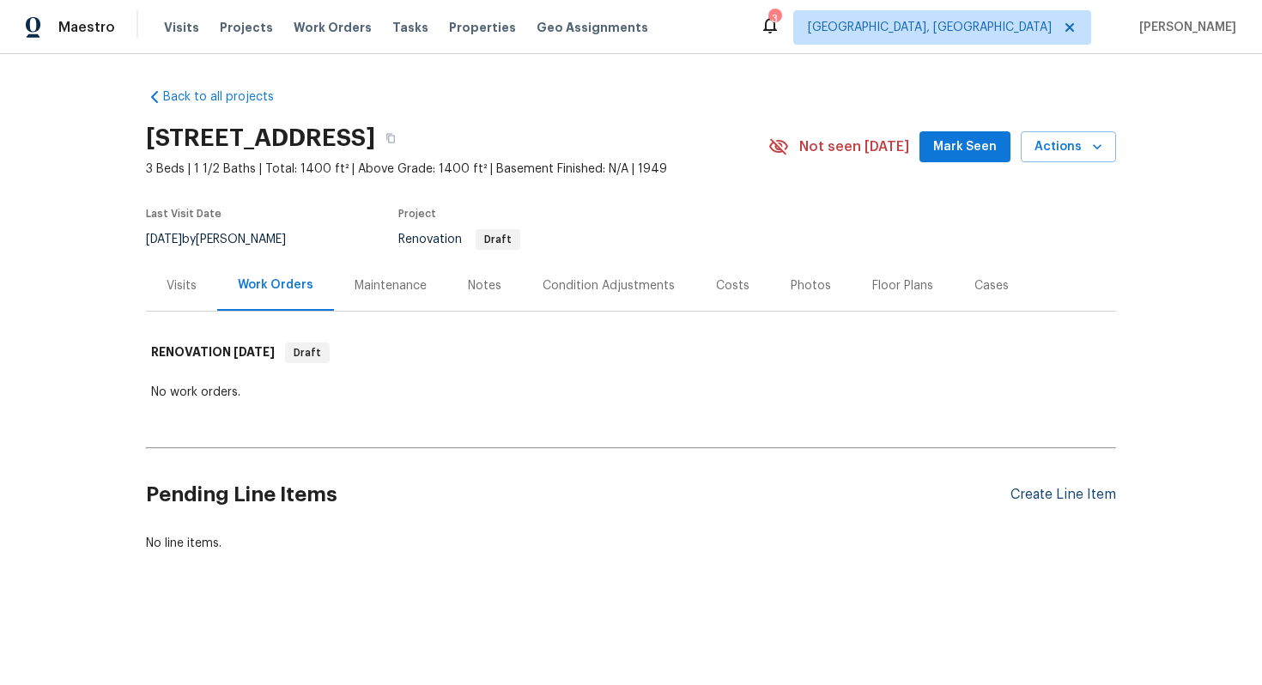
click at [1046, 492] on div "Create Line Item" at bounding box center [1063, 495] width 106 height 16
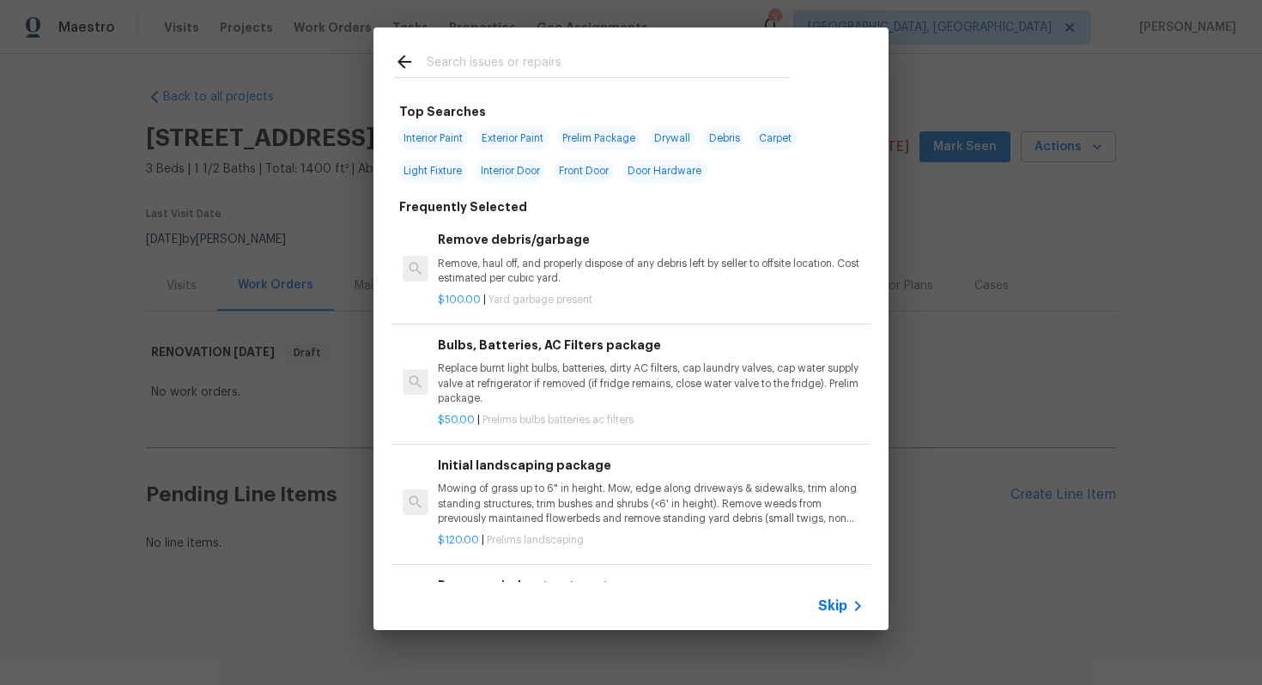
click at [842, 607] on span "Skip" at bounding box center [832, 605] width 29 height 17
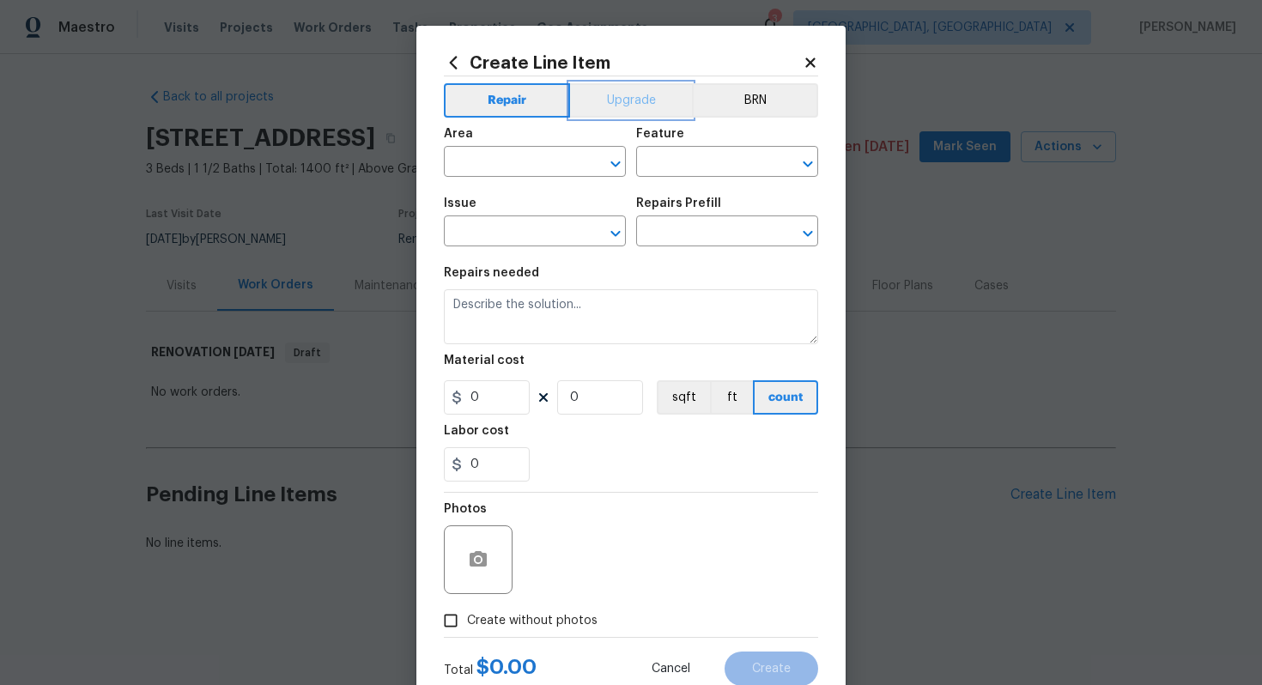
click at [641, 97] on button "Upgrade" at bounding box center [631, 100] width 123 height 34
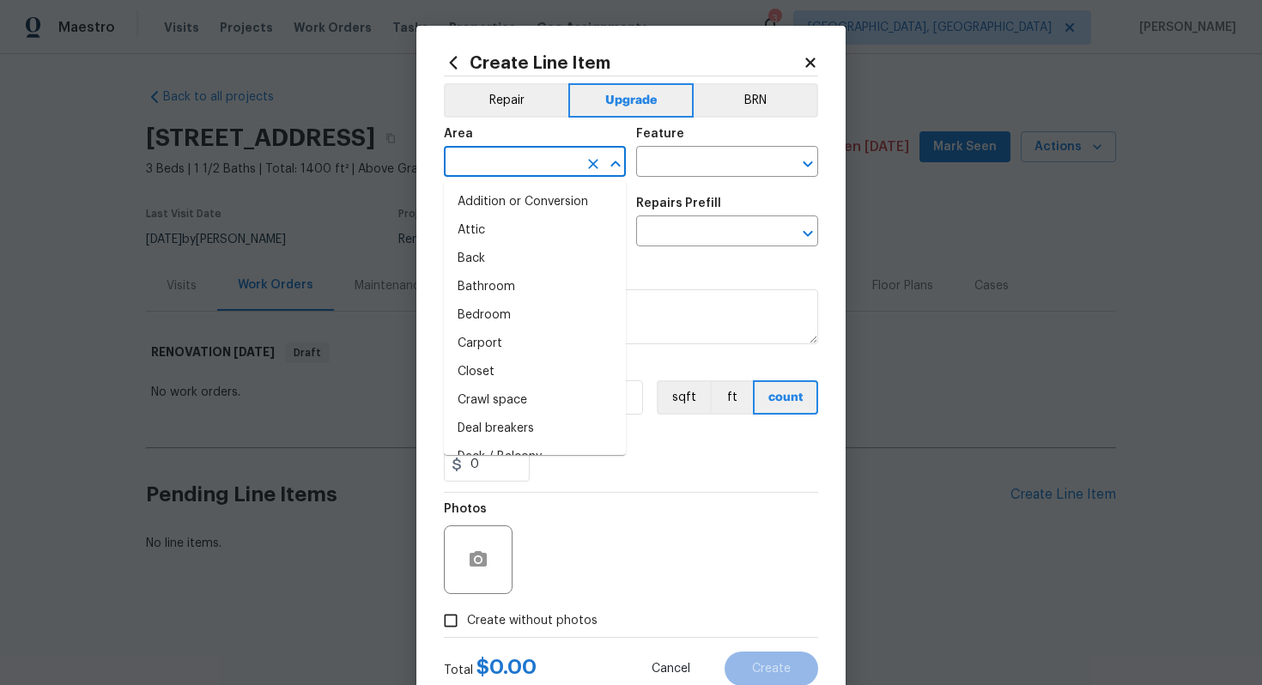
click at [471, 159] on input "text" at bounding box center [511, 163] width 134 height 27
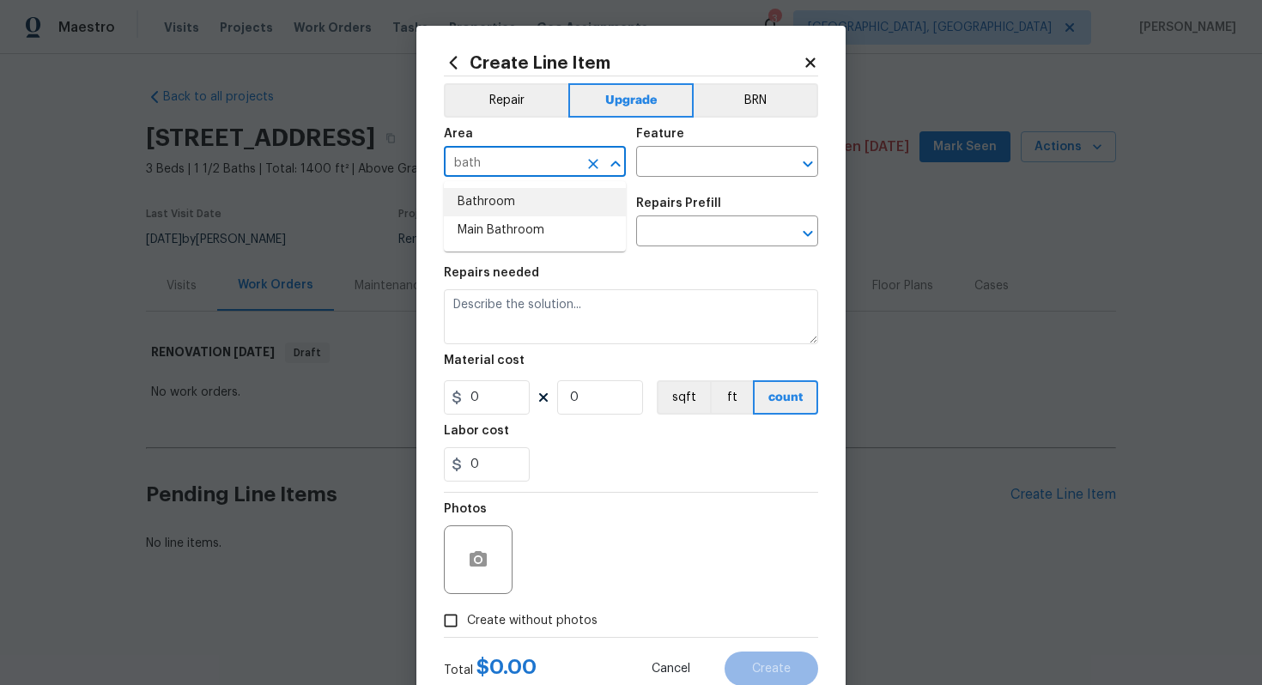
click at [566, 197] on li "Bathroom" at bounding box center [535, 202] width 182 height 28
type input "Bathroom"
click at [671, 173] on input "text" at bounding box center [703, 163] width 134 height 27
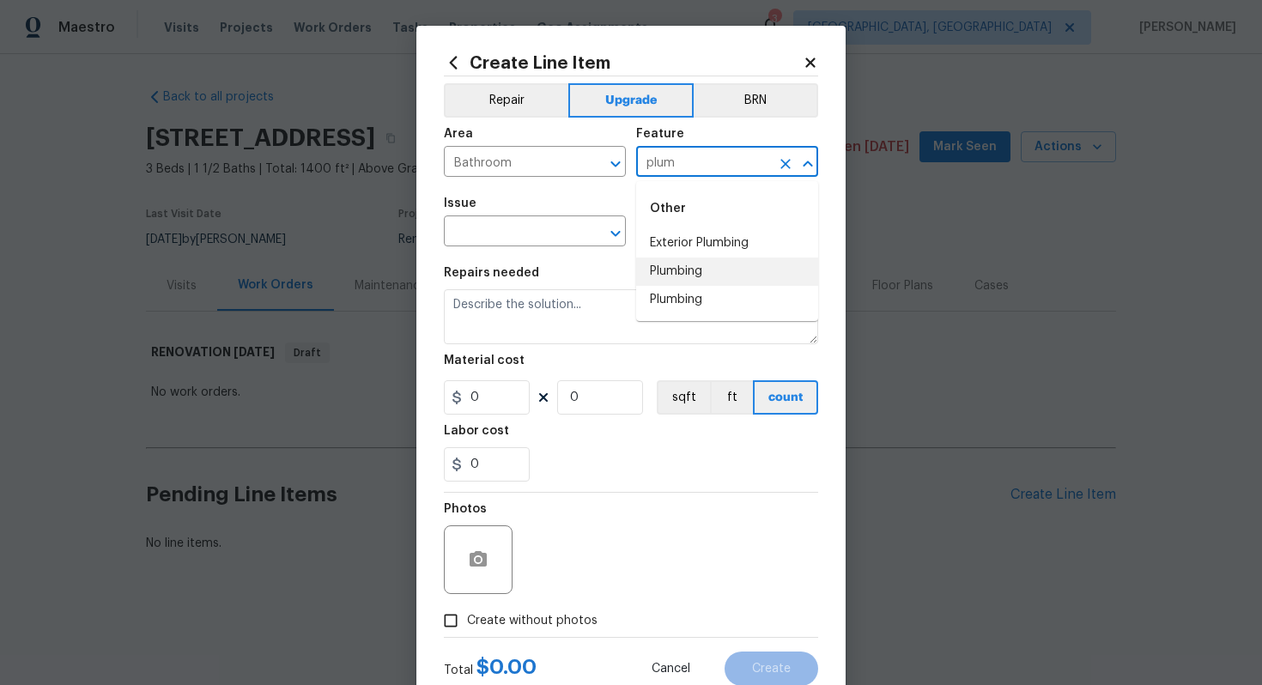
click at [673, 269] on li "Plumbing" at bounding box center [727, 271] width 182 height 28
type input "Plumbing"
click at [504, 223] on input "text" at bounding box center [511, 233] width 134 height 27
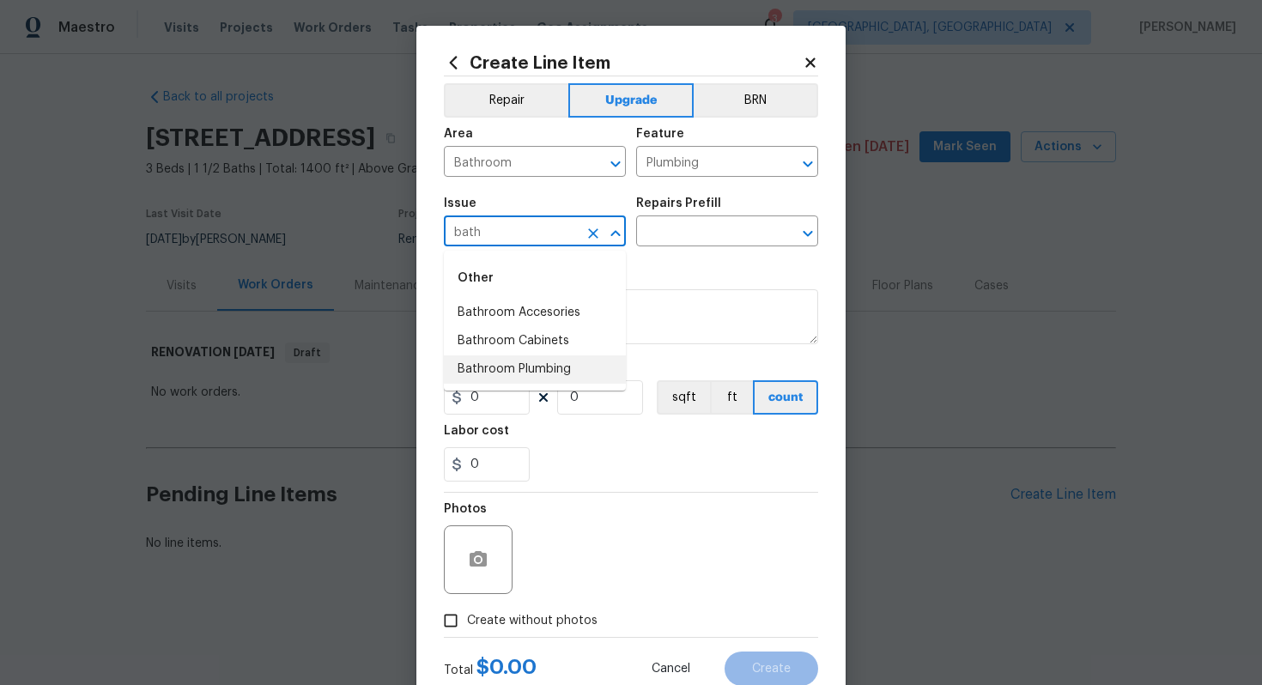
click at [522, 366] on li "Bathroom Plumbing" at bounding box center [535, 369] width 182 height 28
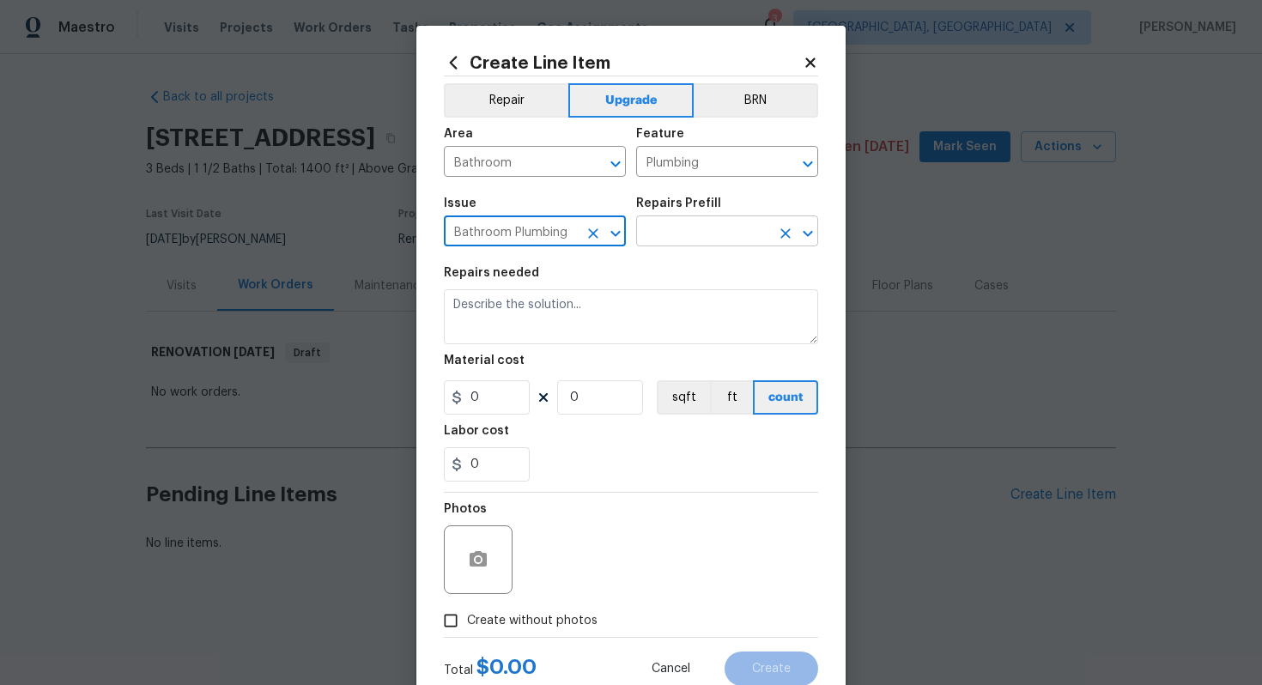
type input "Bathroom Plumbing"
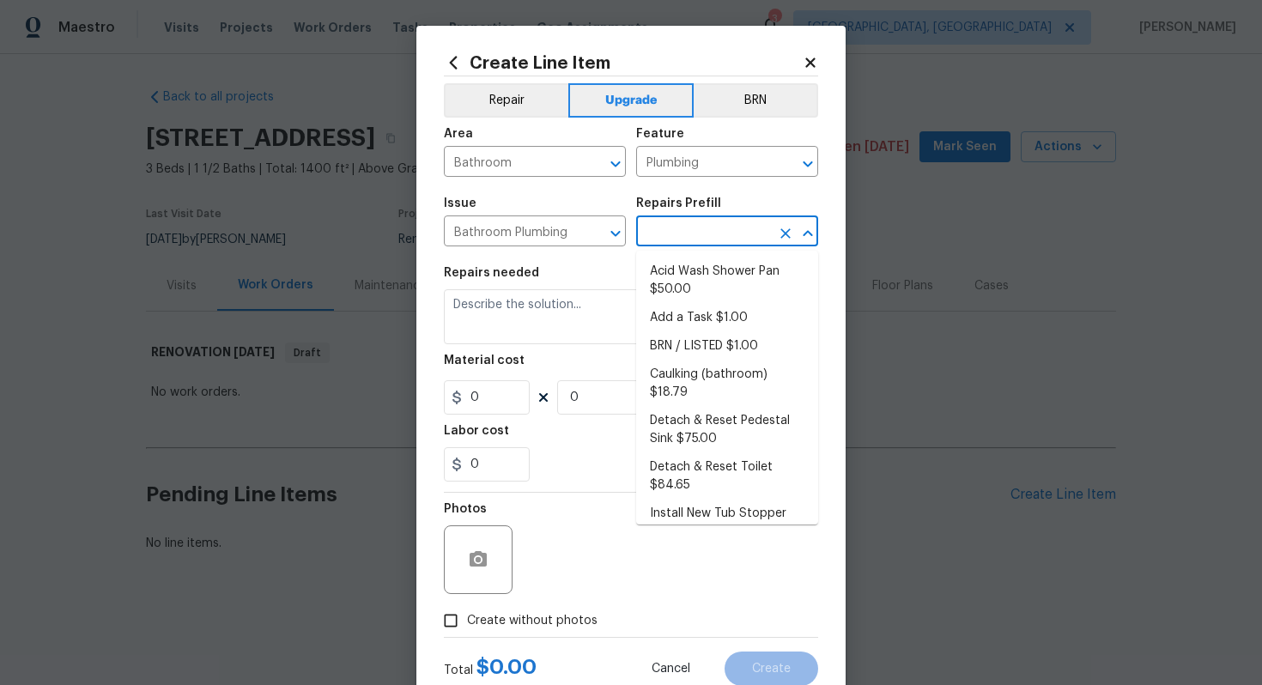
click at [707, 220] on input "text" at bounding box center [703, 233] width 134 height 27
click at [699, 304] on li "Add a Task $1.00" at bounding box center [727, 318] width 182 height 28
type input "Add a Task $1.00"
type textarea "HPM to detail"
type input "1"
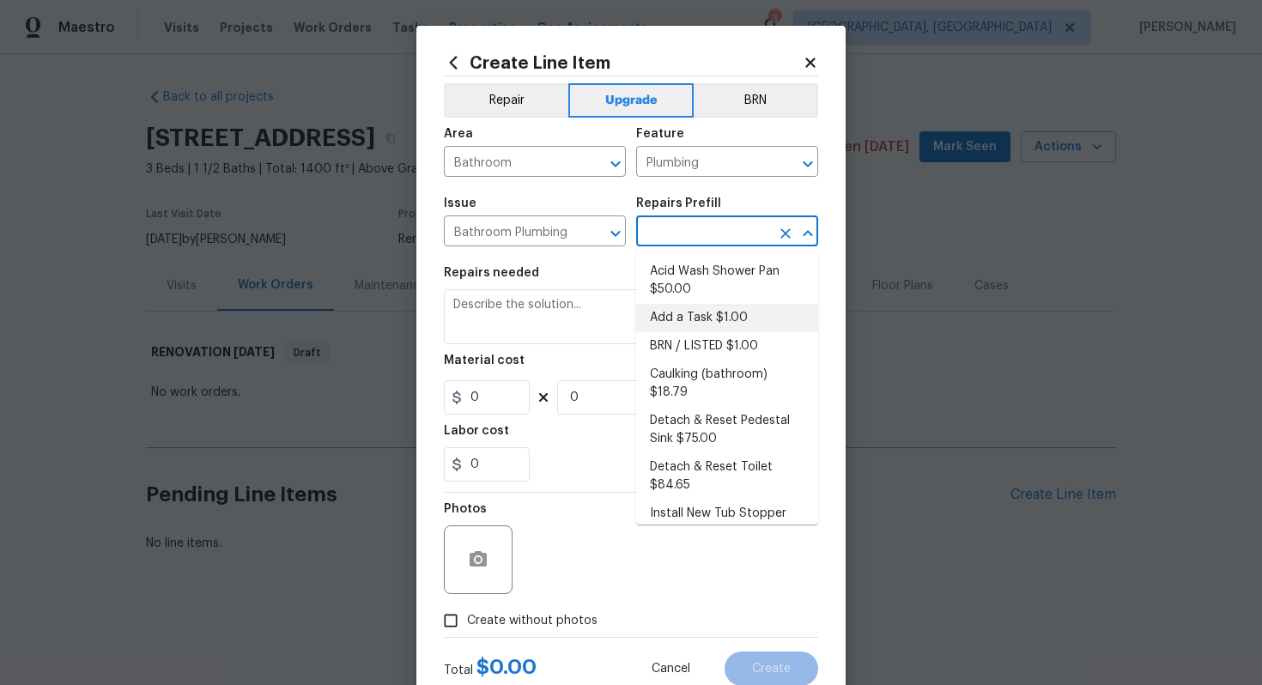
type input "1"
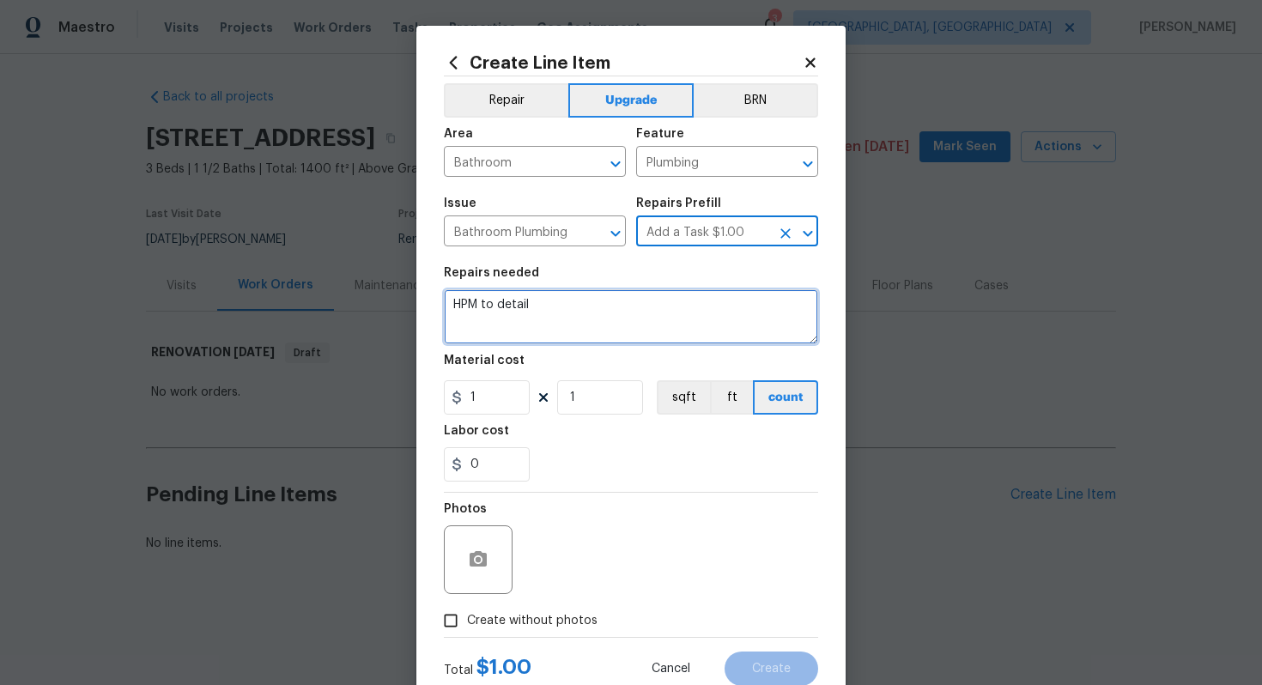
click at [578, 341] on textarea "HPM to detail" at bounding box center [631, 316] width 374 height 55
paste textarea "Refinish tub and the ENTIRE tile surround"
type textarea "#sala - Refinish tub and the ENTIRE tile surround"
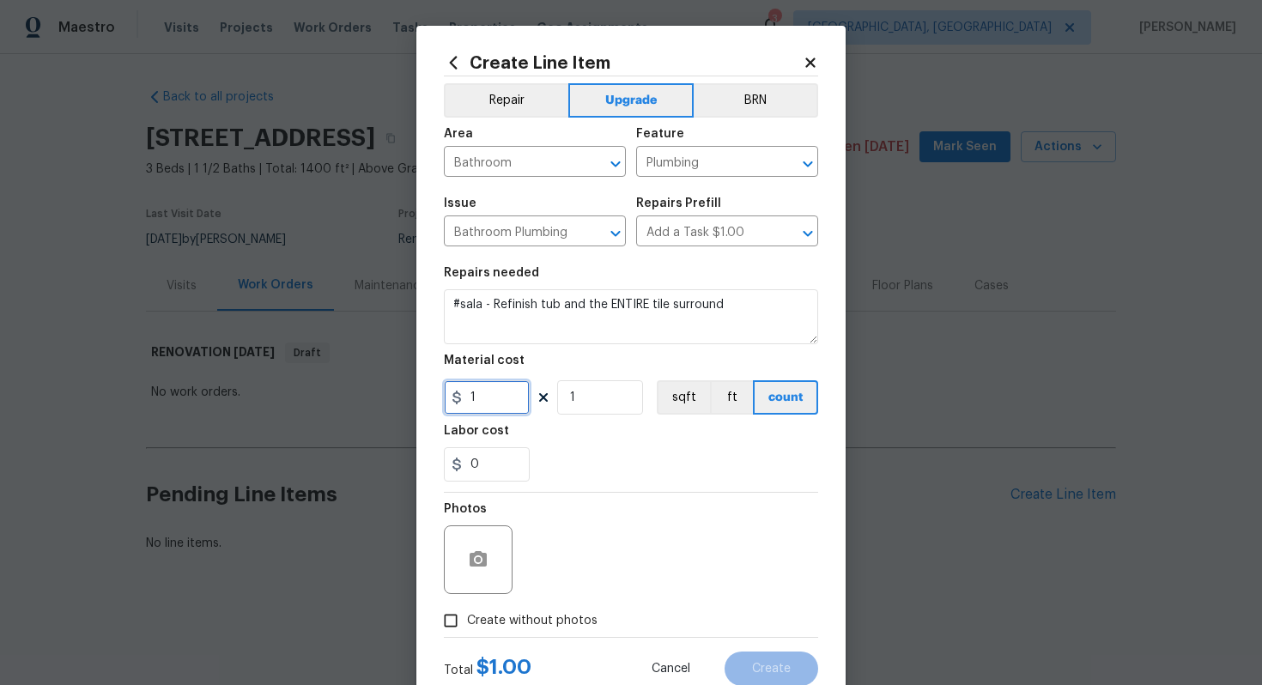
click at [500, 393] on input "1" at bounding box center [487, 397] width 86 height 34
type input "1500"
click at [523, 618] on span "Create without photos" at bounding box center [532, 621] width 130 height 18
click at [467, 618] on input "Create without photos" at bounding box center [450, 620] width 33 height 33
checkbox input "true"
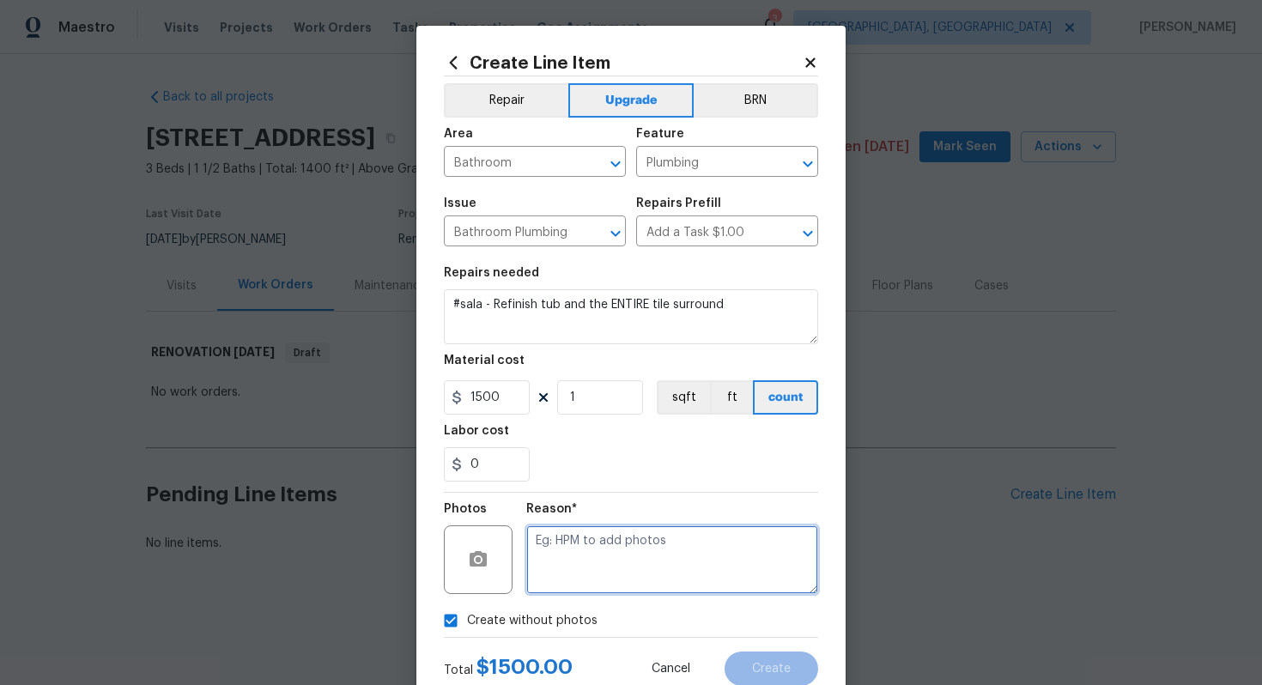
click at [619, 533] on textarea at bounding box center [672, 559] width 292 height 69
type textarea "n/a"
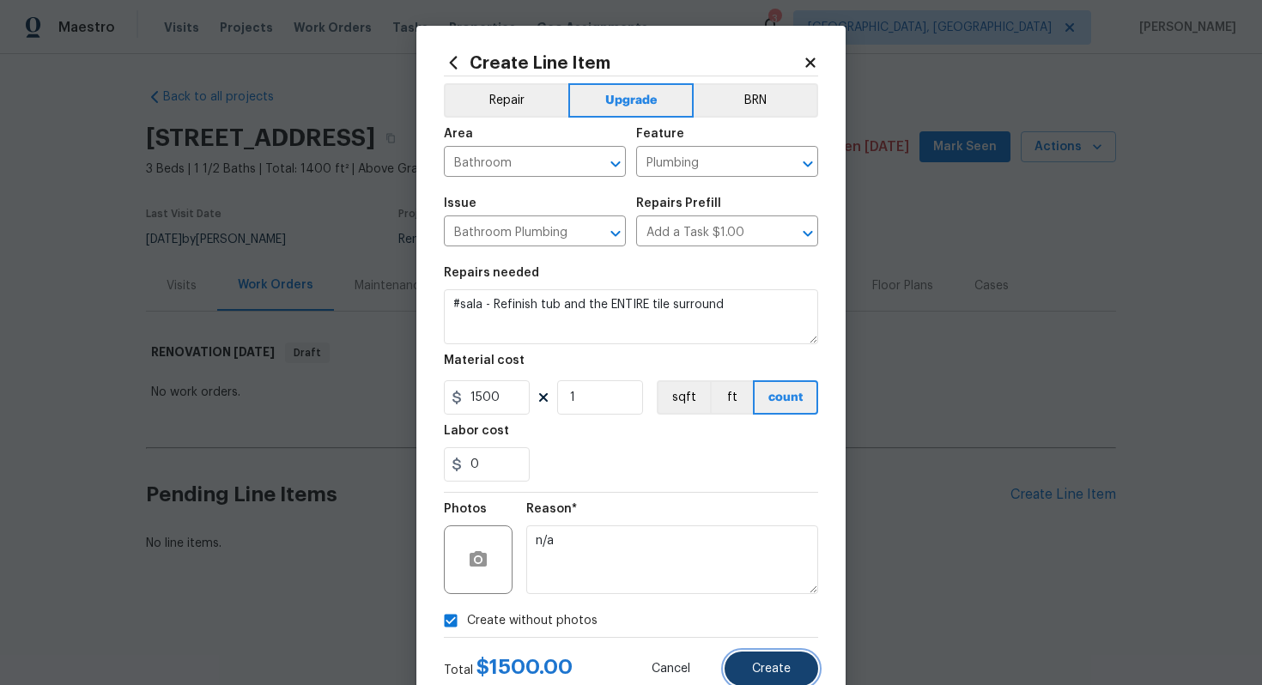
click at [766, 666] on span "Create" at bounding box center [771, 669] width 39 height 13
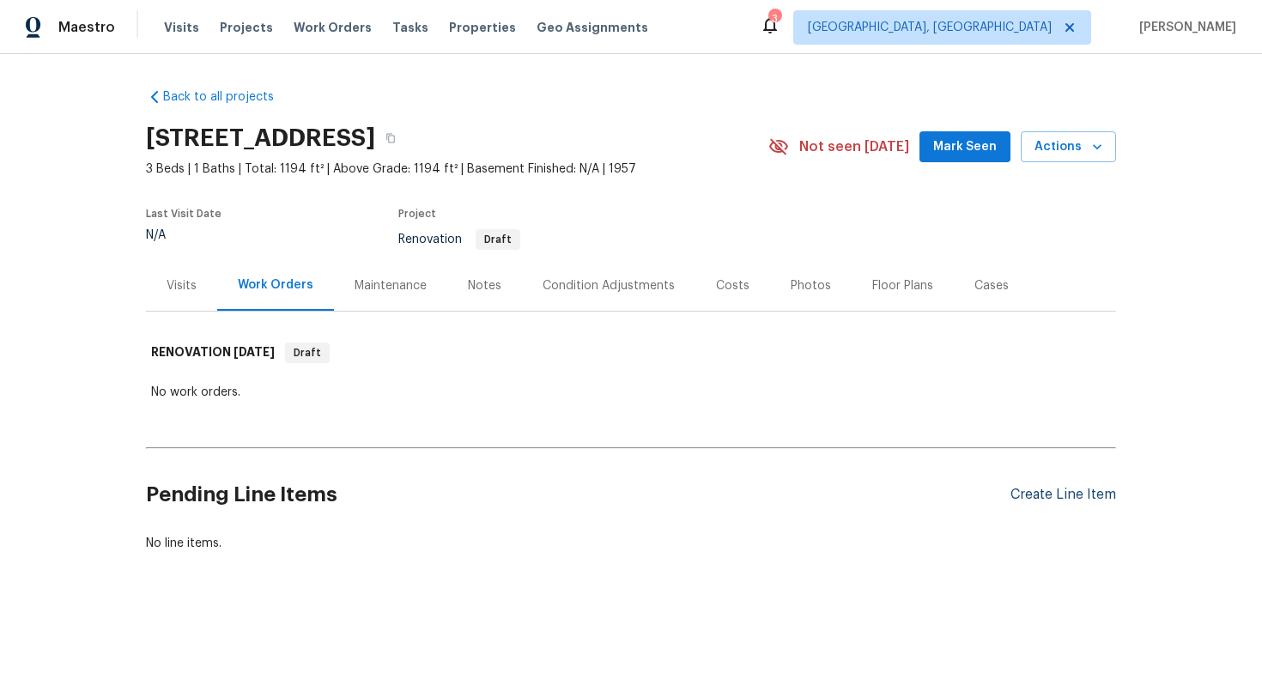
click at [1049, 498] on div "Create Line Item" at bounding box center [1063, 495] width 106 height 16
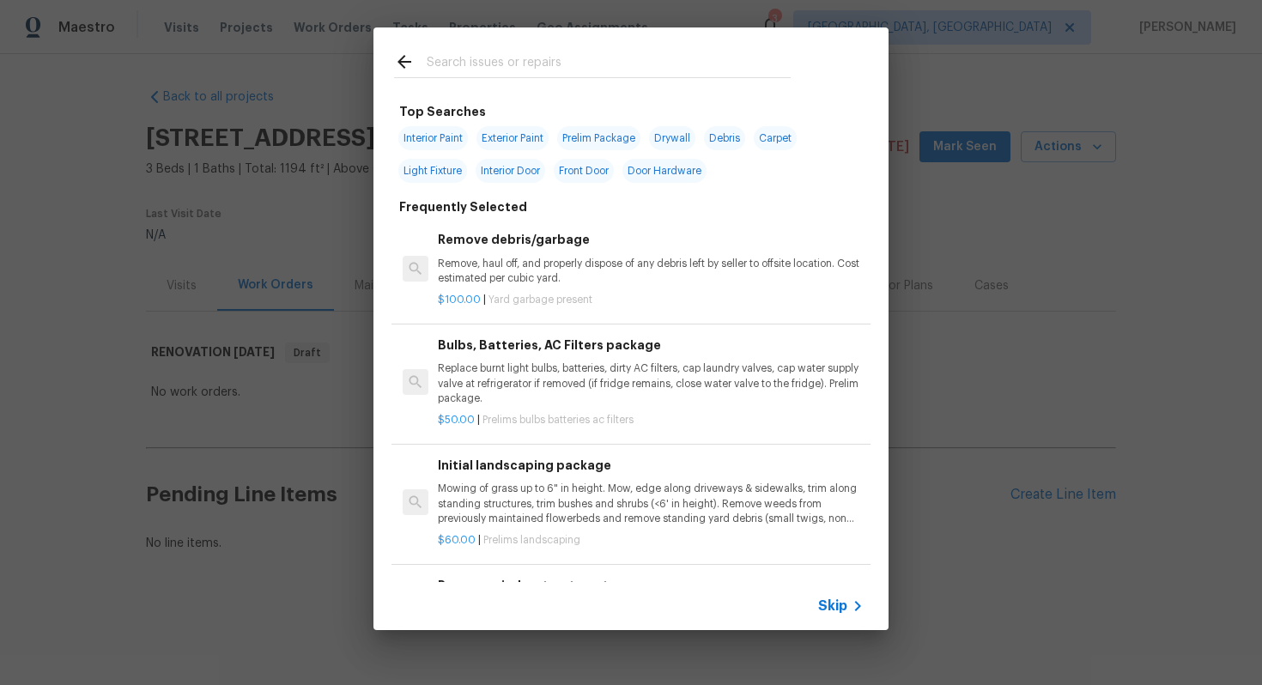
click at [840, 613] on span "Skip" at bounding box center [832, 605] width 29 height 17
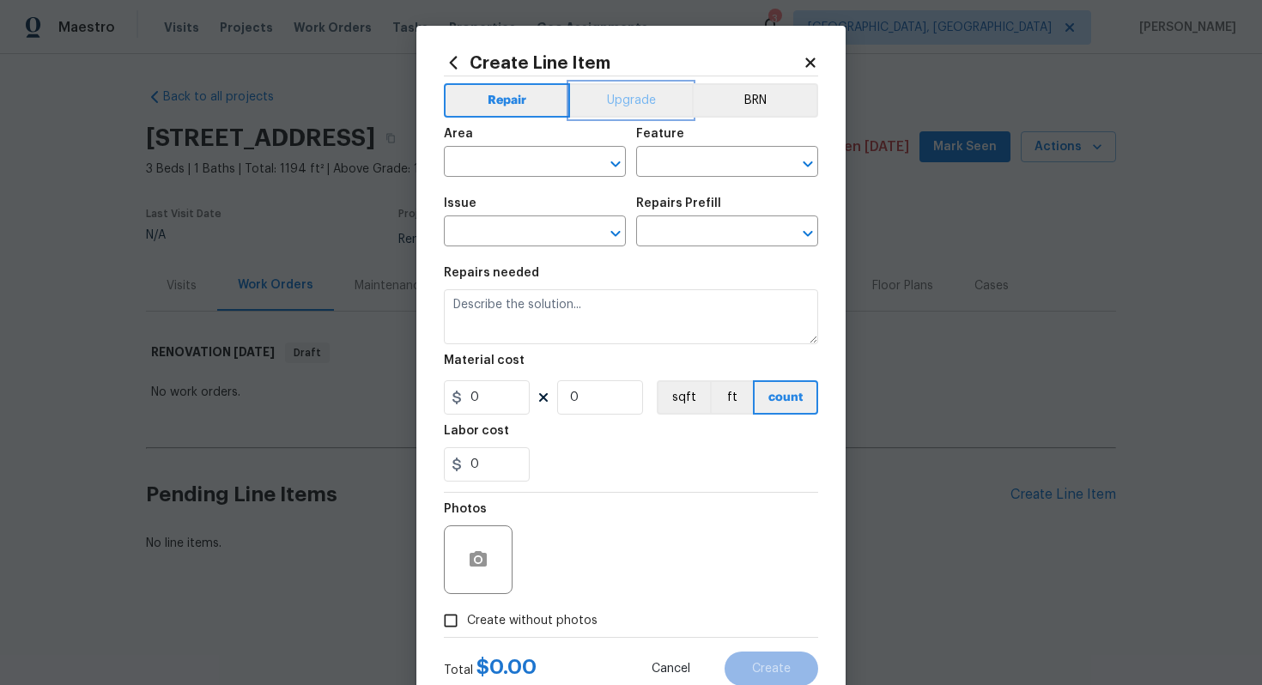
click at [619, 106] on button "Upgrade" at bounding box center [631, 100] width 123 height 34
click at [526, 163] on input "text" at bounding box center [511, 163] width 134 height 27
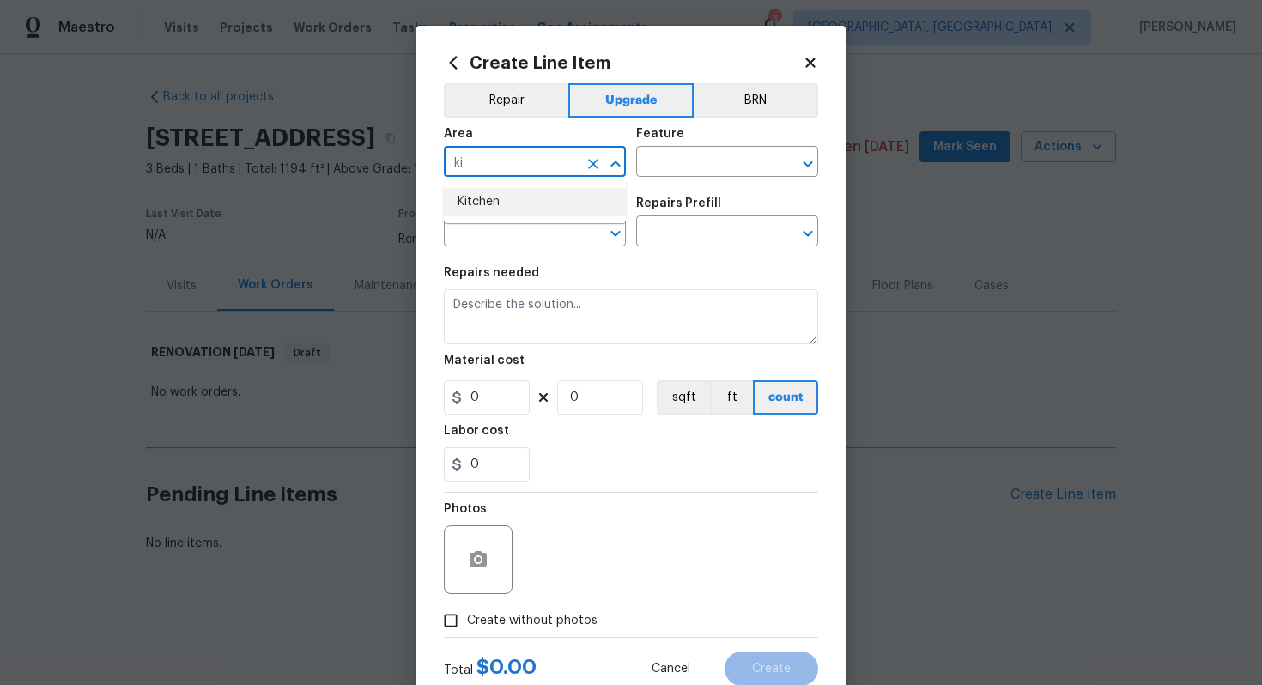
click at [543, 200] on li "Kitchen" at bounding box center [535, 202] width 182 height 28
type input "Kitchen"
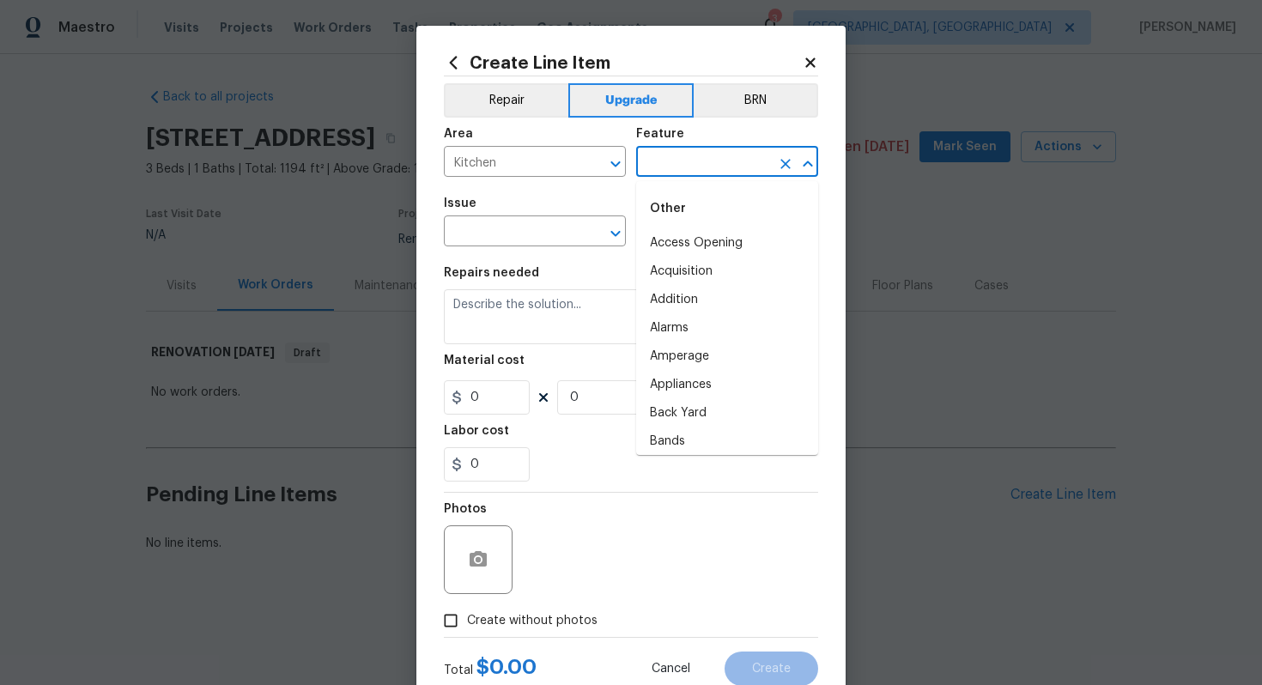
click at [650, 166] on input "text" at bounding box center [703, 163] width 134 height 27
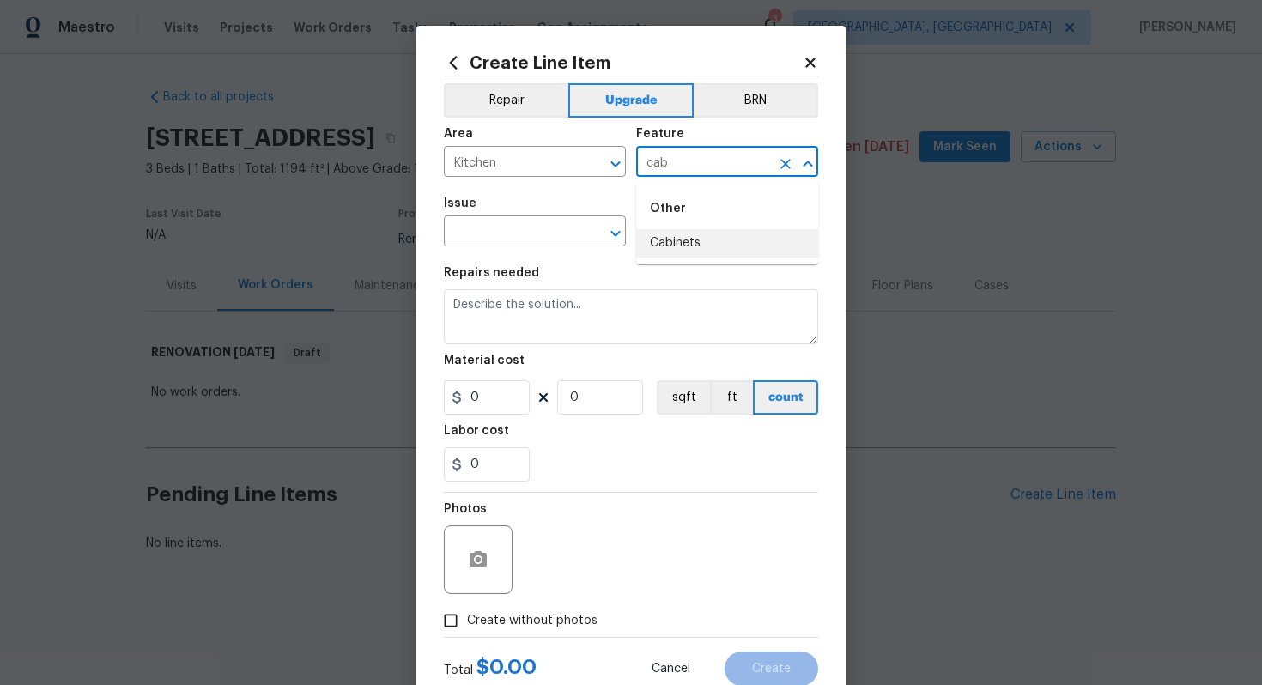
click at [673, 243] on li "Cabinets" at bounding box center [727, 243] width 182 height 28
type input "Cabinets"
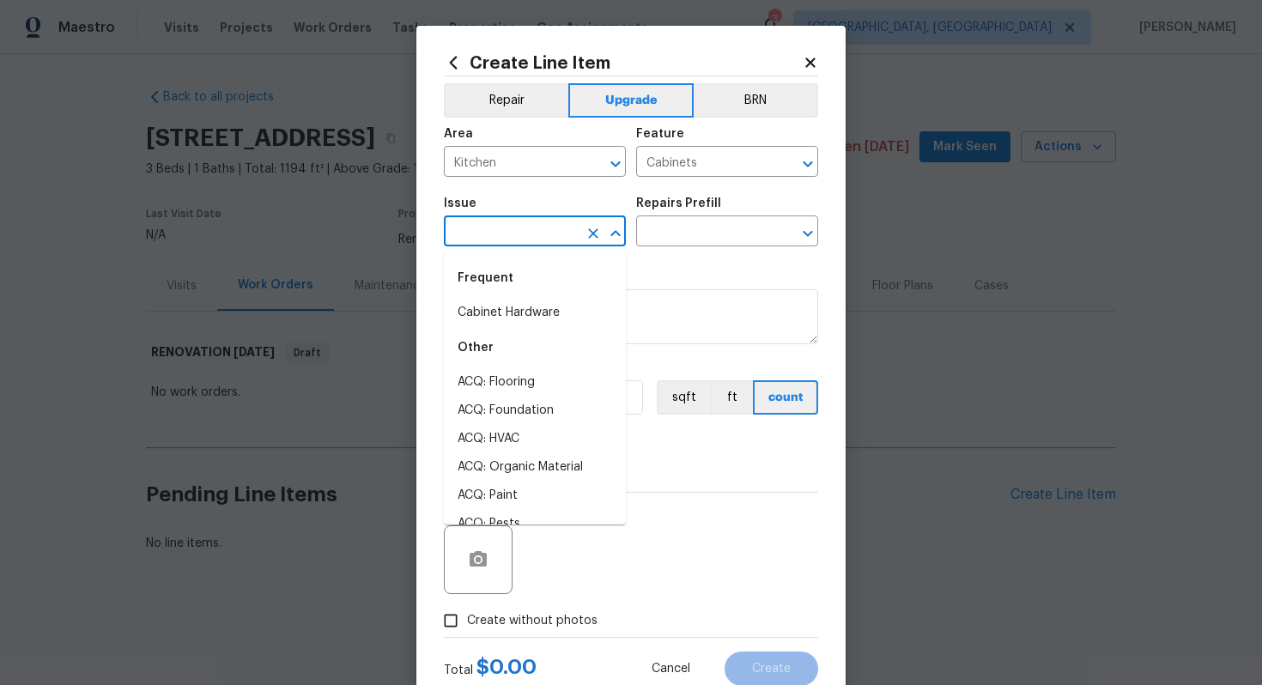
click at [556, 235] on input "text" at bounding box center [511, 233] width 134 height 27
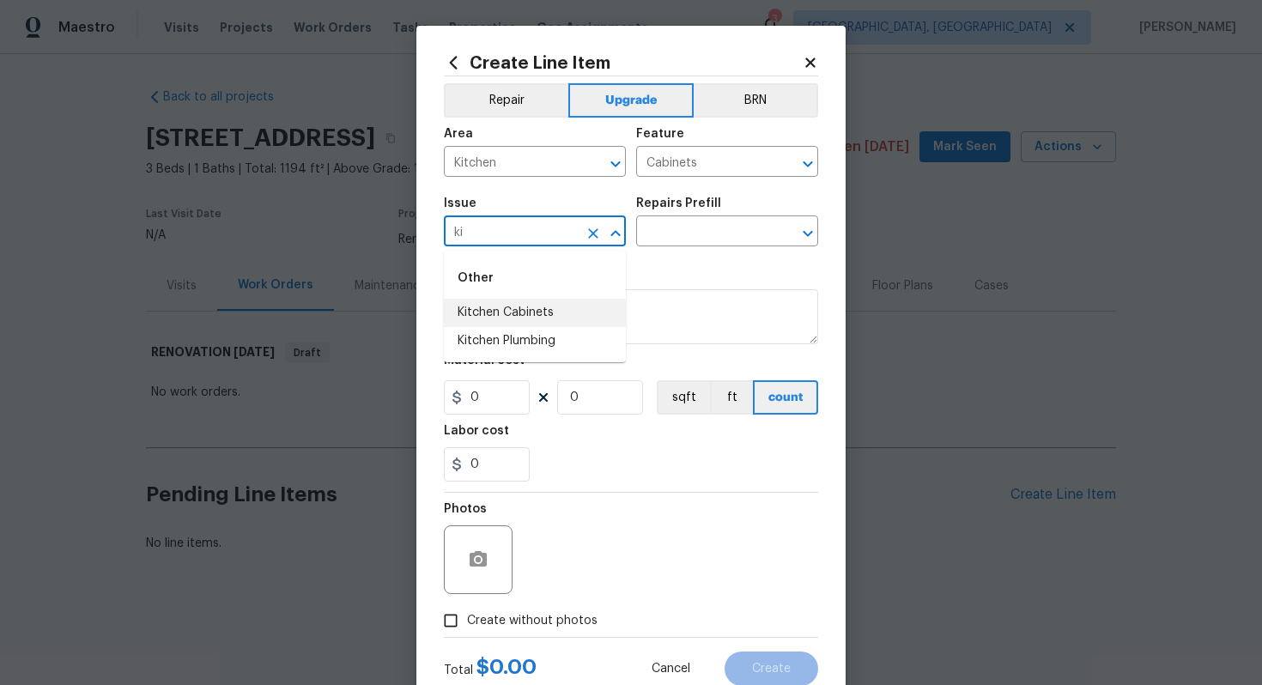
click at [580, 313] on li "Kitchen Cabinets" at bounding box center [535, 313] width 182 height 28
type input "Kitchen Cabinets"
click at [591, 231] on icon "Clear" at bounding box center [593, 233] width 10 height 10
click at [581, 324] on li "Cabinet Hardware" at bounding box center [535, 313] width 182 height 28
type input "Cabinet Hardware"
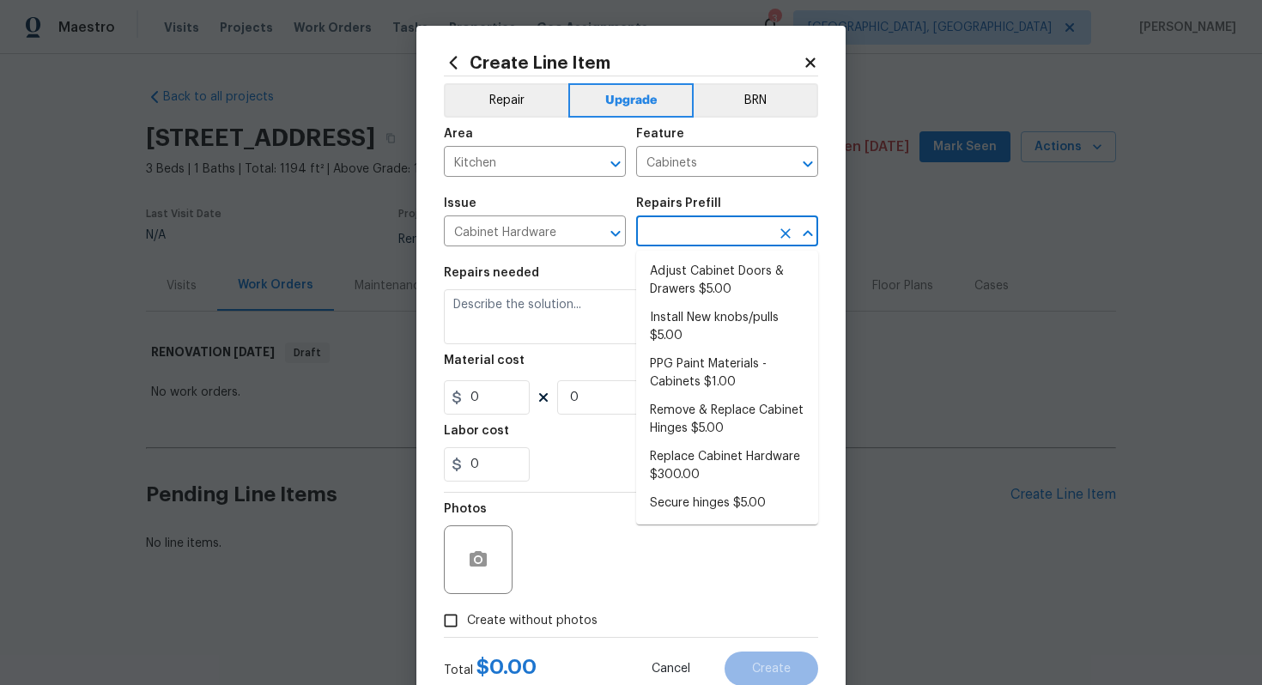
click at [698, 223] on input "text" at bounding box center [703, 233] width 134 height 27
click at [759, 451] on li "Replace Cabinet Hardware $300.00" at bounding box center [727, 466] width 182 height 46
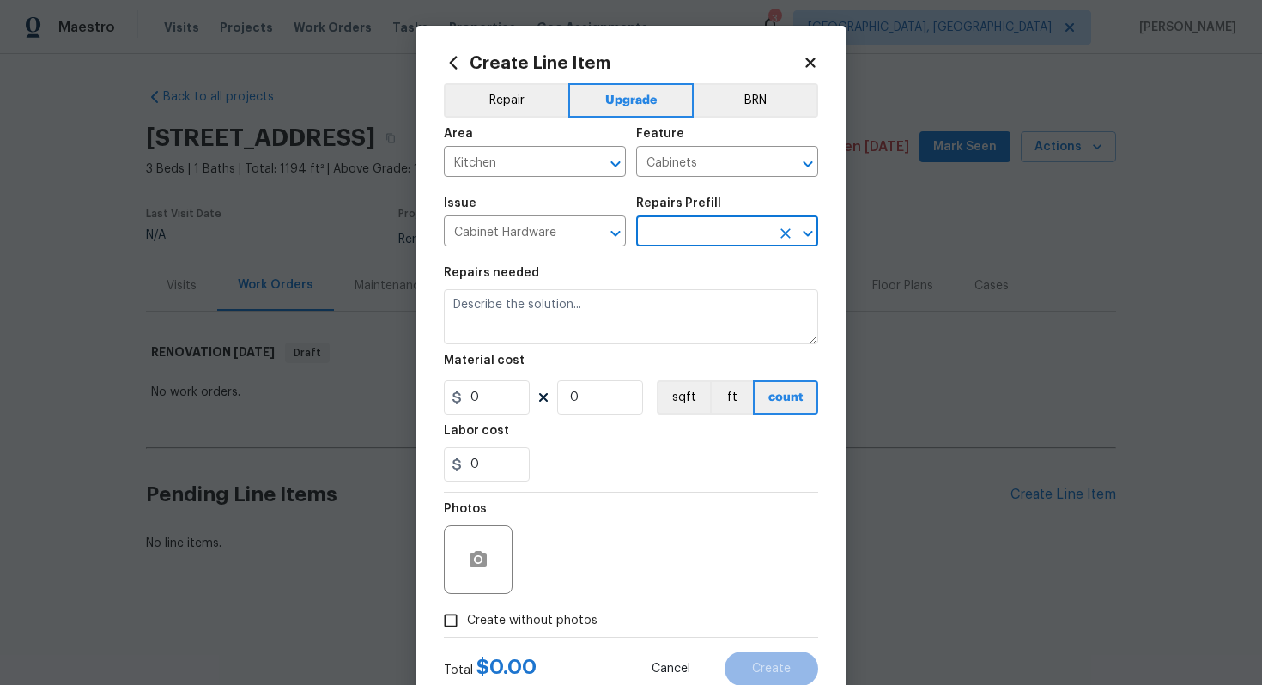
type input "Replace Cabinet Hardware $300.00"
type textarea "Replace cabinet hardware with new hinges and pulls. HPM to provide specs"
type input "300"
type input "1"
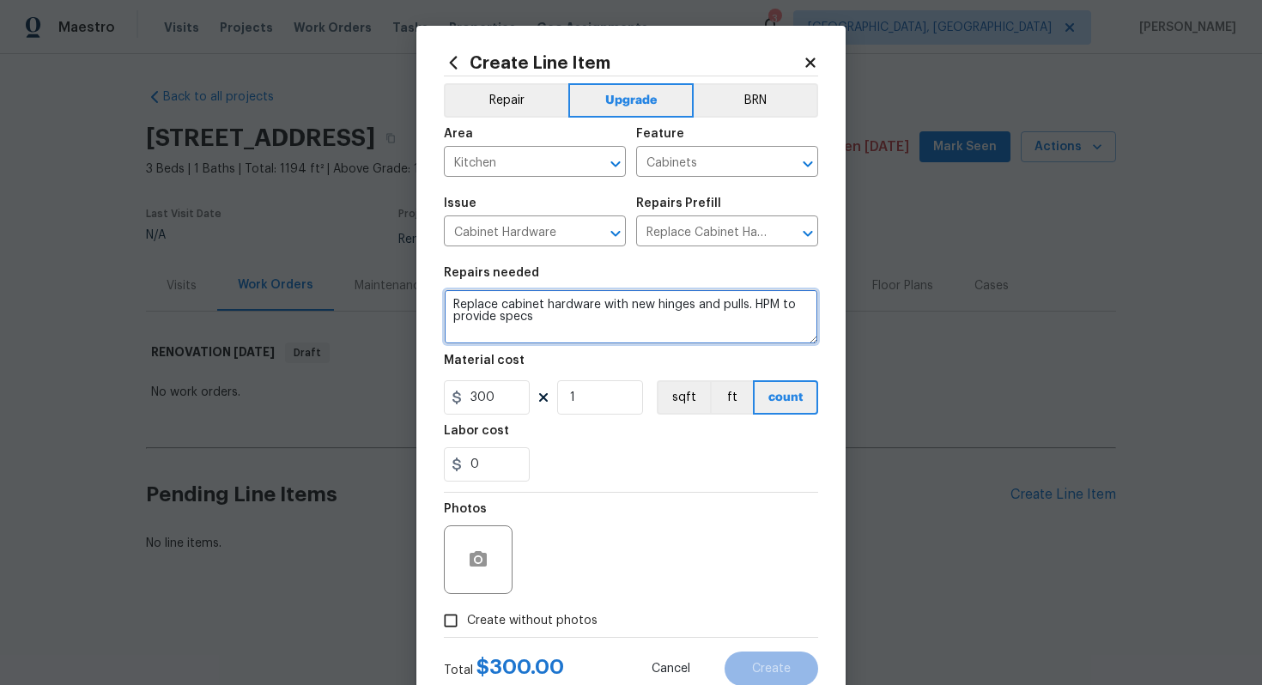
click at [445, 302] on textarea "Replace cabinet hardware with new hinges and pulls. HPM to provide specs" at bounding box center [631, 316] width 374 height 55
type textarea "#sala - Replace cabinet hardware with new hinges and pulls. HPM to provide specs"
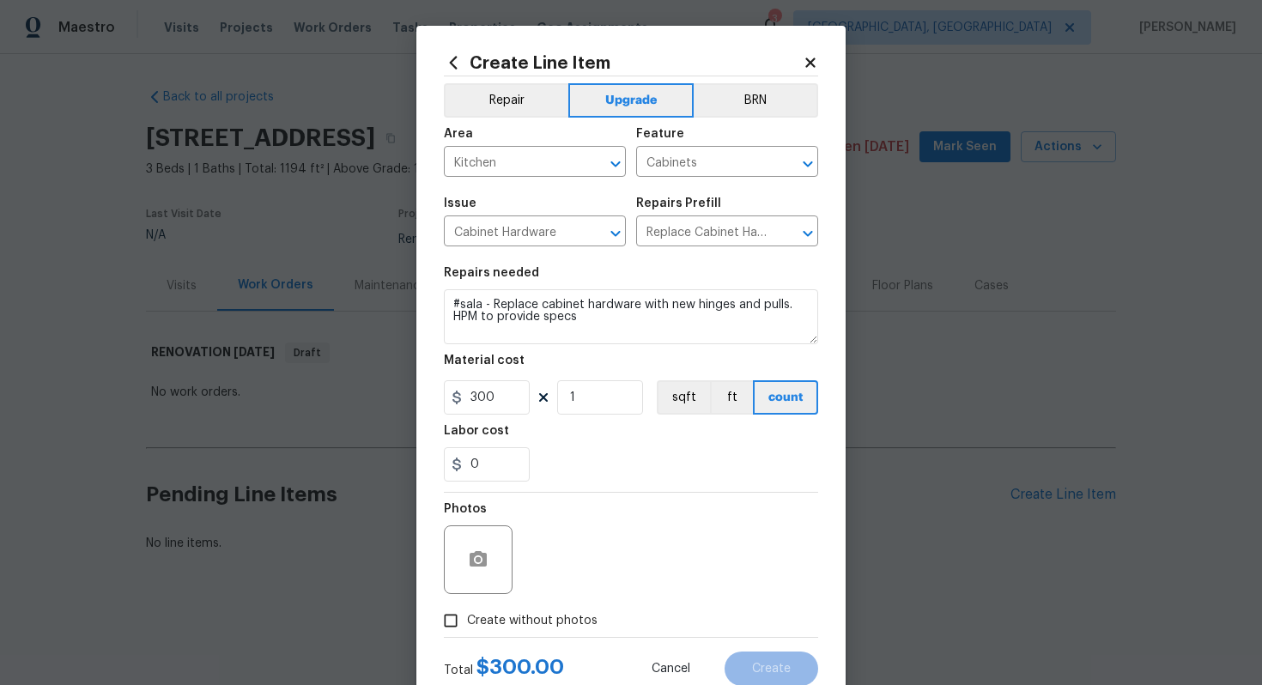
click at [546, 626] on span "Create without photos" at bounding box center [532, 621] width 130 height 18
click at [467, 626] on input "Create without photos" at bounding box center [450, 620] width 33 height 33
checkbox input "true"
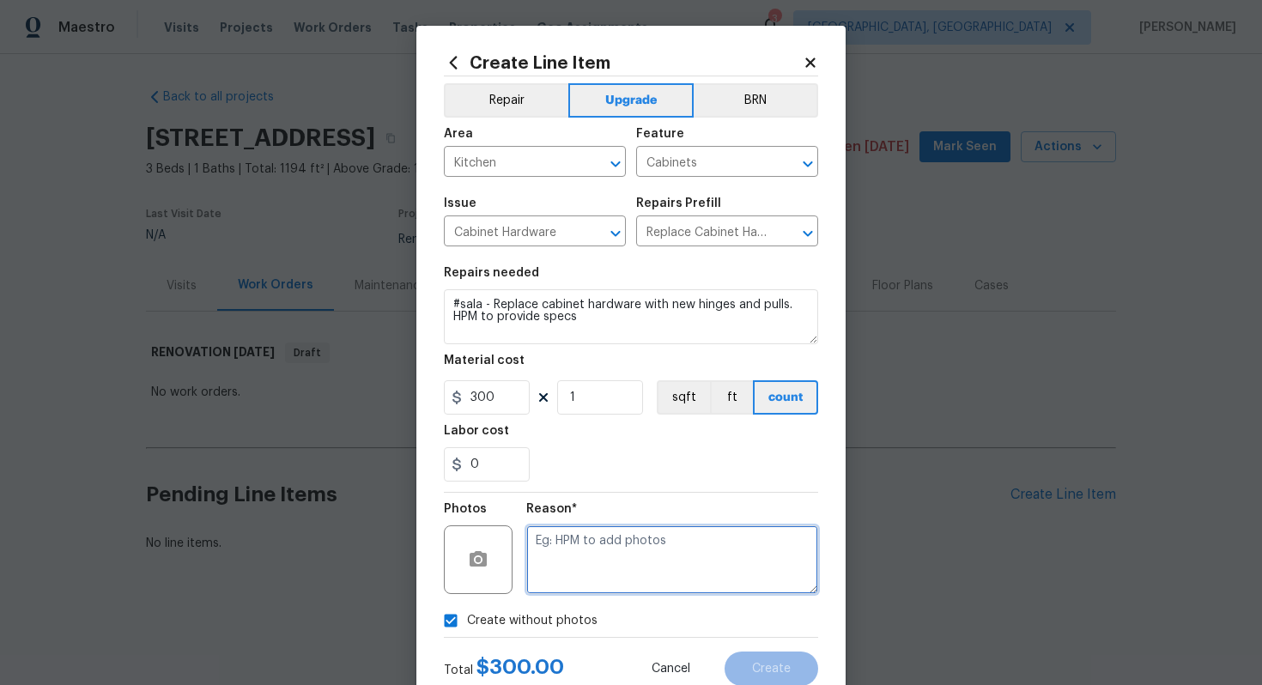
click at [653, 547] on textarea at bounding box center [672, 559] width 292 height 69
type textarea "n/a"
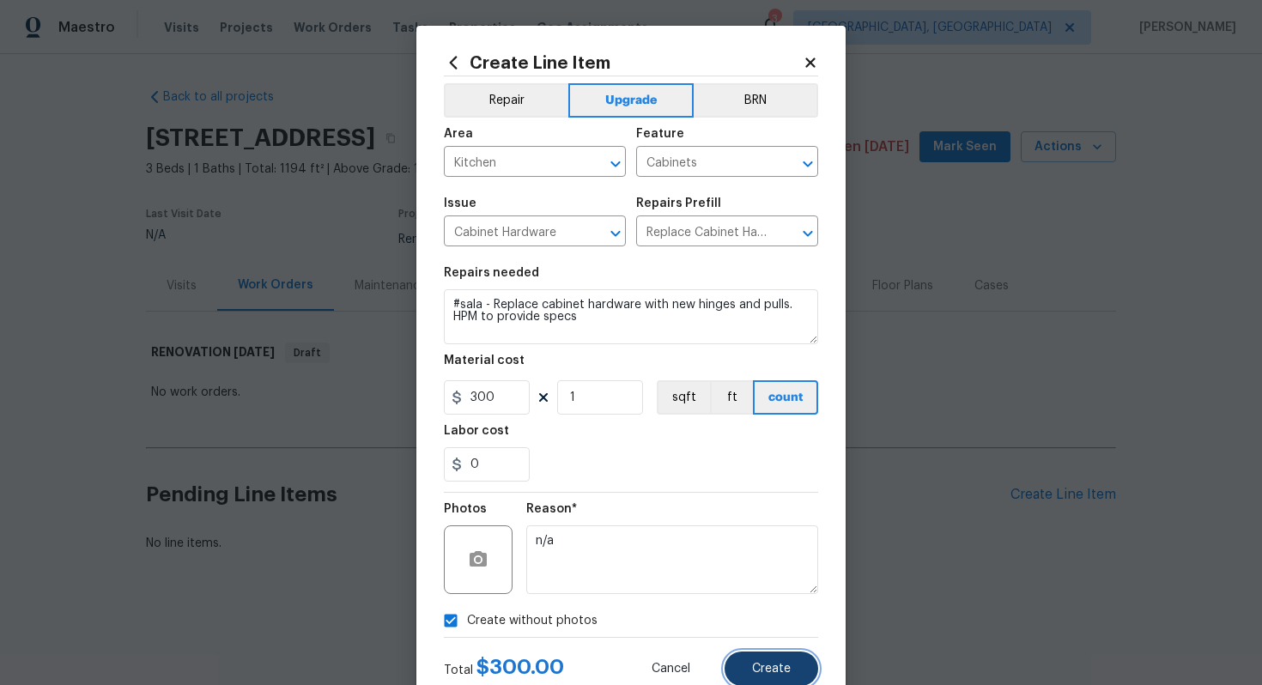
click at [786, 663] on span "Create" at bounding box center [771, 669] width 39 height 13
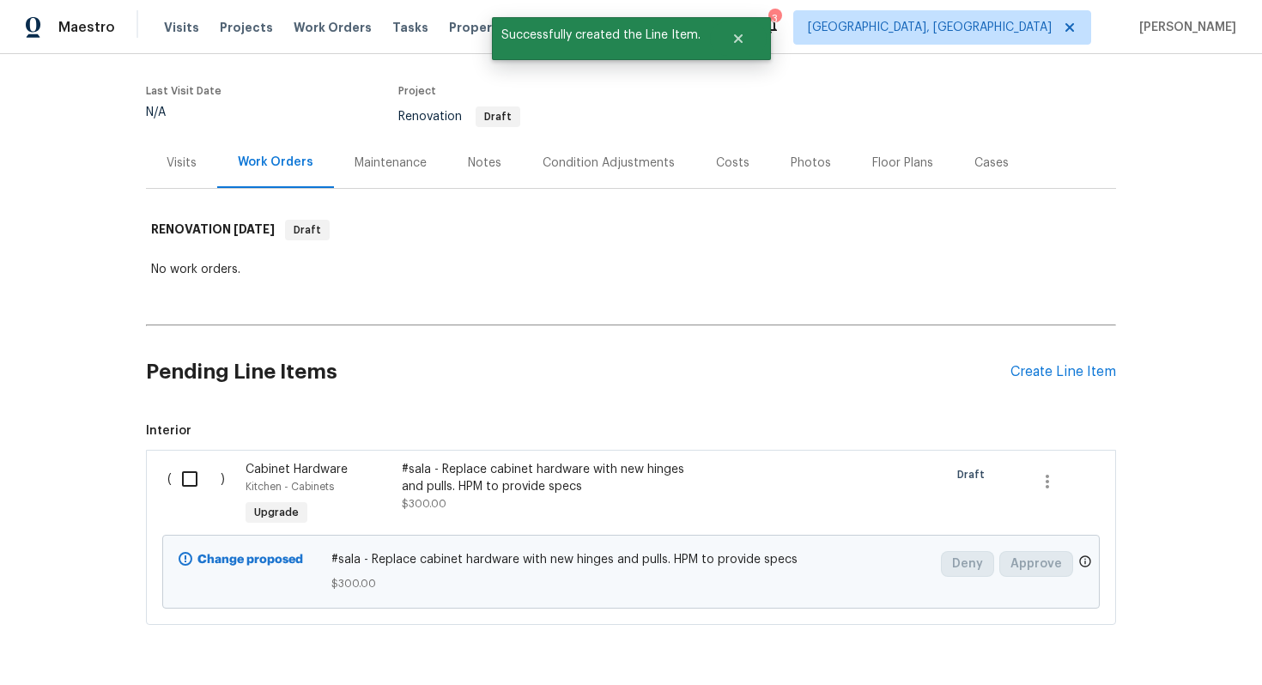
scroll to position [179, 0]
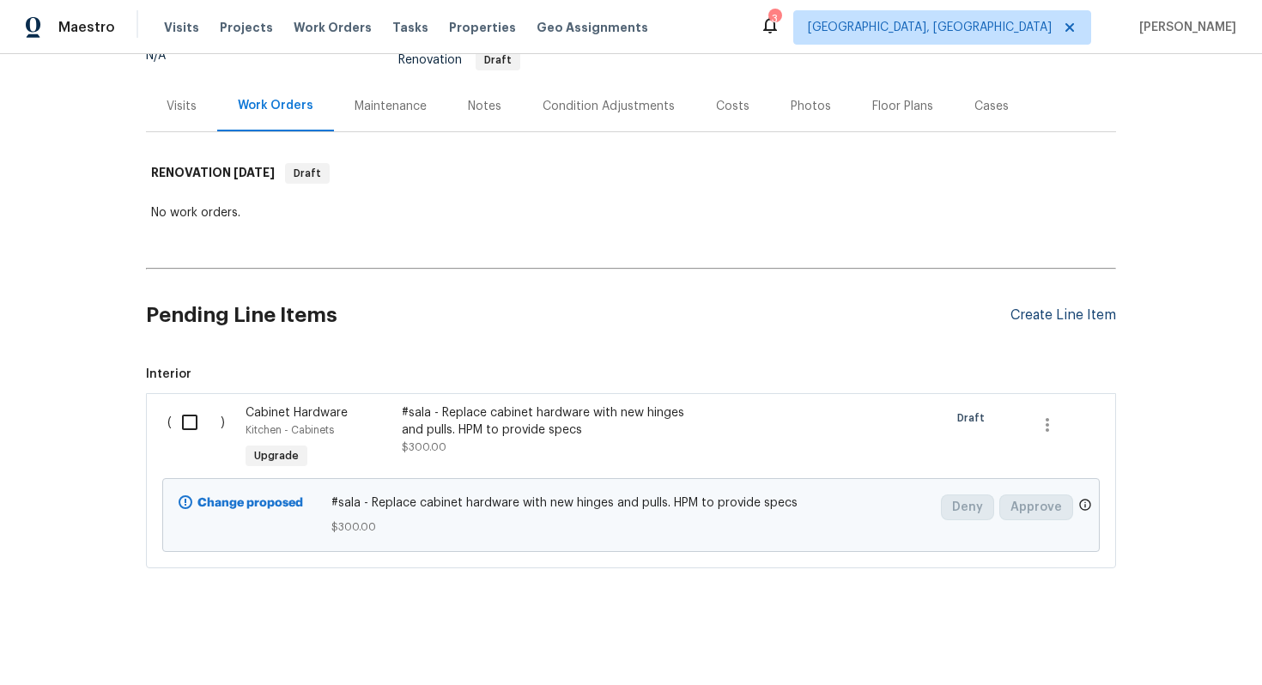
click at [1044, 315] on div "Create Line Item" at bounding box center [1063, 315] width 106 height 16
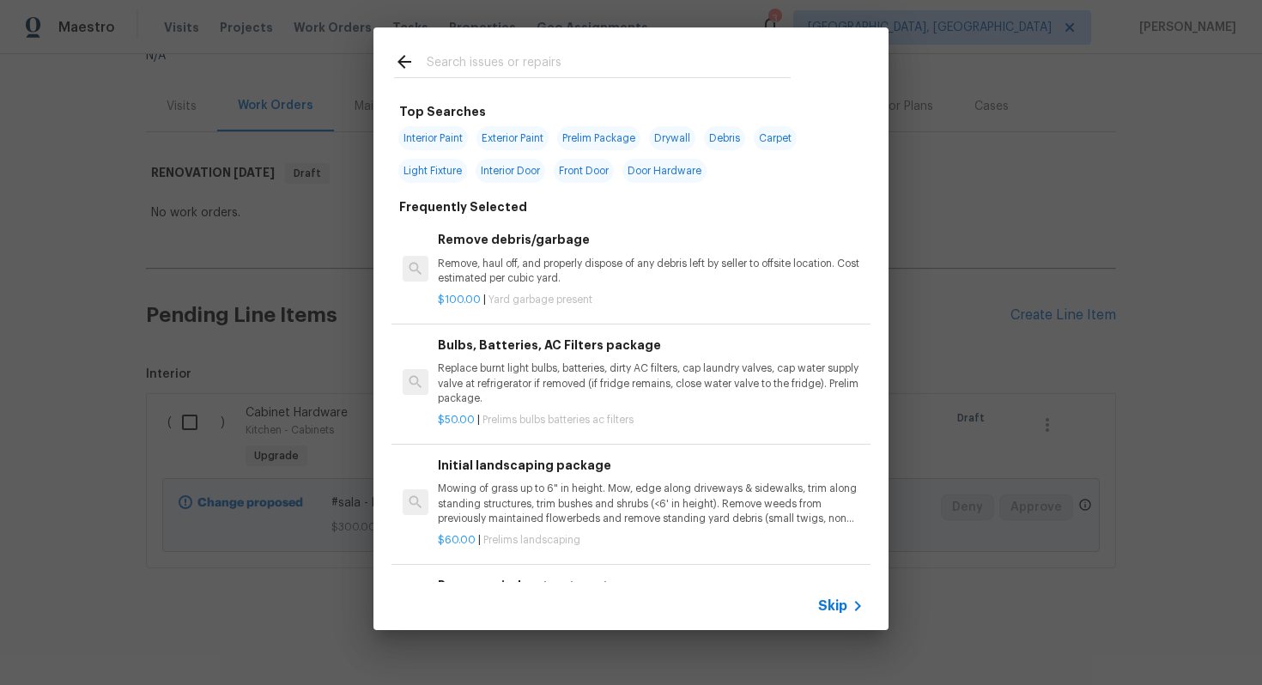
click at [841, 609] on span "Skip" at bounding box center [832, 605] width 29 height 17
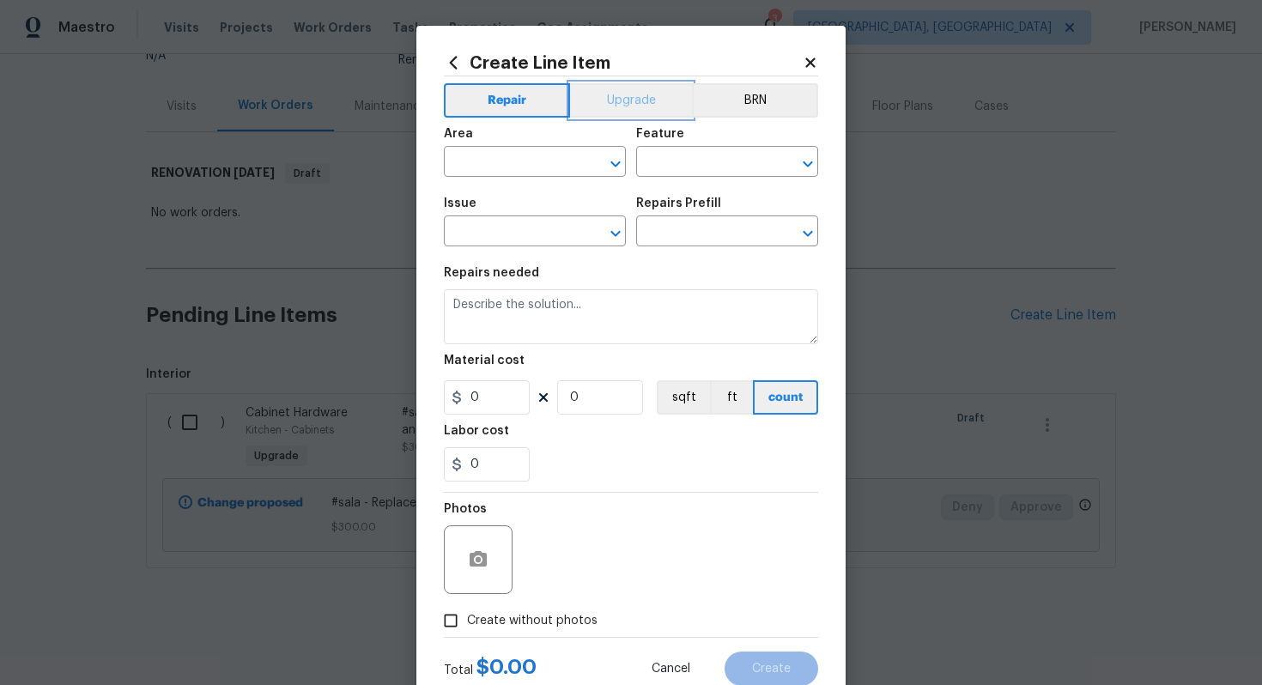
click at [634, 109] on button "Upgrade" at bounding box center [631, 100] width 123 height 34
click at [507, 147] on div "Area" at bounding box center [535, 139] width 182 height 22
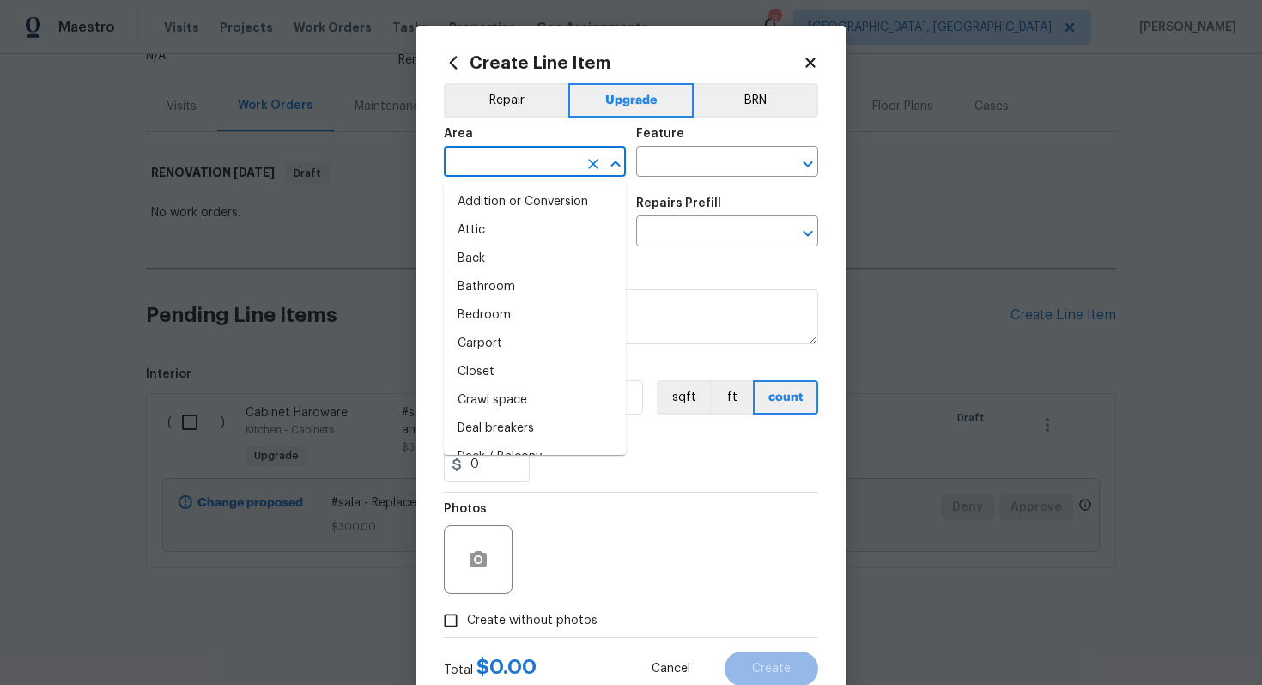
click at [507, 160] on input "text" at bounding box center [511, 163] width 134 height 27
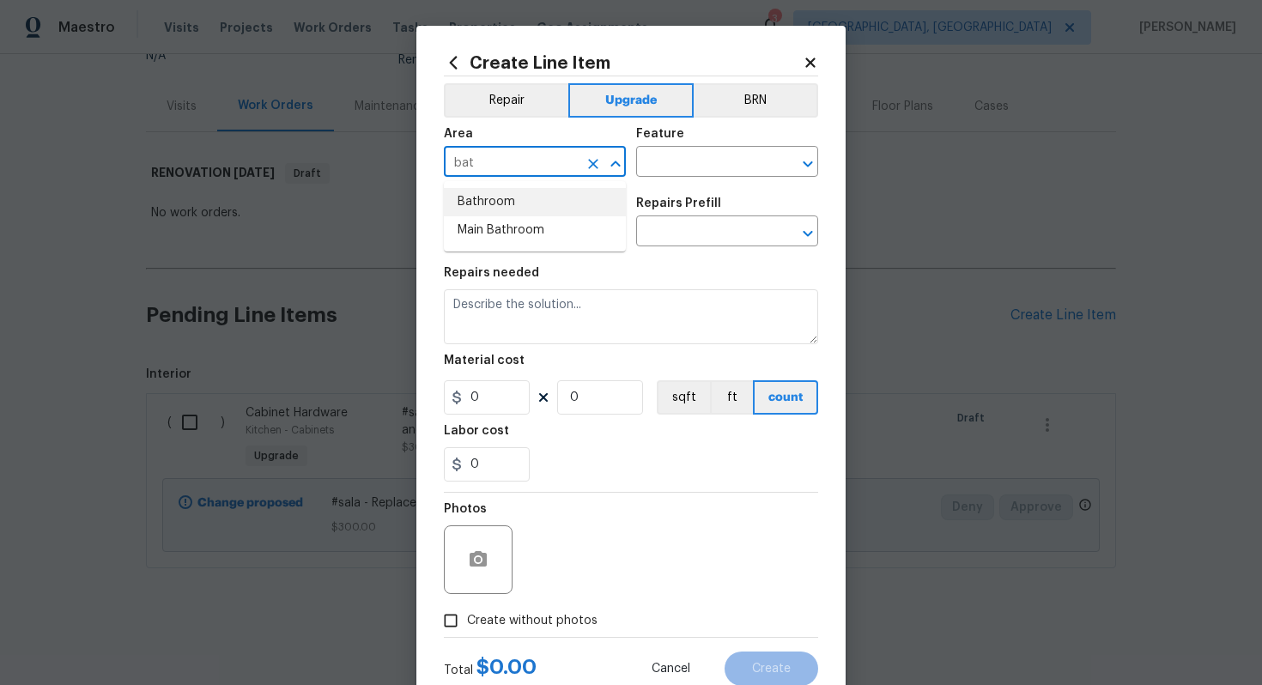
click at [532, 192] on li "Bathroom" at bounding box center [535, 202] width 182 height 28
type input "Bathroom"
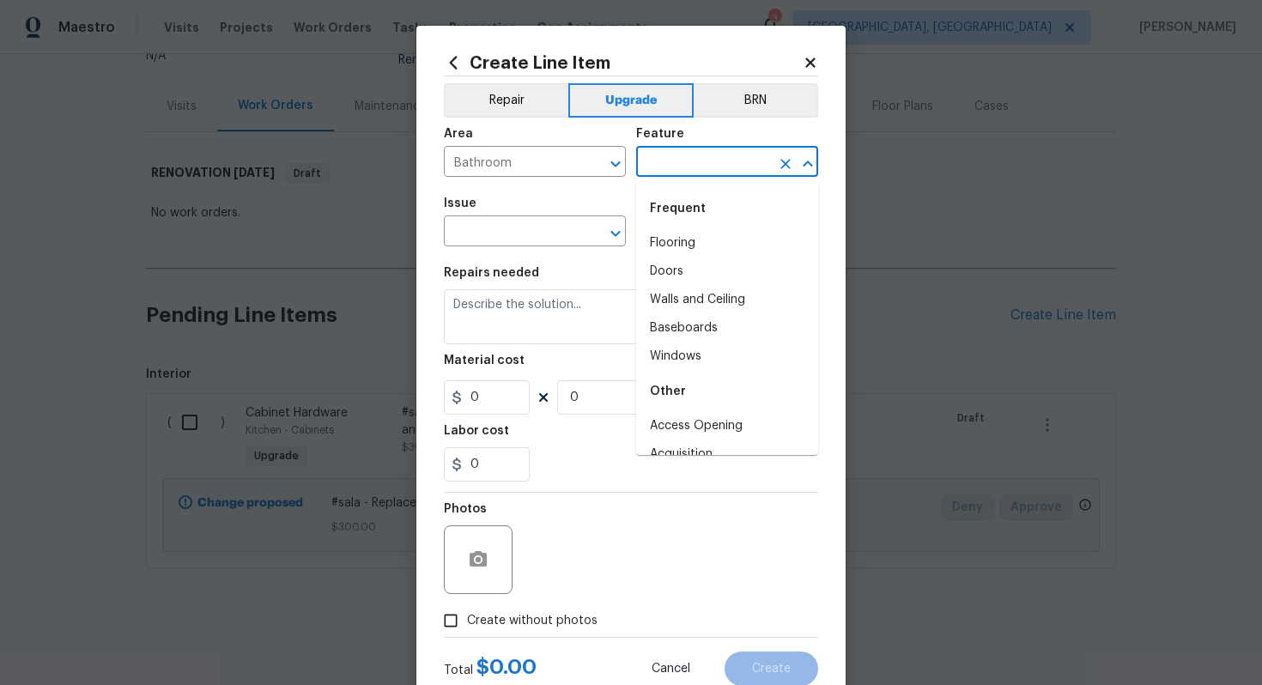
click at [670, 174] on input "text" at bounding box center [703, 163] width 134 height 27
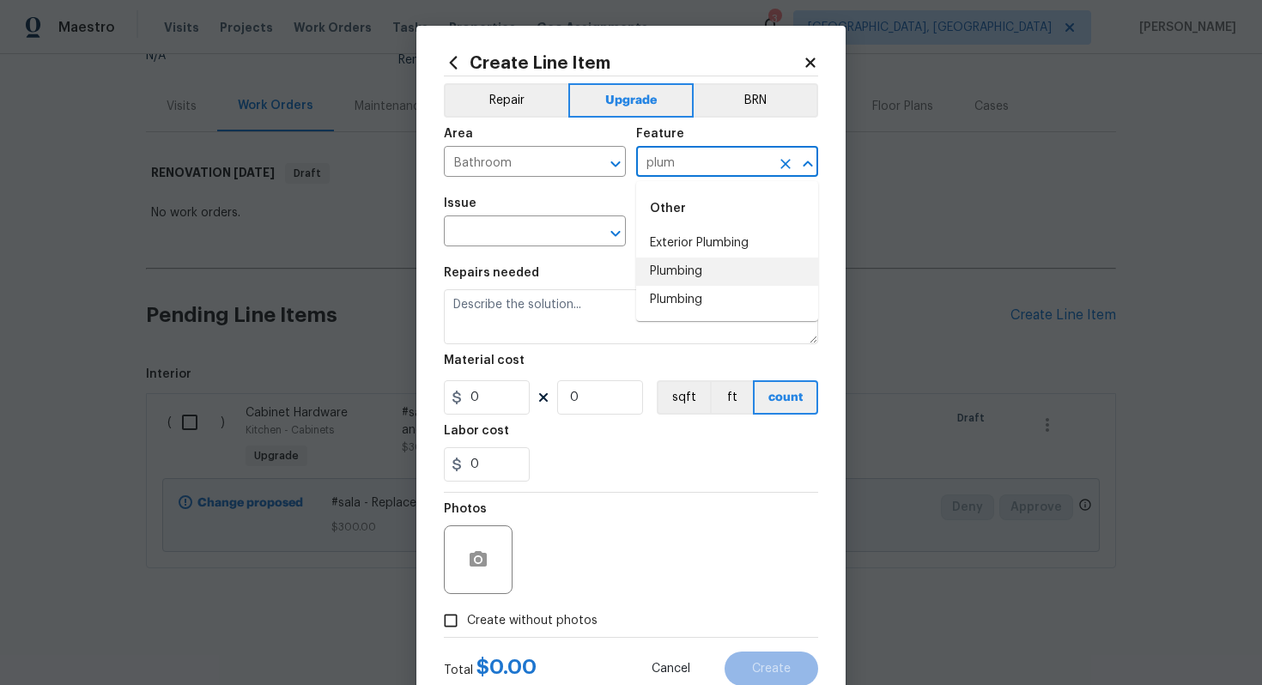
click at [703, 273] on li "Plumbing" at bounding box center [727, 271] width 182 height 28
type input "Plumbing"
click at [475, 236] on input "text" at bounding box center [511, 233] width 134 height 27
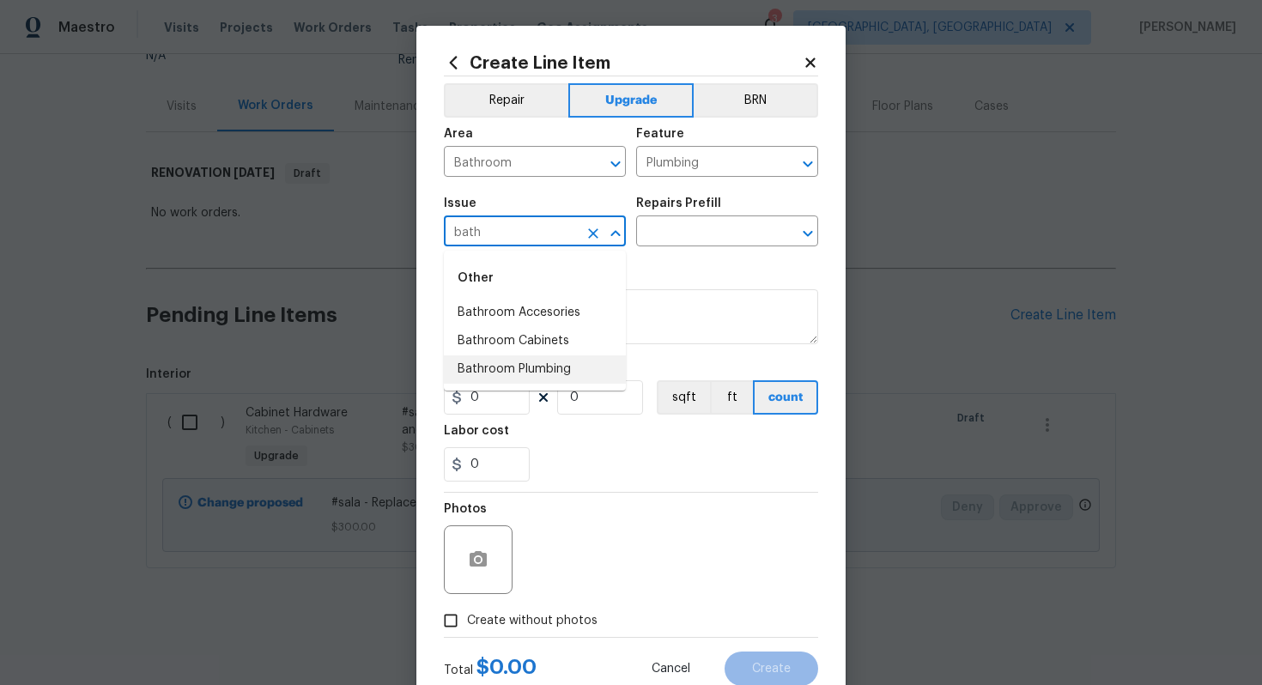
click at [566, 377] on li "Bathroom Plumbing" at bounding box center [535, 369] width 182 height 28
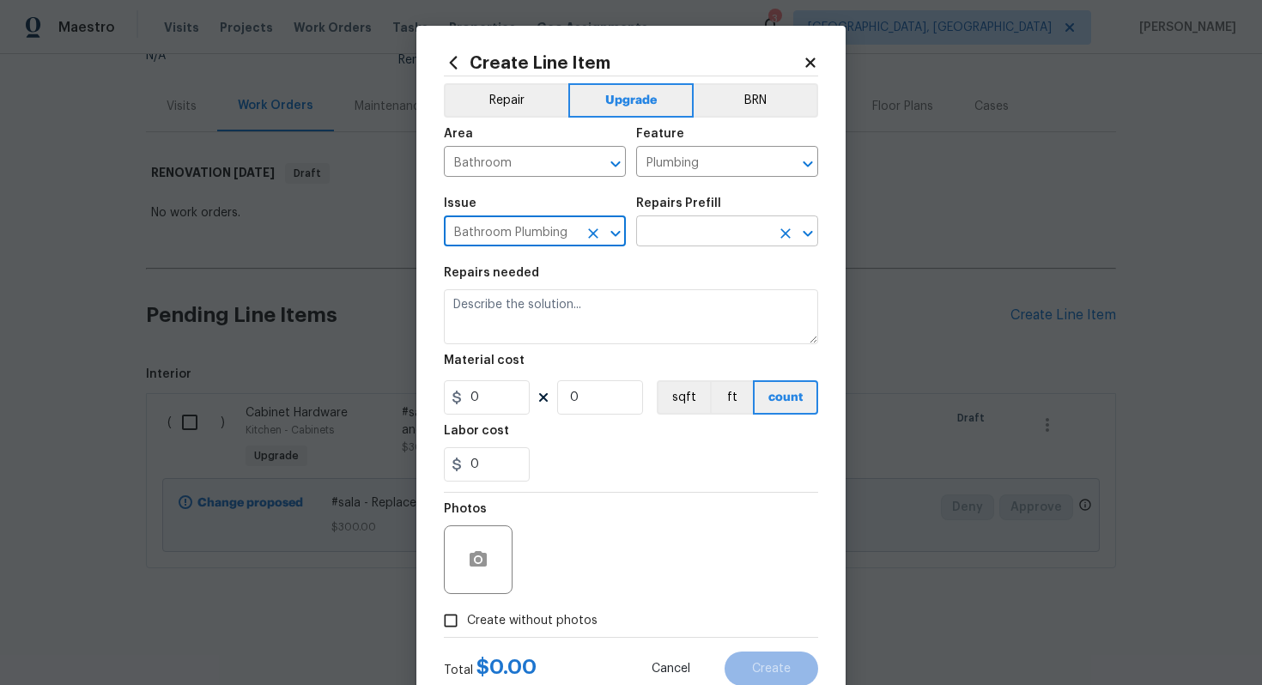
type input "Bathroom Plumbing"
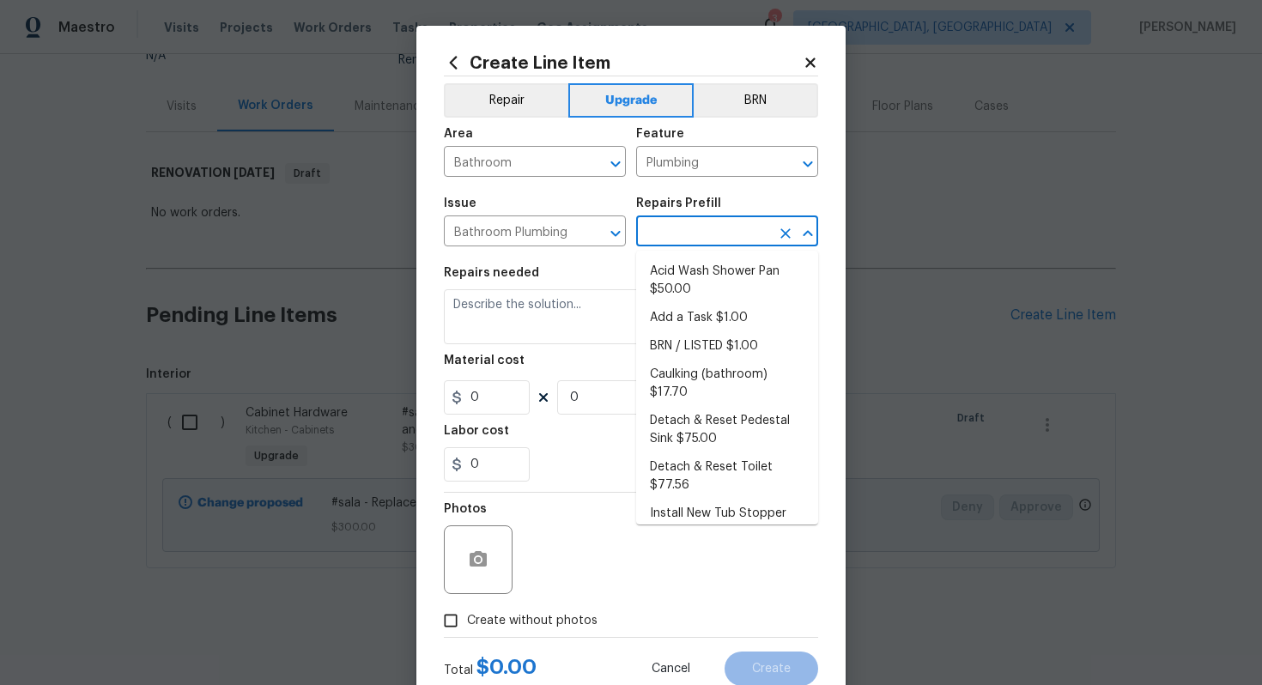
click at [678, 236] on input "text" at bounding box center [703, 233] width 134 height 27
click at [587, 231] on icon "Clear" at bounding box center [592, 233] width 17 height 17
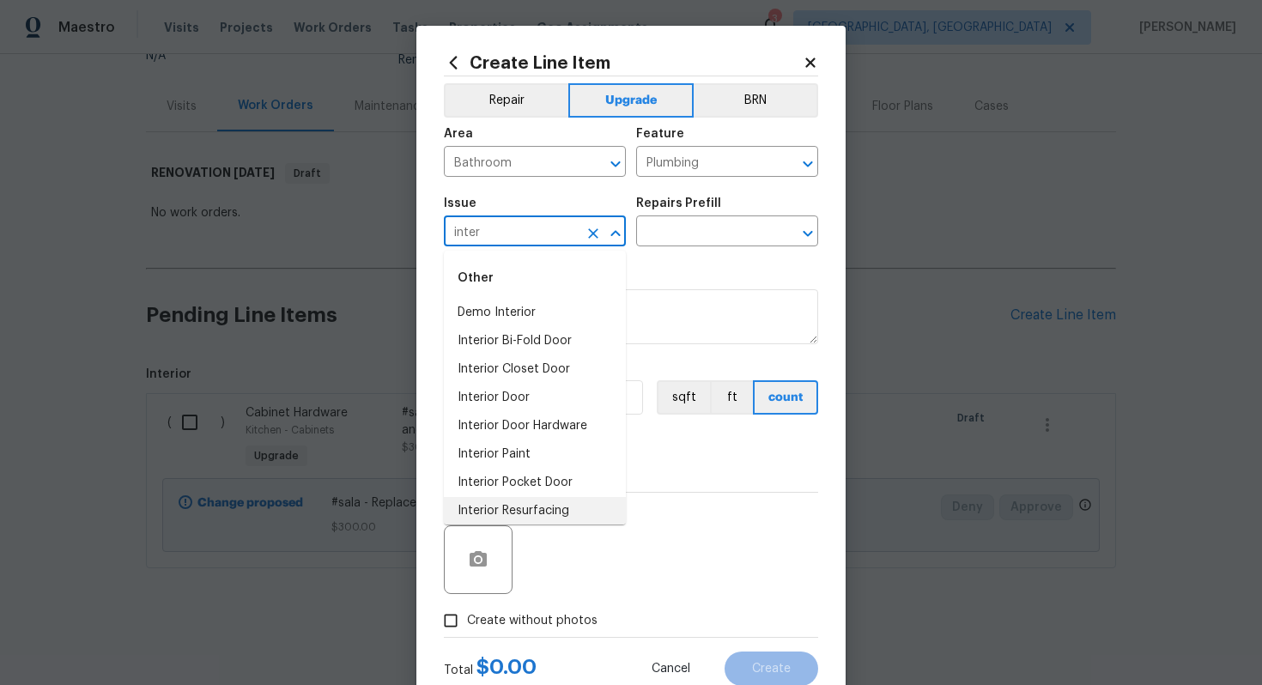
click at [566, 508] on li "Interior Resurfacing" at bounding box center [535, 511] width 182 height 28
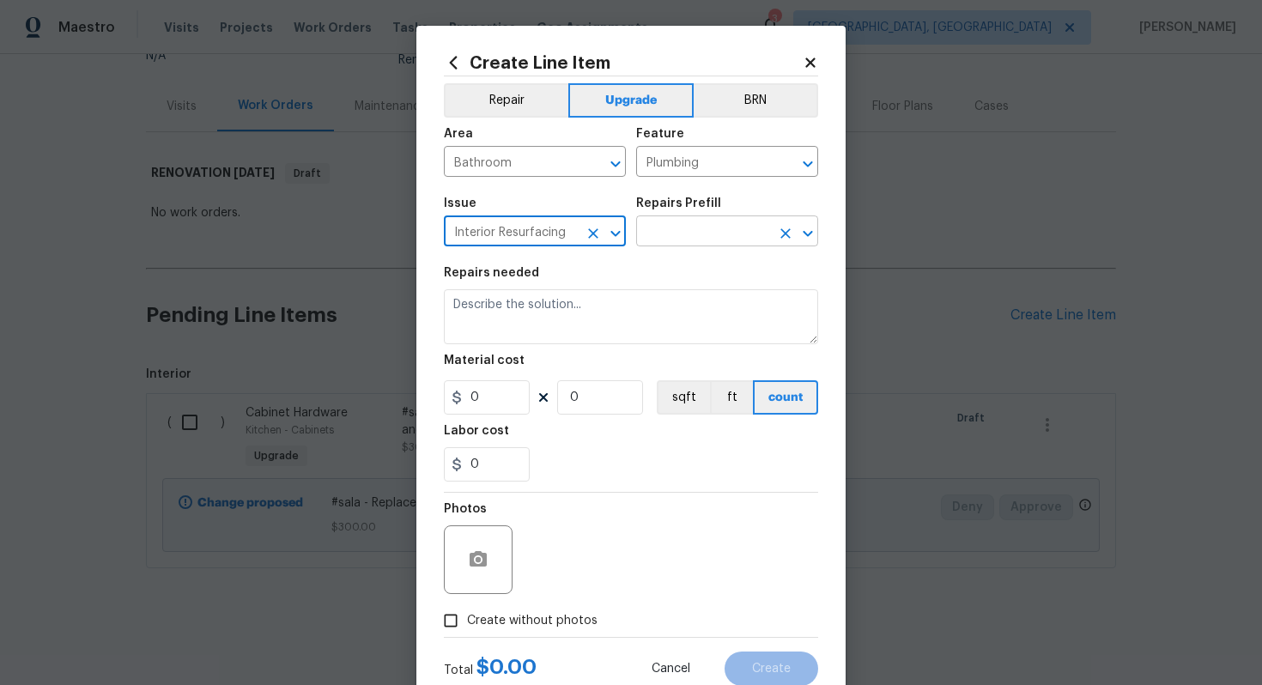
type input "Interior Resurfacing"
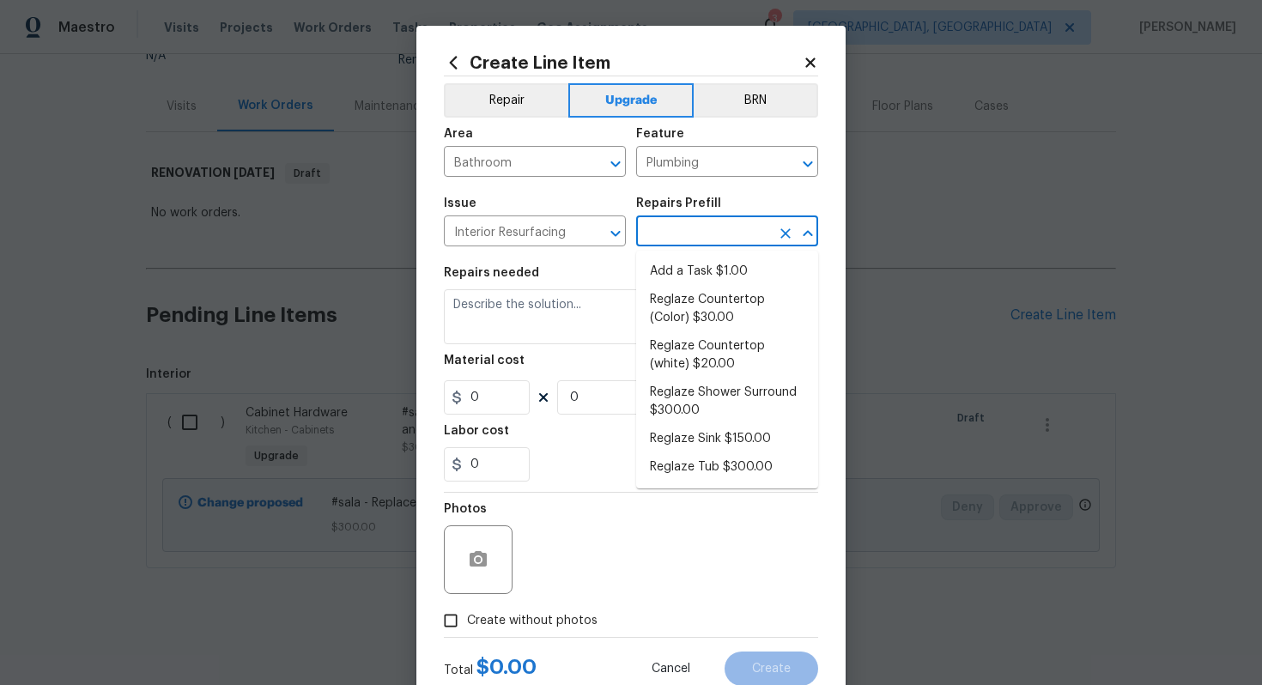
click at [663, 232] on input "text" at bounding box center [703, 233] width 134 height 27
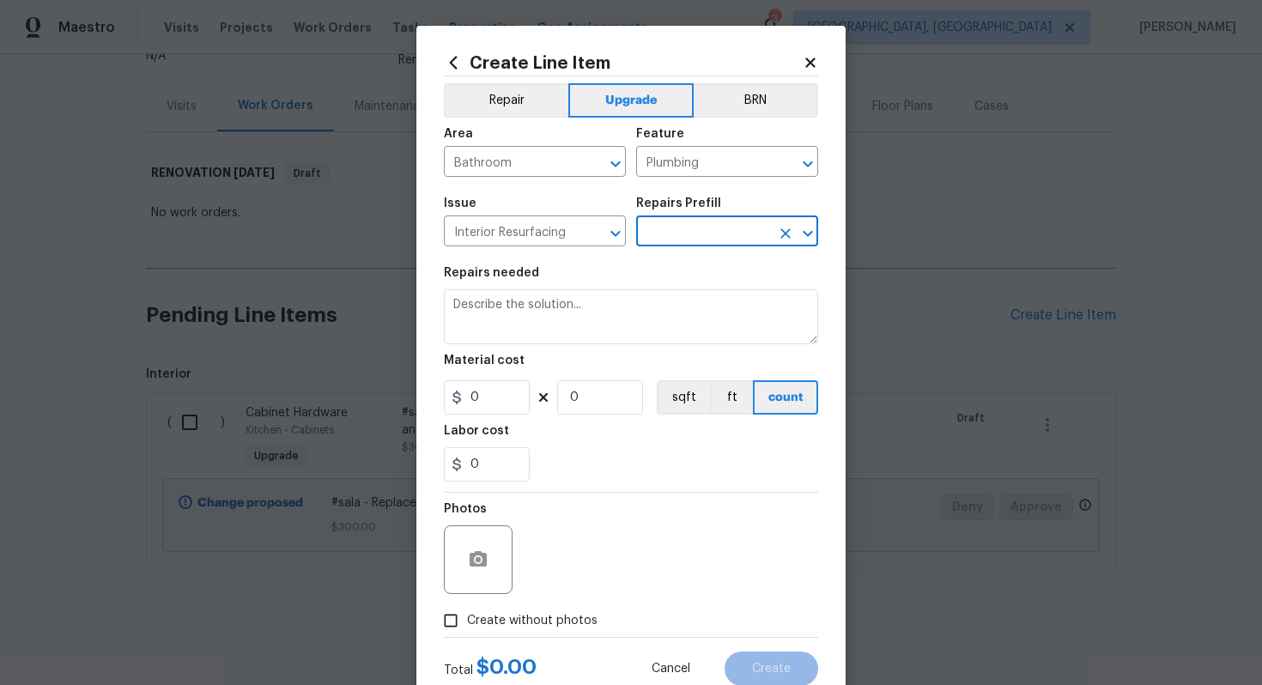
click at [655, 232] on input "text" at bounding box center [703, 233] width 134 height 27
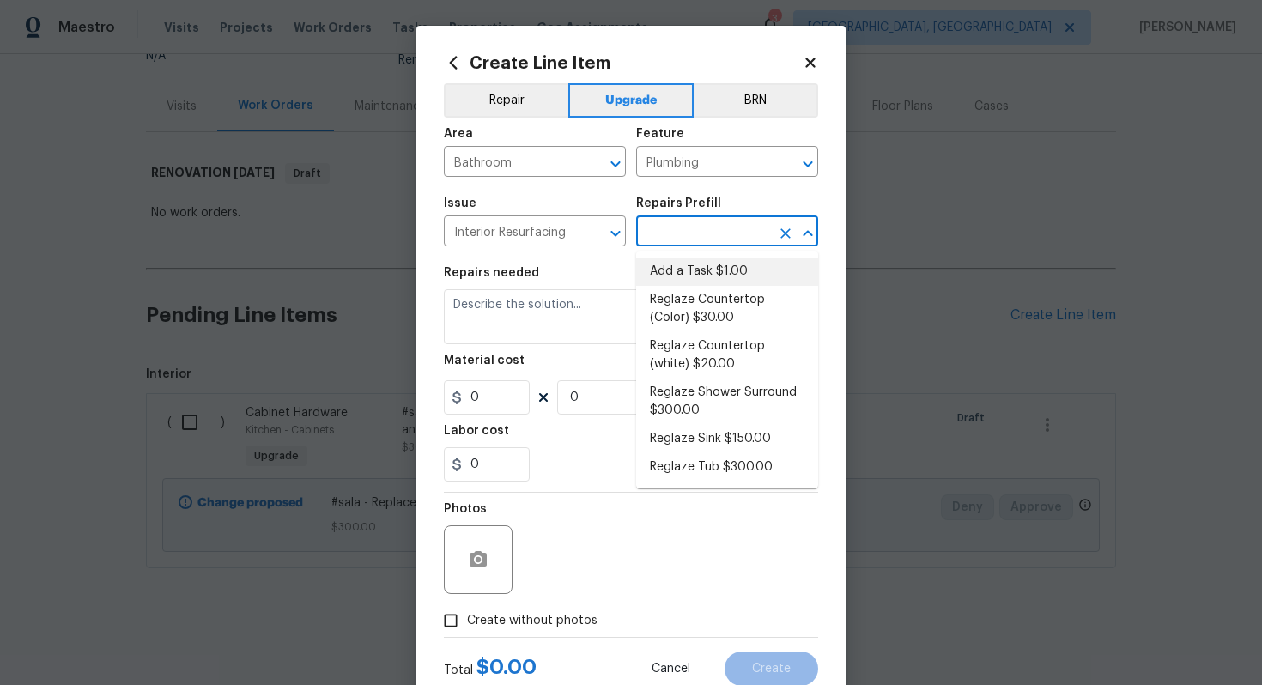
click at [675, 270] on li "Add a Task $1.00" at bounding box center [727, 271] width 182 height 28
type input "Add a Task $1.00"
type textarea "HPM to detail"
type input "1"
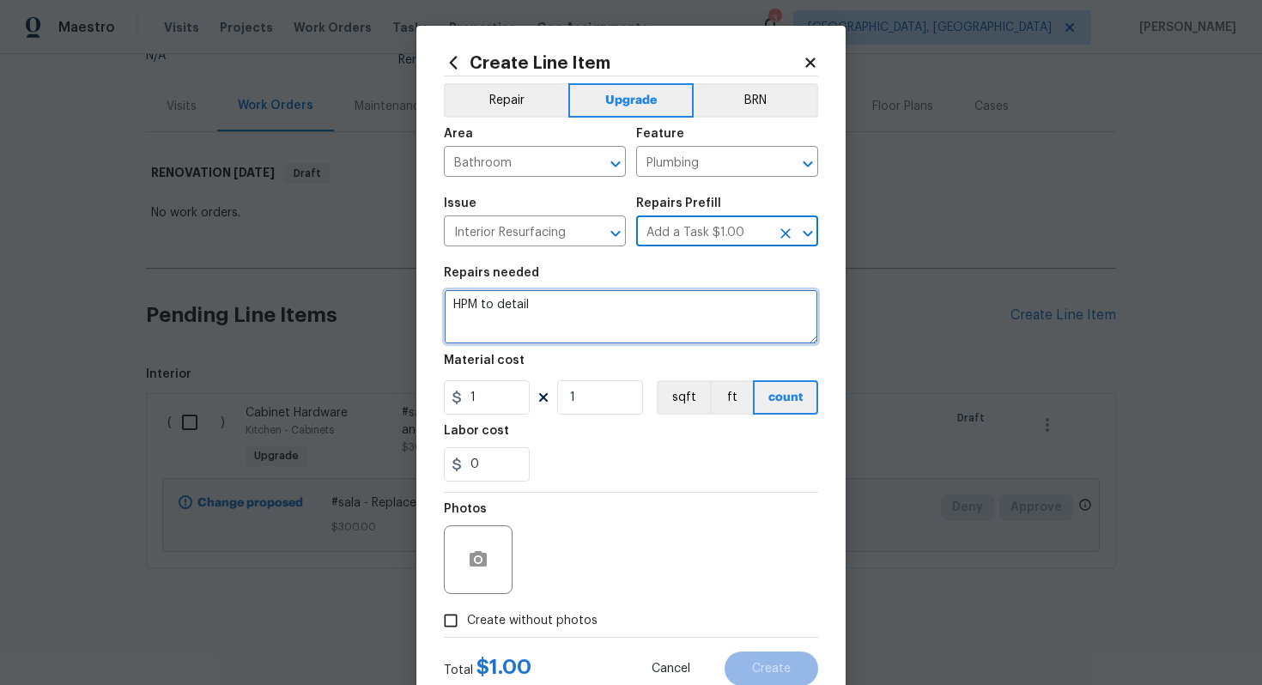
click at [537, 327] on textarea "HPM to detail" at bounding box center [631, 316] width 374 height 55
paste textarea "Refinish tub & shower surround"
type textarea "#sala - Refinish tub & shower surround"
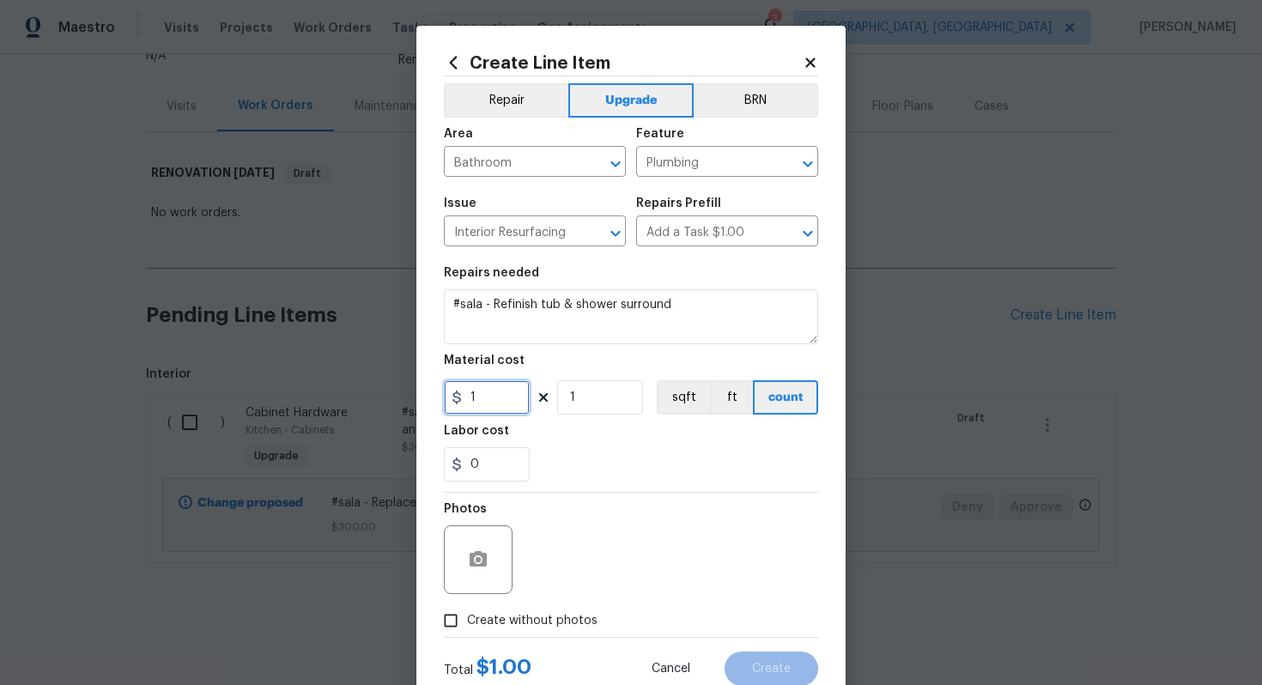
click at [499, 402] on input "1" at bounding box center [487, 397] width 86 height 34
type input "1000"
click at [535, 619] on span "Create without photos" at bounding box center [532, 621] width 130 height 18
click at [467, 619] on input "Create without photos" at bounding box center [450, 620] width 33 height 33
checkbox input "true"
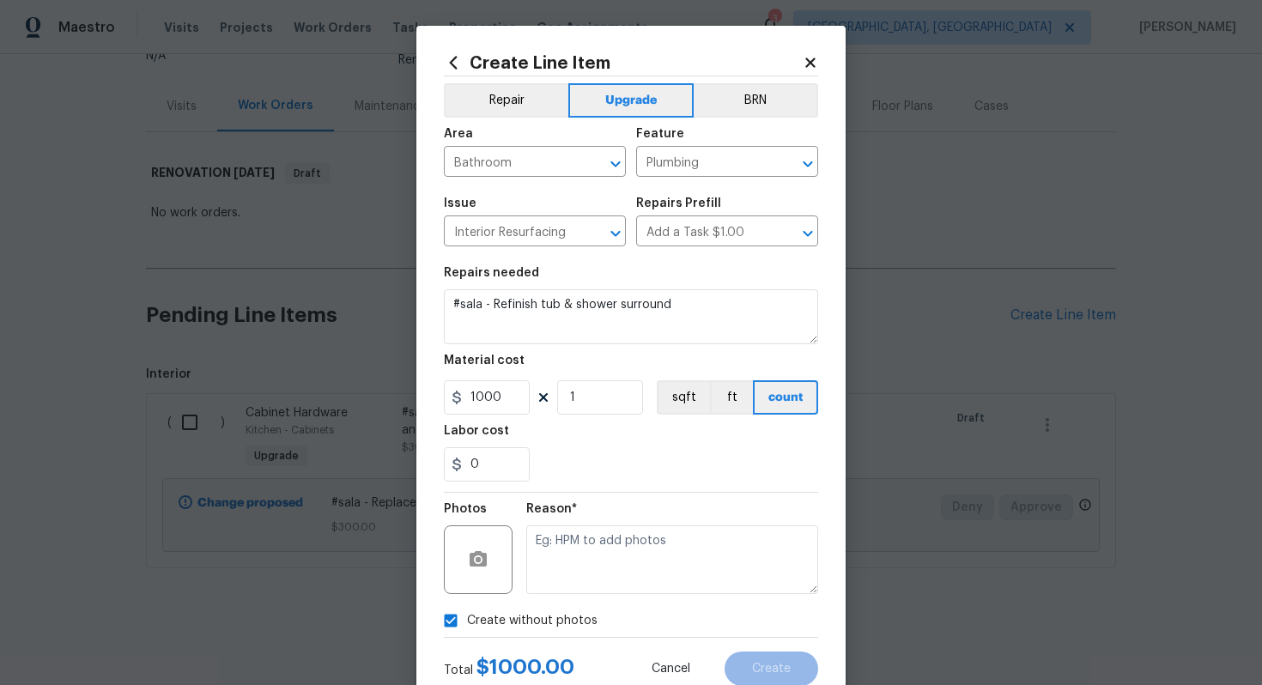
click at [568, 595] on div "Reason*" at bounding box center [672, 549] width 292 height 112
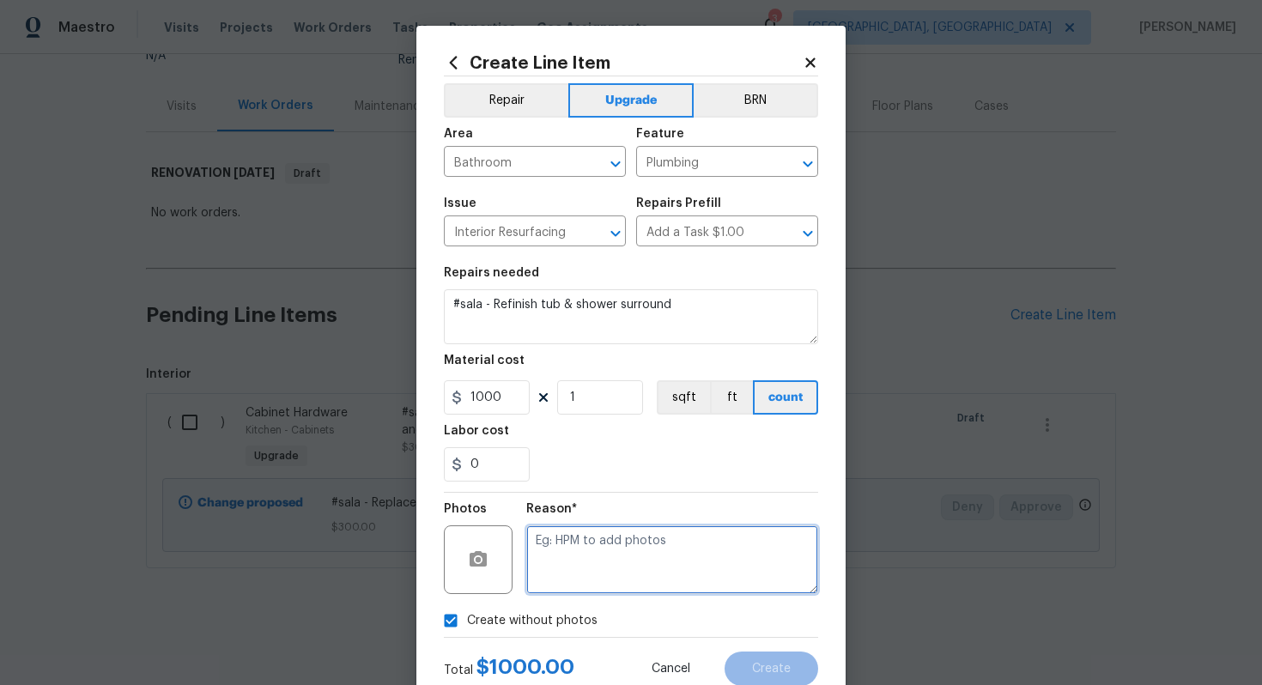
click at [599, 551] on textarea at bounding box center [672, 559] width 292 height 69
type textarea "n/a"
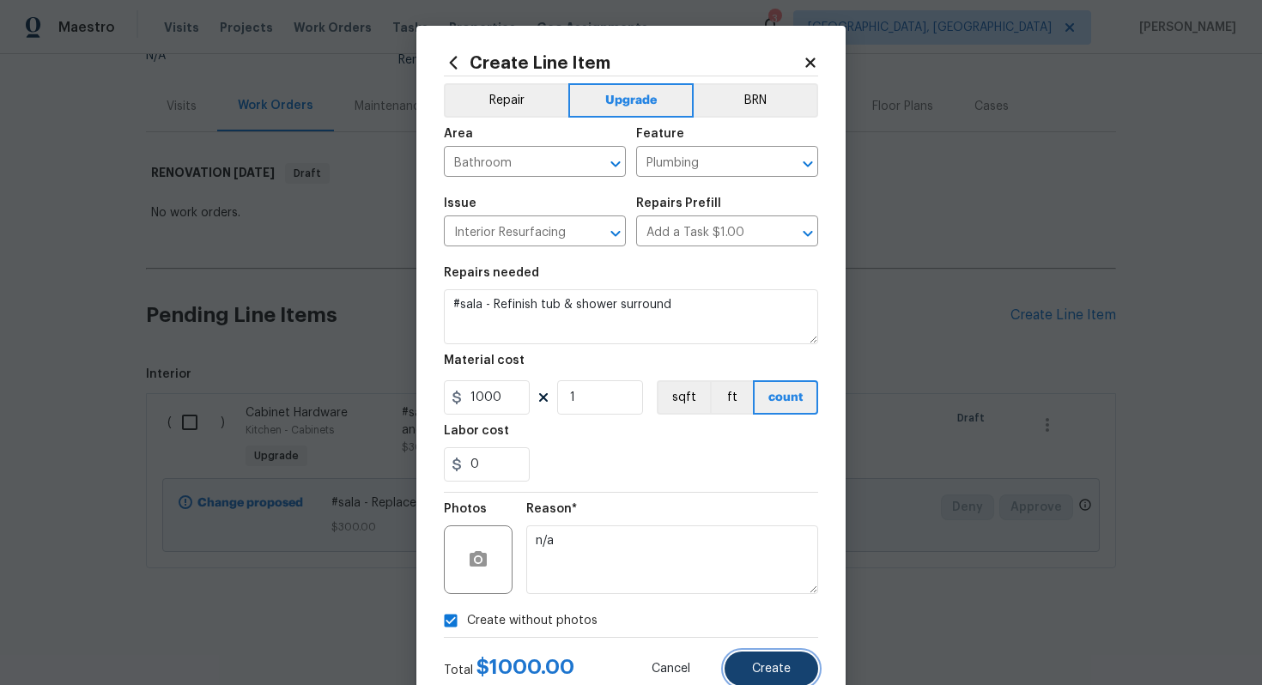
click at [764, 654] on button "Create" at bounding box center [771, 668] width 94 height 34
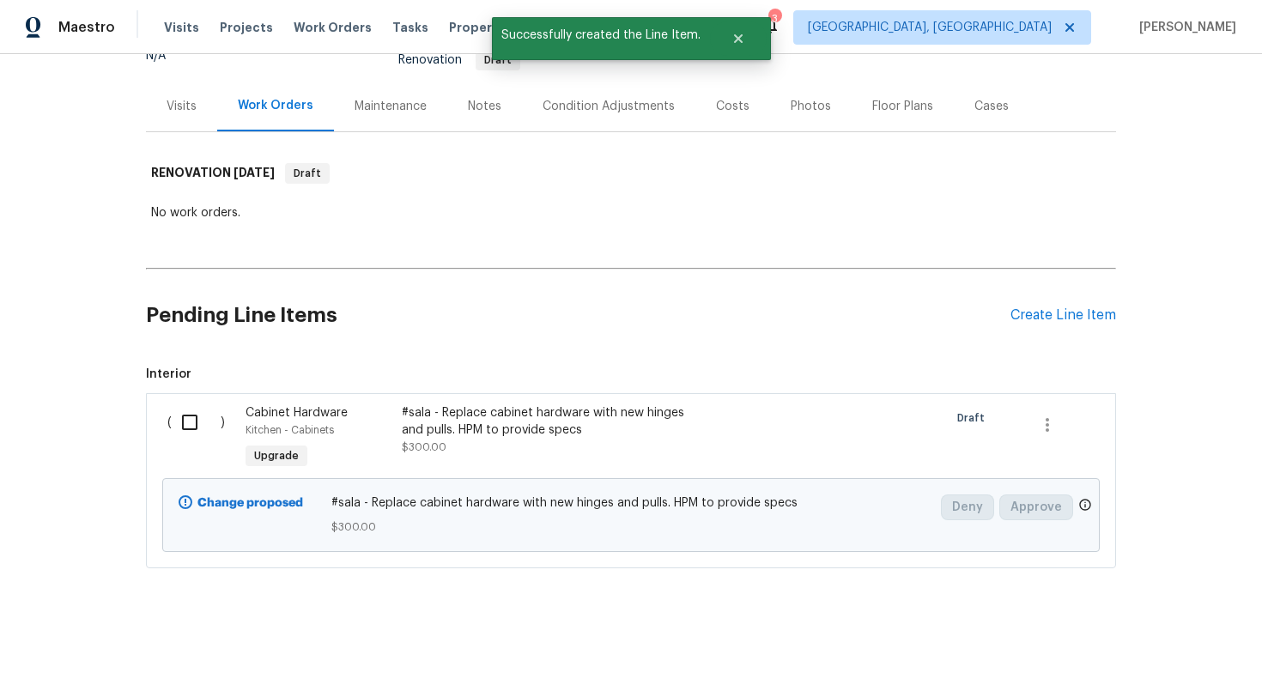
scroll to position [0, 0]
